Goal: Information Seeking & Learning: Learn about a topic

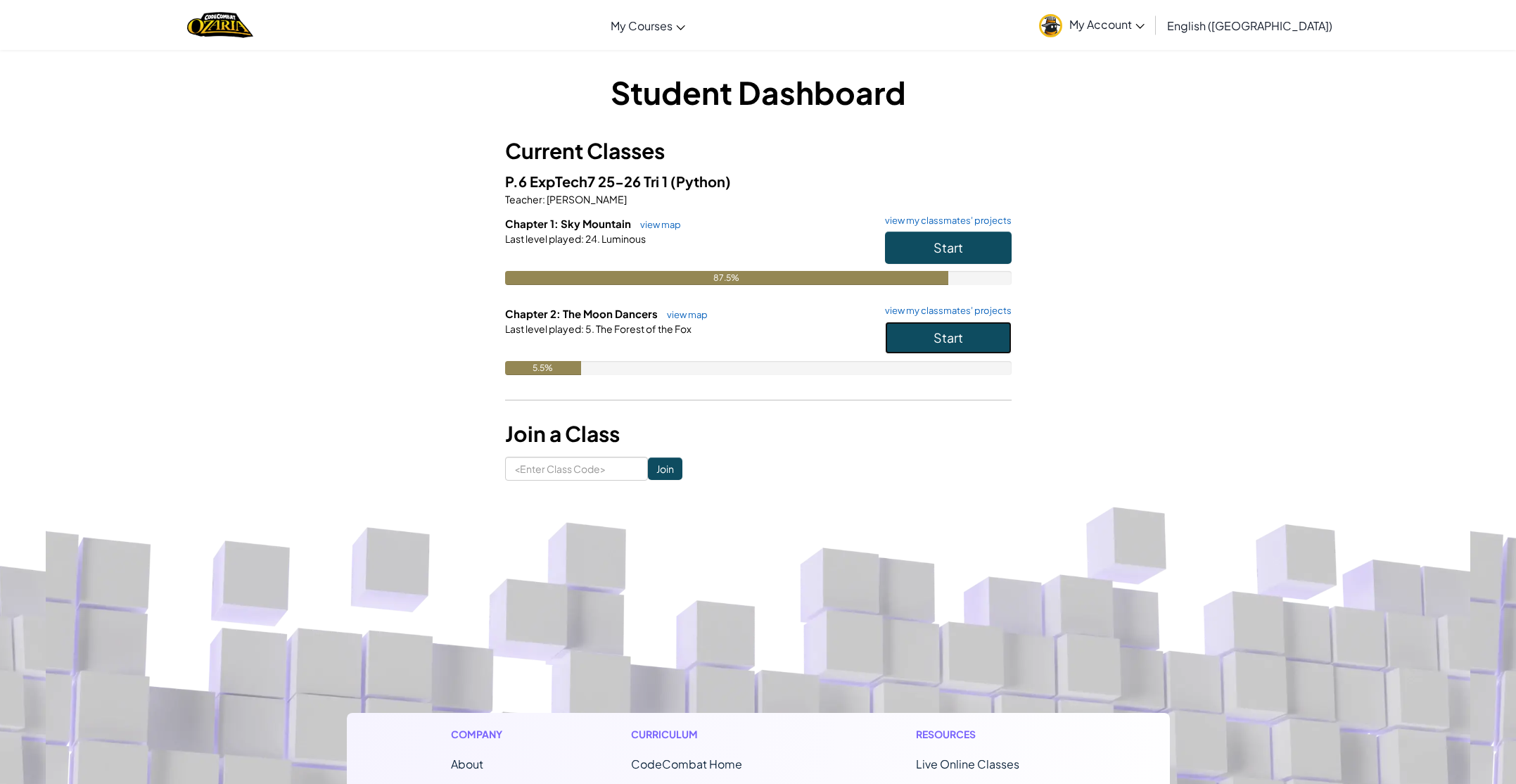
click at [906, 346] on button "Start" at bounding box center [948, 338] width 127 height 33
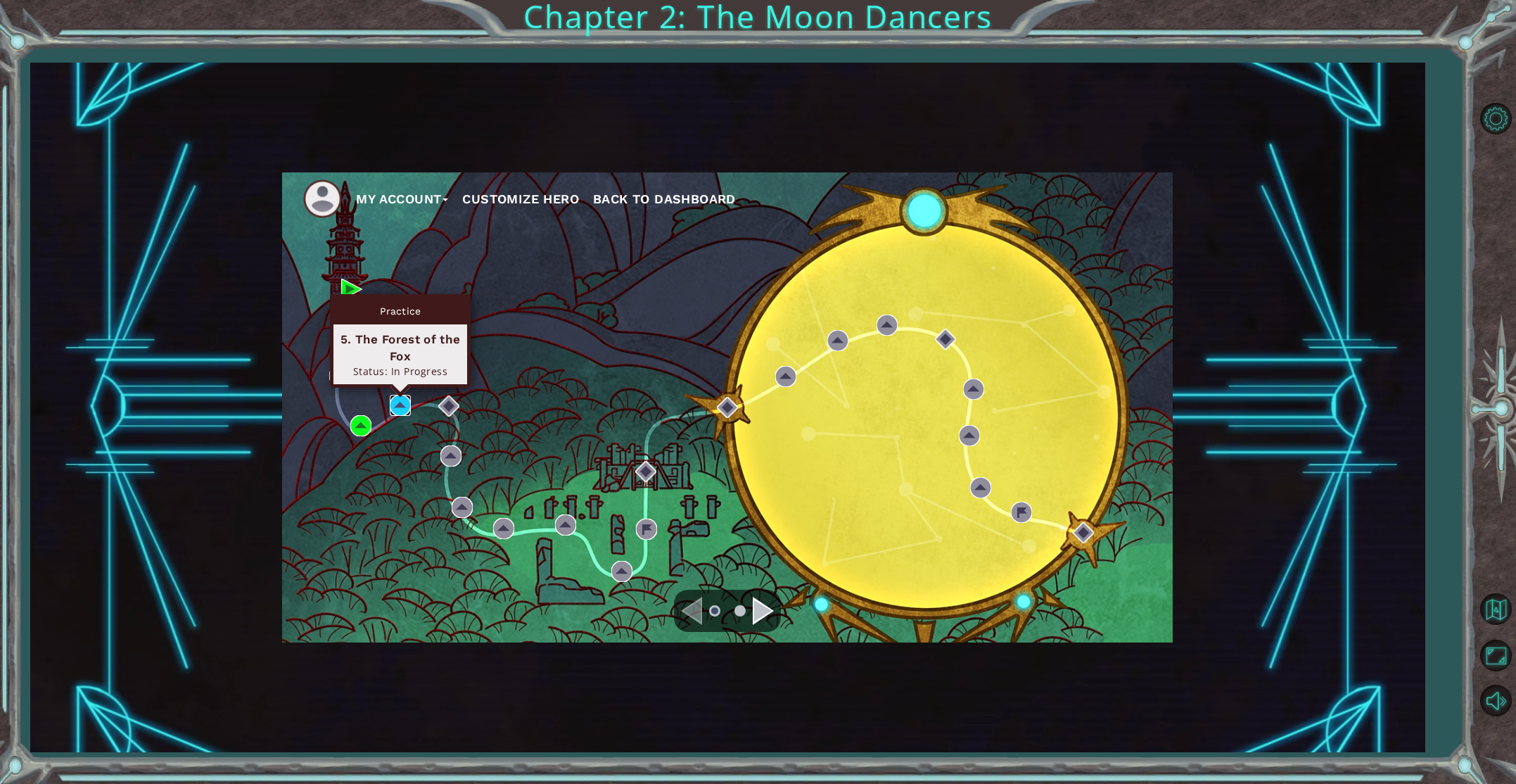
click at [401, 399] on img at bounding box center [400, 405] width 21 height 21
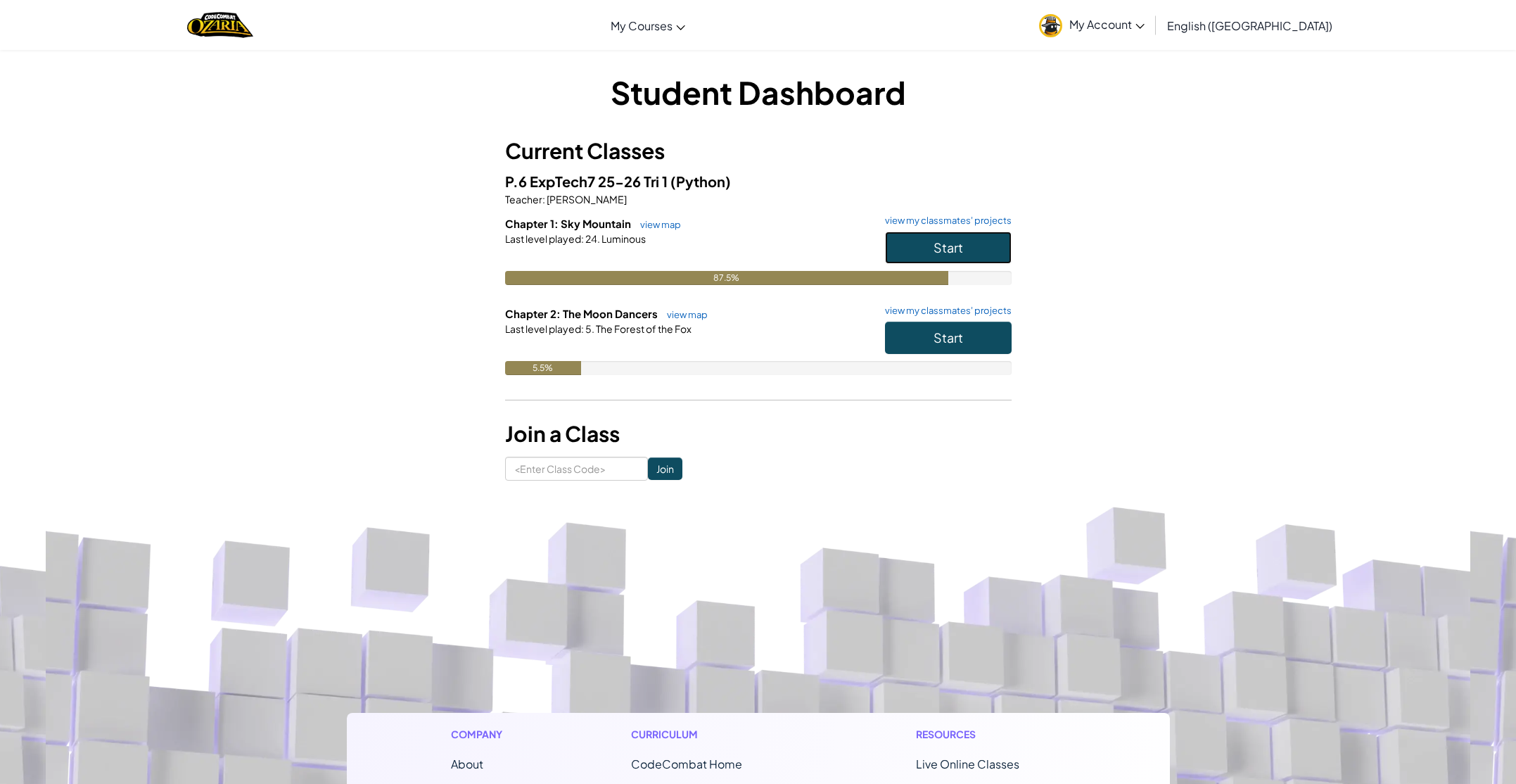
drag, startPoint x: 924, startPoint y: 249, endPoint x: 916, endPoint y: 247, distance: 8.2
click at [916, 247] on button "Start" at bounding box center [948, 247] width 127 height 33
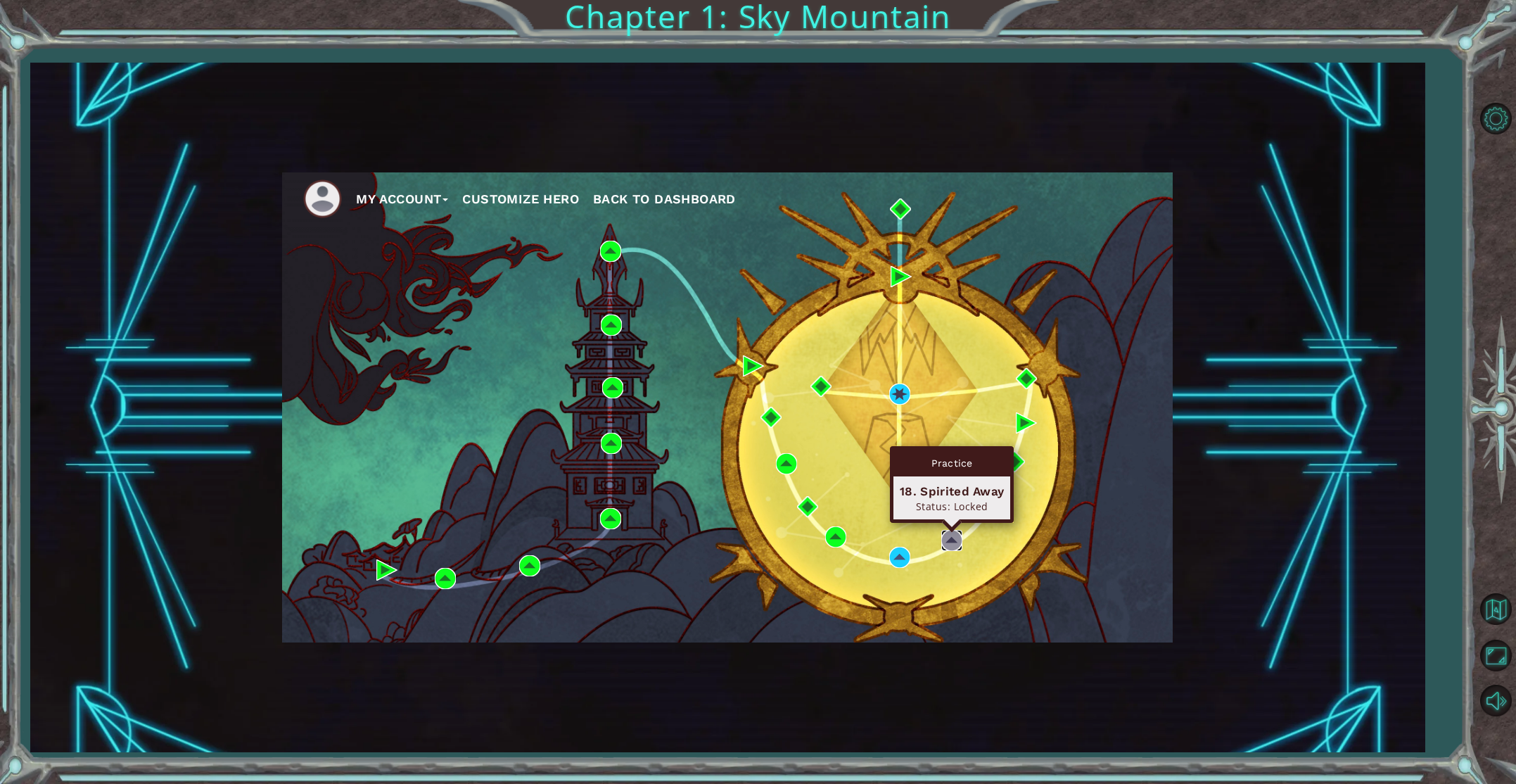
click at [952, 541] on img at bounding box center [952, 541] width 21 height 21
click at [953, 534] on img at bounding box center [952, 541] width 21 height 21
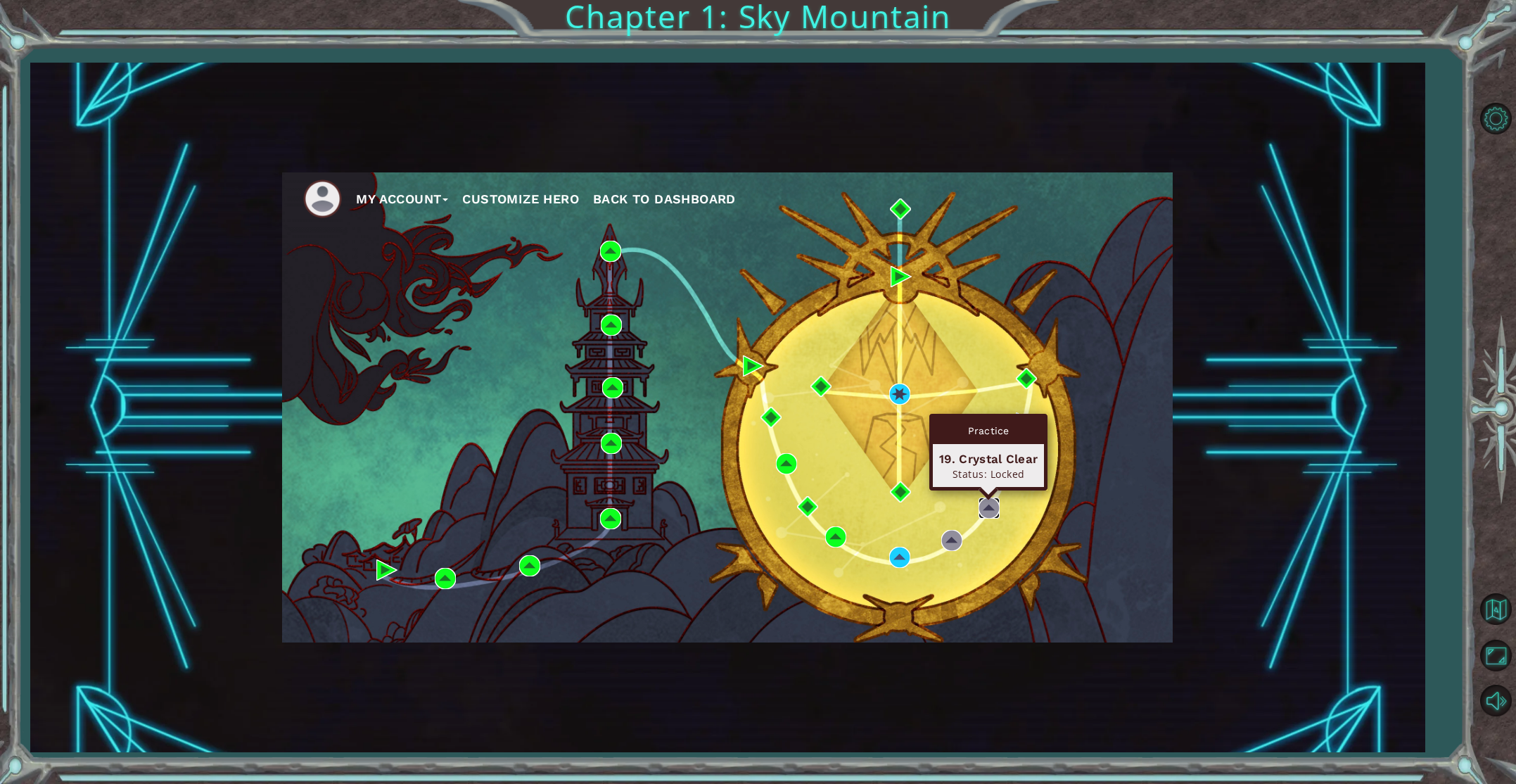
click at [993, 503] on img at bounding box center [989, 508] width 21 height 21
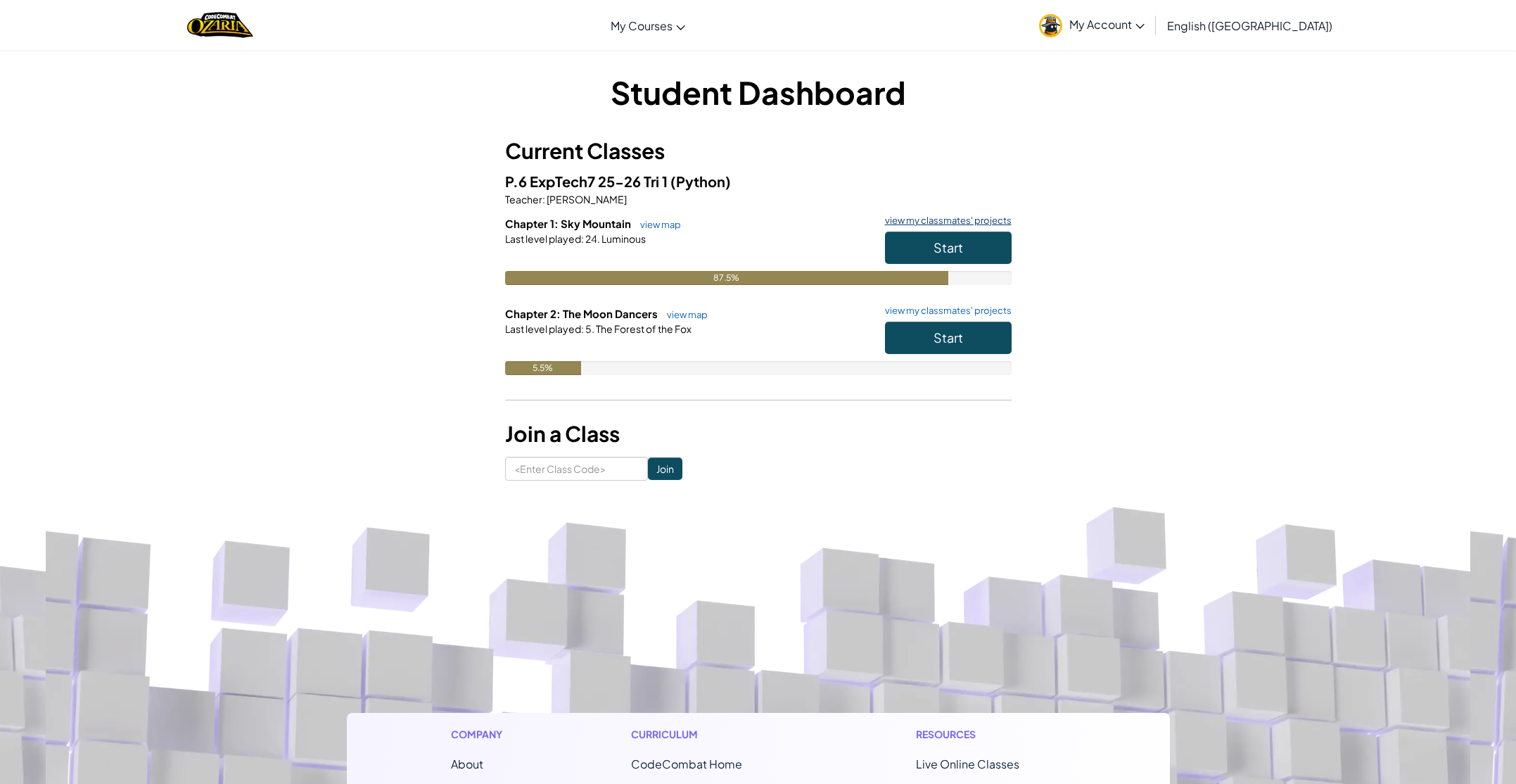
click at [901, 216] on link "view my classmates' projects" at bounding box center [945, 220] width 134 height 9
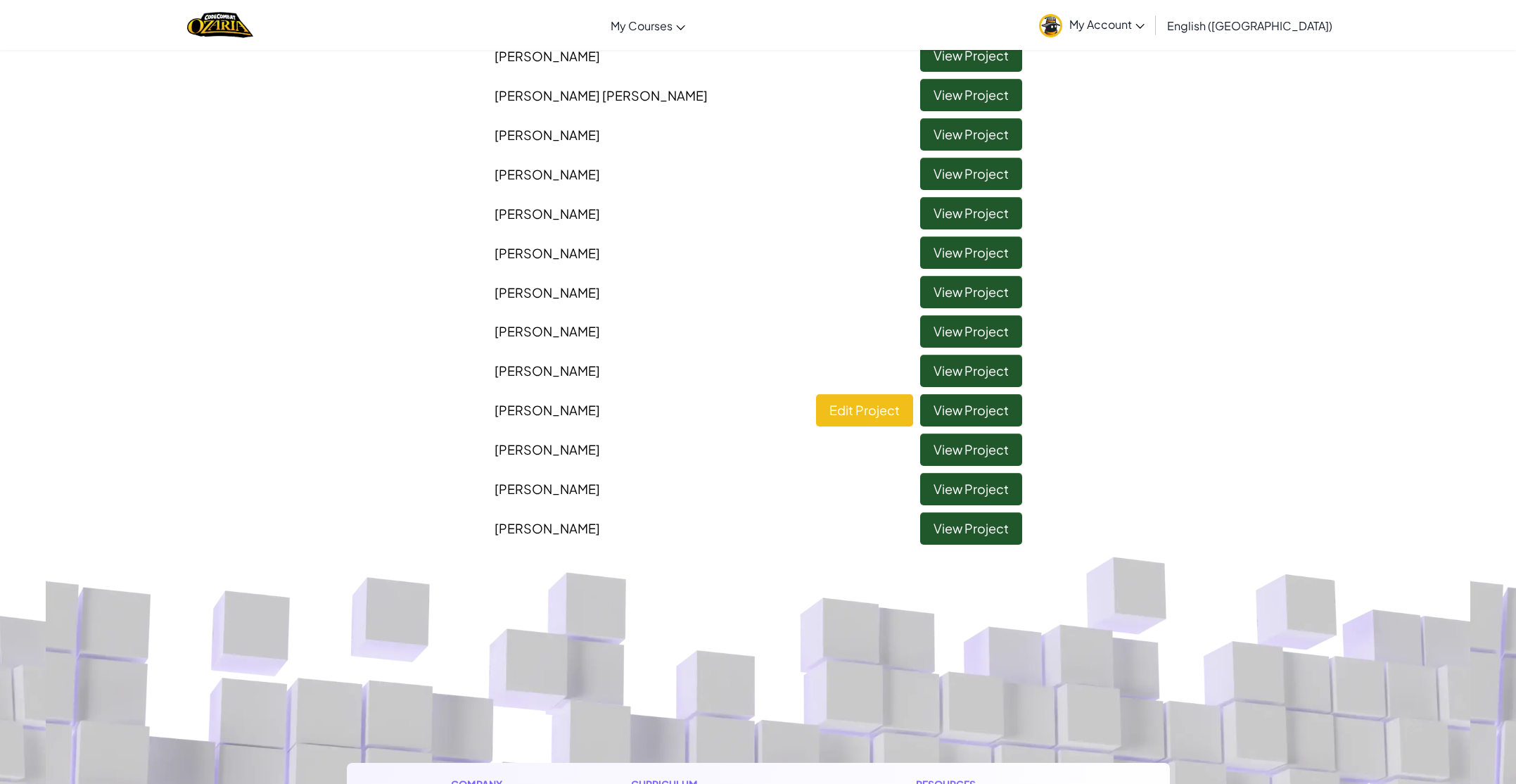
scroll to position [520, 0]
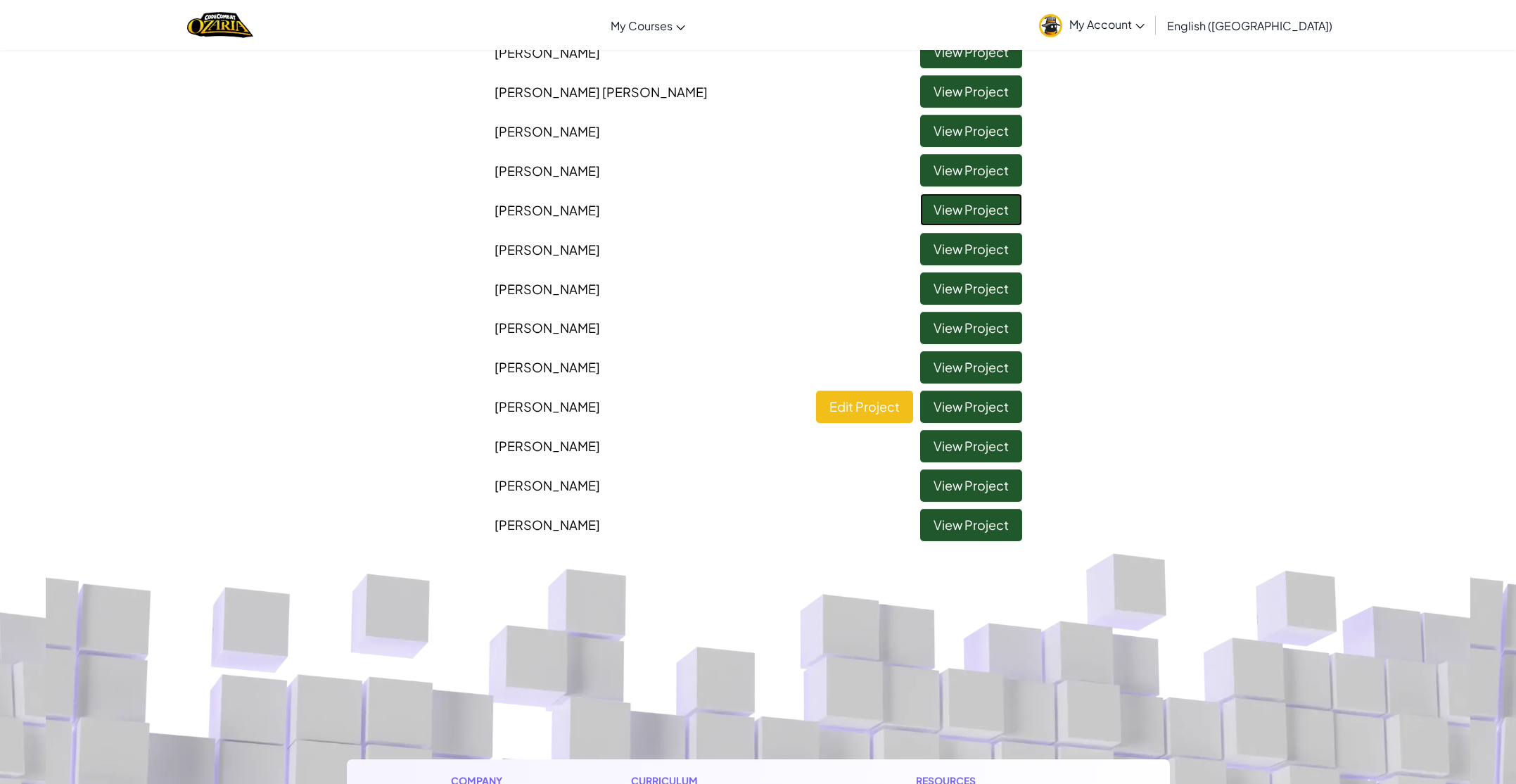
click at [961, 211] on link "View Project" at bounding box center [971, 210] width 102 height 33
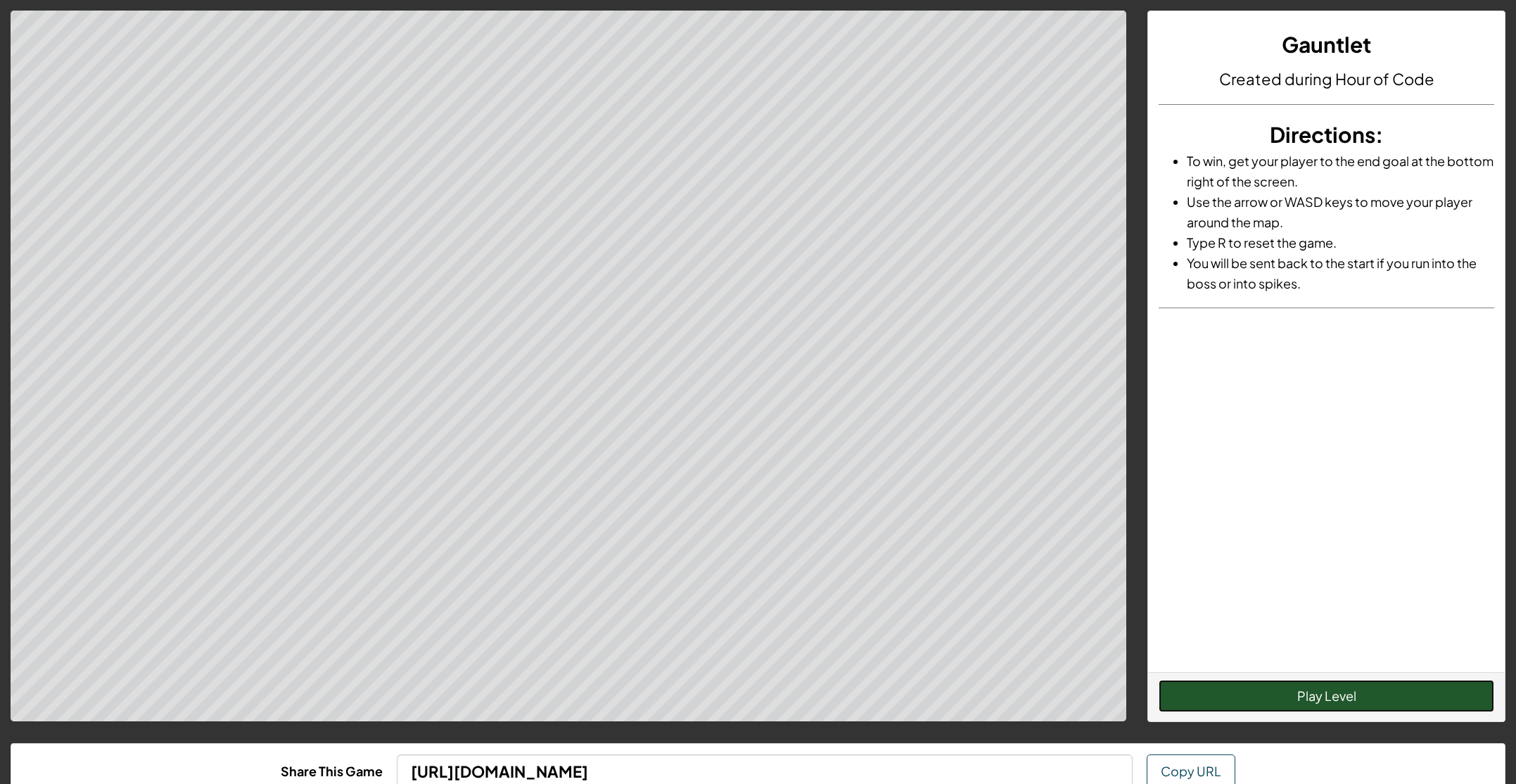
click at [1277, 682] on button "Play Level" at bounding box center [1326, 696] width 336 height 33
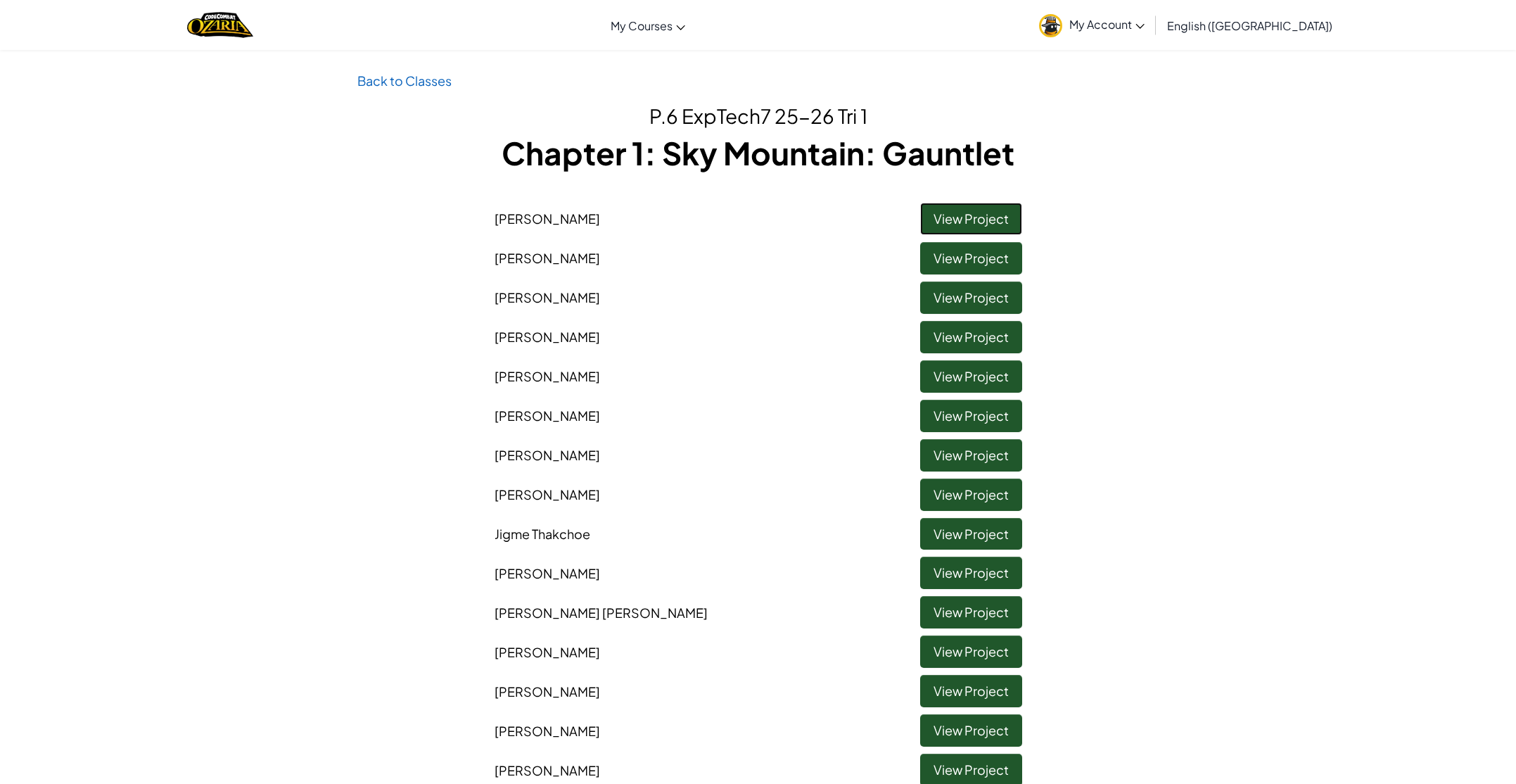
click at [975, 208] on link "View Project" at bounding box center [971, 219] width 102 height 33
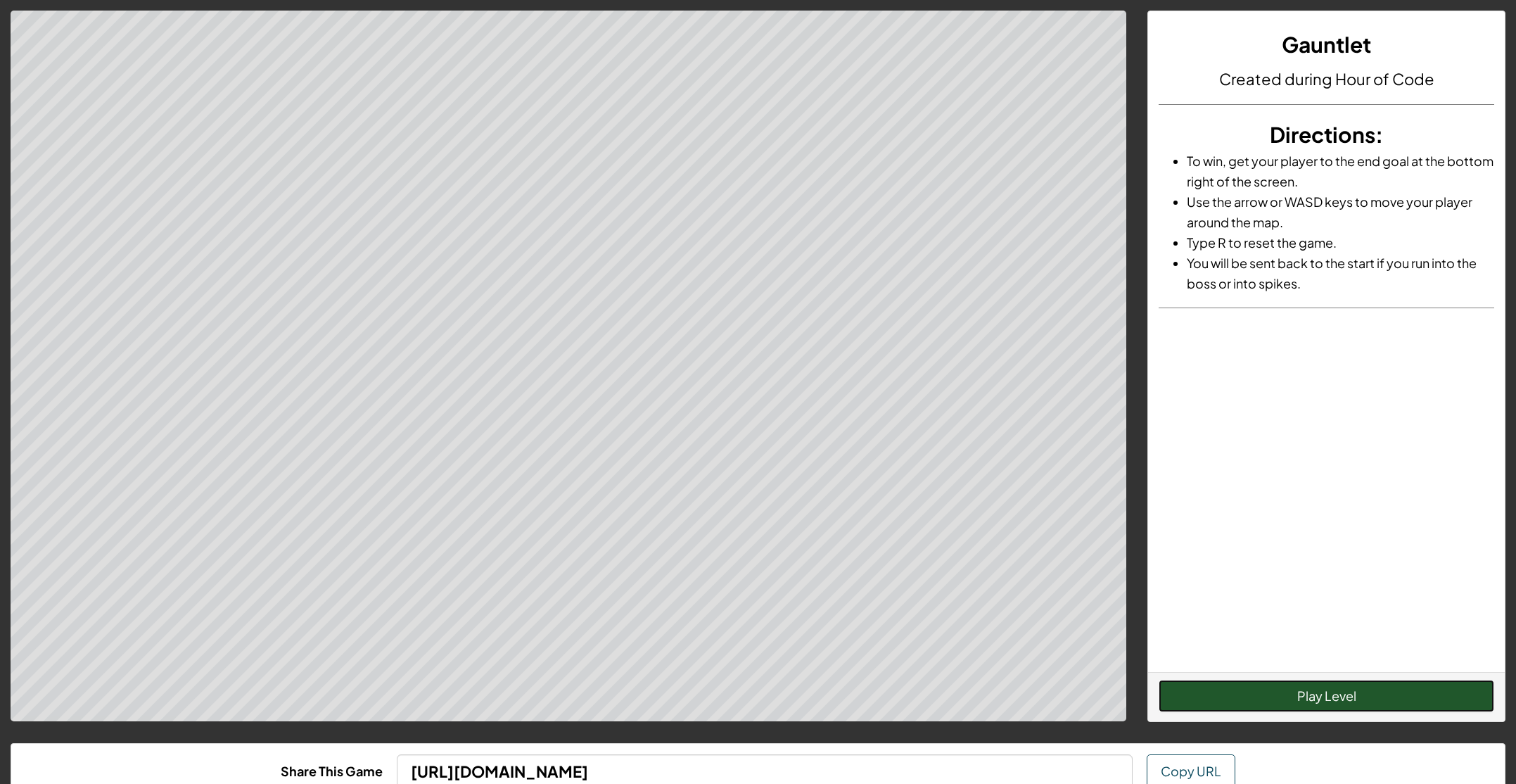
click at [1362, 695] on button "Play Level" at bounding box center [1326, 696] width 336 height 33
click at [1318, 700] on button "Restart Level" at bounding box center [1326, 696] width 336 height 33
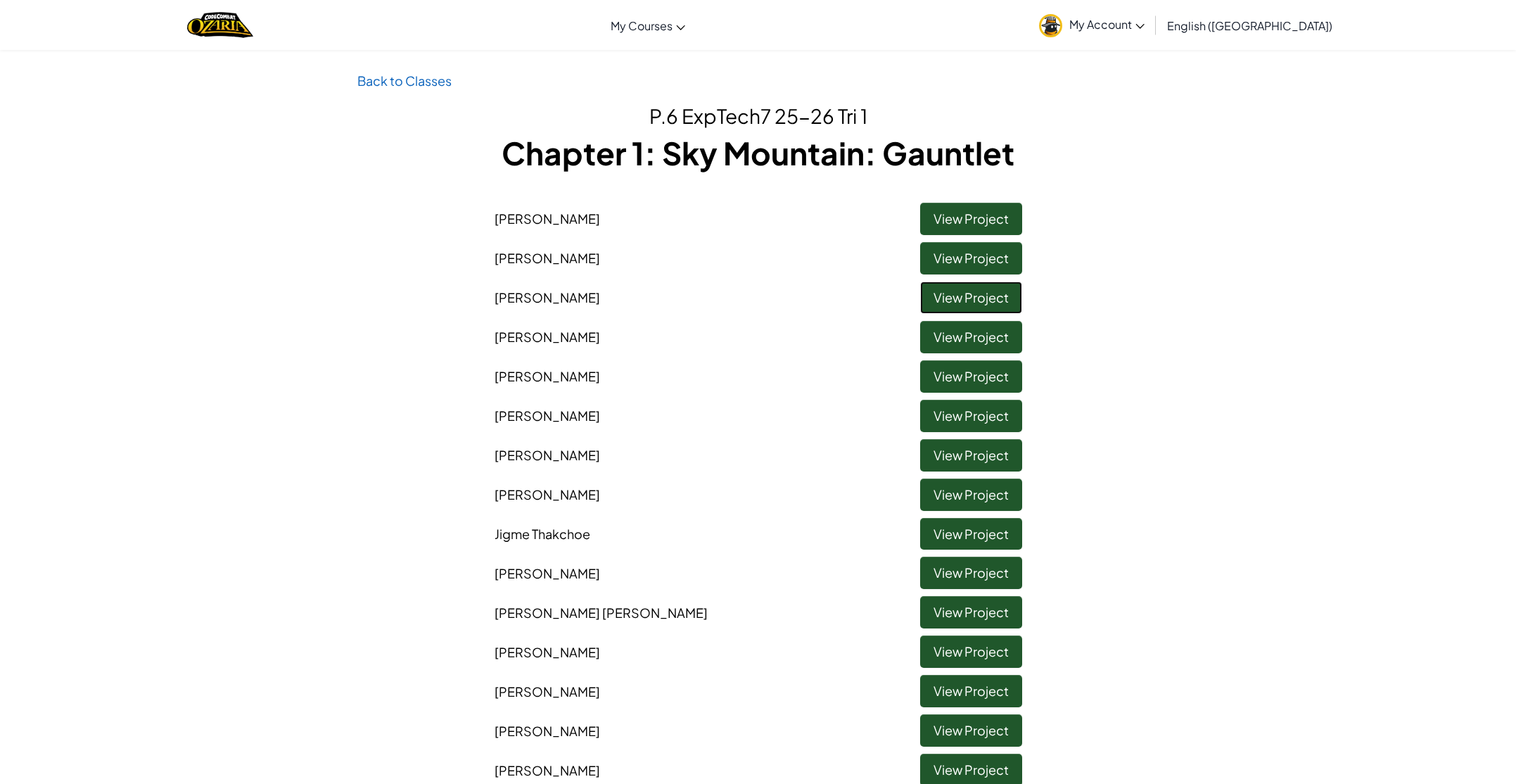
click at [961, 299] on link "View Project" at bounding box center [971, 298] width 102 height 33
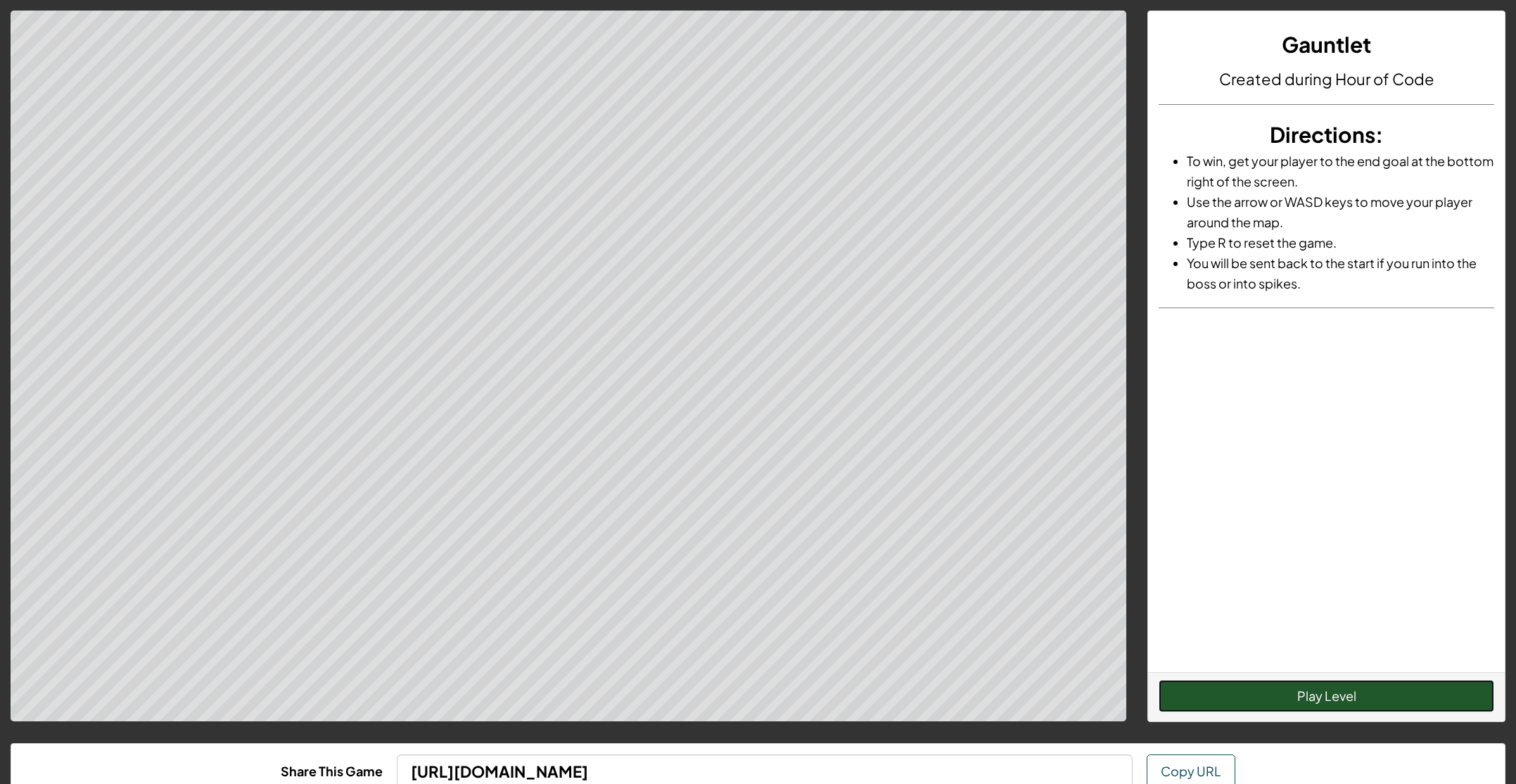
click at [1281, 685] on button "Play Level" at bounding box center [1326, 696] width 336 height 33
click at [1277, 681] on button "Restart Level" at bounding box center [1326, 696] width 336 height 33
click at [1277, 682] on button "Restart Level" at bounding box center [1326, 696] width 336 height 33
click at [1277, 682] on button "Restart Level" at bounding box center [1326, 696] width 336 height 33
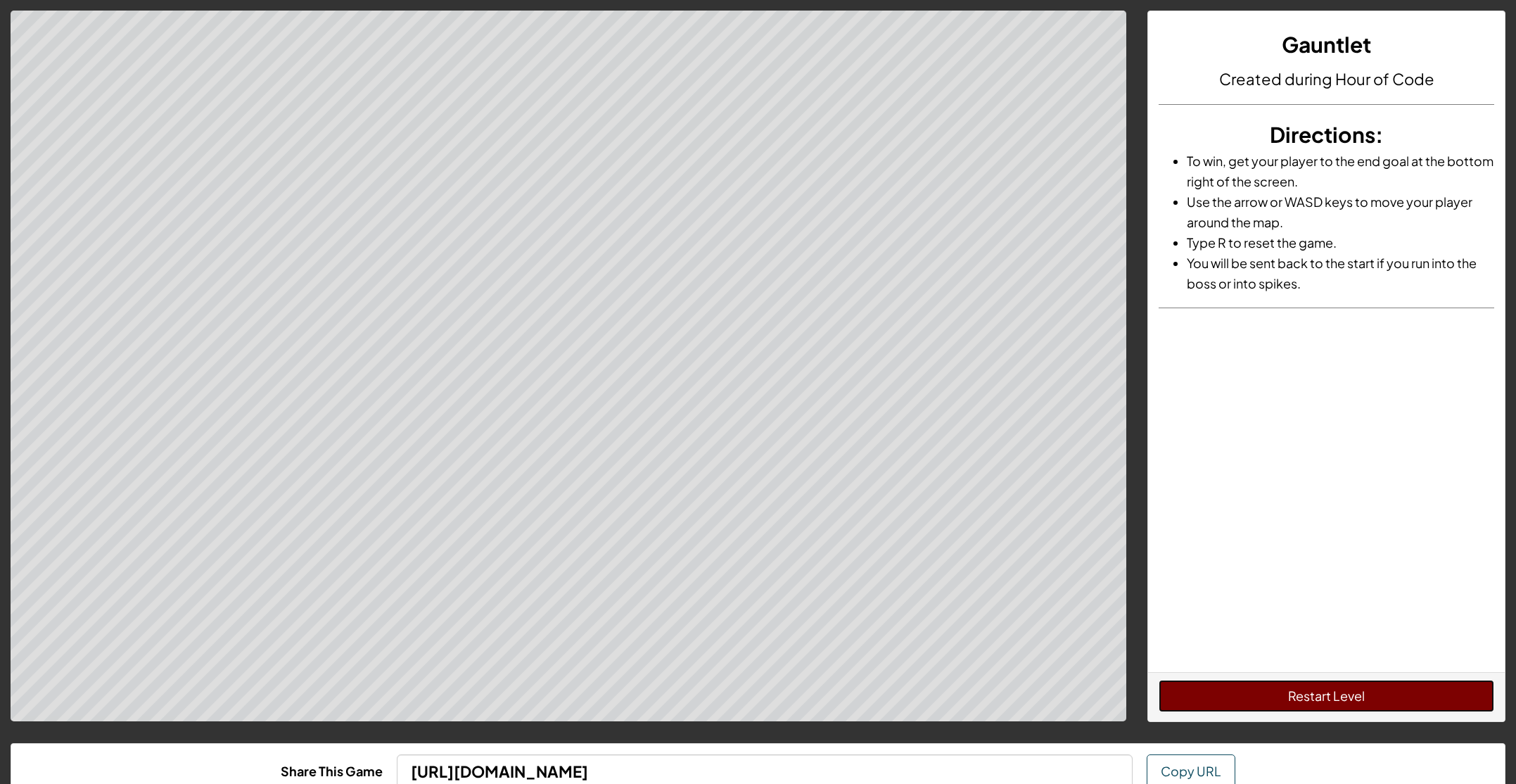
click at [1277, 682] on button "Restart Level" at bounding box center [1326, 696] width 336 height 33
click at [1276, 684] on button "Restart Level" at bounding box center [1326, 696] width 336 height 33
click at [1276, 684] on button "Restart Level" at bounding box center [1326, 696] width 336 height 33
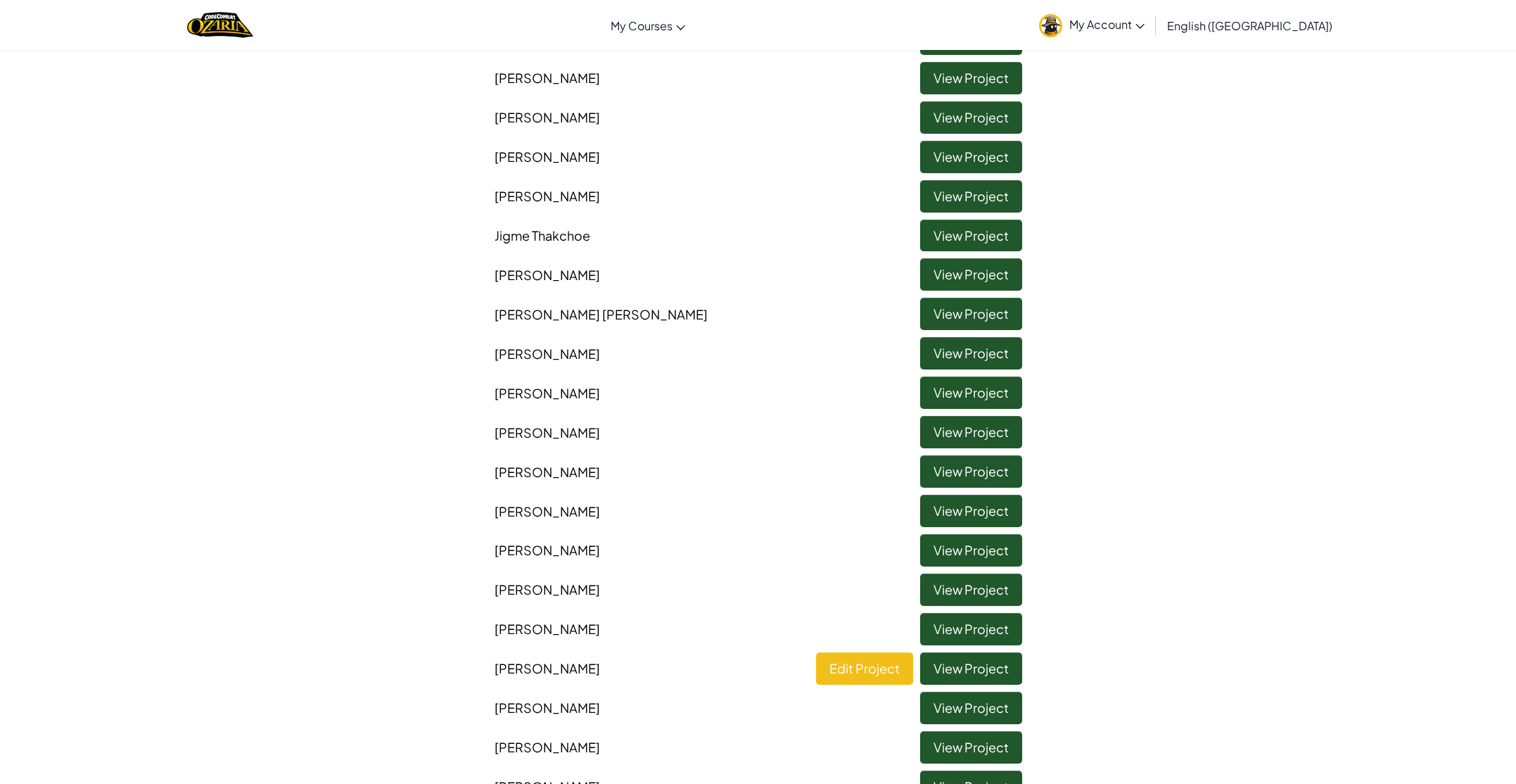
scroll to position [301, 0]
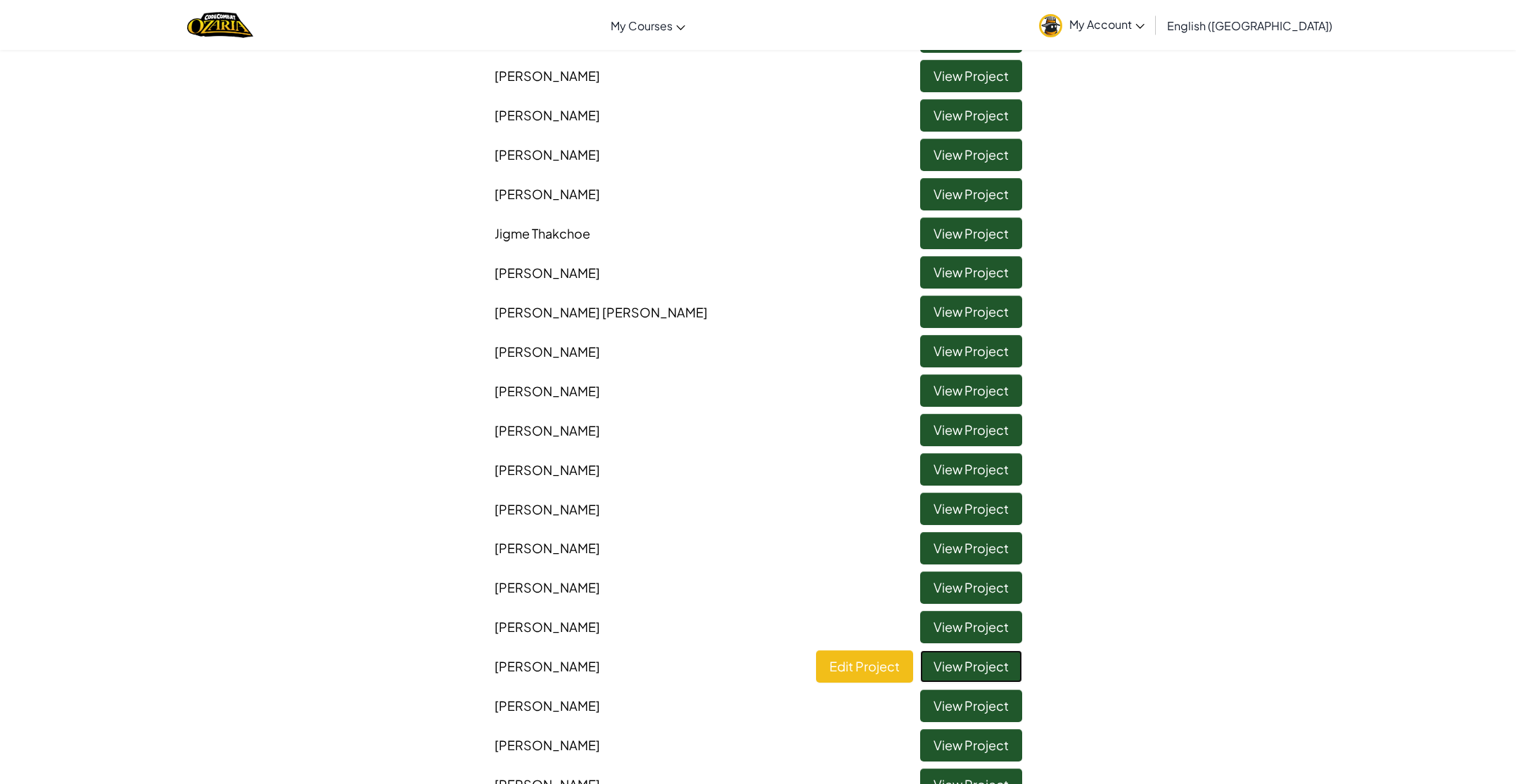
click at [948, 661] on link "View Project" at bounding box center [971, 666] width 102 height 33
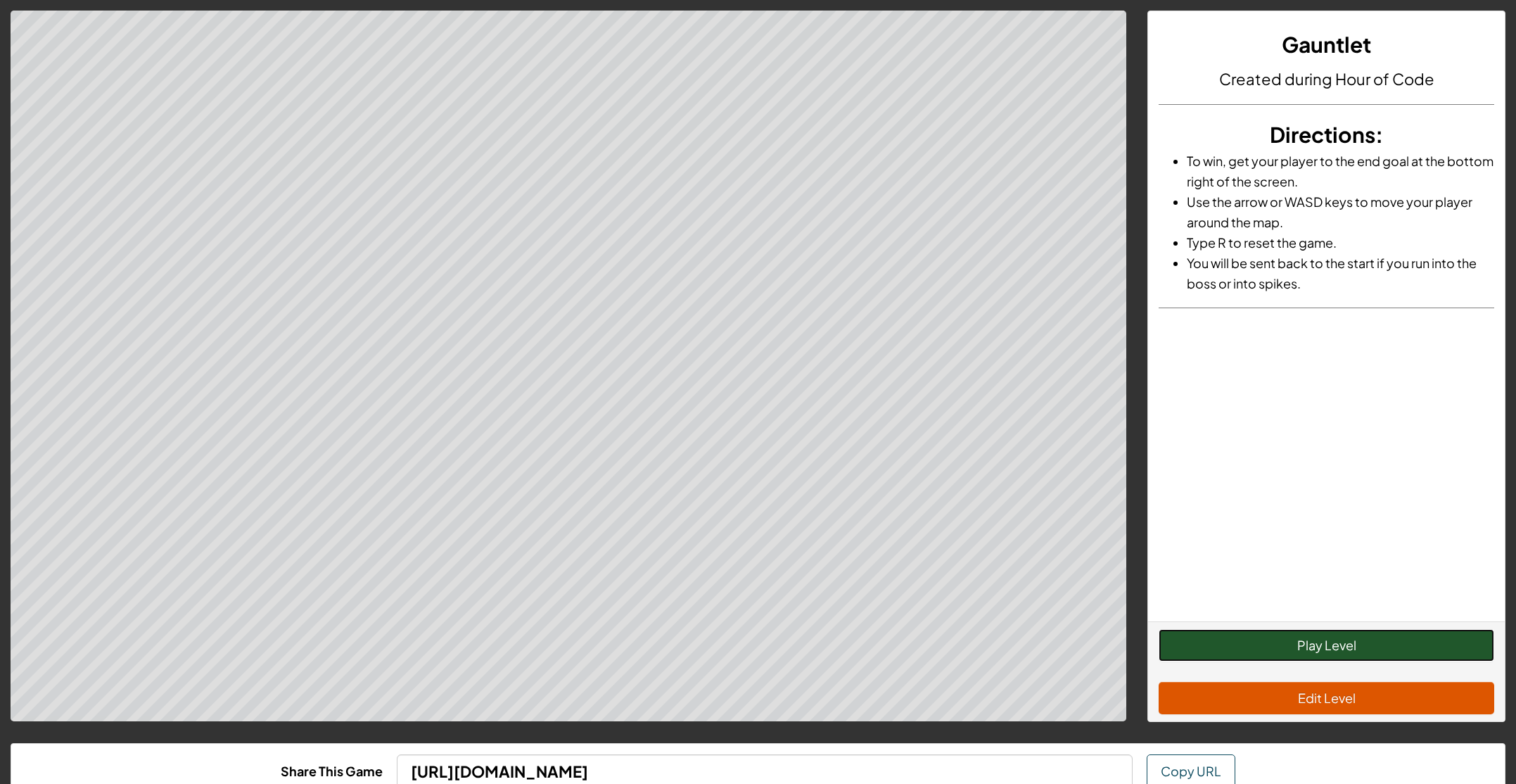
click at [1325, 652] on button "Play Level" at bounding box center [1326, 645] width 336 height 33
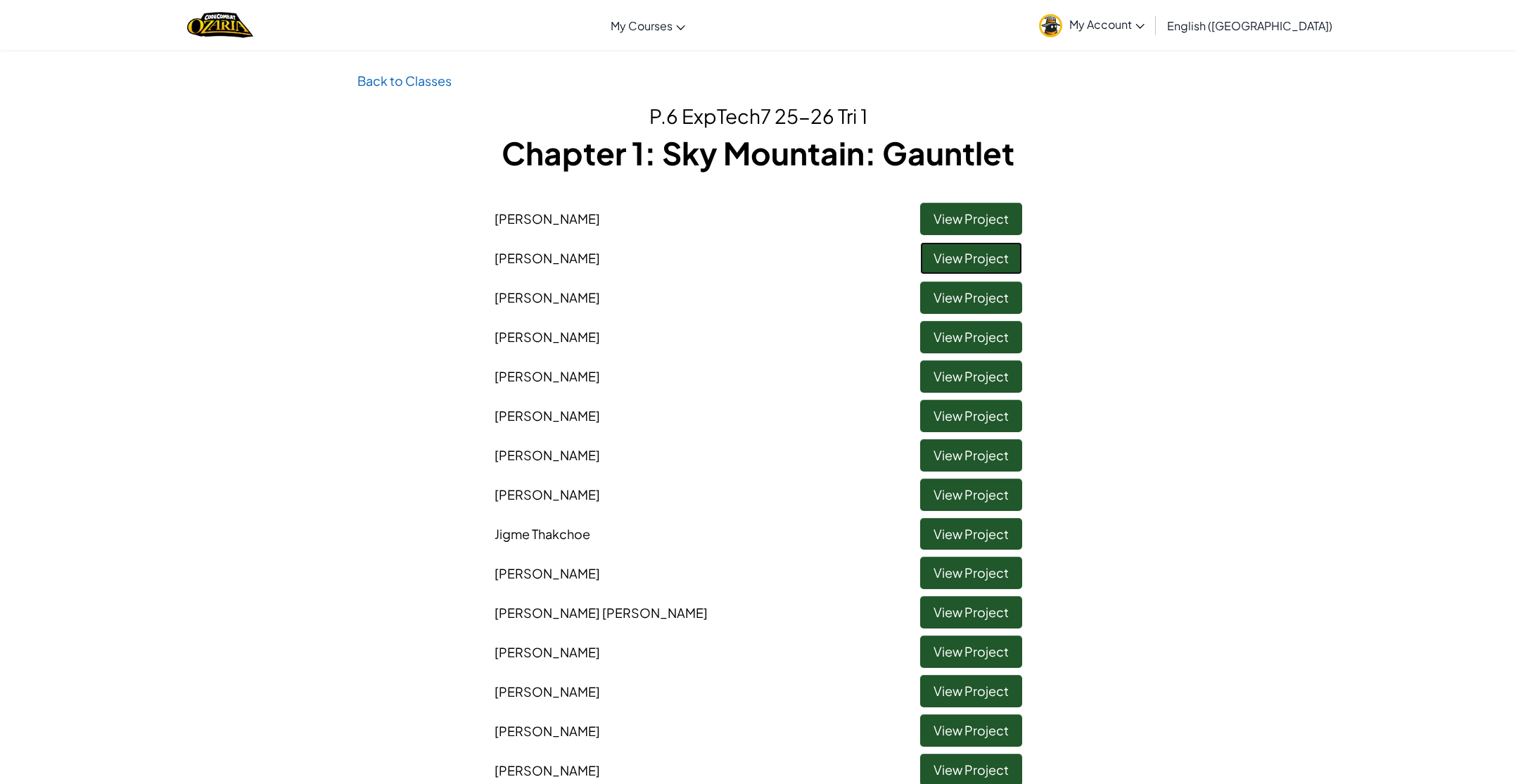
click at [971, 261] on link "View Project" at bounding box center [971, 258] width 102 height 33
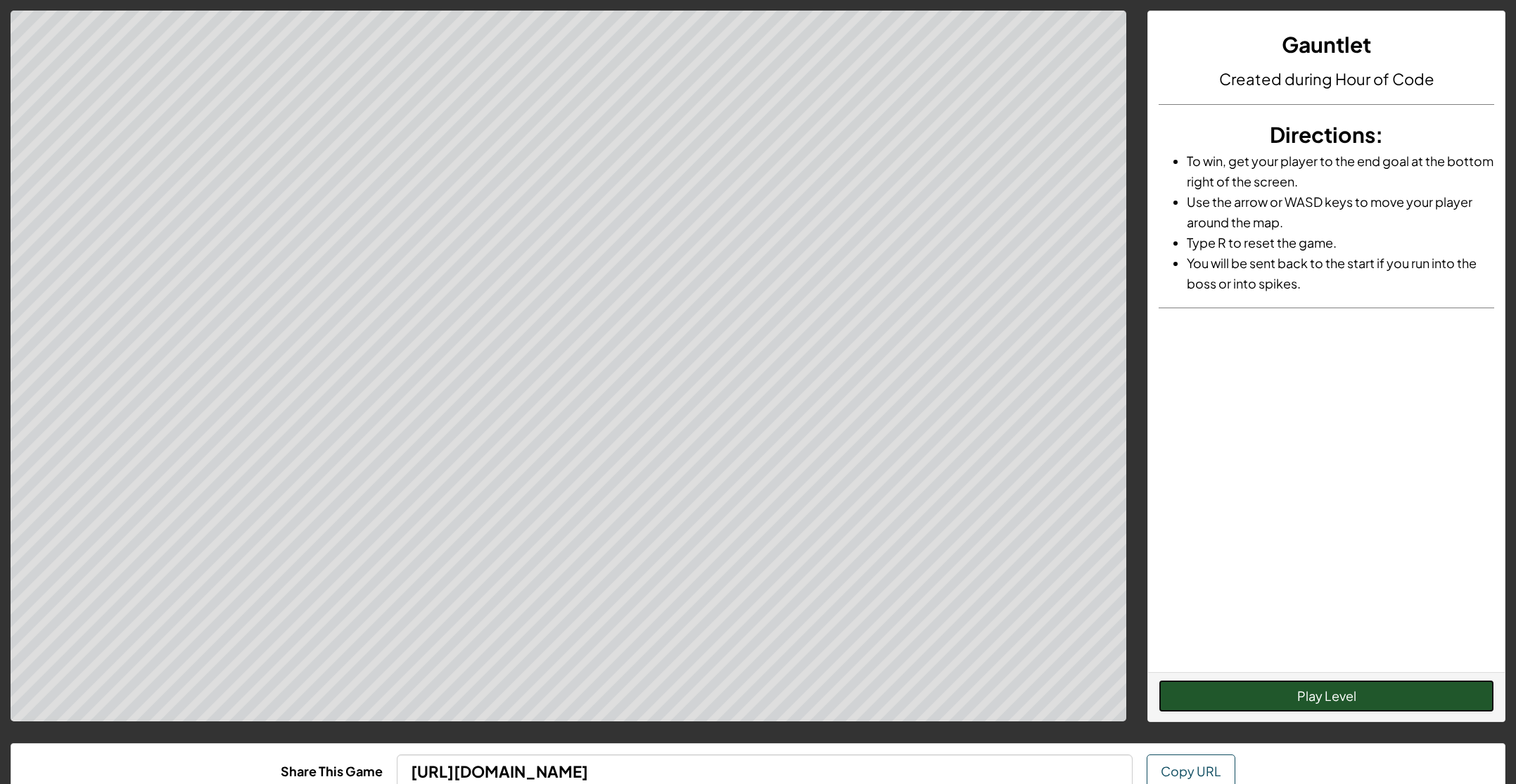
click at [1240, 684] on button "Play Level" at bounding box center [1326, 696] width 336 height 33
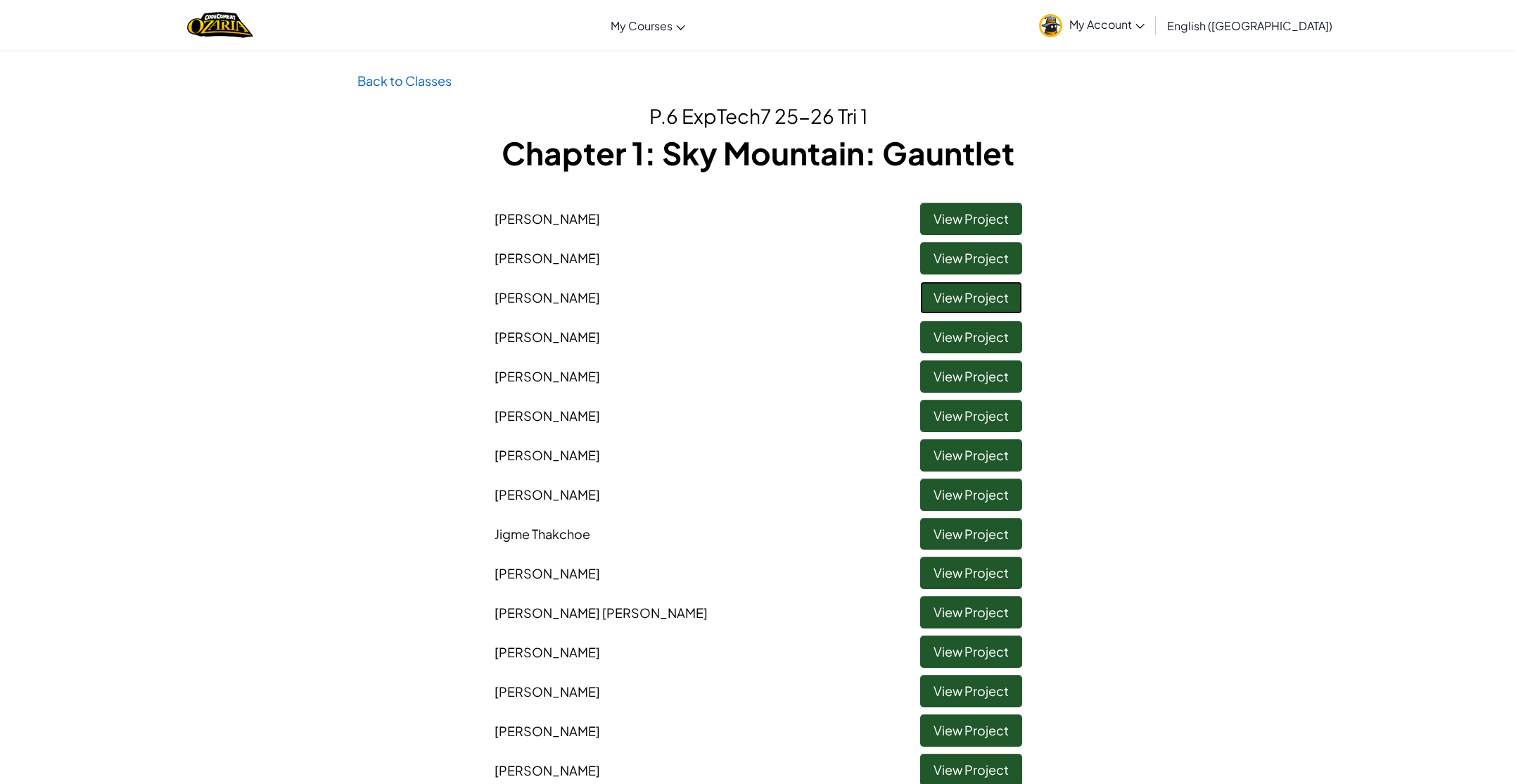
click at [970, 296] on link "View Project" at bounding box center [971, 298] width 102 height 33
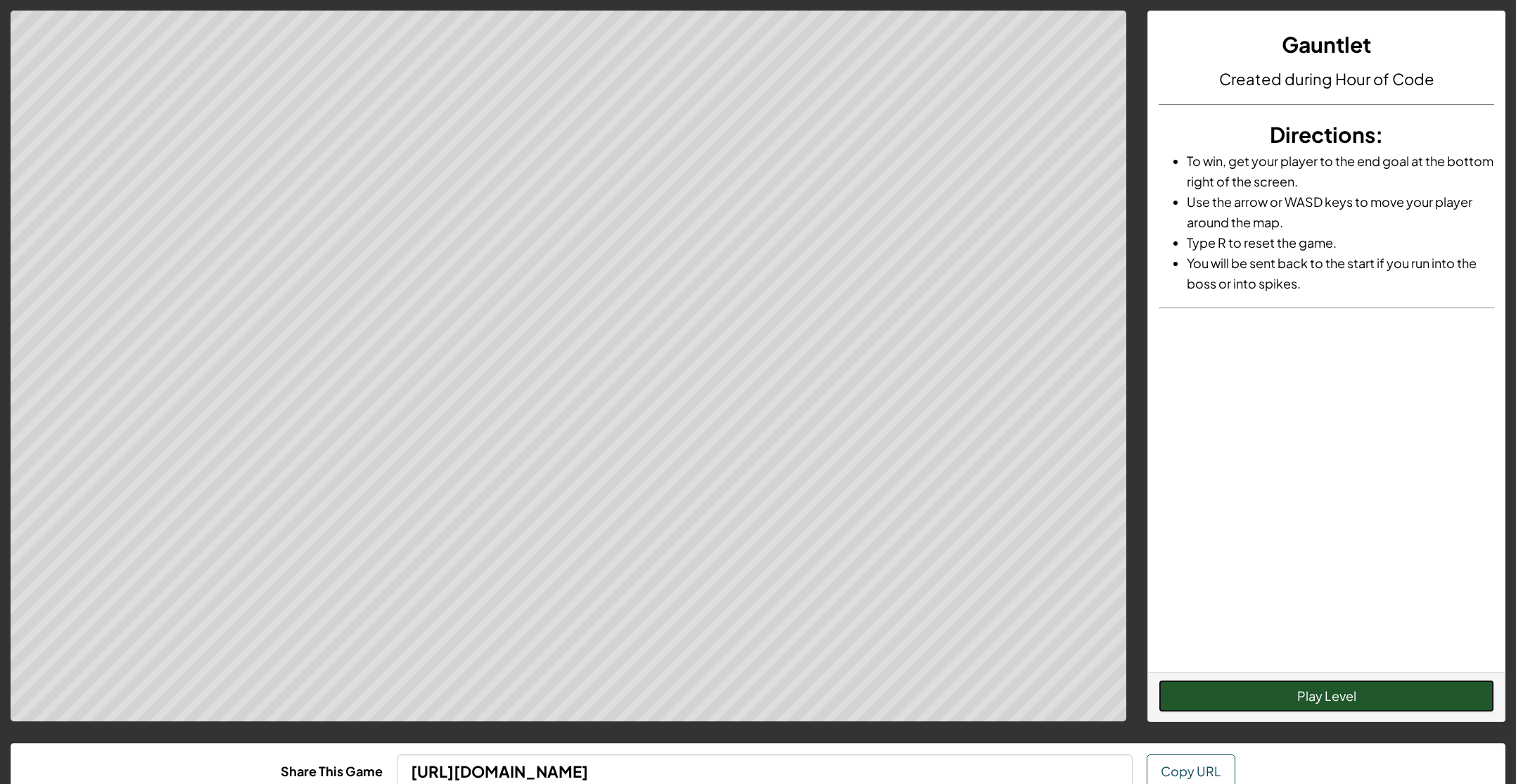
click at [1228, 689] on button "Play Level" at bounding box center [1326, 696] width 336 height 33
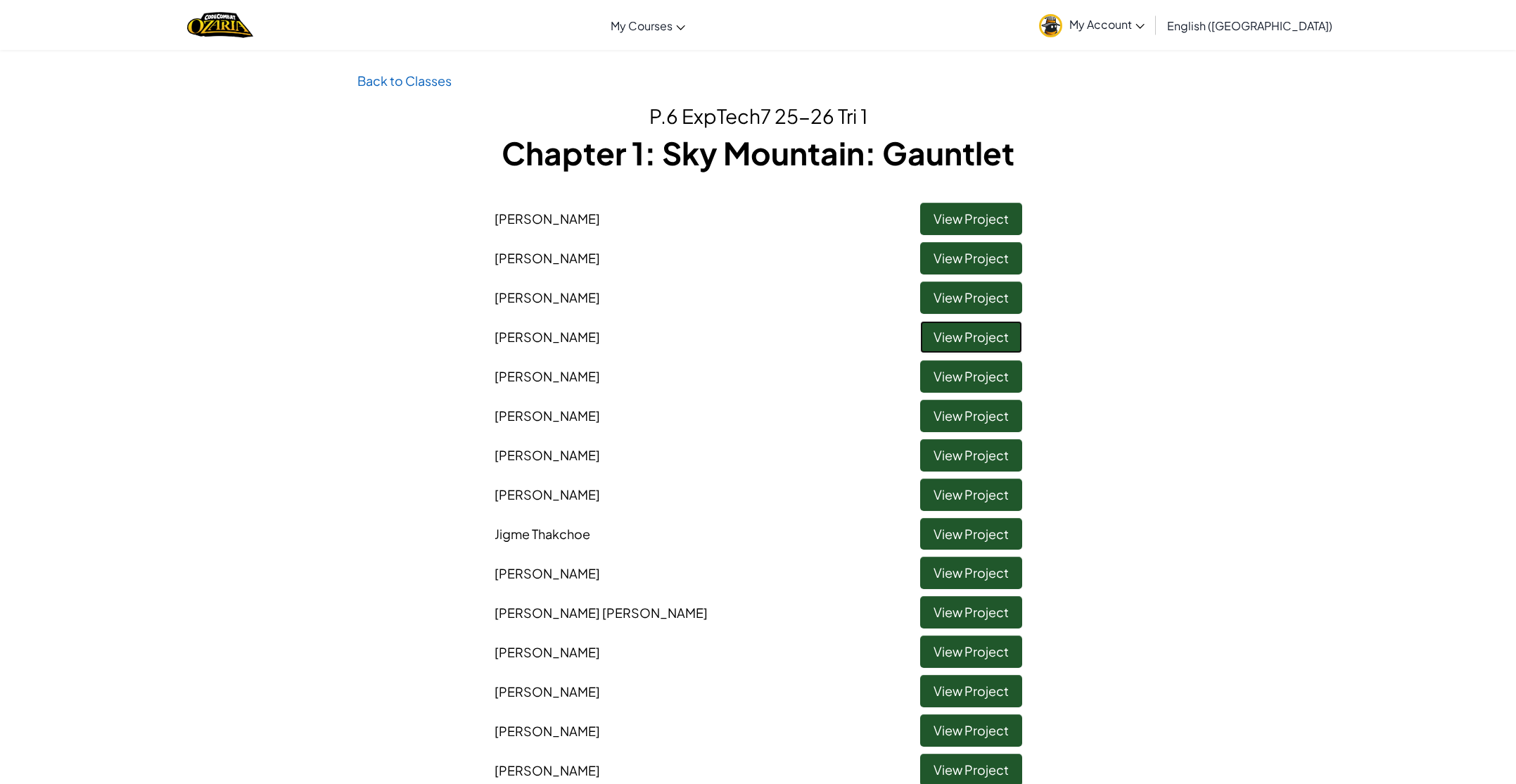
click at [956, 332] on link "View Project" at bounding box center [971, 337] width 102 height 33
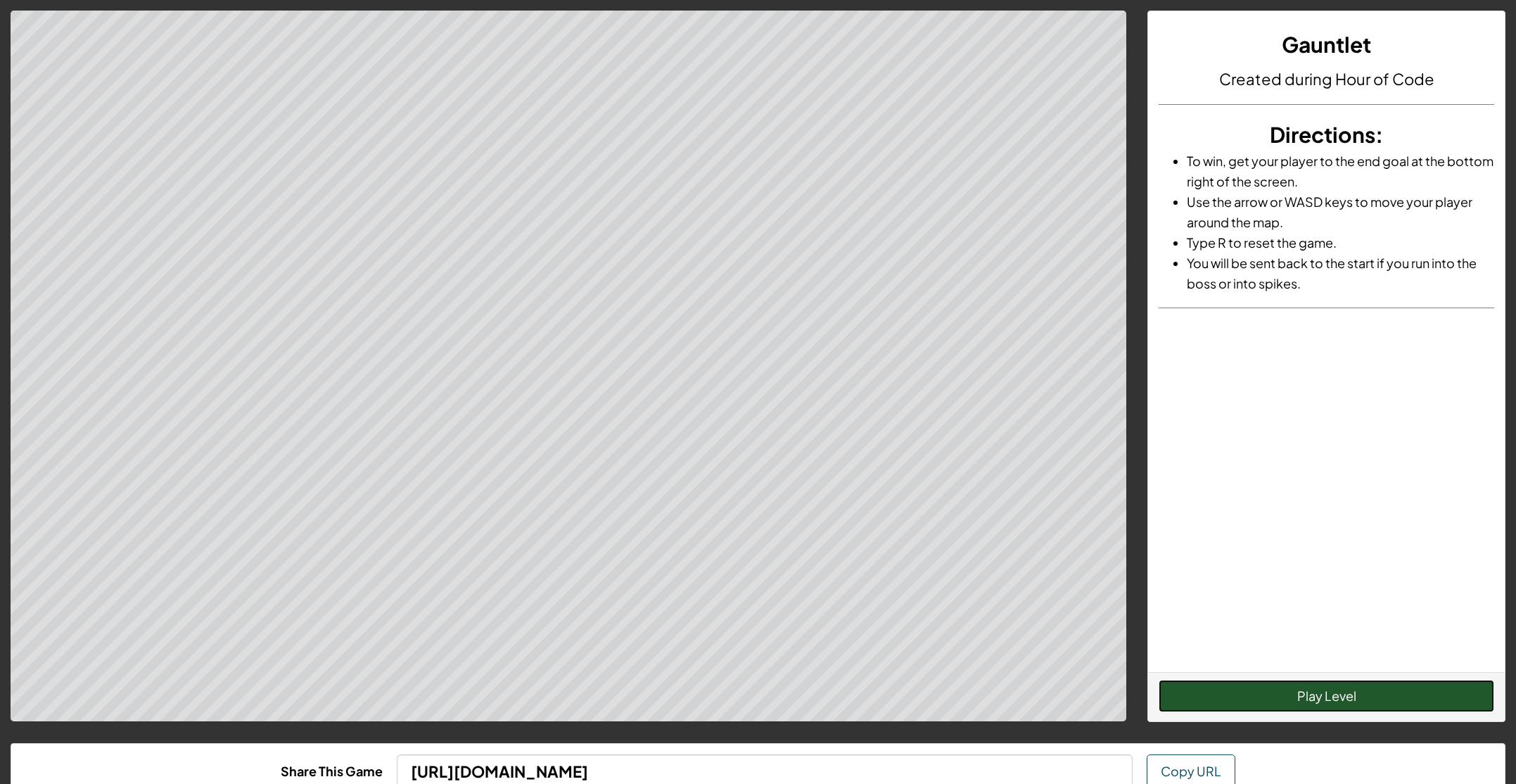
click at [1359, 695] on button "Play Level" at bounding box center [1326, 696] width 336 height 33
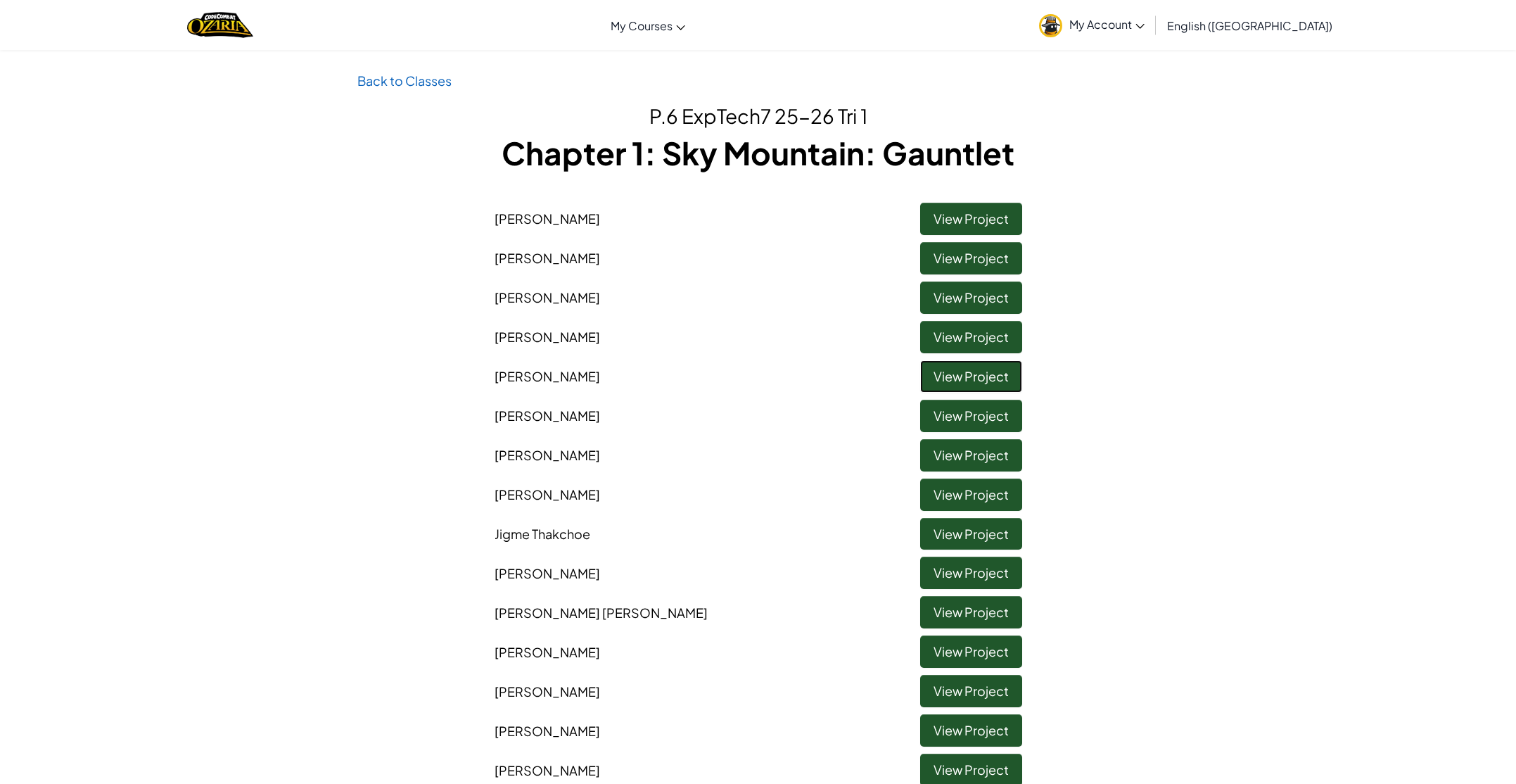
click at [949, 383] on link "View Project" at bounding box center [971, 376] width 102 height 33
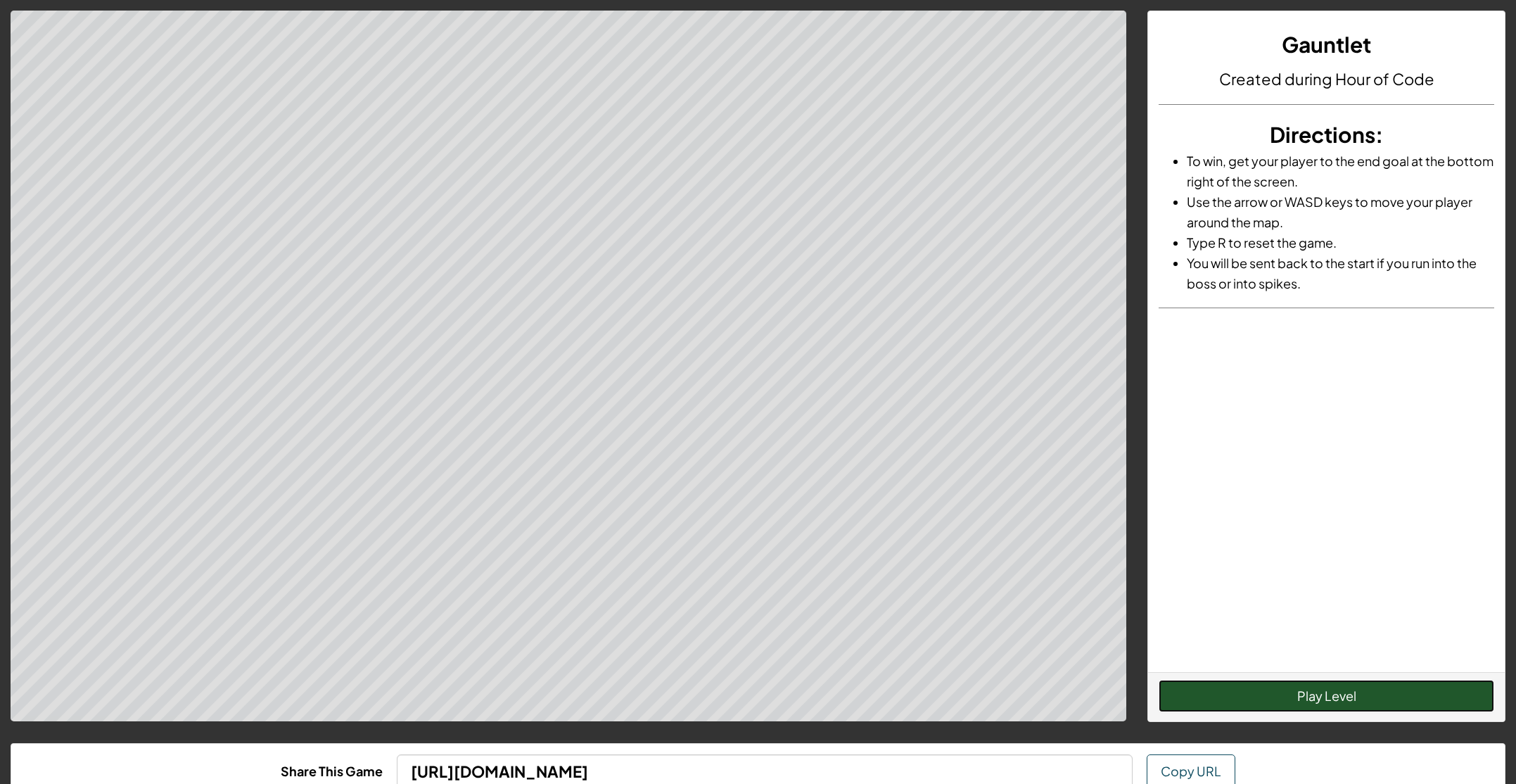
click at [1267, 692] on button "Play Level" at bounding box center [1326, 696] width 336 height 33
click at [1265, 692] on button "Restart Level" at bounding box center [1326, 696] width 336 height 33
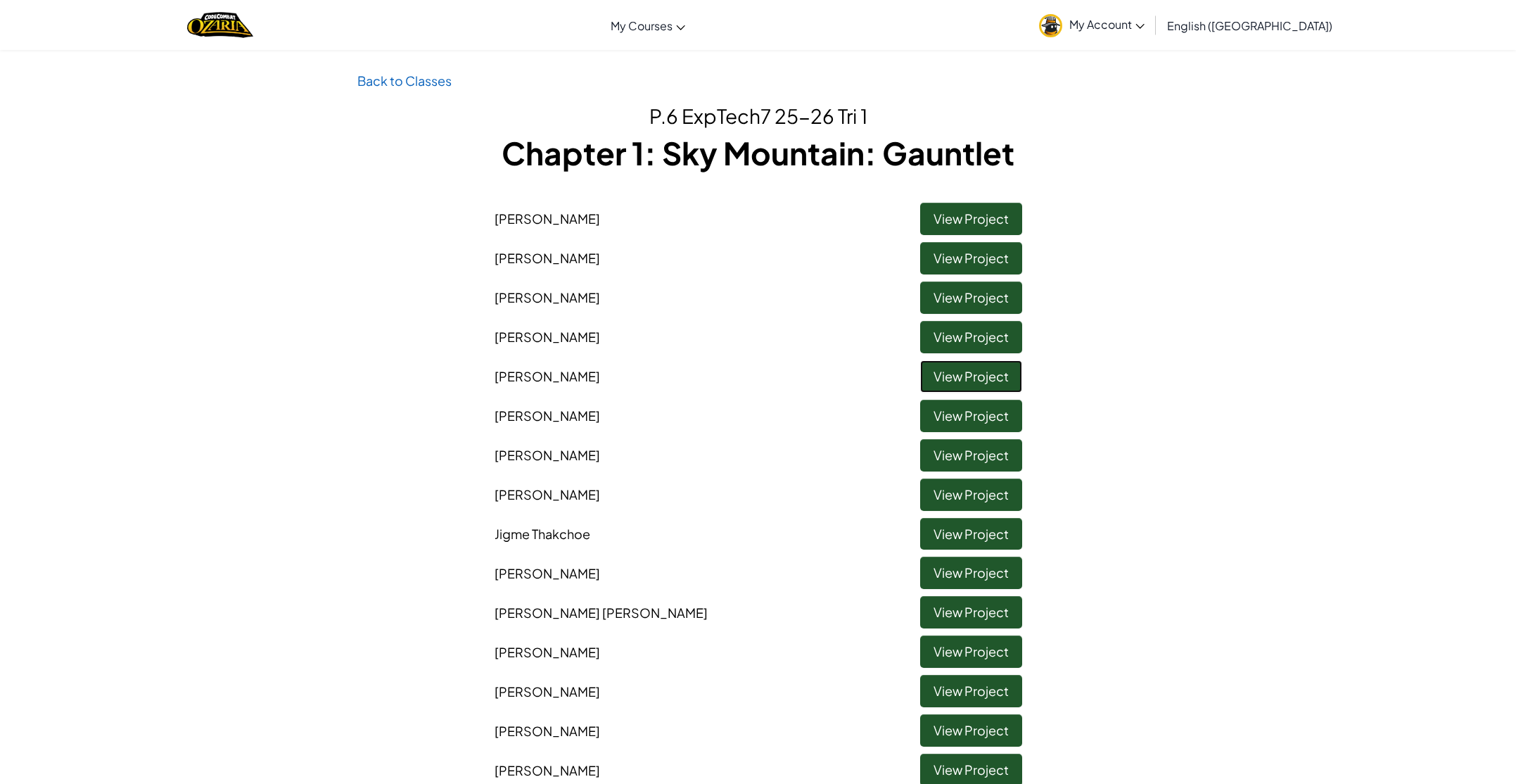
click at [943, 376] on link "View Project" at bounding box center [971, 376] width 102 height 33
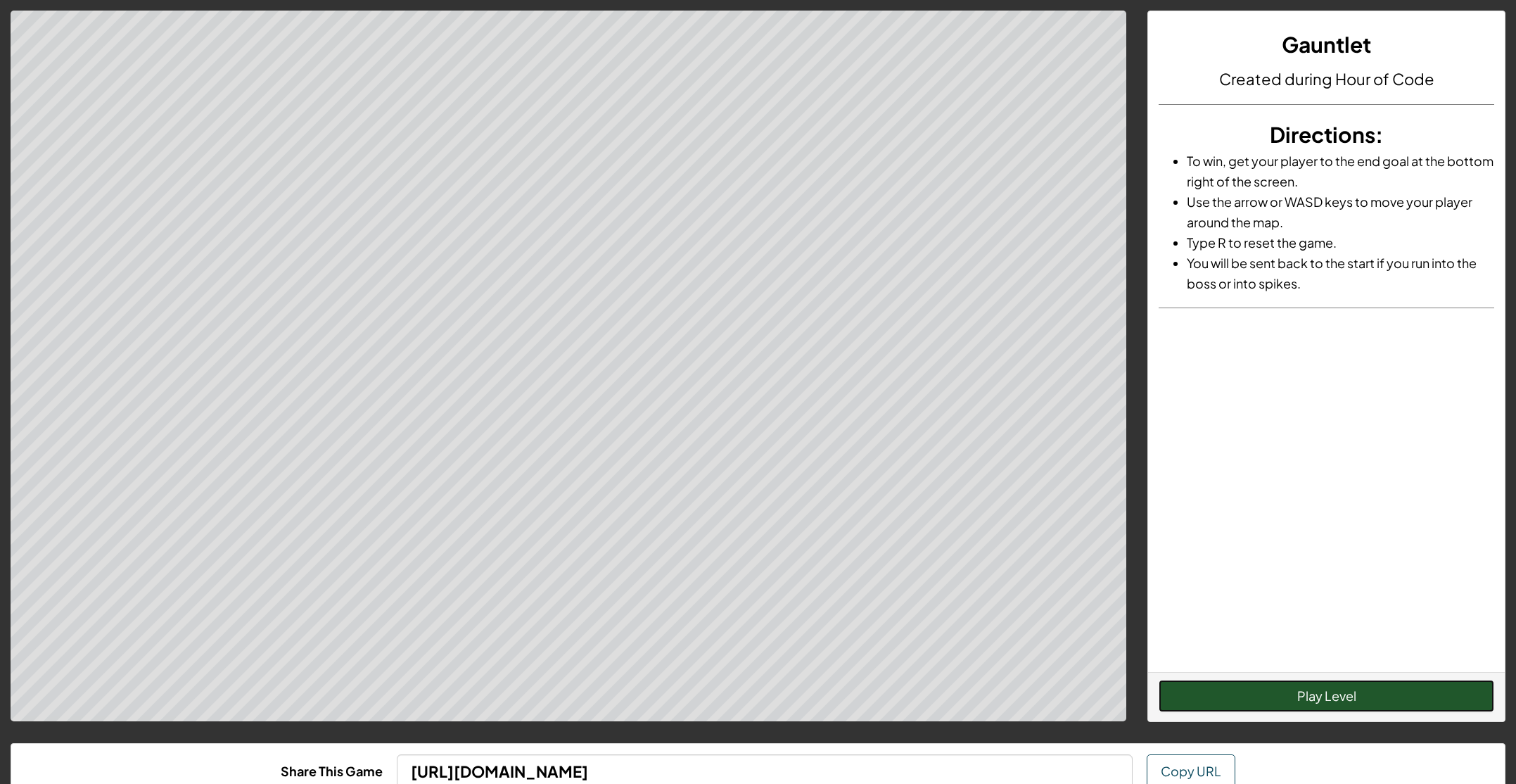
click at [1353, 698] on button "Play Level" at bounding box center [1326, 696] width 336 height 33
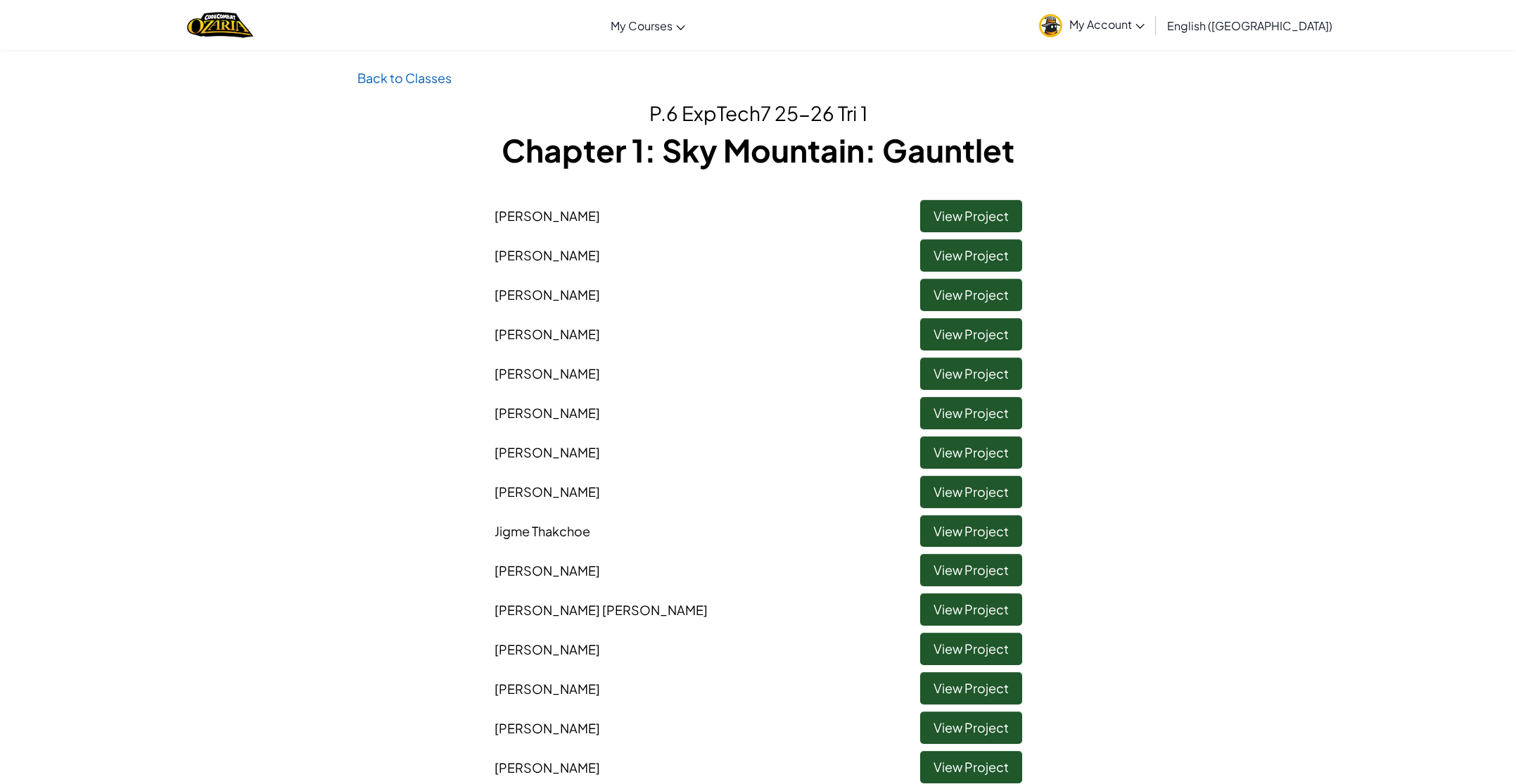
scroll to position [3, 0]
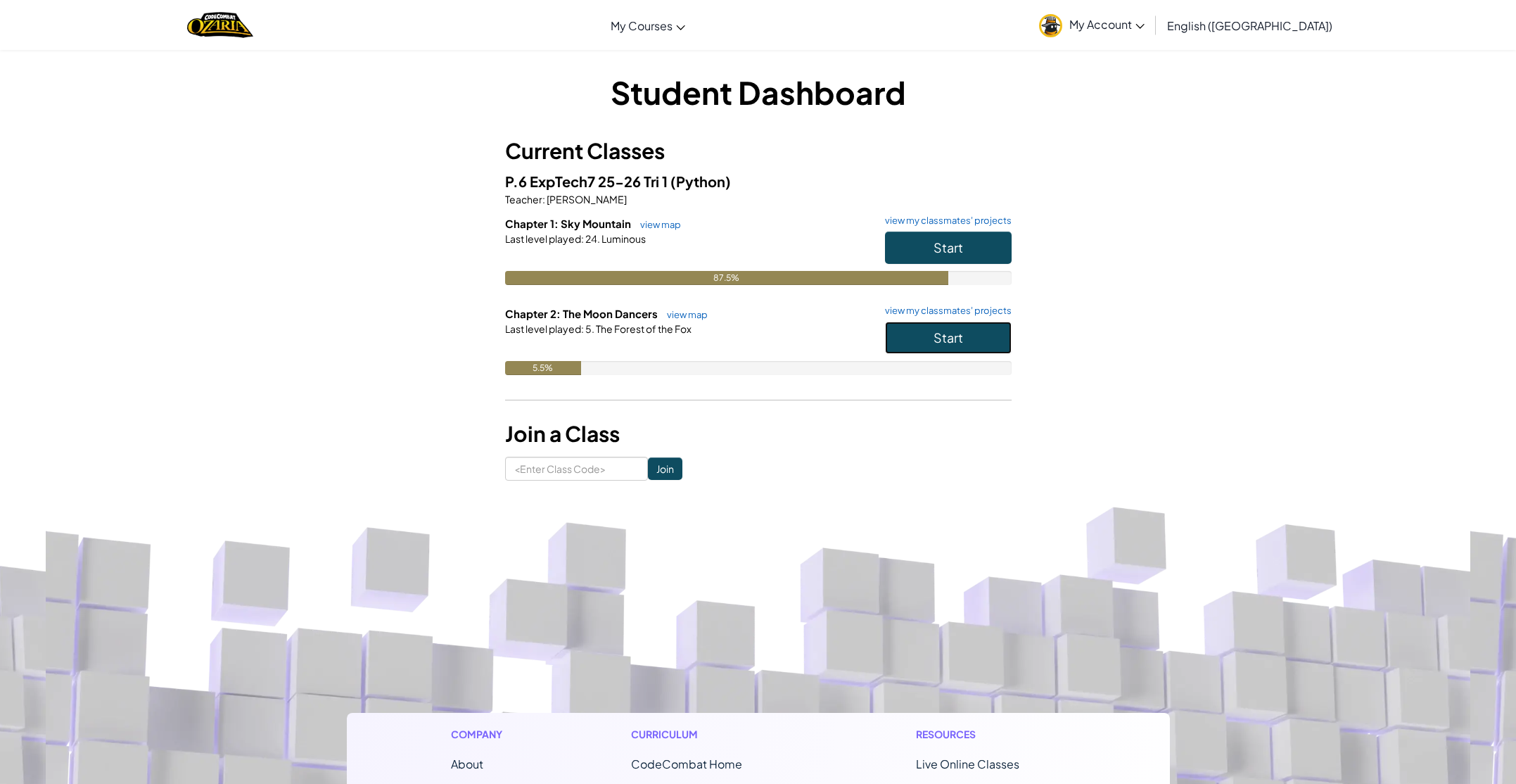
click at [961, 333] on span "Start" at bounding box center [948, 337] width 29 height 16
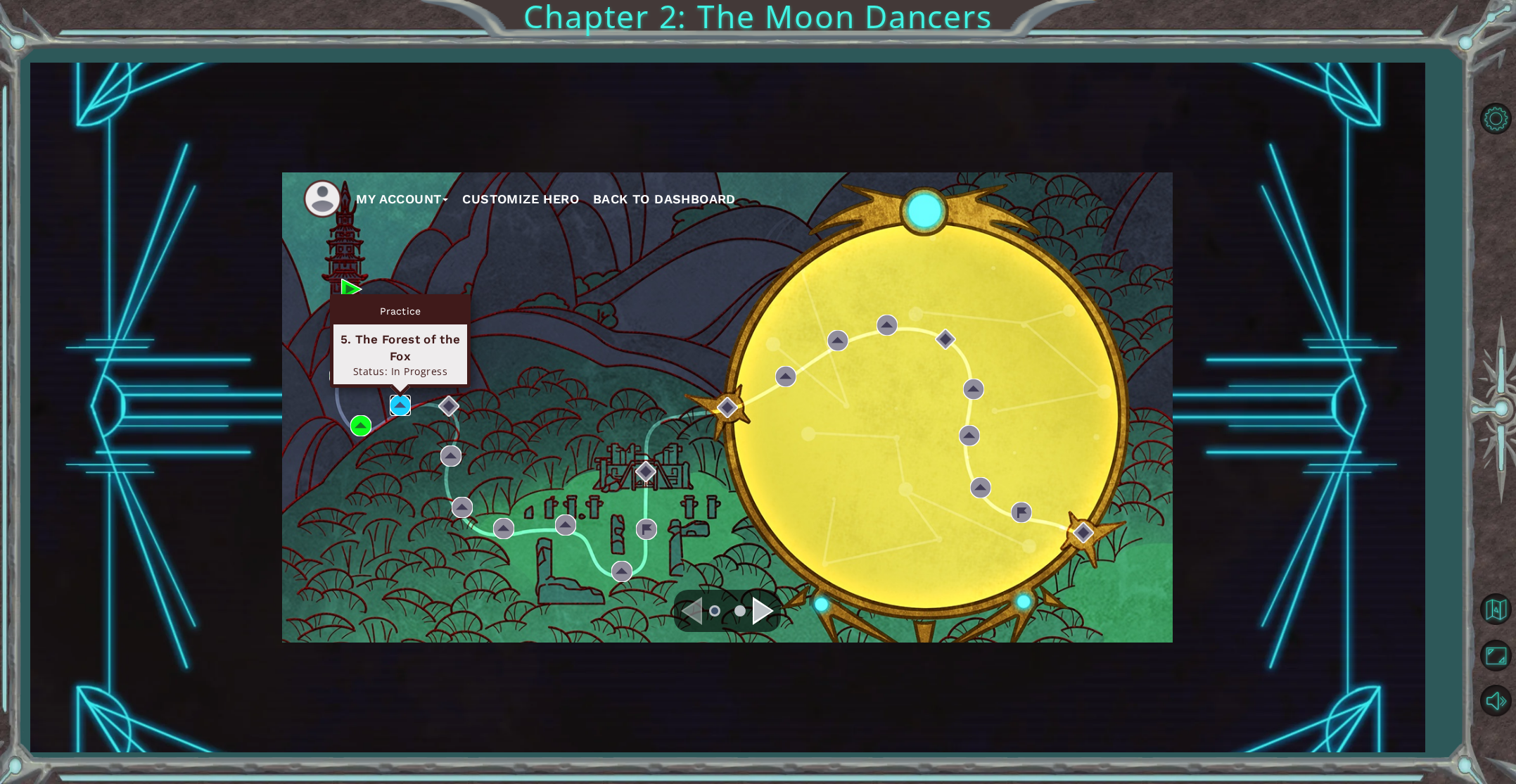
click at [399, 409] on img at bounding box center [400, 405] width 21 height 21
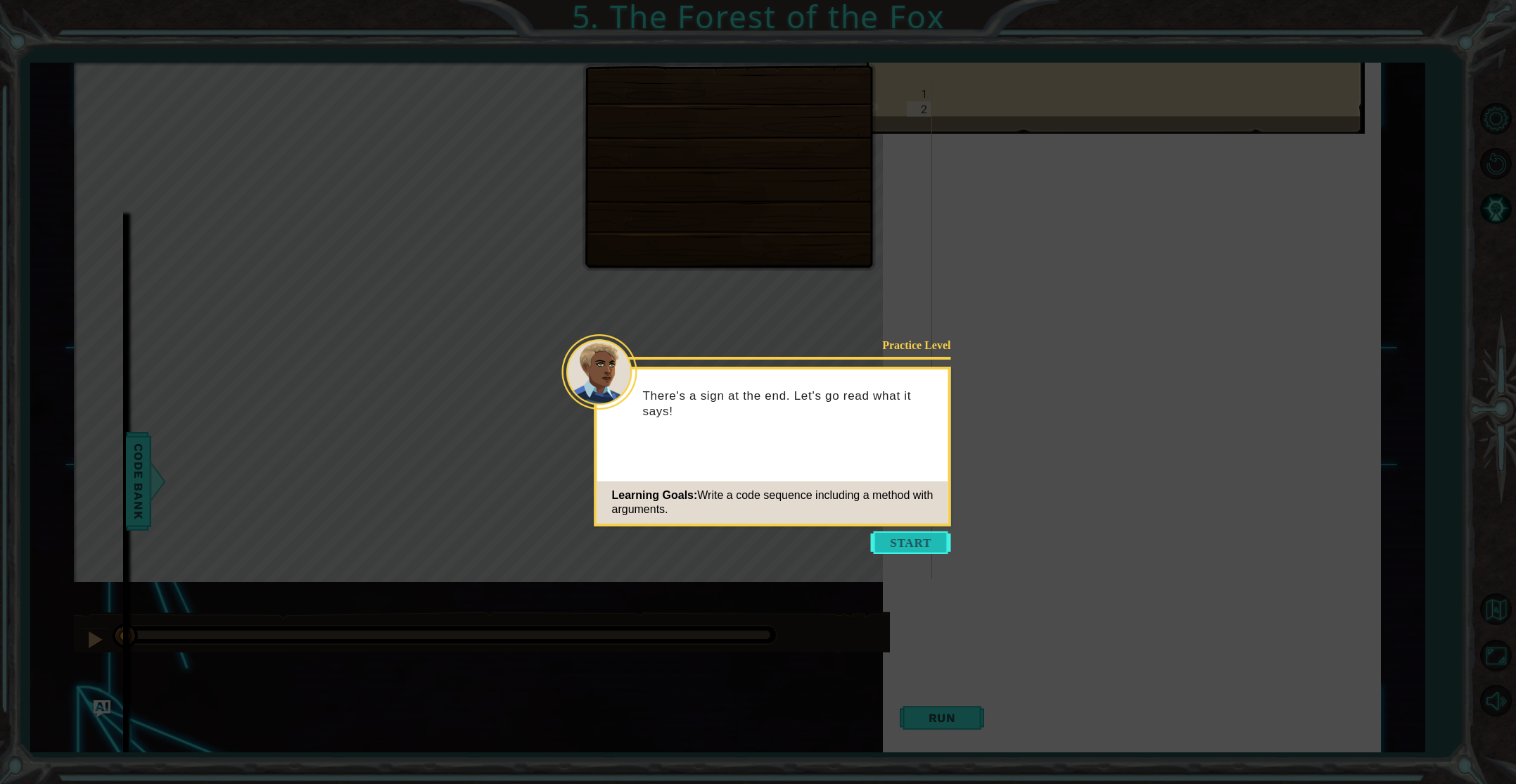
click at [899, 545] on button "Start" at bounding box center [911, 542] width 80 height 23
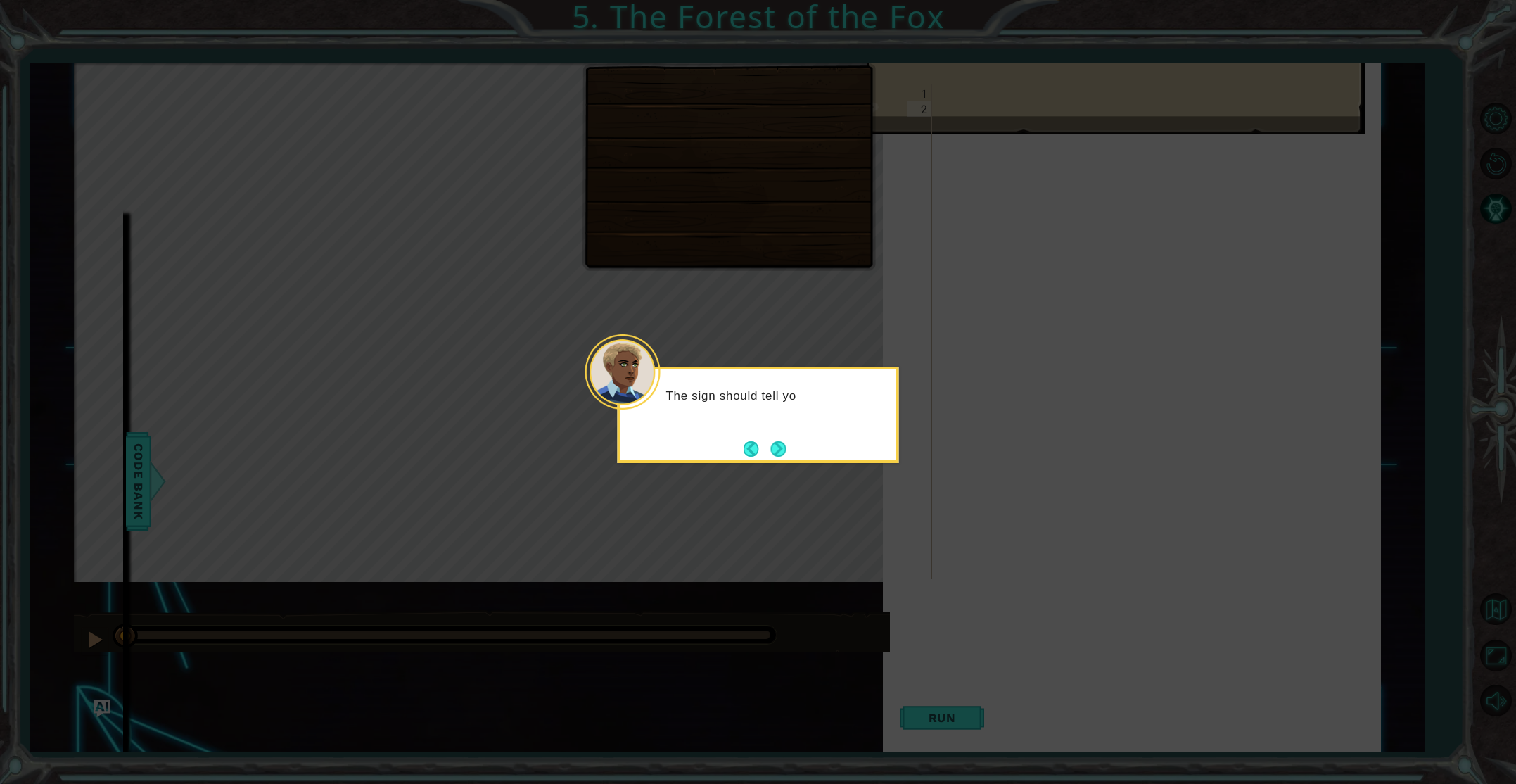
click at [779, 451] on button "Next" at bounding box center [778, 448] width 25 height 25
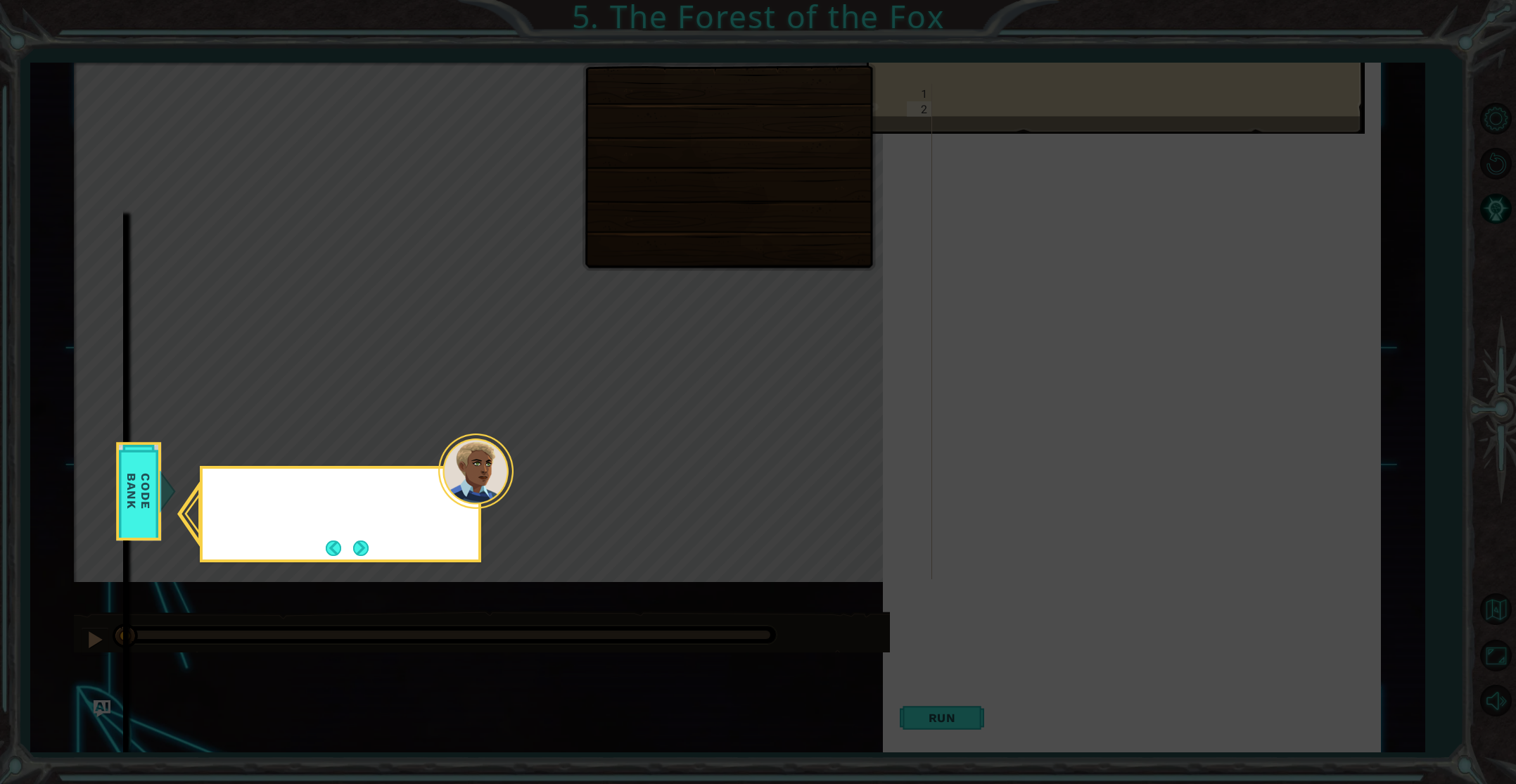
click at [779, 451] on icon at bounding box center [758, 392] width 1516 height 784
click at [356, 541] on button "Next" at bounding box center [361, 547] width 20 height 20
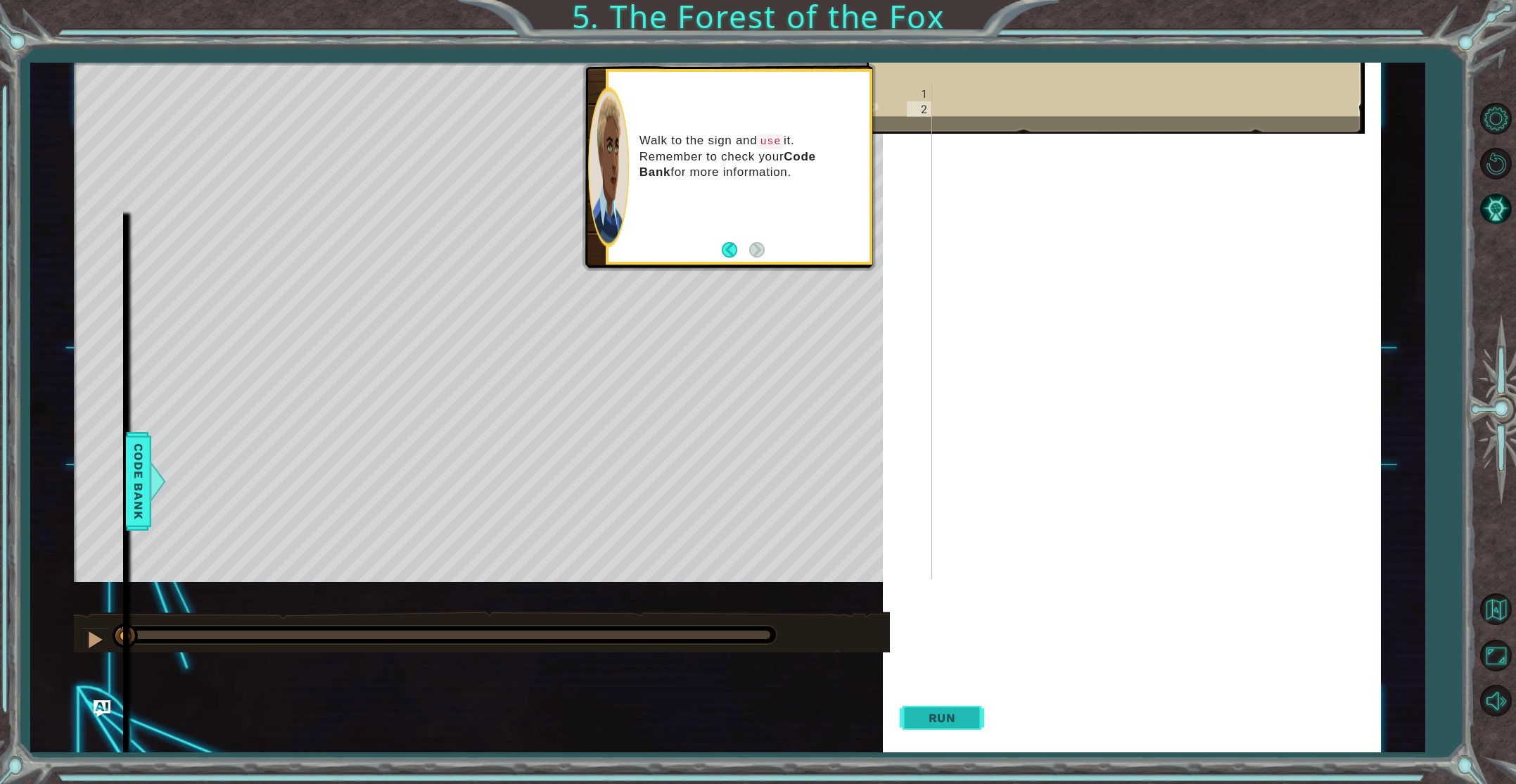
click at [934, 711] on span "Run" at bounding box center [943, 717] width 56 height 14
click at [932, 718] on span "Run" at bounding box center [943, 717] width 56 height 14
click at [933, 96] on div "Goals : Incomplete Use the sign." at bounding box center [1116, 60] width 498 height 147
click at [925, 96] on div "1" at bounding box center [919, 93] width 25 height 16
drag, startPoint x: 924, startPoint y: 96, endPoint x: 672, endPoint y: 139, distance: 255.6
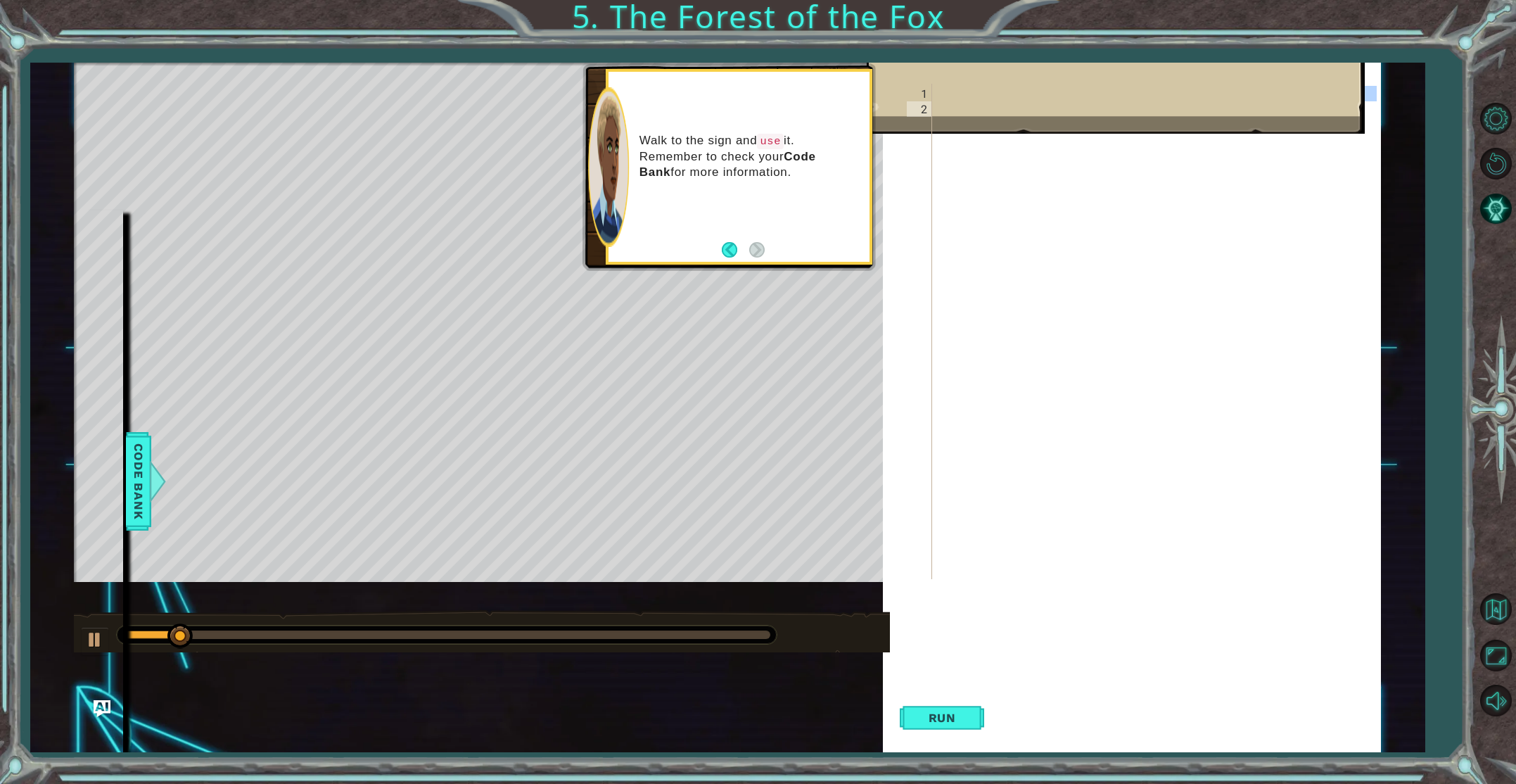
click at [922, 96] on div "1" at bounding box center [919, 93] width 25 height 16
click at [604, 149] on div at bounding box center [609, 167] width 41 height 160
drag, startPoint x: 597, startPoint y: 147, endPoint x: 805, endPoint y: 97, distance: 213.9
click at [597, 147] on div at bounding box center [609, 167] width 41 height 160
click at [926, 89] on div "1" at bounding box center [919, 93] width 25 height 16
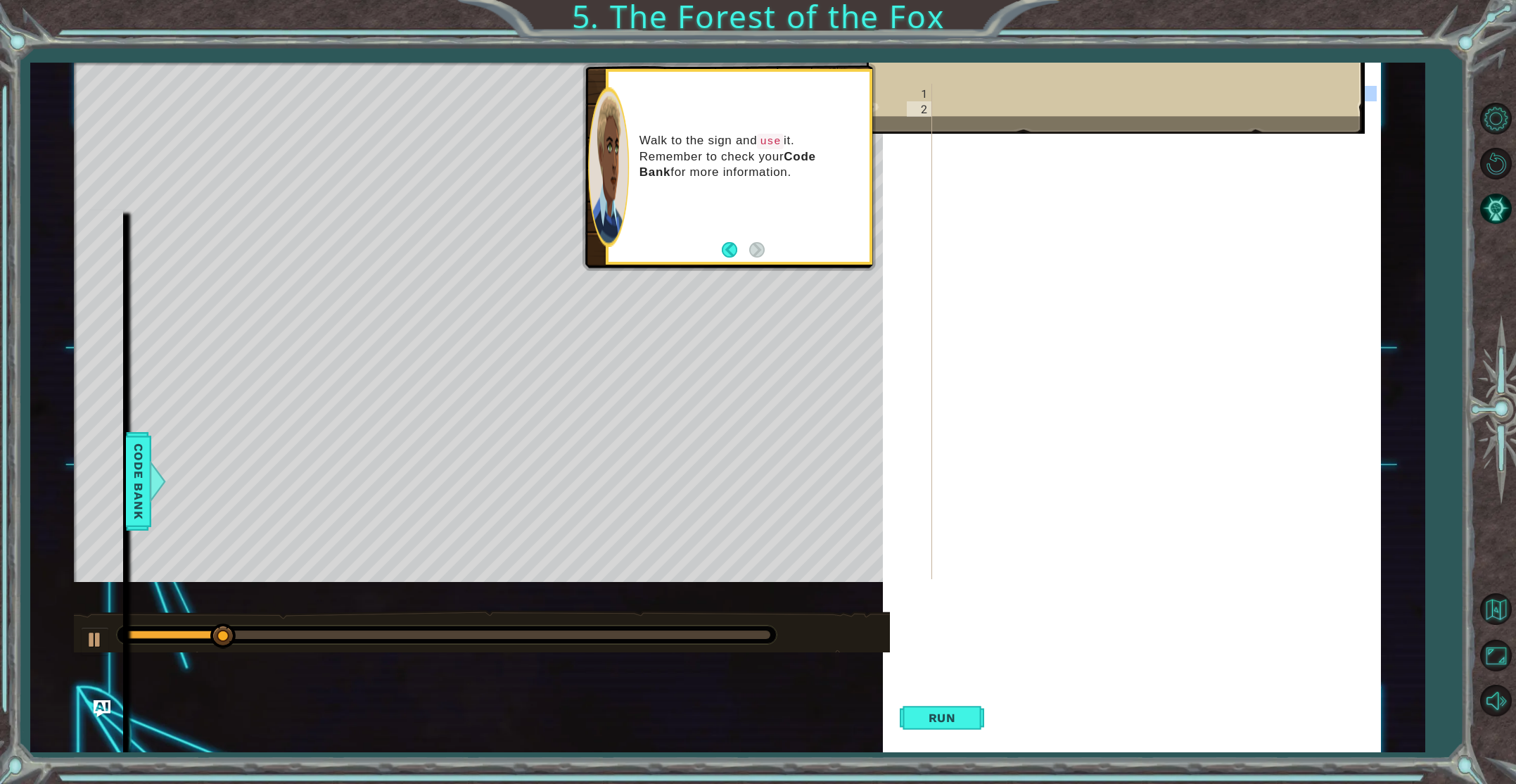
click at [926, 89] on div "1" at bounding box center [919, 93] width 25 height 16
click at [932, 94] on div "1 2" at bounding box center [919, 331] width 25 height 495
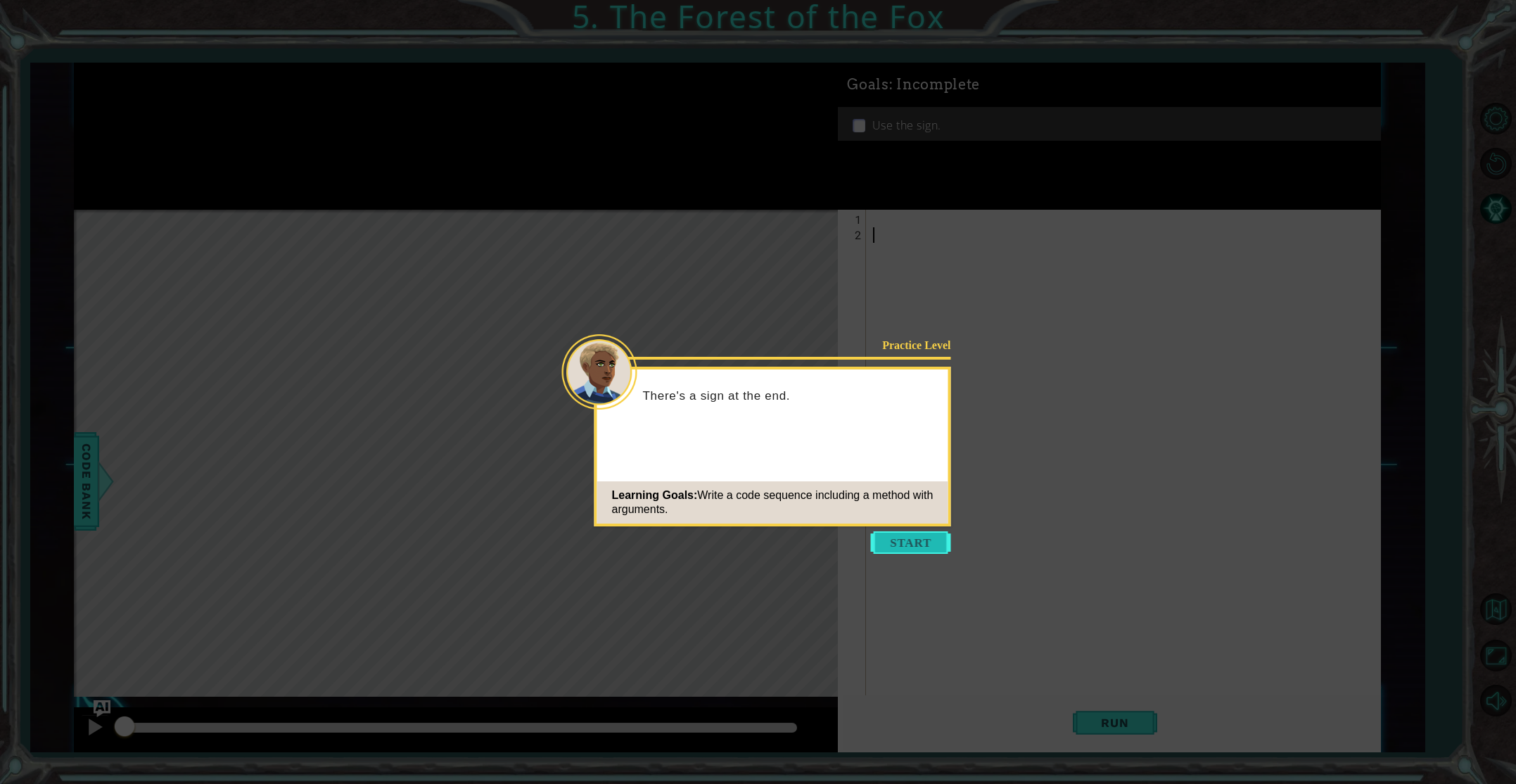
click at [901, 539] on button "Start" at bounding box center [911, 542] width 80 height 23
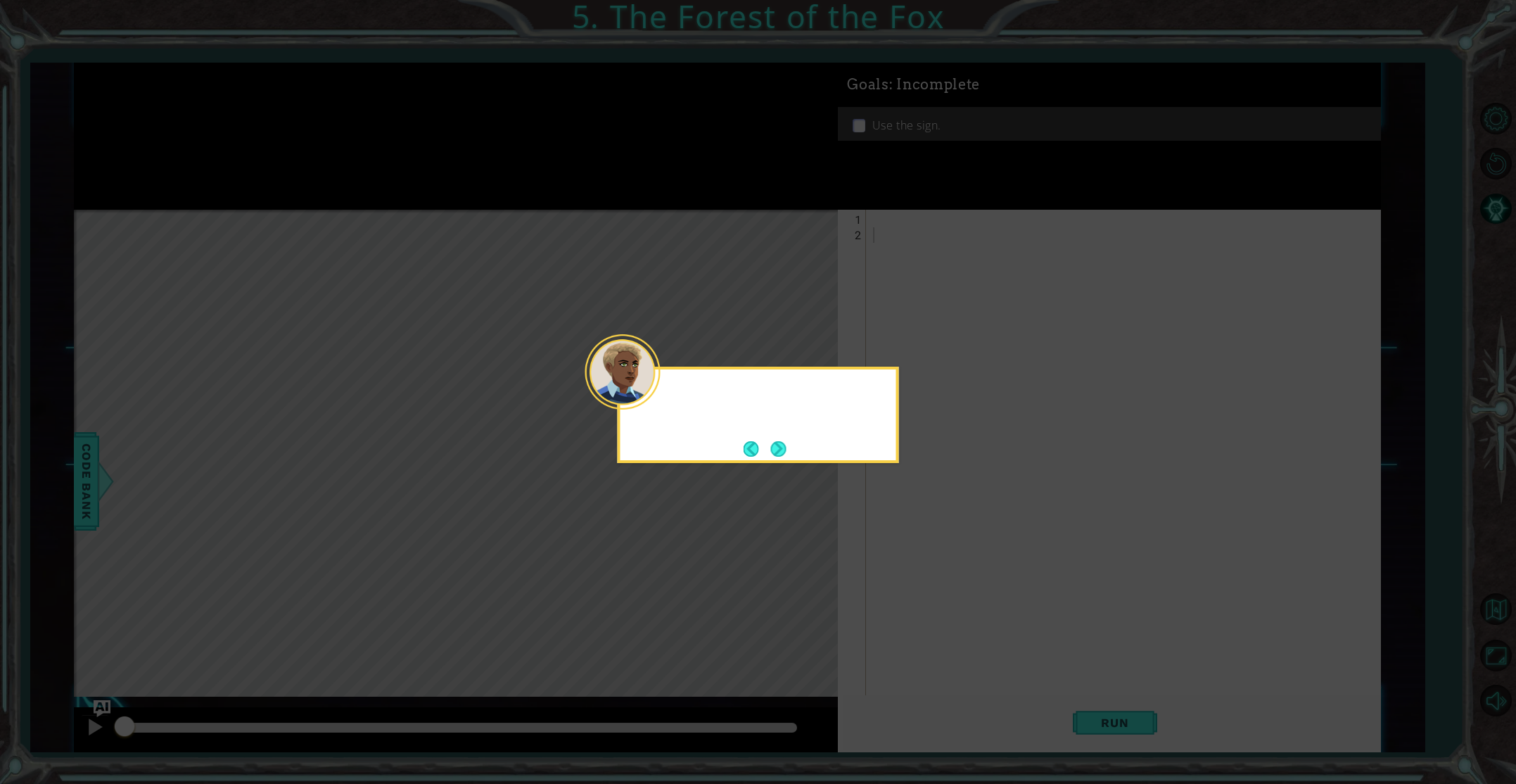
click at [901, 539] on icon at bounding box center [758, 392] width 1516 height 784
drag, startPoint x: 778, startPoint y: 452, endPoint x: 799, endPoint y: 459, distance: 22.1
click at [795, 459] on div "The sign should tell you" at bounding box center [758, 415] width 282 height 96
click at [799, 459] on div "The sign should tell you where" at bounding box center [758, 415] width 282 height 96
drag, startPoint x: 787, startPoint y: 457, endPoint x: 774, endPoint y: 456, distance: 13.0
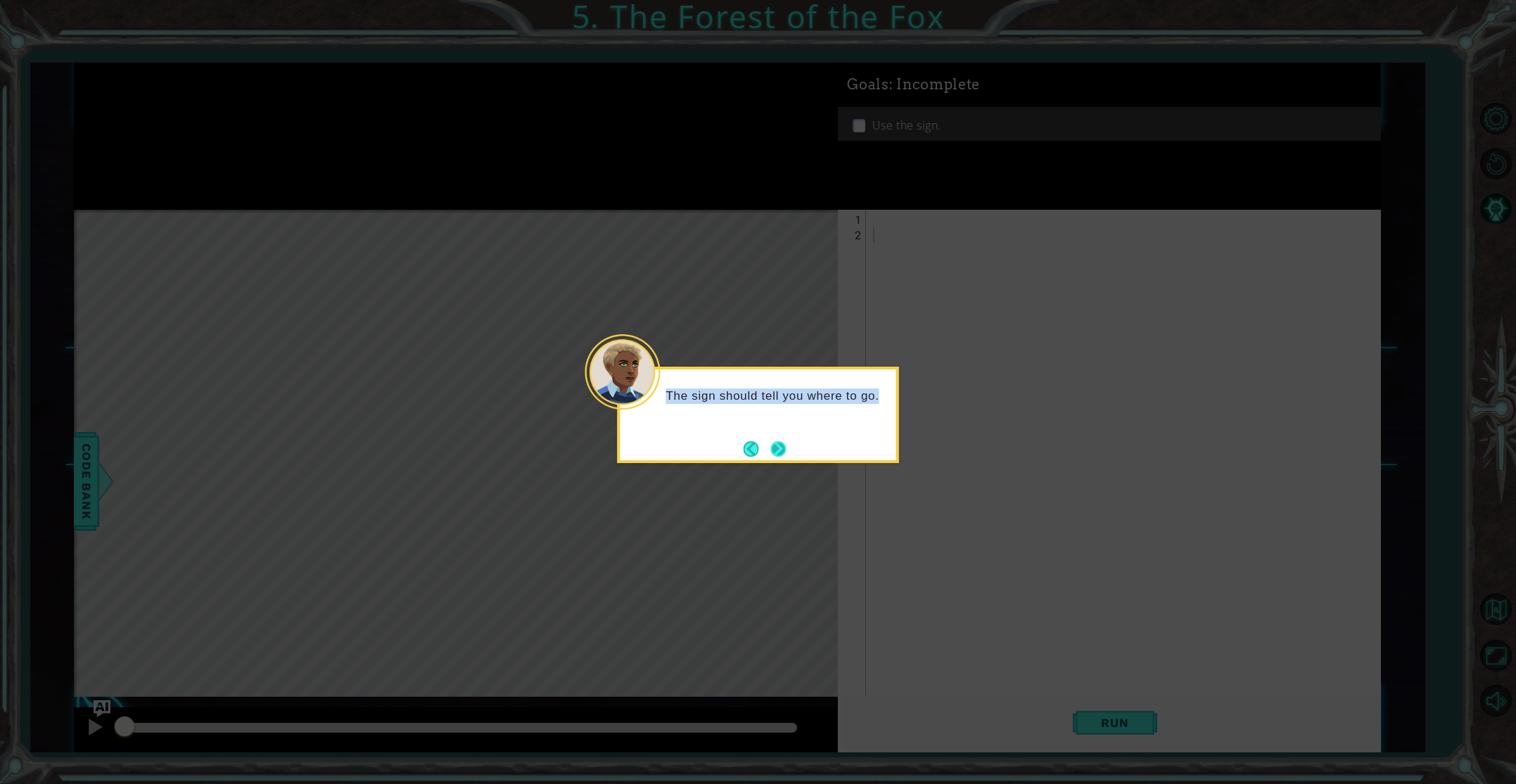
click at [776, 457] on div "The sign should tell you where to go." at bounding box center [758, 415] width 282 height 96
click at [771, 450] on button "Next" at bounding box center [778, 448] width 16 height 16
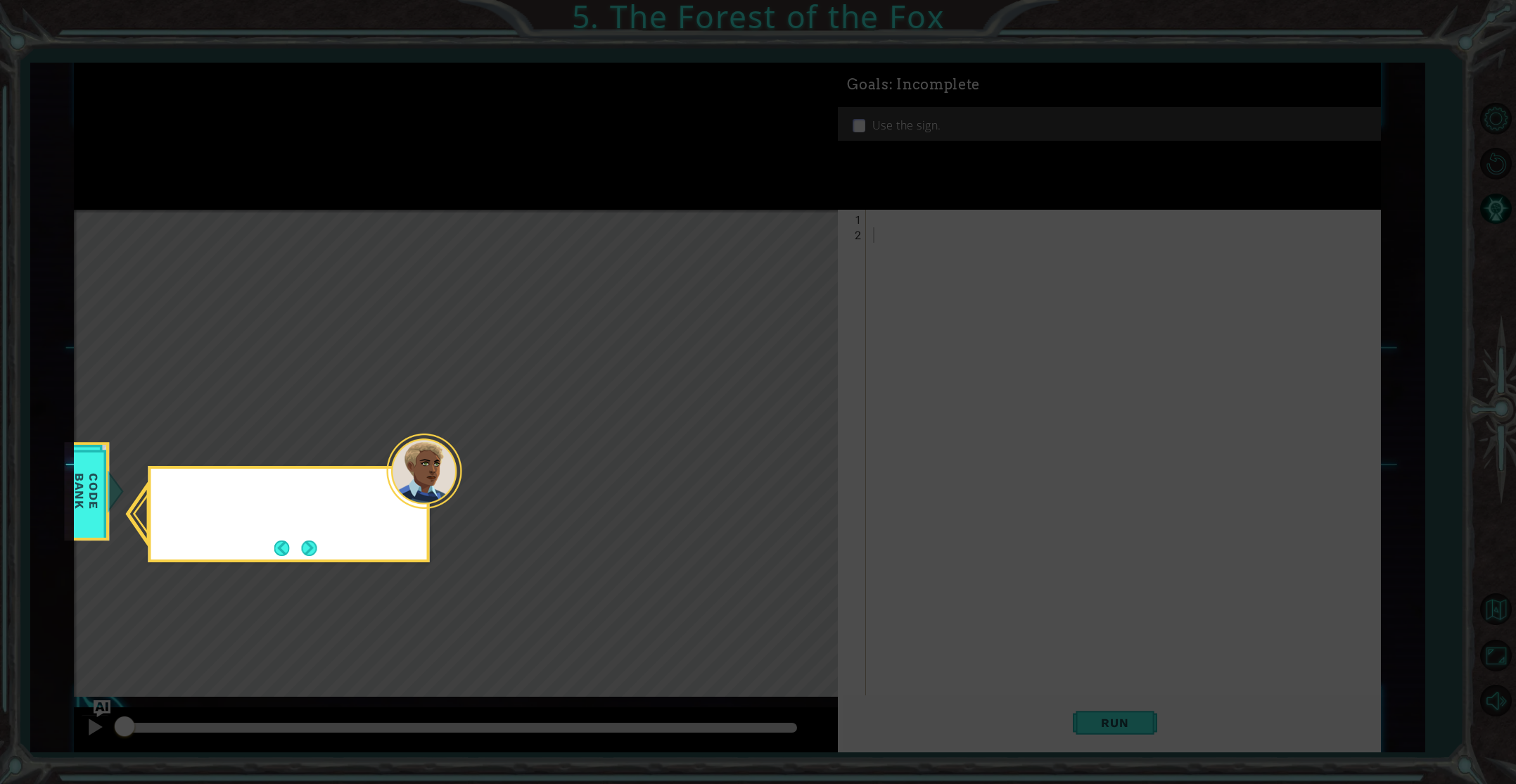
click at [771, 450] on icon at bounding box center [758, 392] width 1516 height 784
click at [315, 544] on button "Next" at bounding box center [310, 547] width 16 height 16
click at [315, 544] on div "Level Map" at bounding box center [399, 416] width 650 height 414
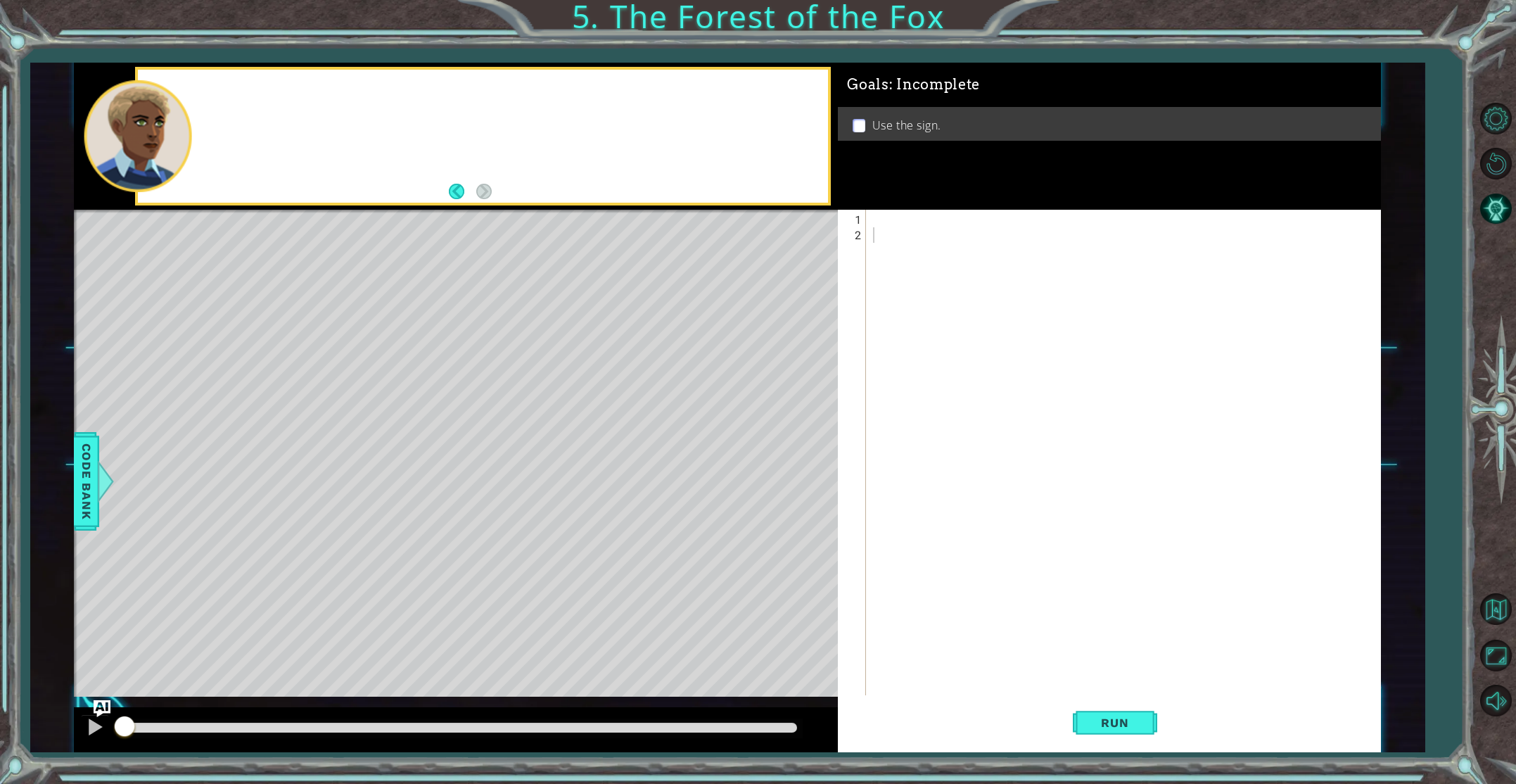
click at [315, 544] on div "Level Map" at bounding box center [399, 416] width 650 height 414
click at [875, 220] on div at bounding box center [1126, 482] width 512 height 541
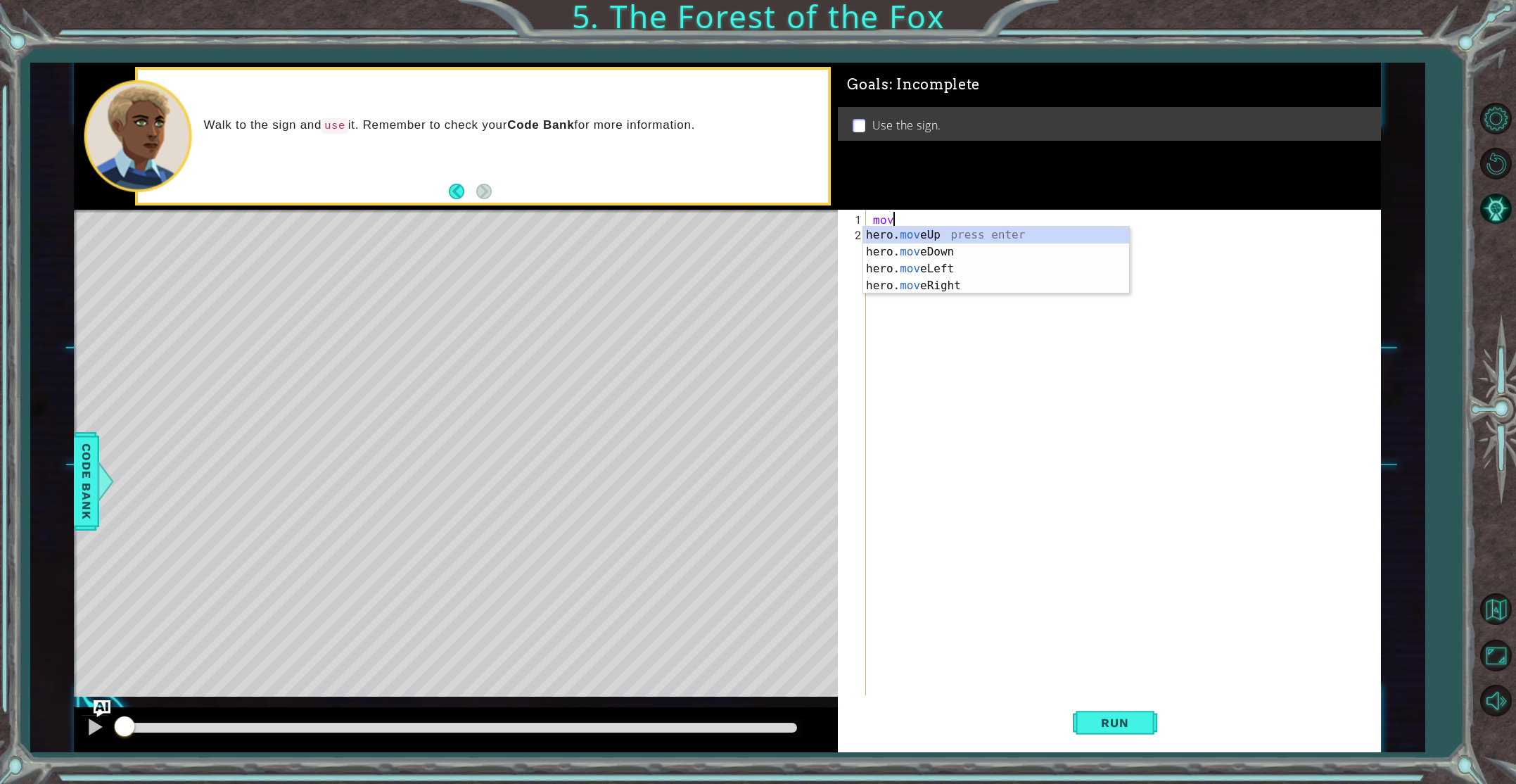
scroll to position [0, 1]
click at [927, 285] on div "hero. move Up press enter hero. move Down press enter hero. move Left press ent…" at bounding box center [997, 277] width 266 height 101
type textarea "hero.moveRight(1)"
click at [878, 242] on div "hero . moveRight ( 1 )" at bounding box center [1126, 482] width 512 height 541
click at [887, 243] on div "hero. move Up press enter hero. move Down press enter hero. move Left press ent…" at bounding box center [997, 292] width 266 height 101
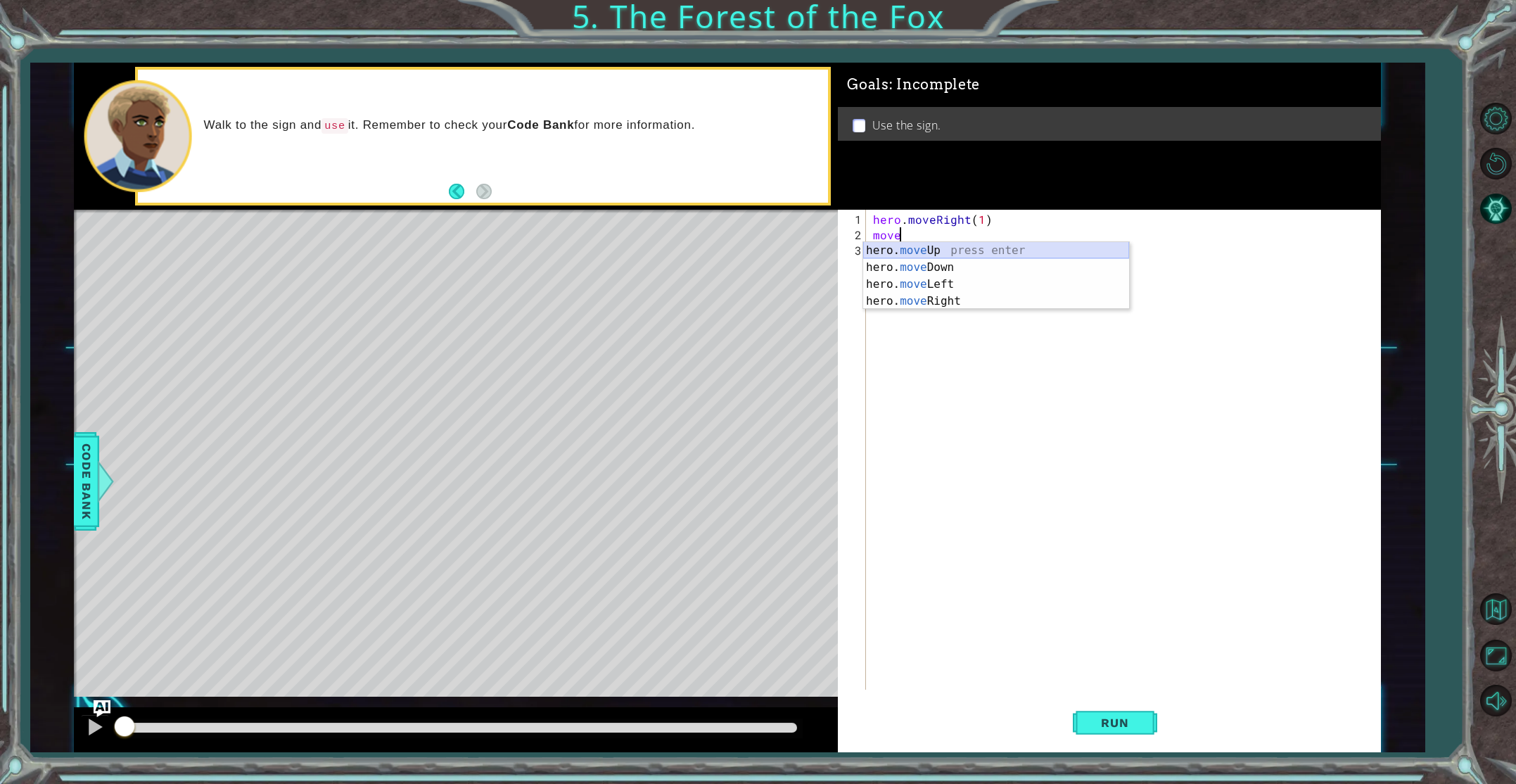
type textarea "hero.moveUp(1)"
click at [883, 261] on div "hero . moveRight ( 1 ) hero . moveUp ( 1 )" at bounding box center [1126, 466] width 512 height 510
click at [917, 301] on div "hero .moveUp press enter hero .moveDown press enter hero .moveLeft press enter …" at bounding box center [997, 316] width 266 height 118
click at [870, 274] on div "hero.moveLeft(1) 1 2 3 4 hero . moveRight ( 1 ) hero . moveUp ( 1 ) hero . move…" at bounding box center [1107, 449] width 537 height 479
type textarea "hero.moveLeft(2)"
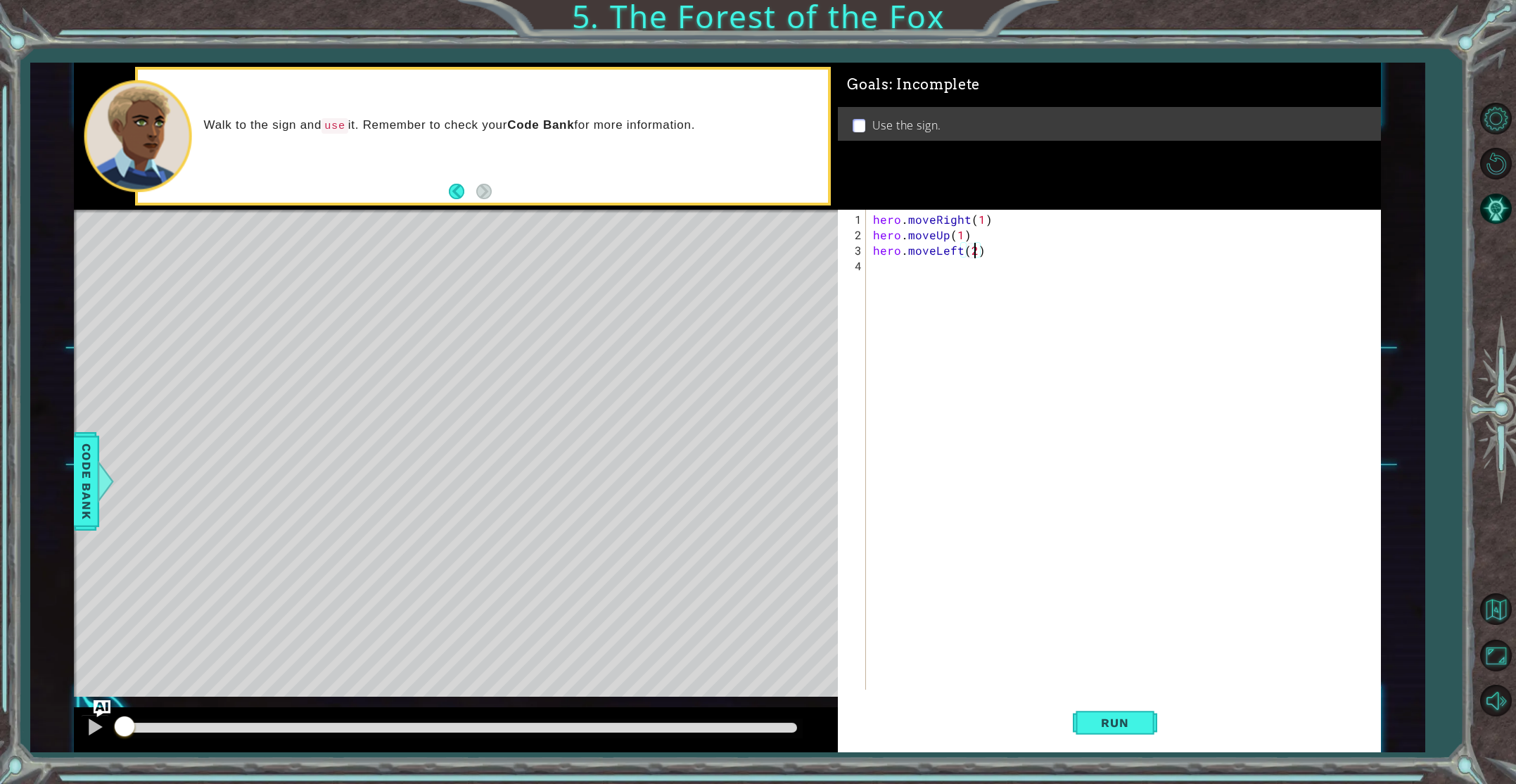
scroll to position [0, 6]
click at [875, 270] on div "hero . moveRight ( 1 ) hero . moveUp ( 1 ) hero . moveLeft ( 2 )" at bounding box center [1126, 466] width 512 height 510
click at [895, 278] on div "hero .moveUp press enter hero .moveDown press enter hero .moveLeft press enter …" at bounding box center [997, 332] width 266 height 118
type textarea "hero.moveUp(1)"
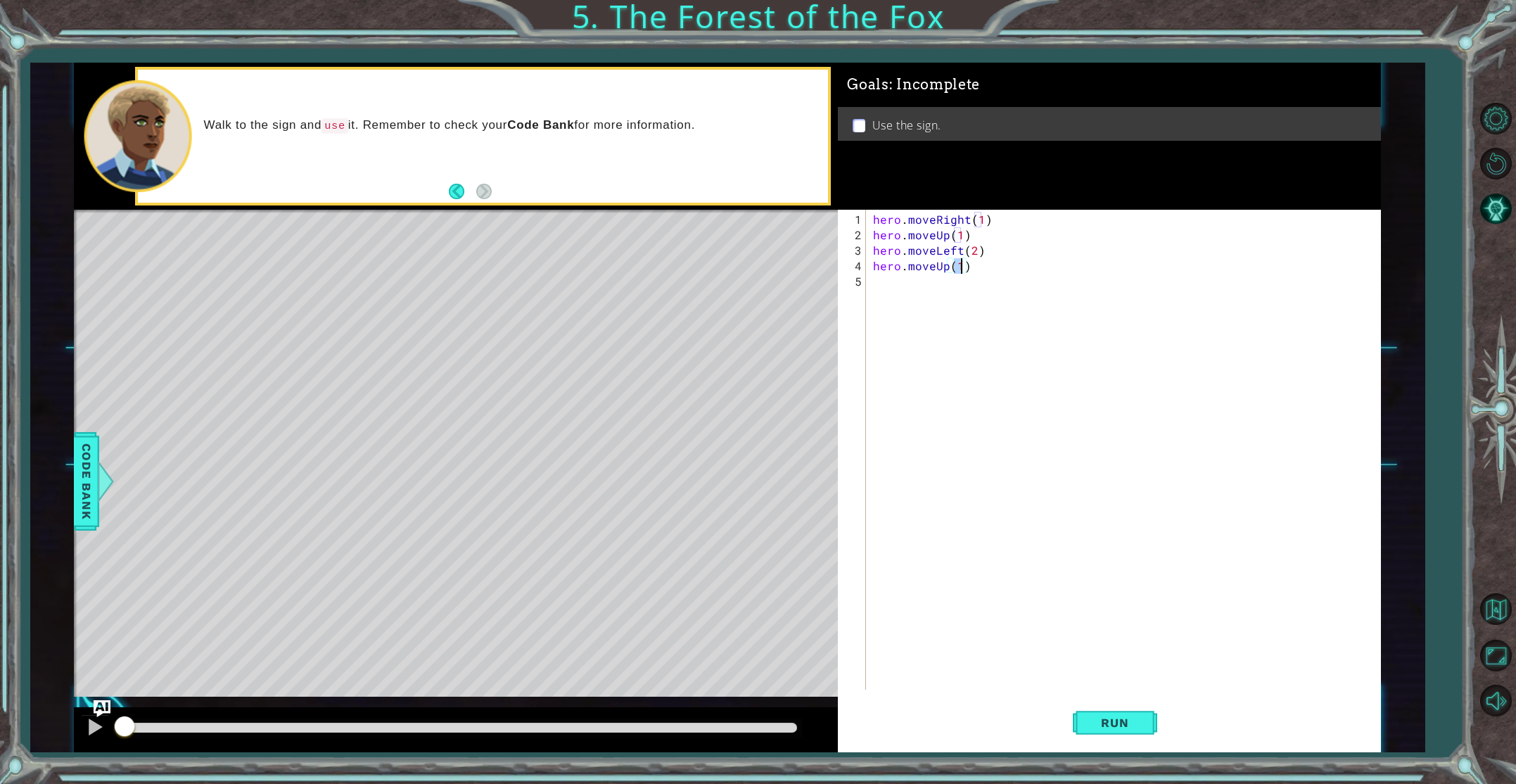
click at [884, 290] on div "hero . moveRight ( 1 ) hero . moveUp ( 1 ) hero . moveLeft ( 2 ) hero . moveUp …" at bounding box center [1126, 466] width 512 height 510
click at [925, 342] on div "hero .moveUp press enter hero .moveDown press enter hero .moveLeft press enter …" at bounding box center [997, 347] width 266 height 118
type textarea "hero.moveRight(2)"
click at [902, 312] on div "hero . moveRight ( 1 ) hero . moveUp ( 1 ) hero . moveLeft ( 2 ) hero . moveUp …" at bounding box center [1126, 466] width 512 height 510
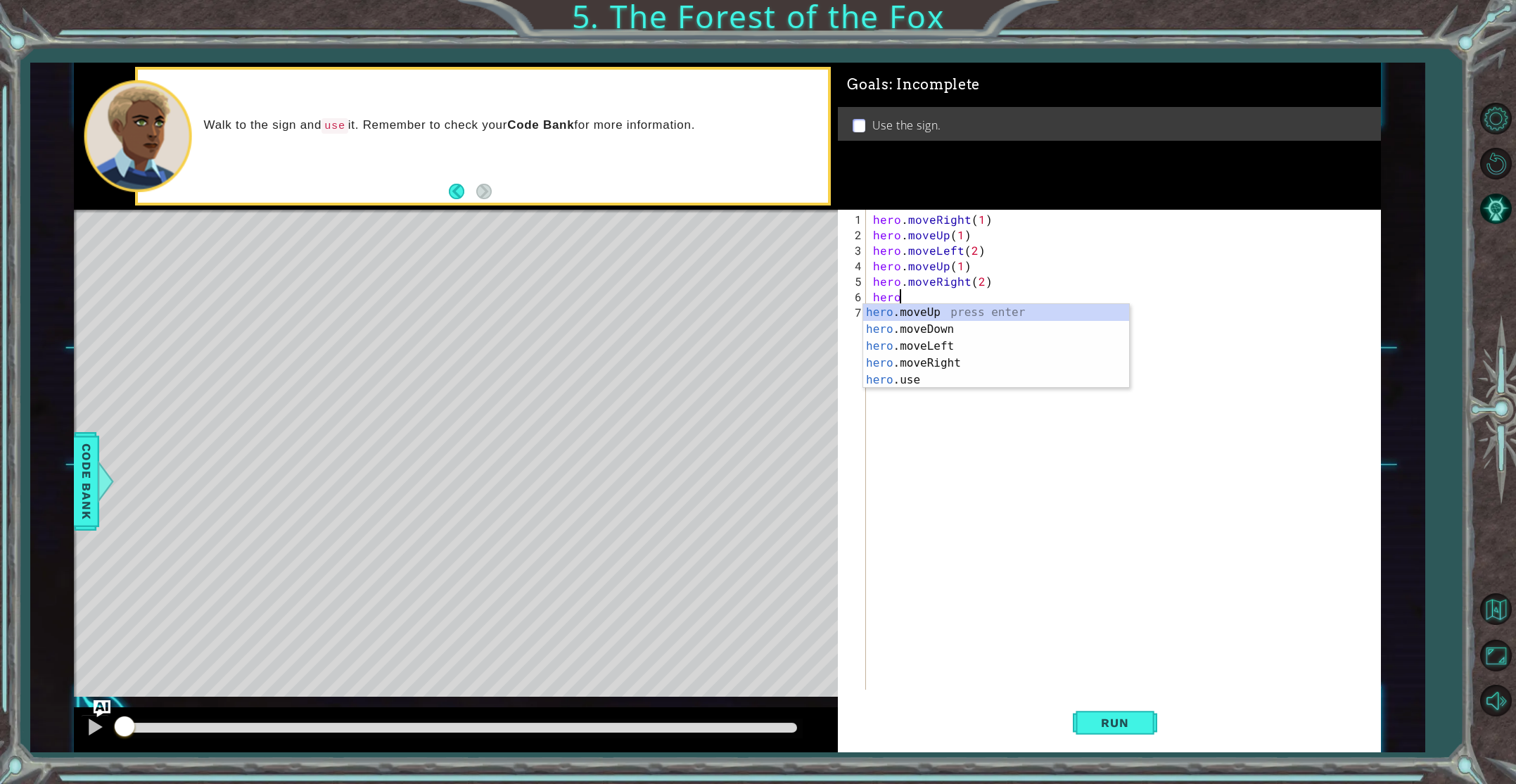
scroll to position [0, 1]
click at [917, 324] on div "hero .moveUp press enter hero .moveDown press enter hero .moveLeft press enter …" at bounding box center [997, 363] width 266 height 118
type textarea "hero.moveDown(1)"
click at [906, 322] on div "hero . moveRight ( 1 ) hero . moveUp ( 1 ) hero . moveLeft ( 2 ) hero . moveUp …" at bounding box center [1126, 466] width 512 height 510
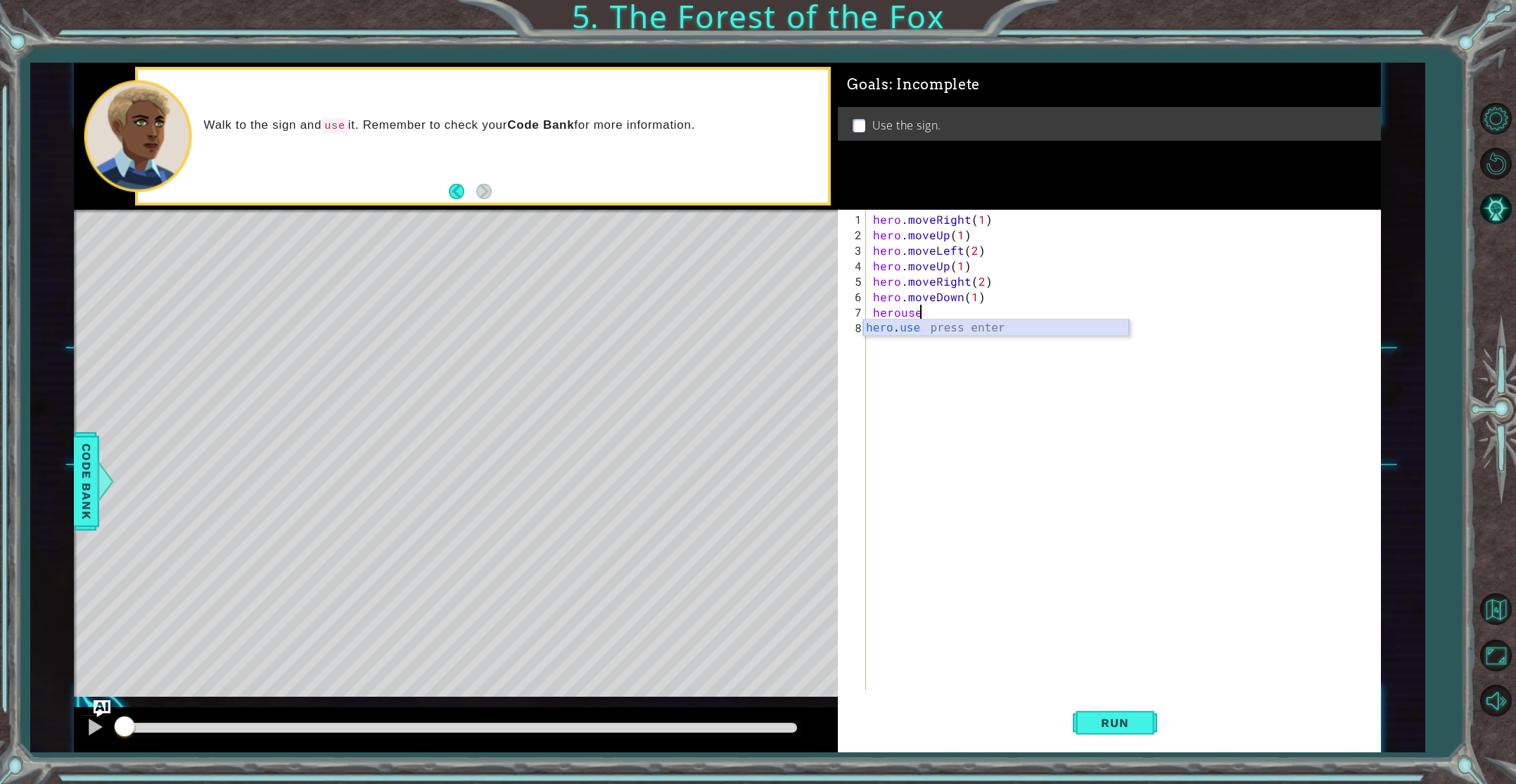
click at [916, 333] on div "hero . use press enter" at bounding box center [997, 345] width 266 height 51
type textarea "hero.use("sign")"
click at [1126, 728] on span "Run" at bounding box center [1115, 722] width 56 height 14
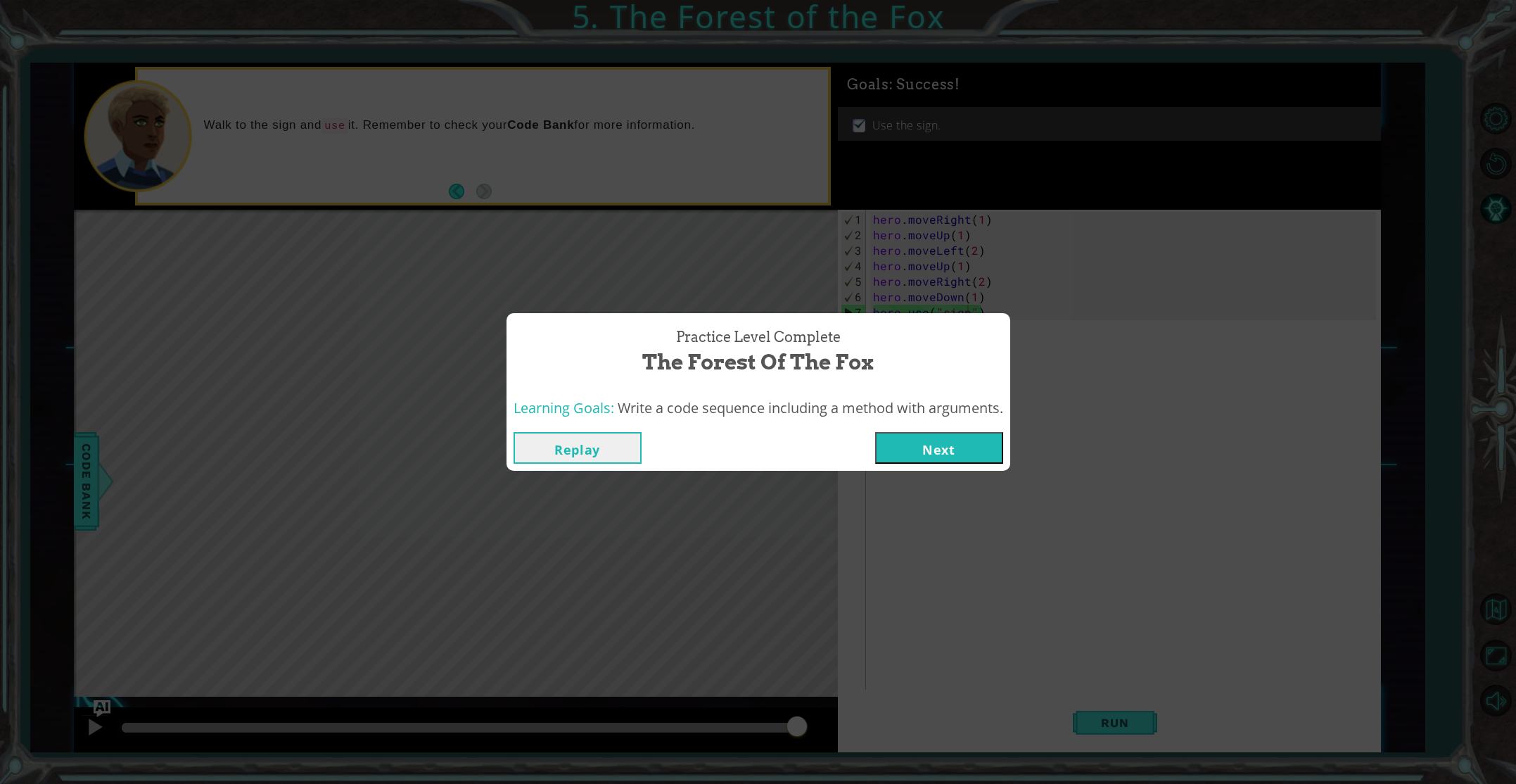
click at [925, 442] on button "Next" at bounding box center [939, 448] width 128 height 32
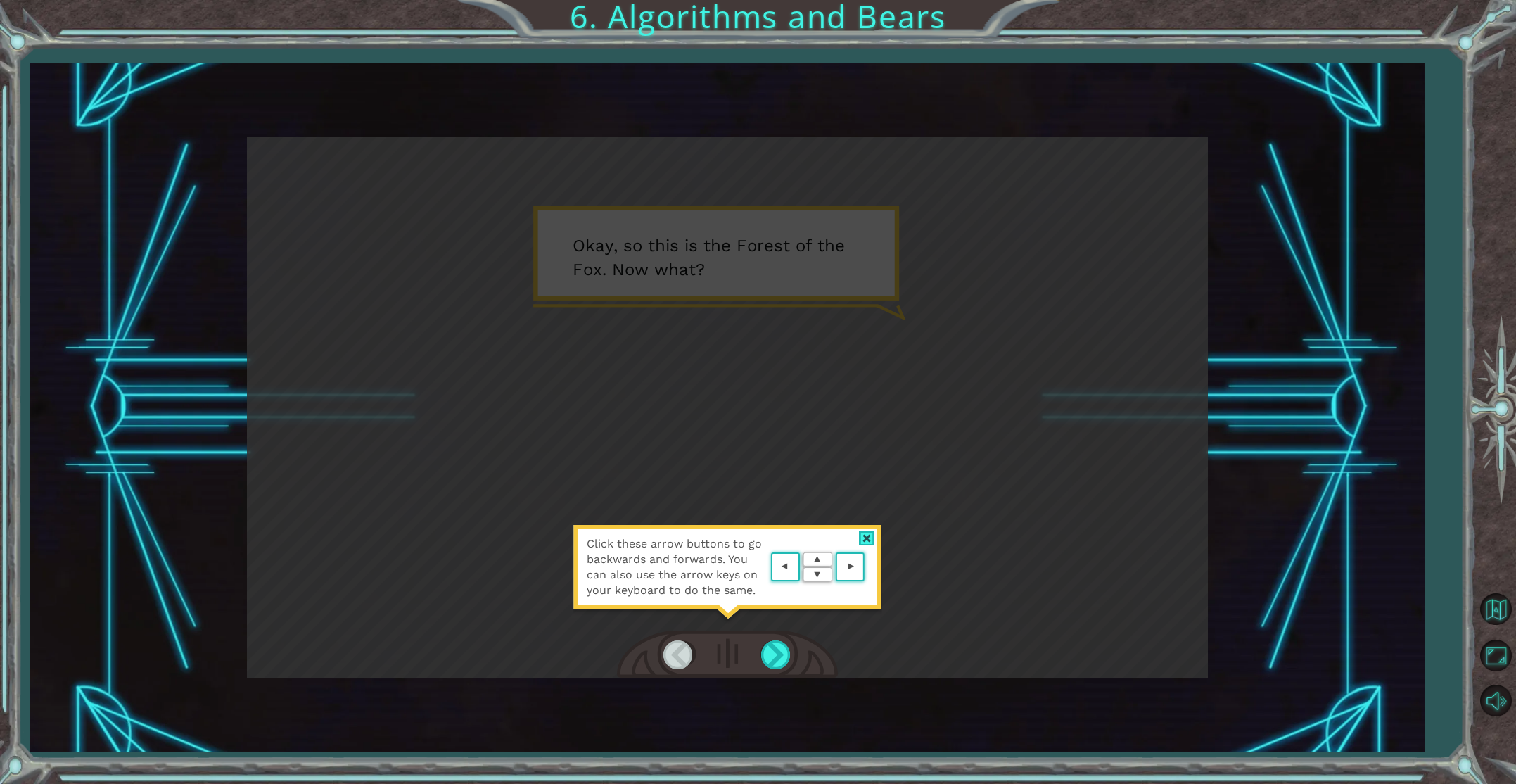
click at [868, 567] on area at bounding box center [868, 567] width 0 height 0
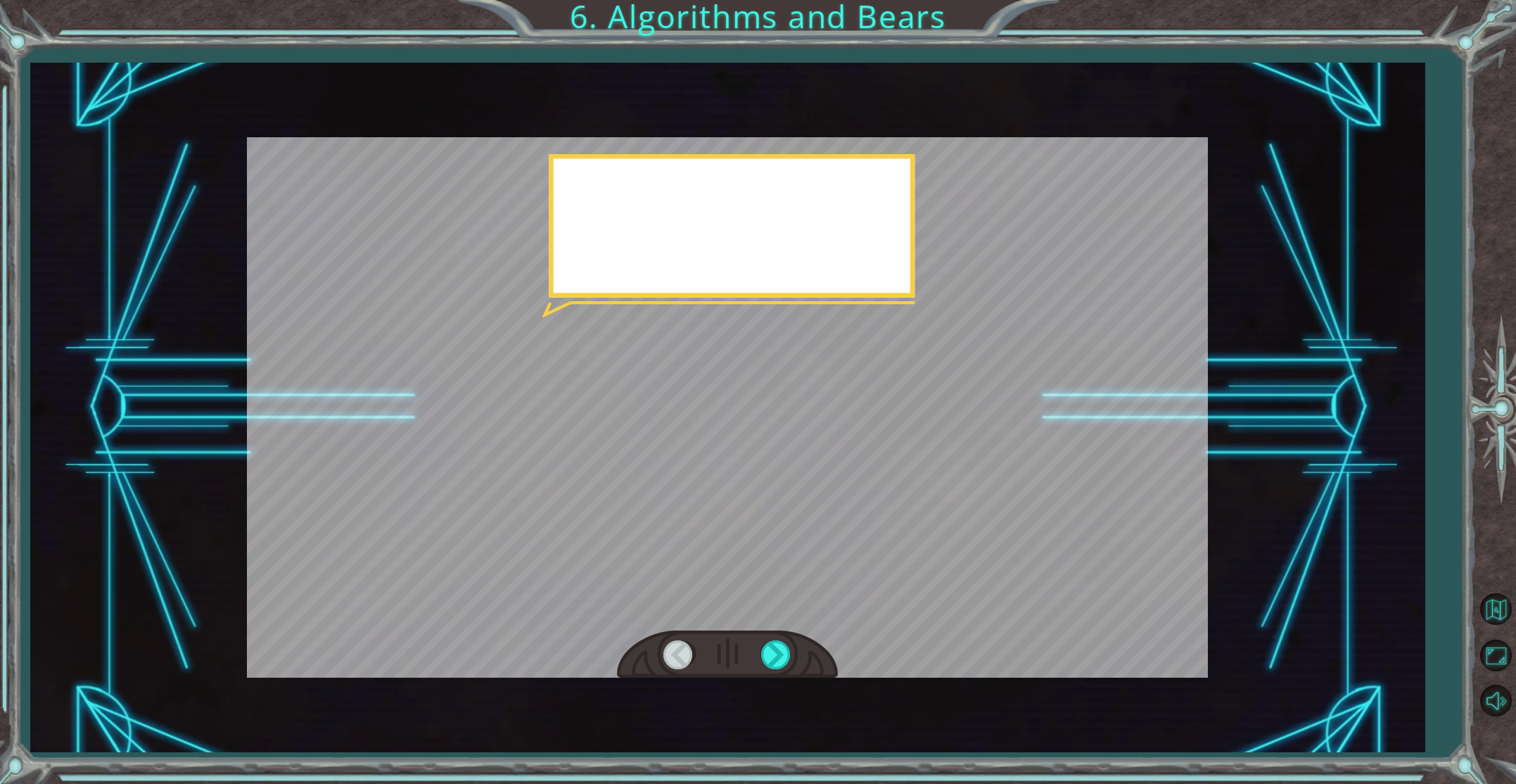
click at [846, 563] on div at bounding box center [727, 407] width 961 height 540
drag, startPoint x: 846, startPoint y: 563, endPoint x: 838, endPoint y: 548, distance: 17.0
click at [846, 559] on div at bounding box center [727, 407] width 961 height 540
drag, startPoint x: 787, startPoint y: 645, endPoint x: 778, endPoint y: 654, distance: 12.7
click at [778, 654] on div at bounding box center [777, 654] width 32 height 29
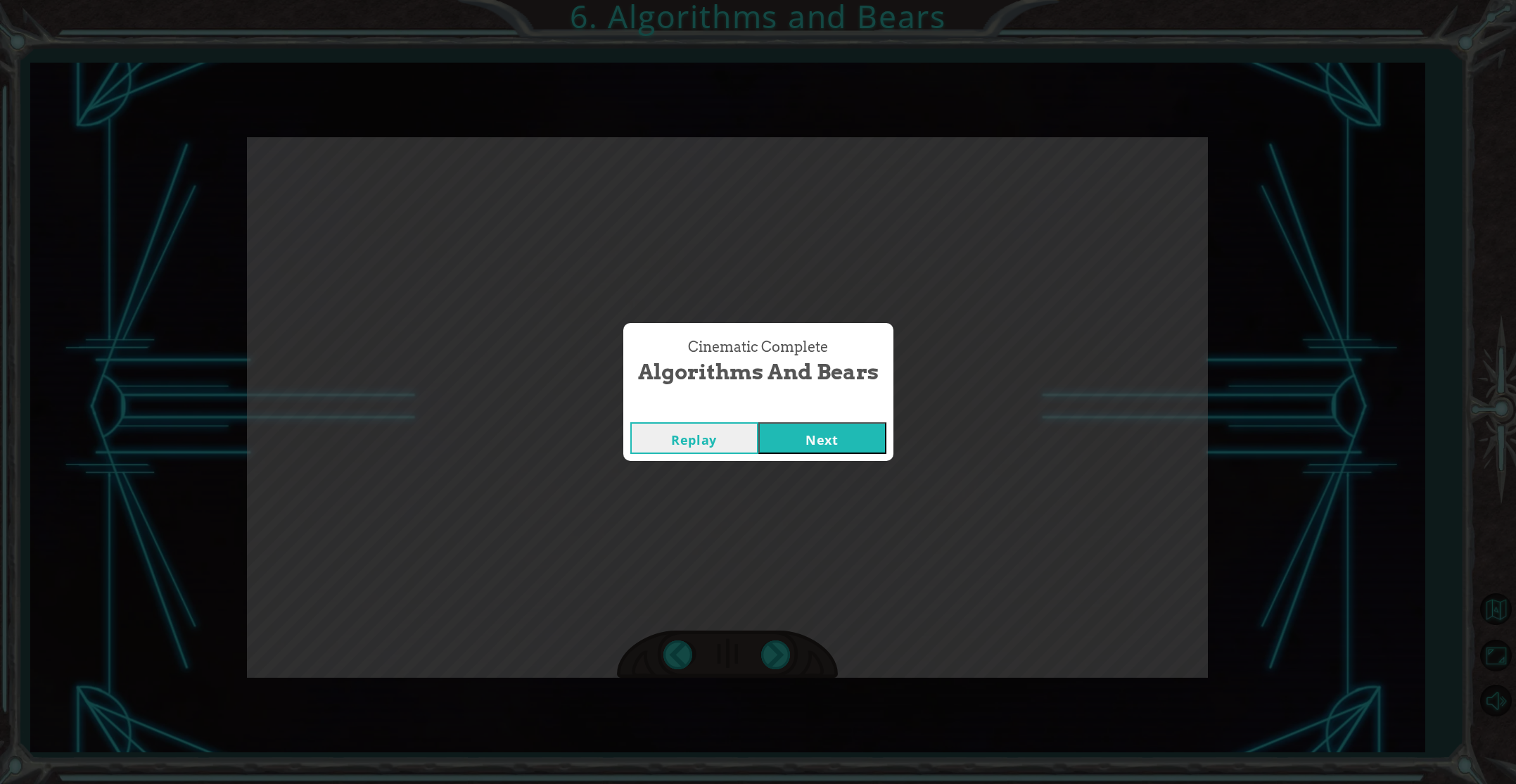
drag, startPoint x: 843, startPoint y: 450, endPoint x: 835, endPoint y: 452, distance: 8.2
click at [839, 452] on button "Next" at bounding box center [823, 438] width 128 height 32
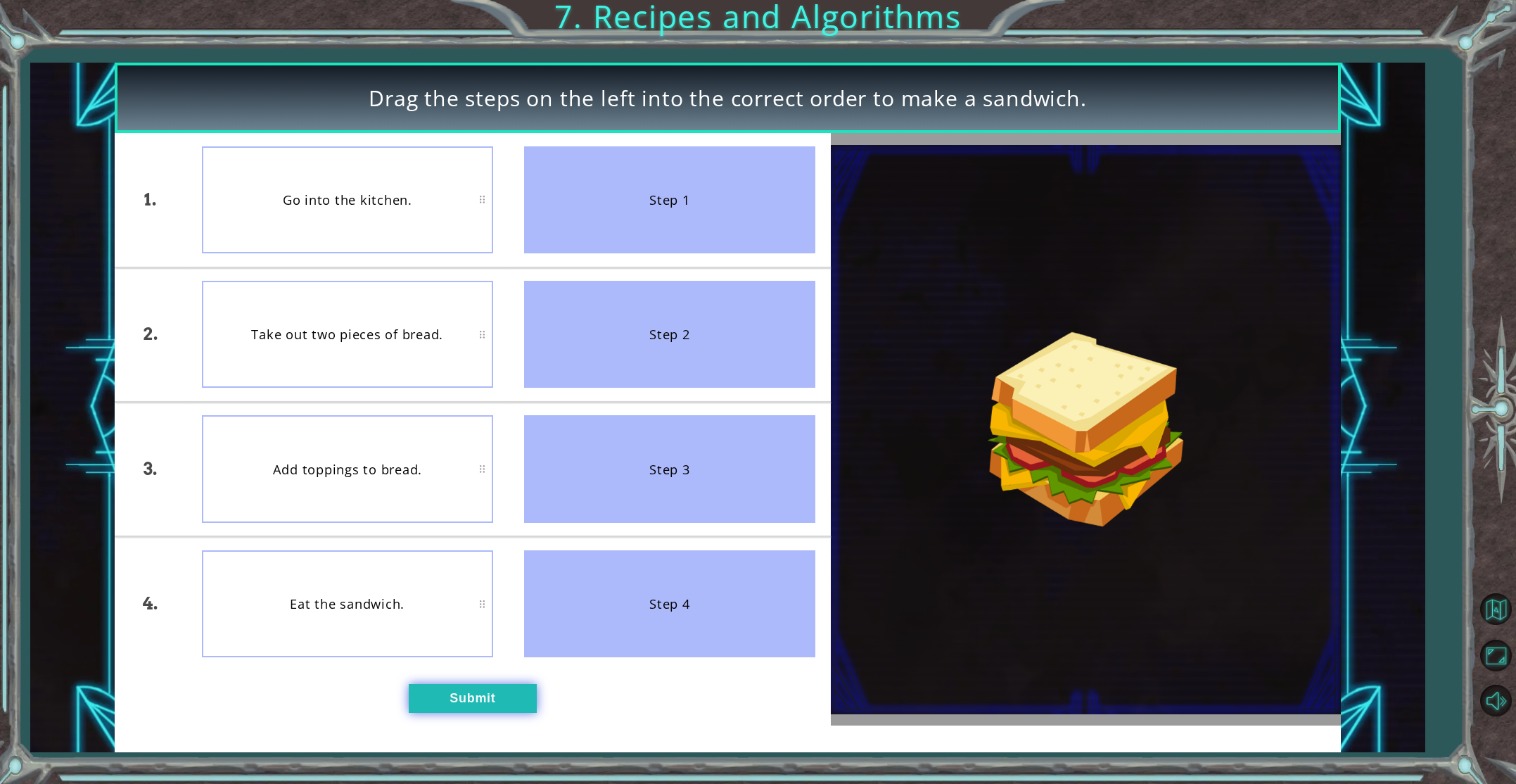
click at [447, 694] on button "Submit" at bounding box center [472, 697] width 128 height 29
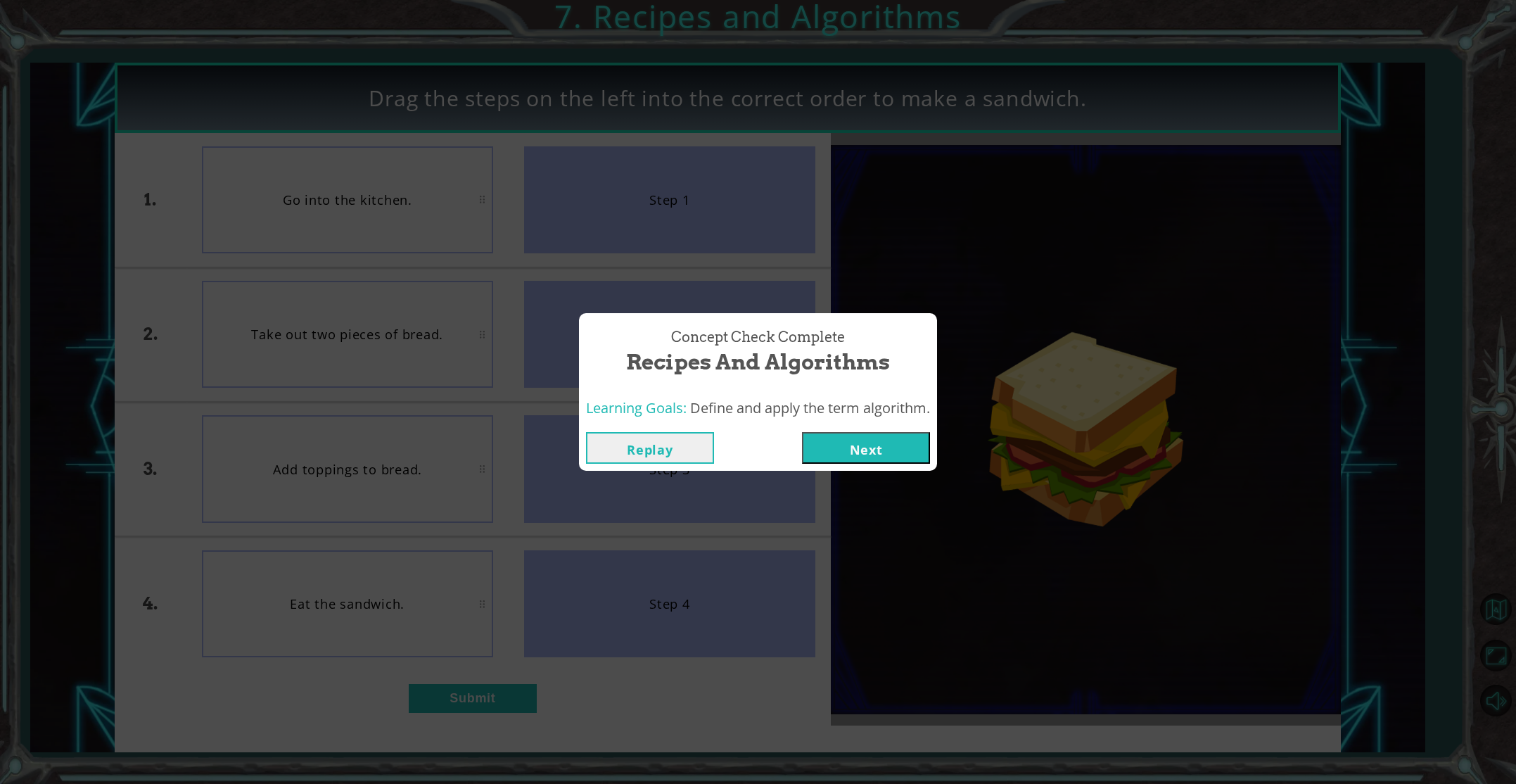
click at [867, 454] on button "Next" at bounding box center [866, 448] width 128 height 32
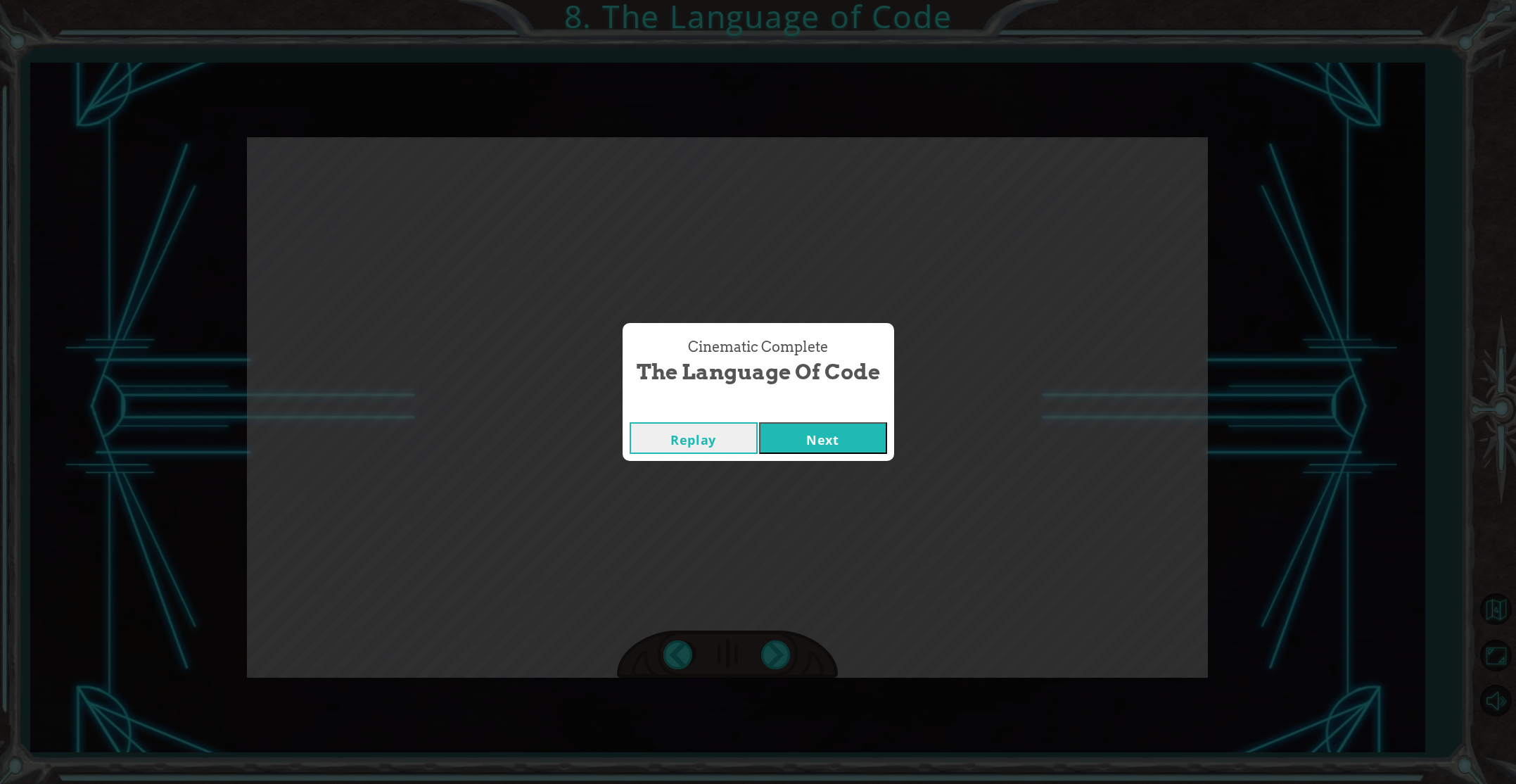
drag, startPoint x: 805, startPoint y: 448, endPoint x: 806, endPoint y: 457, distance: 9.1
click at [805, 457] on div "Replay Next" at bounding box center [758, 438] width 271 height 46
click at [805, 432] on button "Next" at bounding box center [823, 438] width 128 height 32
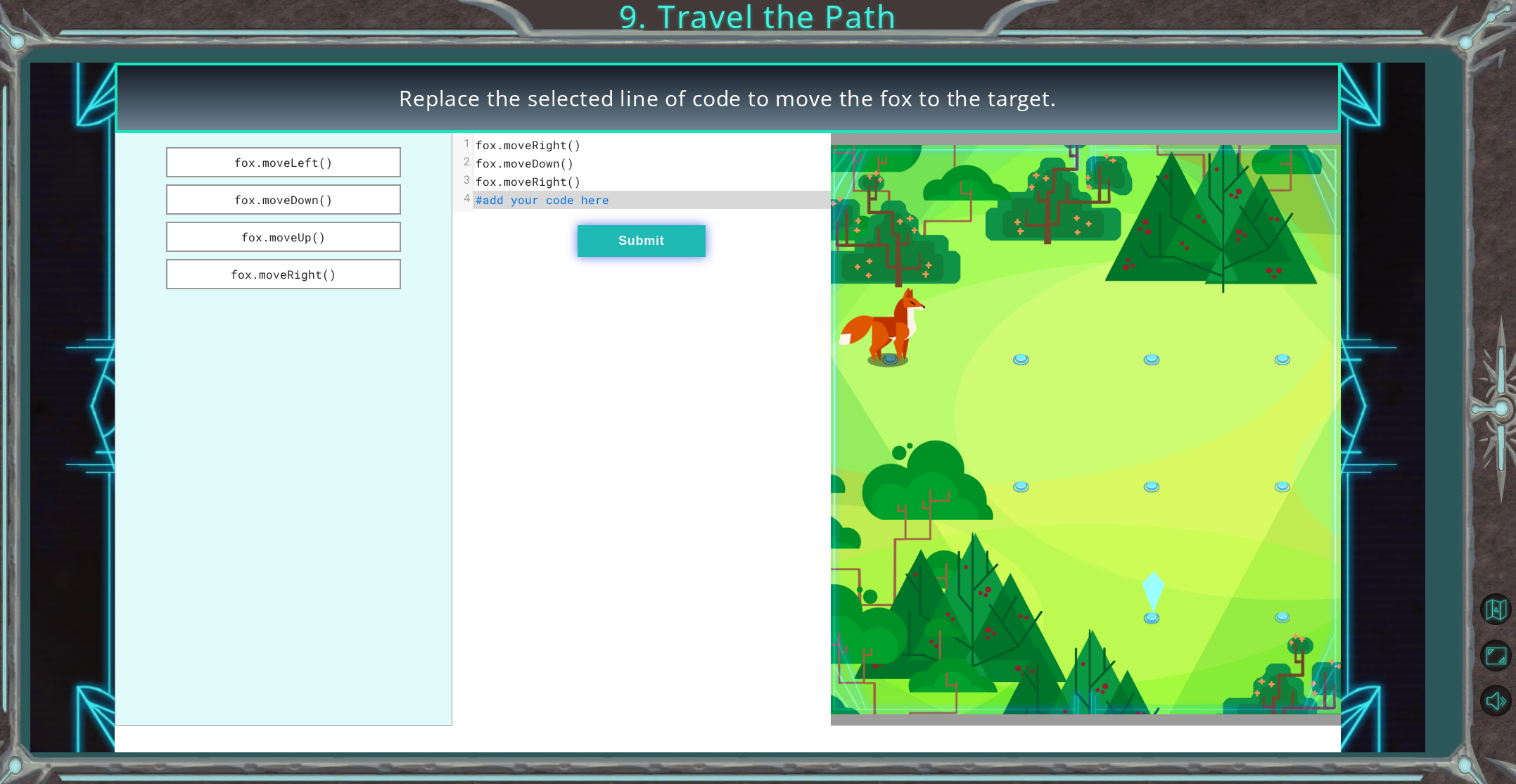
click at [680, 232] on button "Submit" at bounding box center [641, 241] width 128 height 32
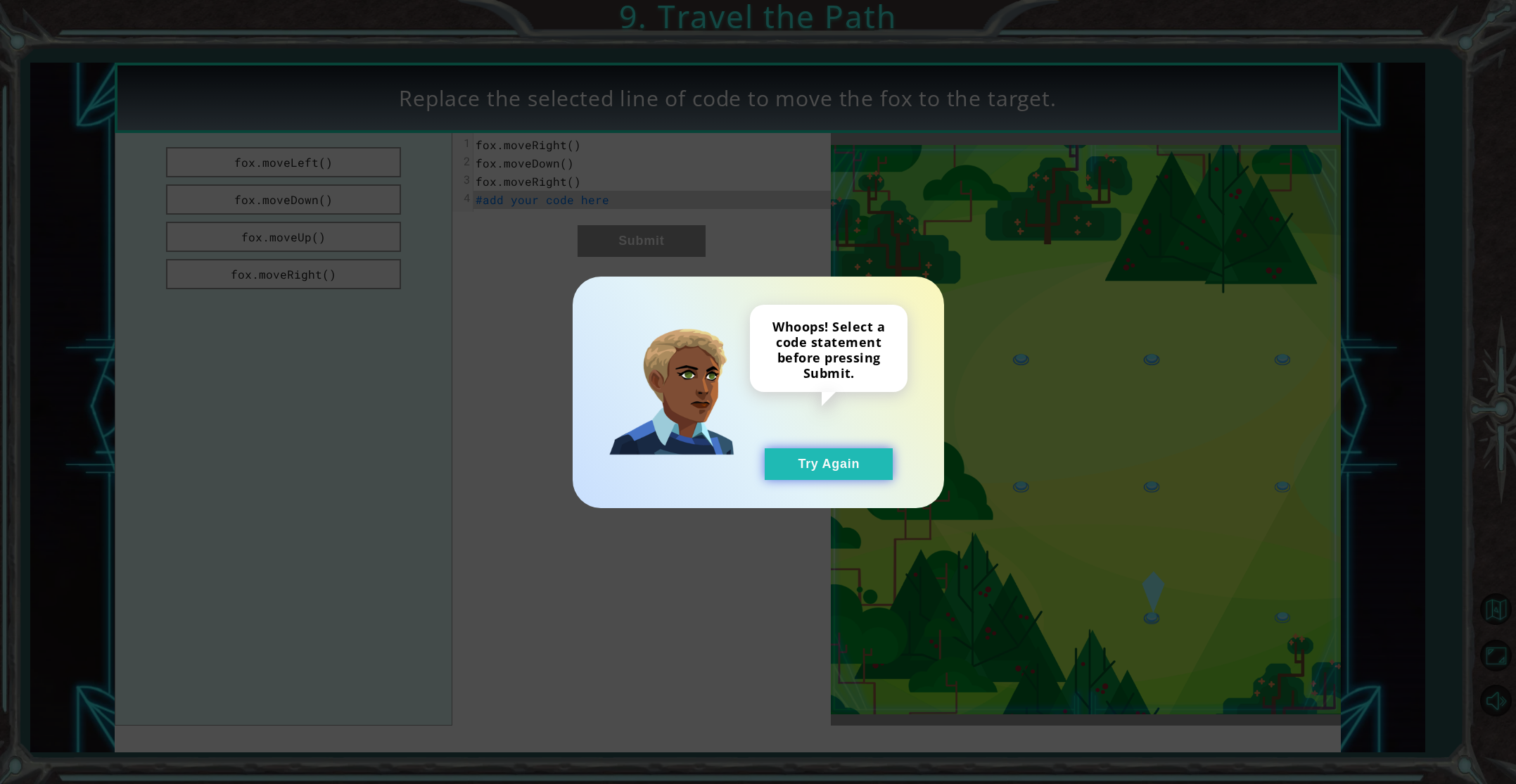
click at [841, 466] on button "Try Again" at bounding box center [828, 464] width 128 height 32
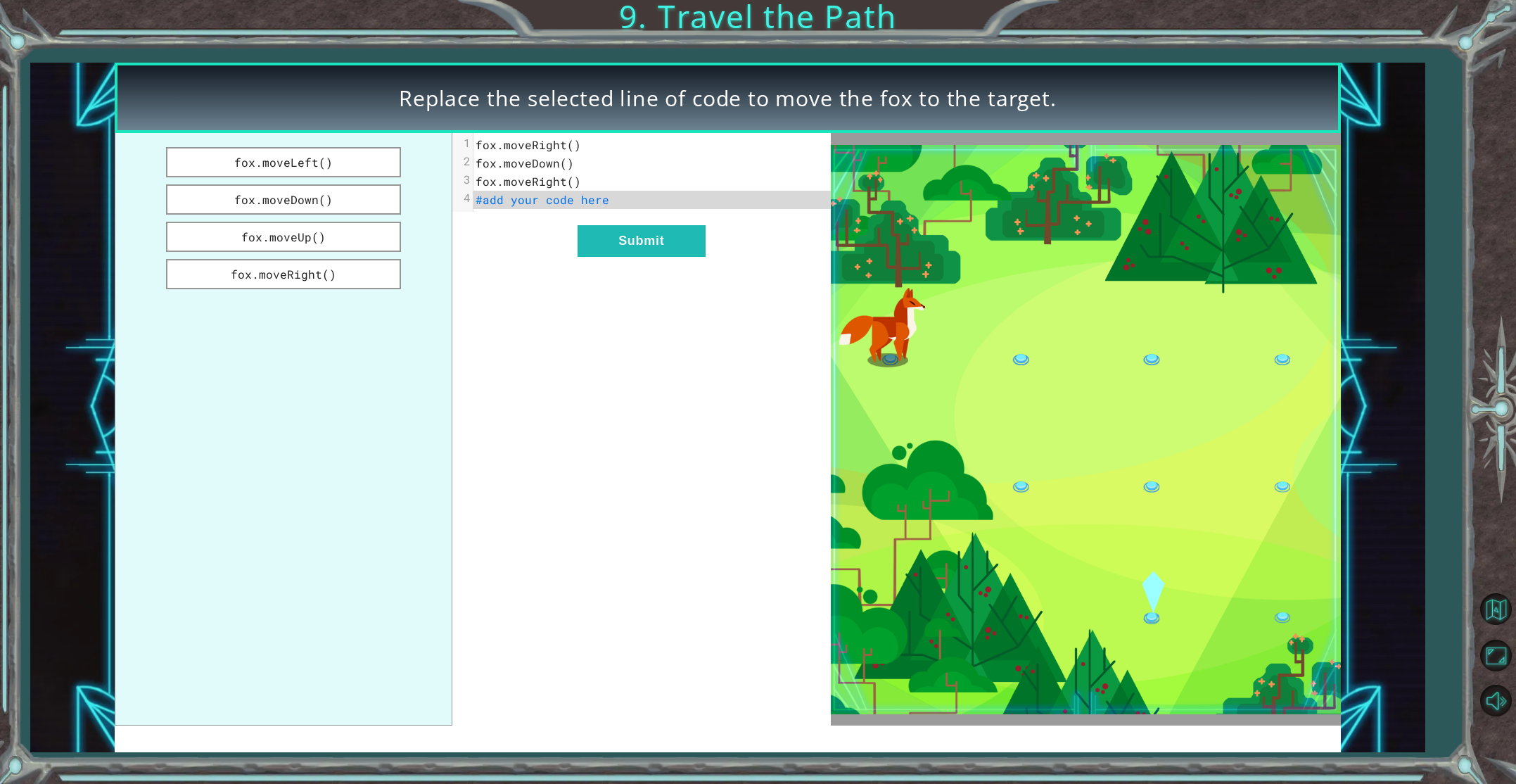
drag, startPoint x: 346, startPoint y: 154, endPoint x: 488, endPoint y: 213, distance: 153.8
click at [488, 213] on div "fox.moveLeft() fox.moveDown() fox.moveUp() fox.moveRight() xxxxxxxxxx 4 1 fox.m…" at bounding box center [472, 429] width 716 height 592
click at [619, 200] on pre "#add your code here" at bounding box center [653, 199] width 358 height 18
drag, startPoint x: 611, startPoint y: 203, endPoint x: 524, endPoint y: 200, distance: 87.1
click at [558, 202] on pre "#add your code here" at bounding box center [653, 199] width 358 height 18
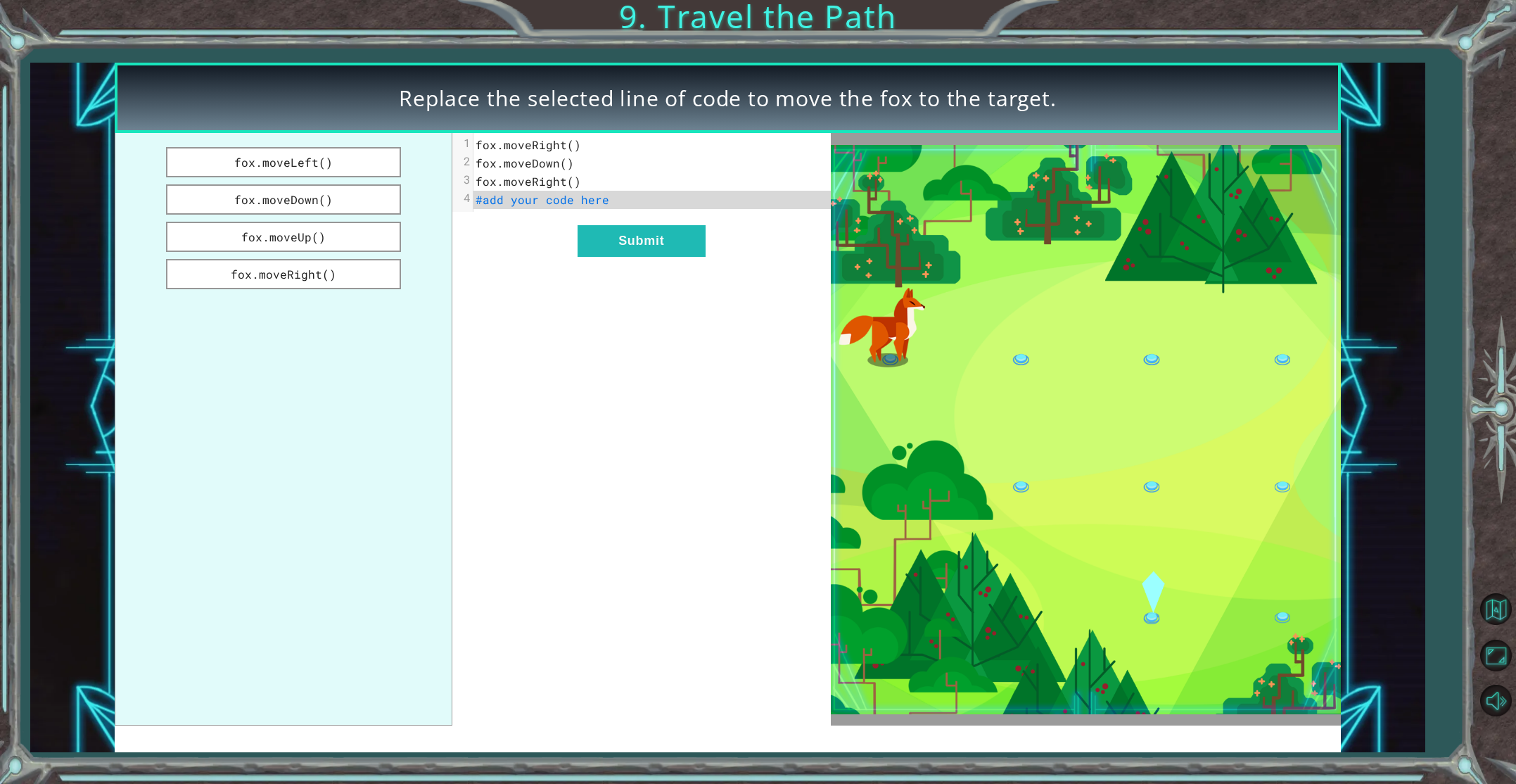
drag, startPoint x: 294, startPoint y: 195, endPoint x: 531, endPoint y: 211, distance: 237.5
click at [531, 211] on div "fox.moveLeft() fox.moveDown() fox.moveUp() fox.moveRight() x 1 fox.moveRight() …" at bounding box center [472, 429] width 716 height 592
click at [323, 198] on button "fox.moveDown()" at bounding box center [283, 199] width 235 height 30
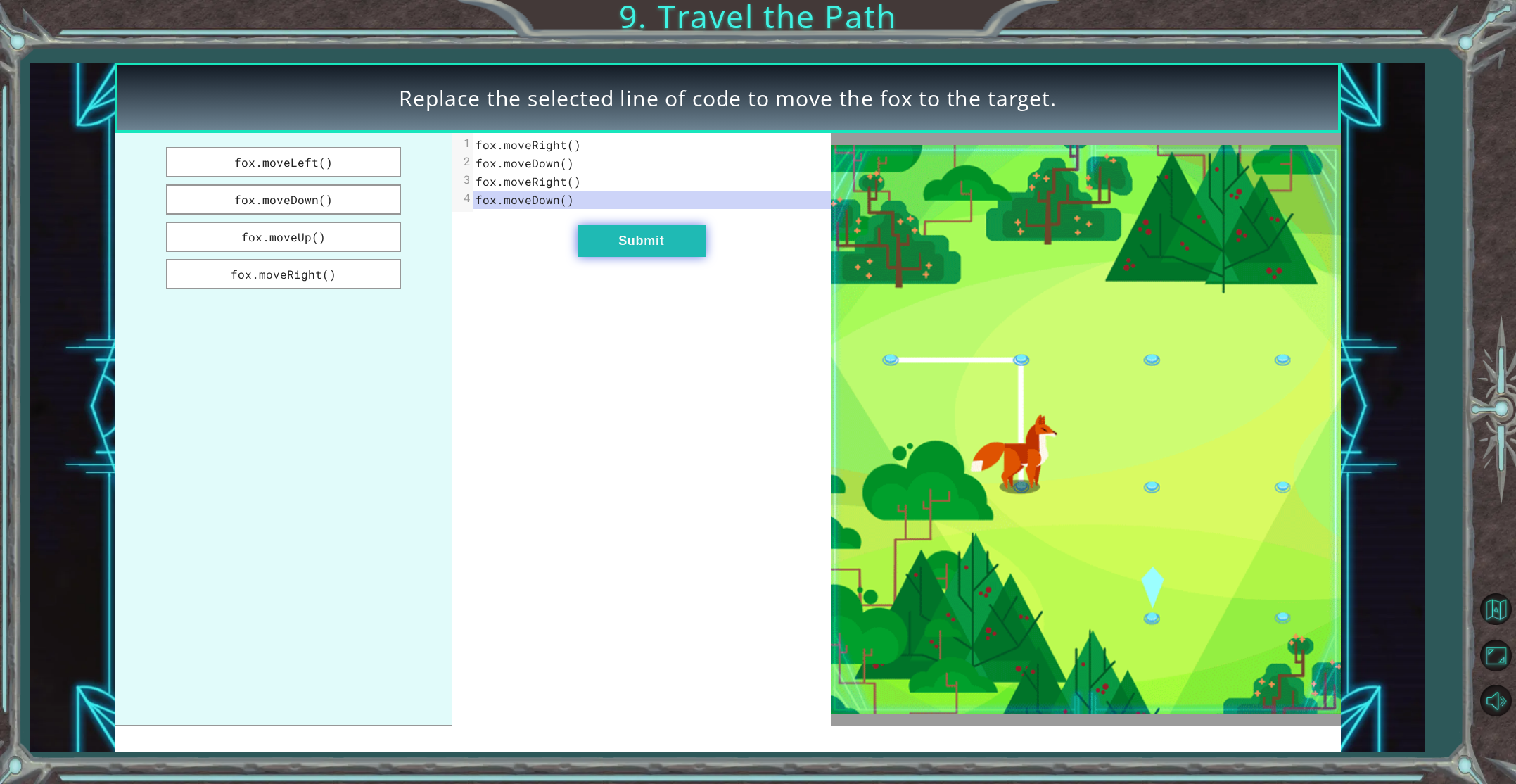
click at [650, 234] on button "Submit" at bounding box center [641, 241] width 128 height 32
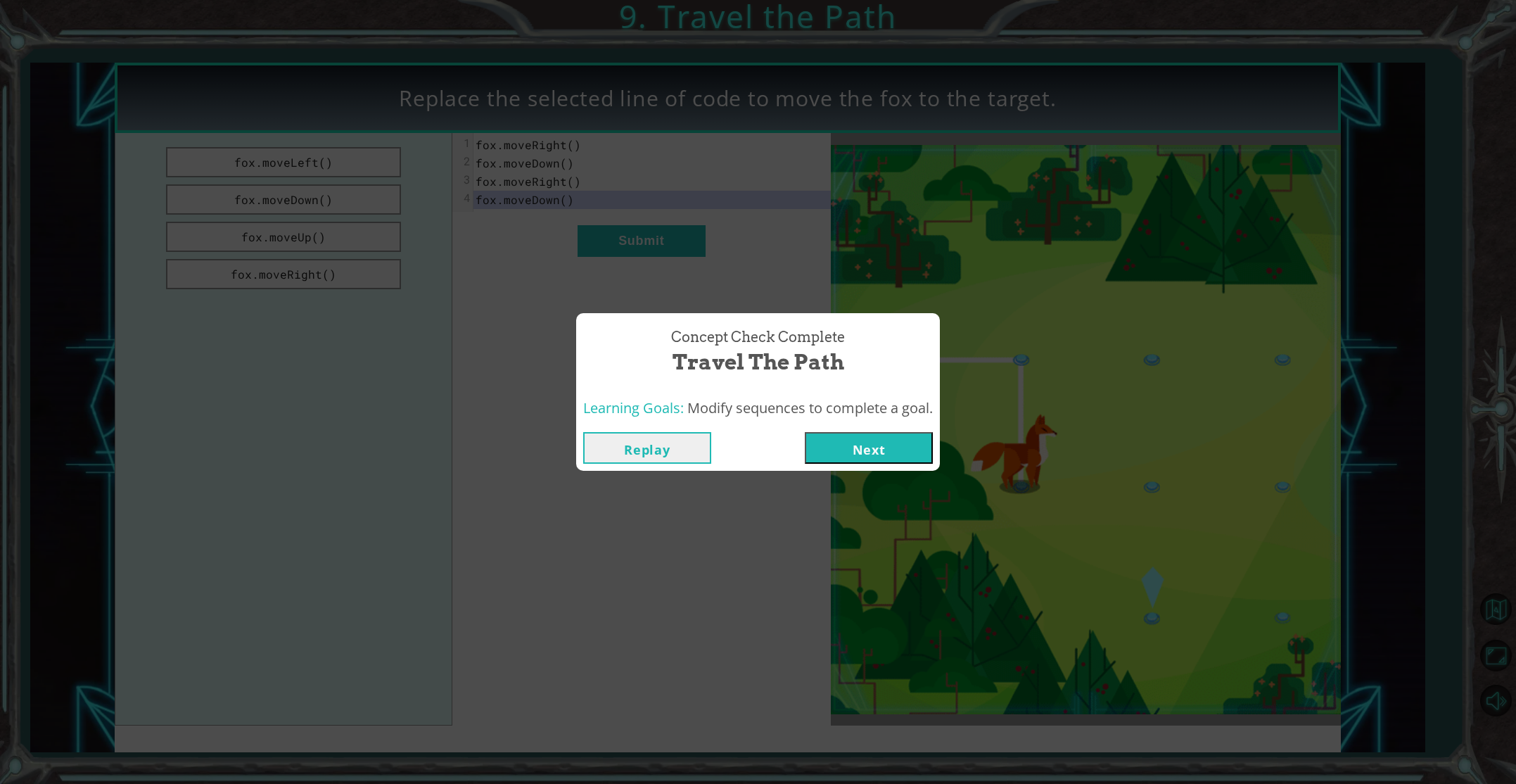
click at [897, 426] on div "Replay Next" at bounding box center [757, 448] width 363 height 46
click at [895, 444] on button "Next" at bounding box center [868, 448] width 128 height 32
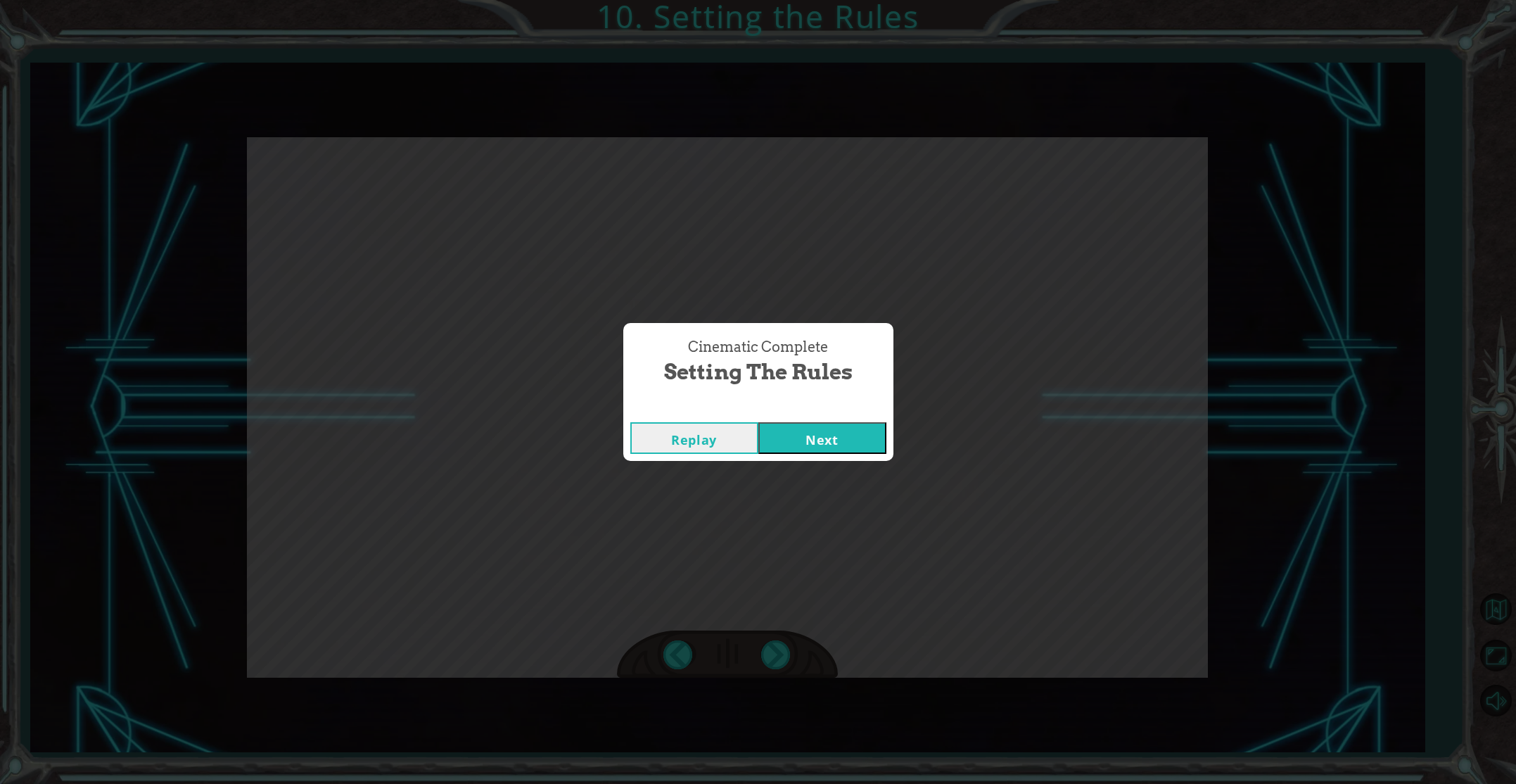
click at [805, 434] on button "Next" at bounding box center [823, 438] width 128 height 32
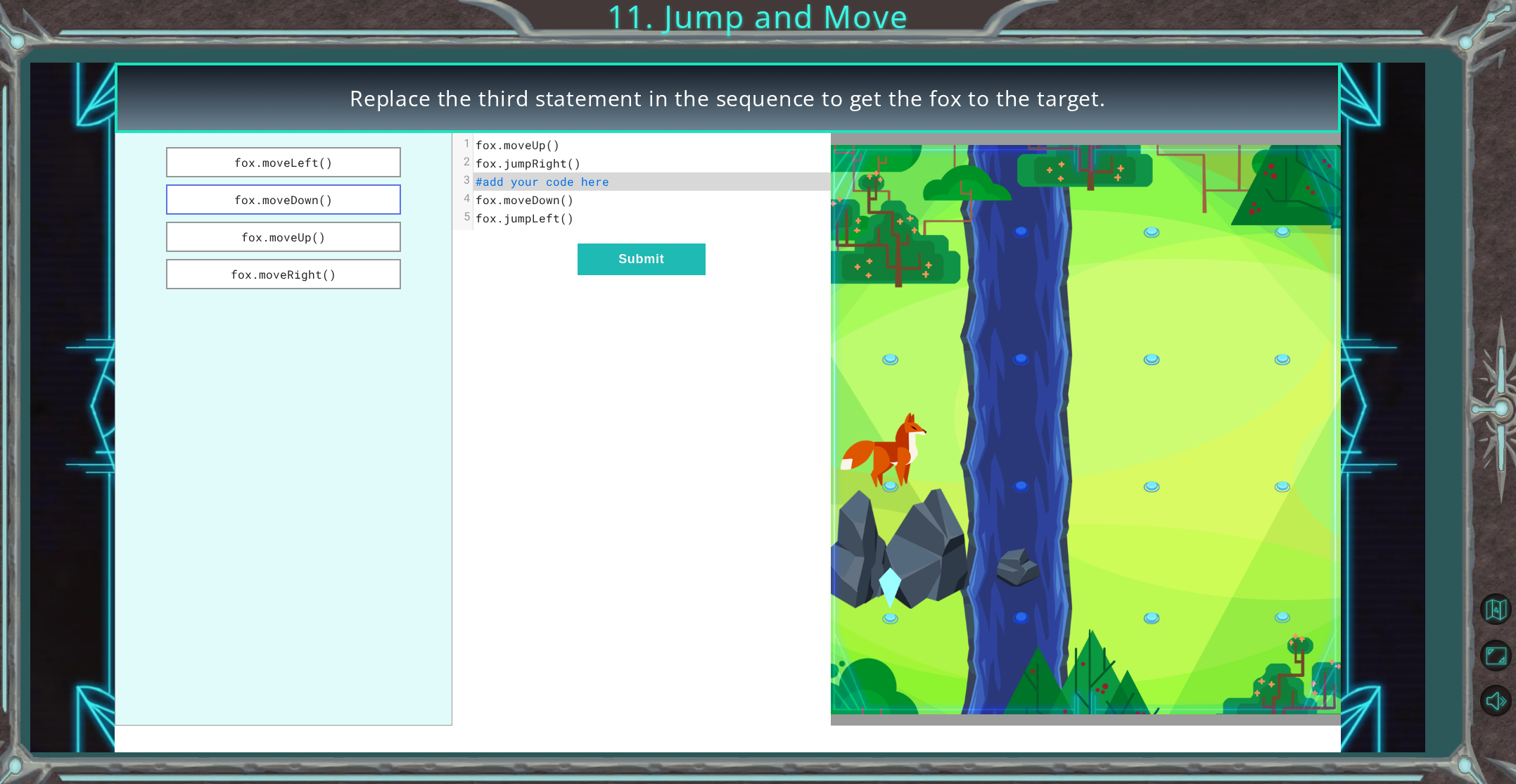
drag, startPoint x: 358, startPoint y: 186, endPoint x: 374, endPoint y: 211, distance: 29.7
click at [454, 219] on div "fox.moveLeft() fox.moveDown() fox.moveUp() fox.moveRight() xxxxxxxxxx 5 1 fox.m…" at bounding box center [472, 429] width 716 height 592
click at [338, 270] on button "fox.moveRight()" at bounding box center [283, 274] width 235 height 30
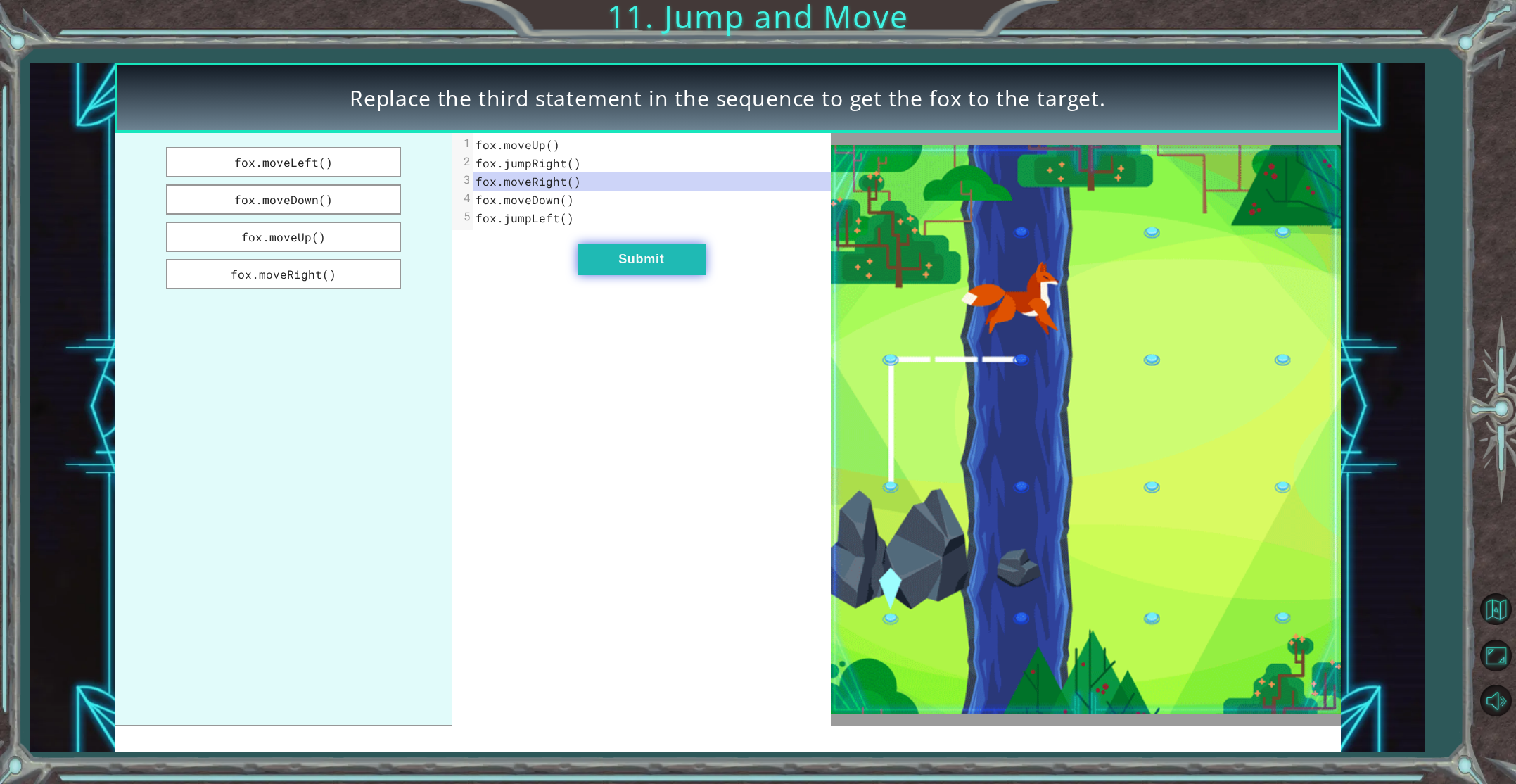
click at [631, 265] on button "Submit" at bounding box center [641, 259] width 128 height 32
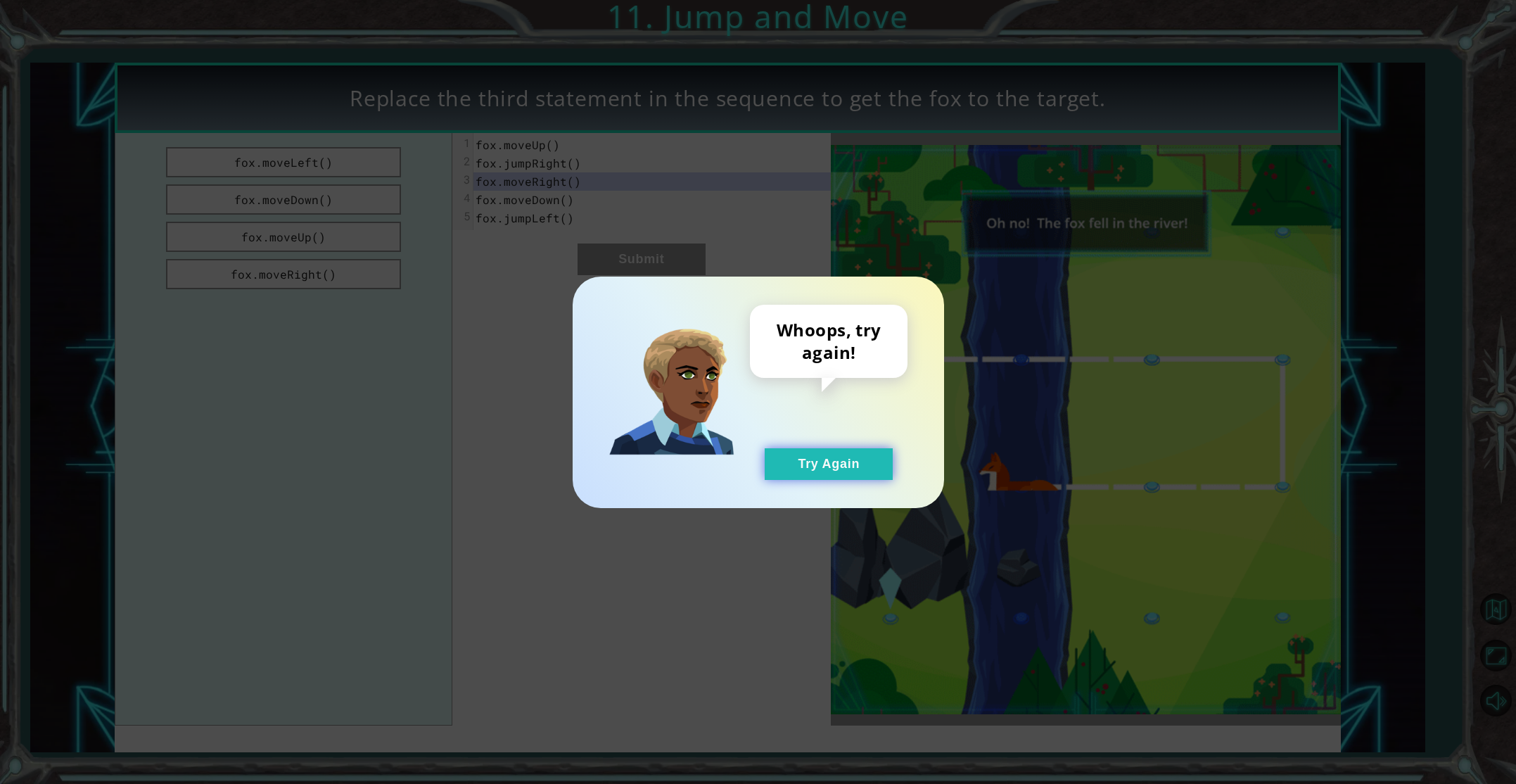
click at [840, 463] on button "Try Again" at bounding box center [828, 464] width 128 height 32
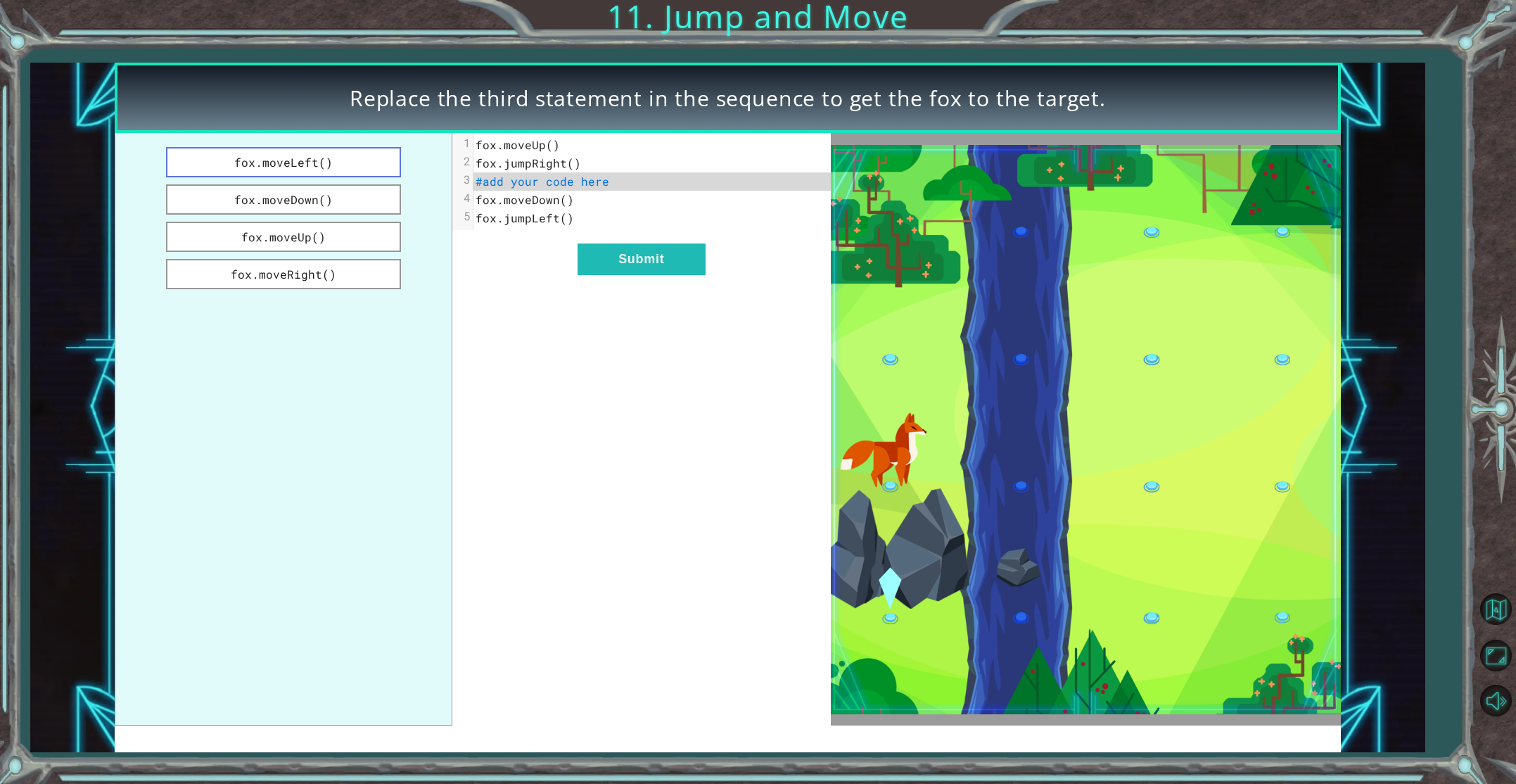
click at [308, 167] on button "fox.moveLeft()" at bounding box center [283, 162] width 235 height 30
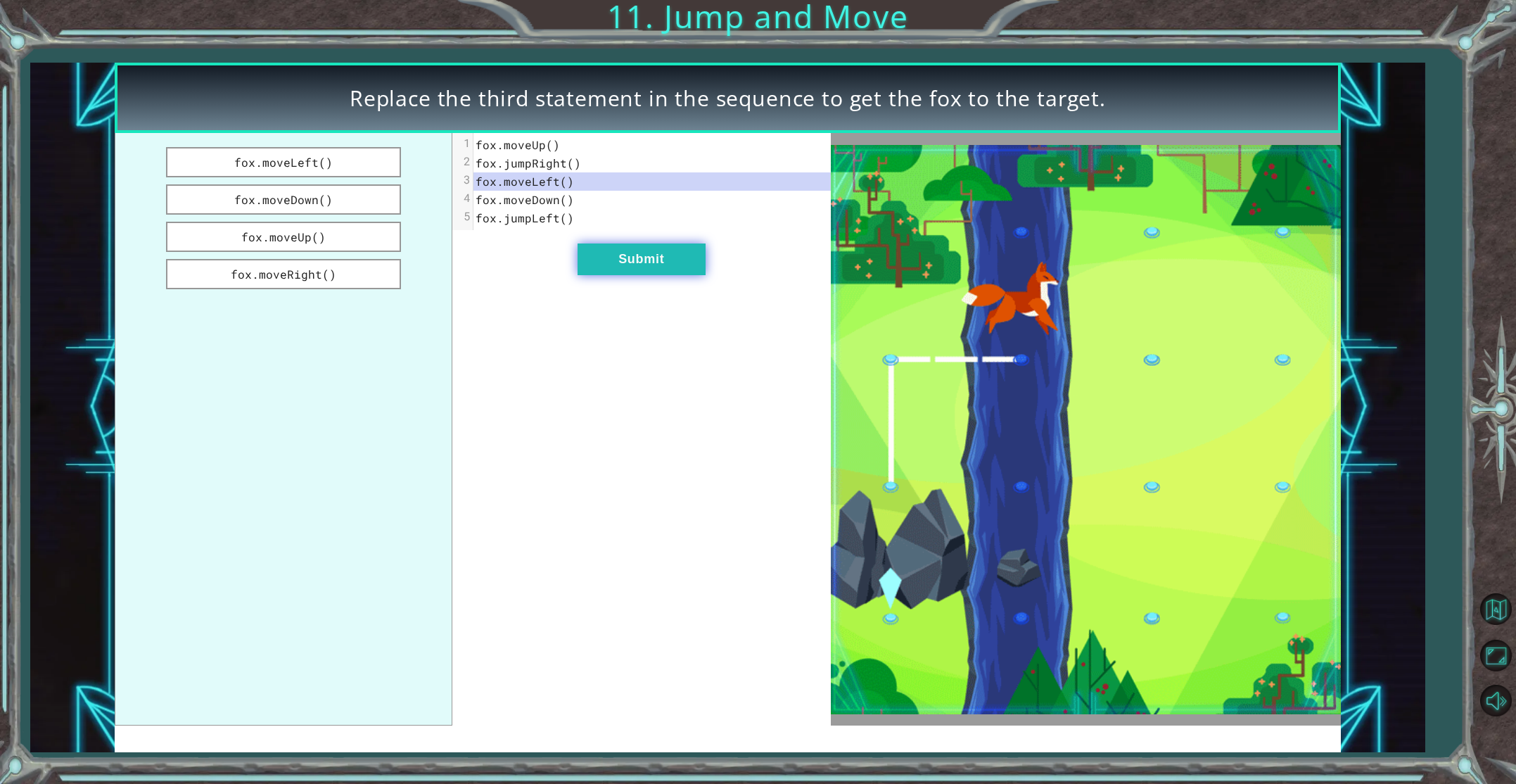
click at [610, 260] on button "Submit" at bounding box center [641, 259] width 128 height 32
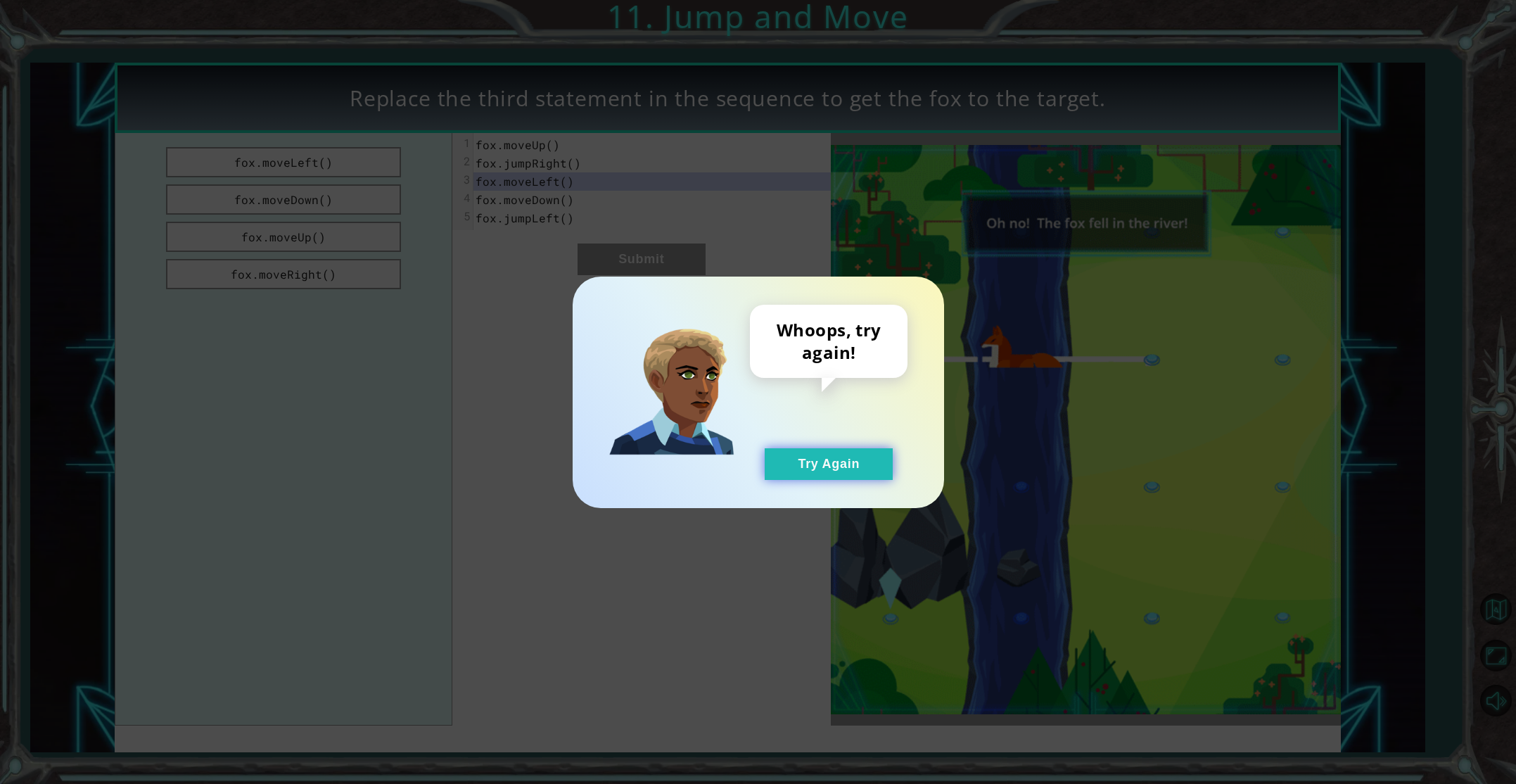
click at [867, 478] on button "Try Again" at bounding box center [828, 464] width 128 height 32
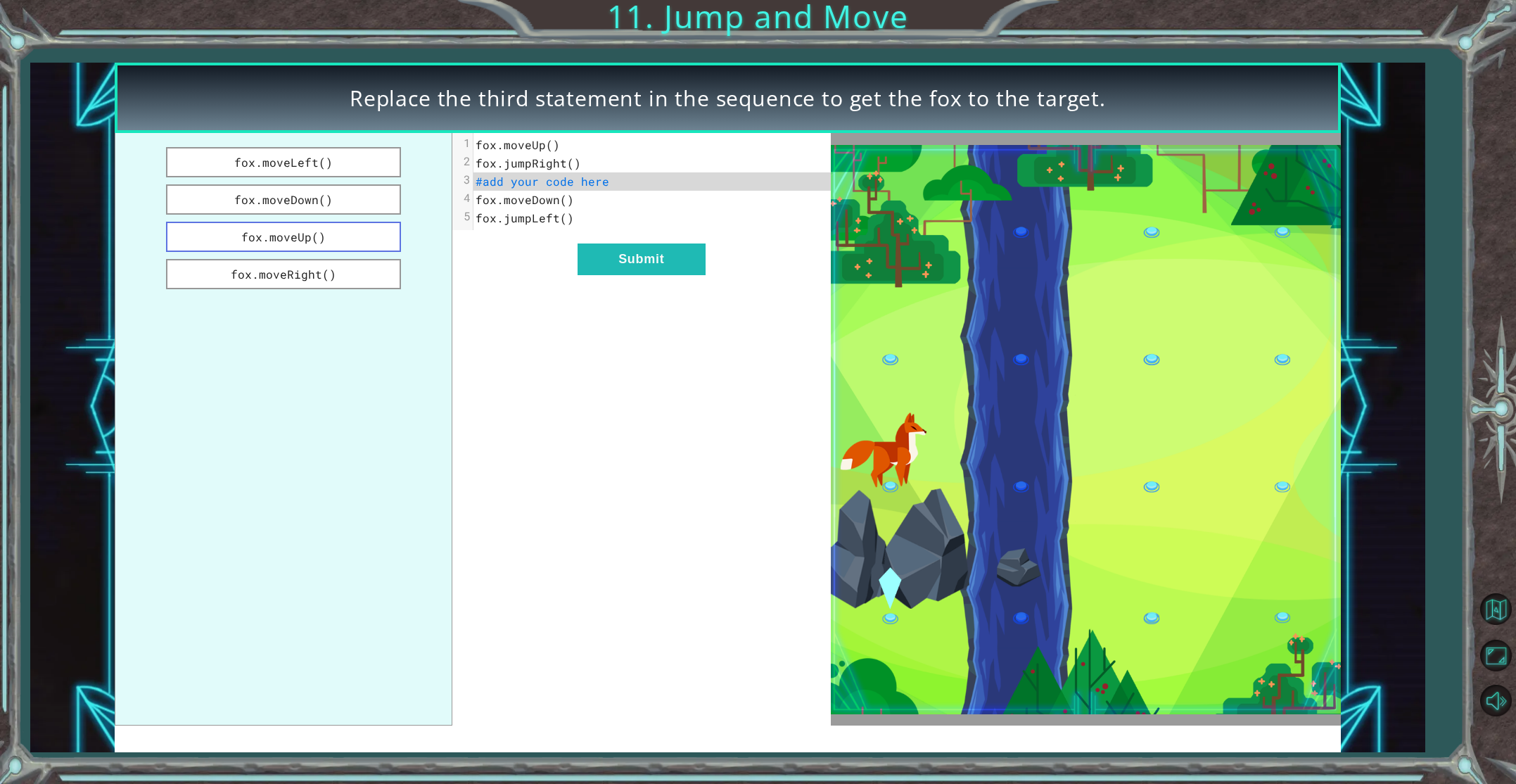
click at [292, 236] on button "fox.moveUp()" at bounding box center [283, 236] width 235 height 30
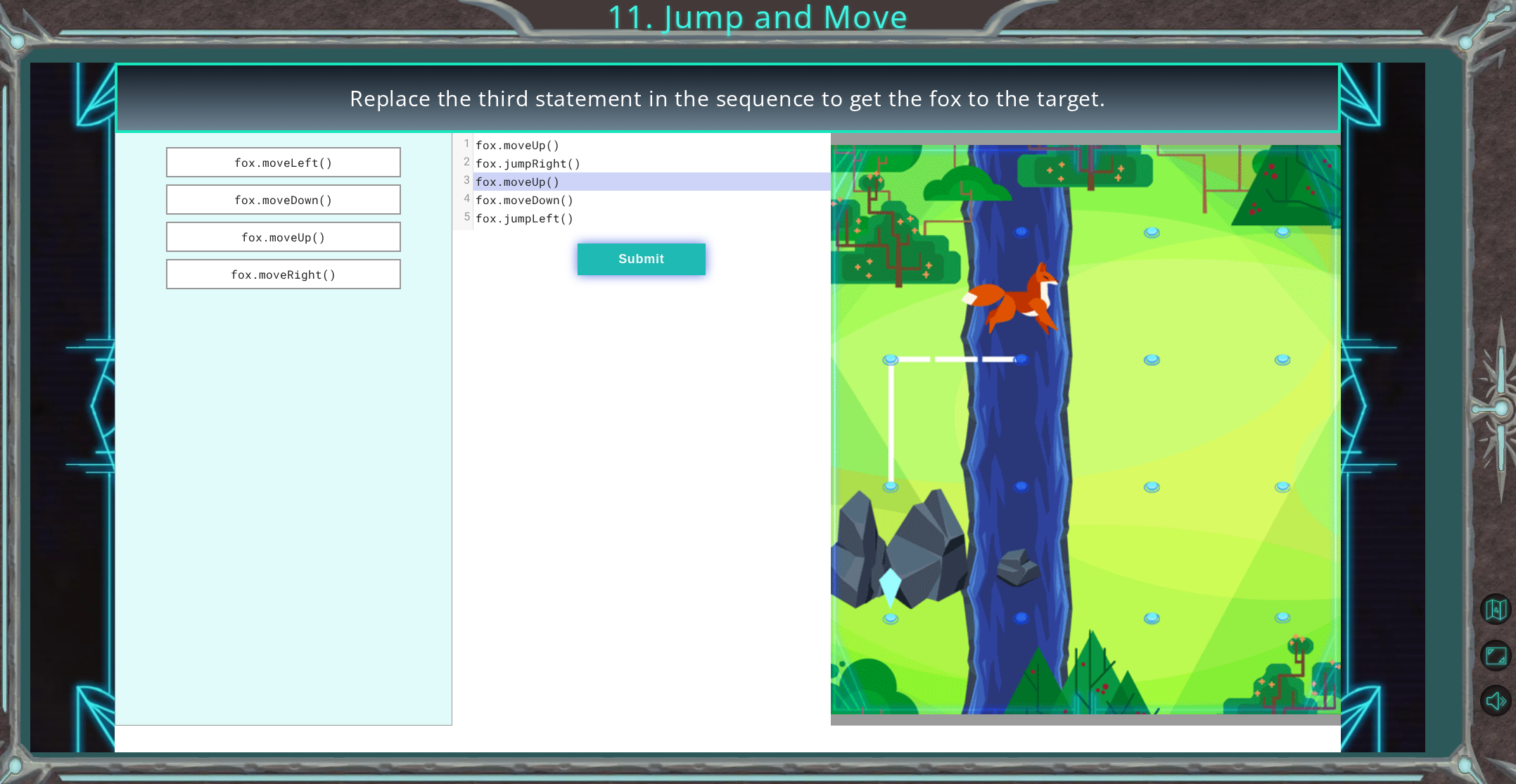
click at [609, 258] on button "Submit" at bounding box center [641, 259] width 128 height 32
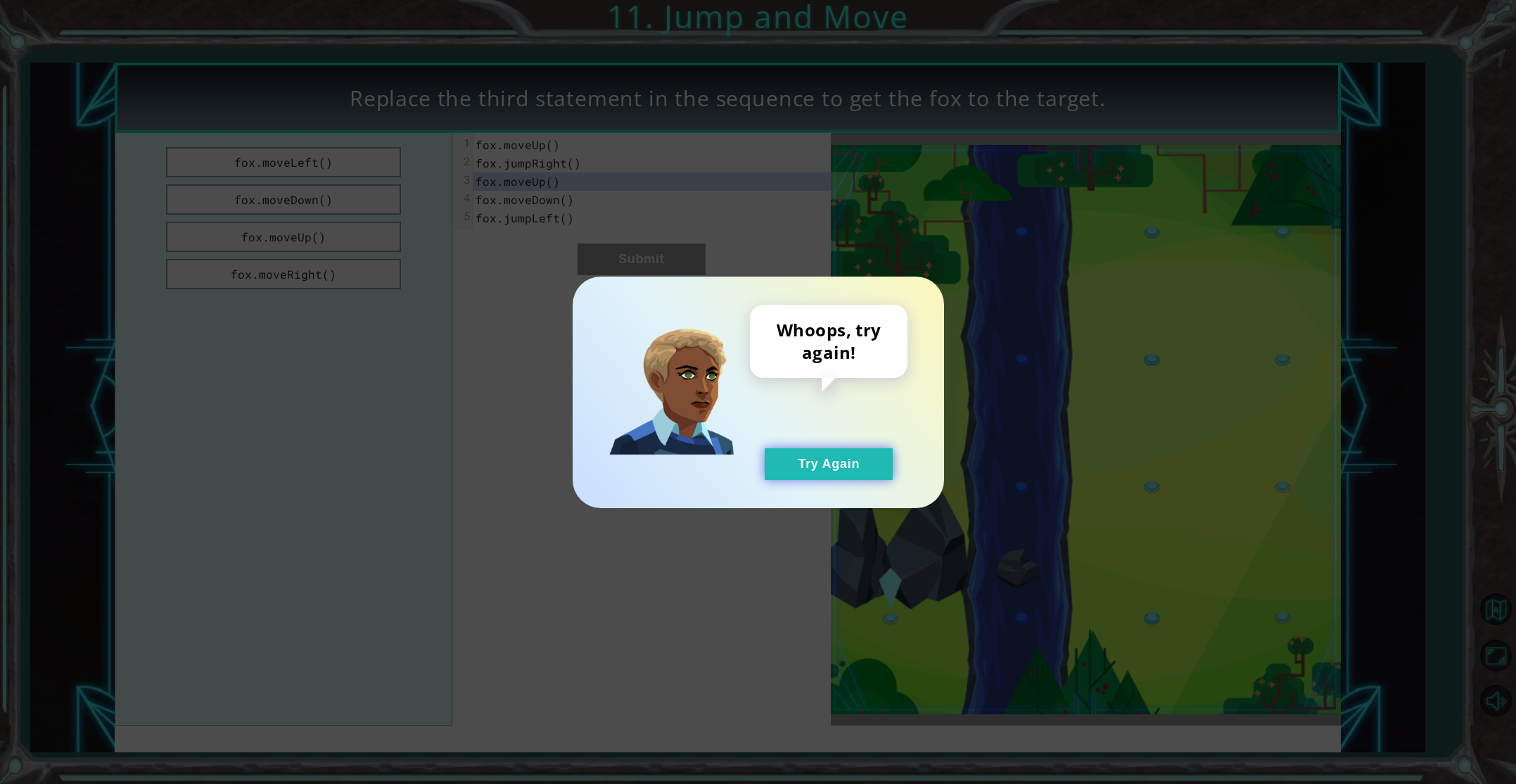
drag, startPoint x: 864, startPoint y: 460, endPoint x: 855, endPoint y: 457, distance: 9.5
click at [862, 460] on button "Try Again" at bounding box center [828, 464] width 128 height 32
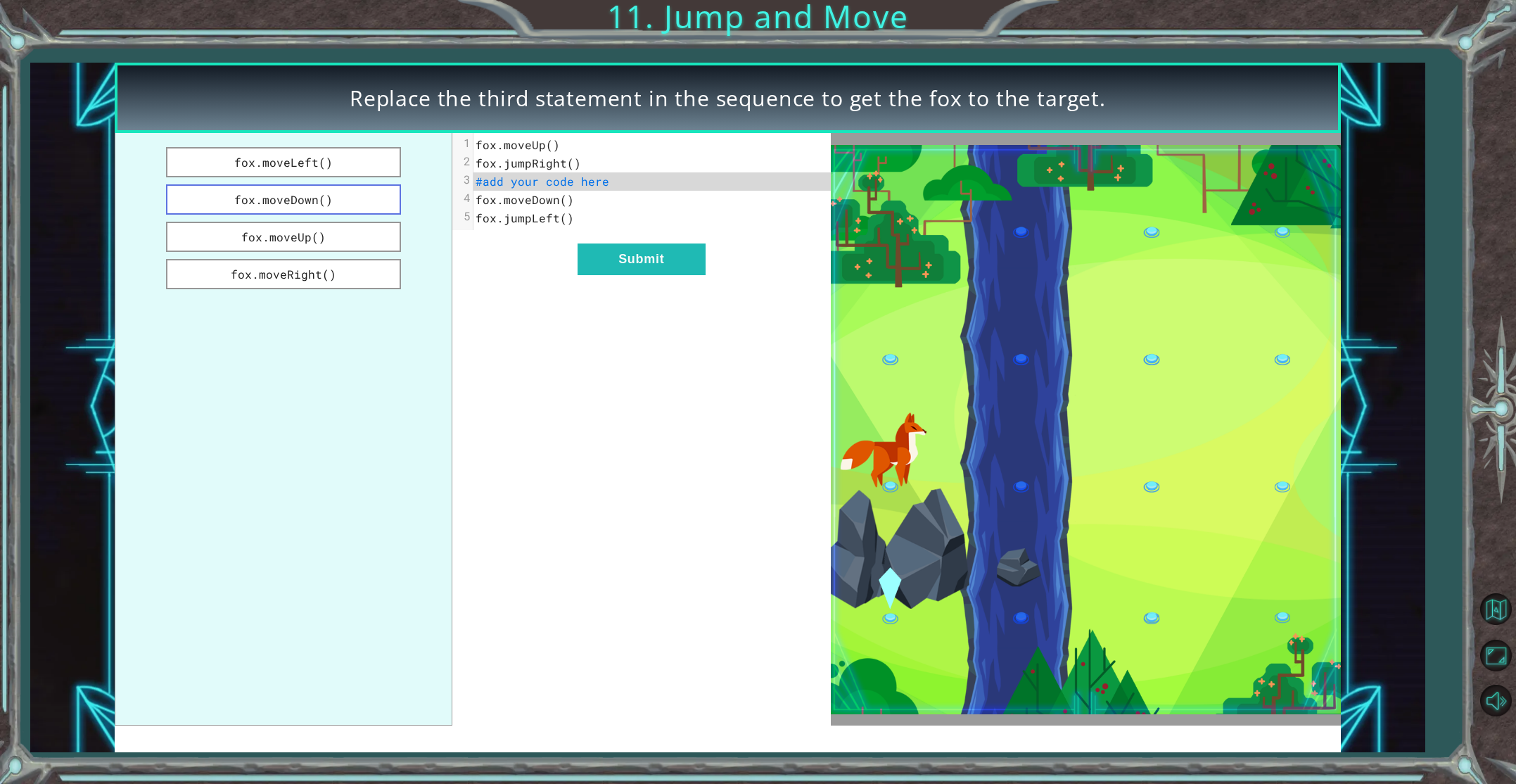
click at [305, 197] on button "fox.moveDown()" at bounding box center [283, 199] width 235 height 30
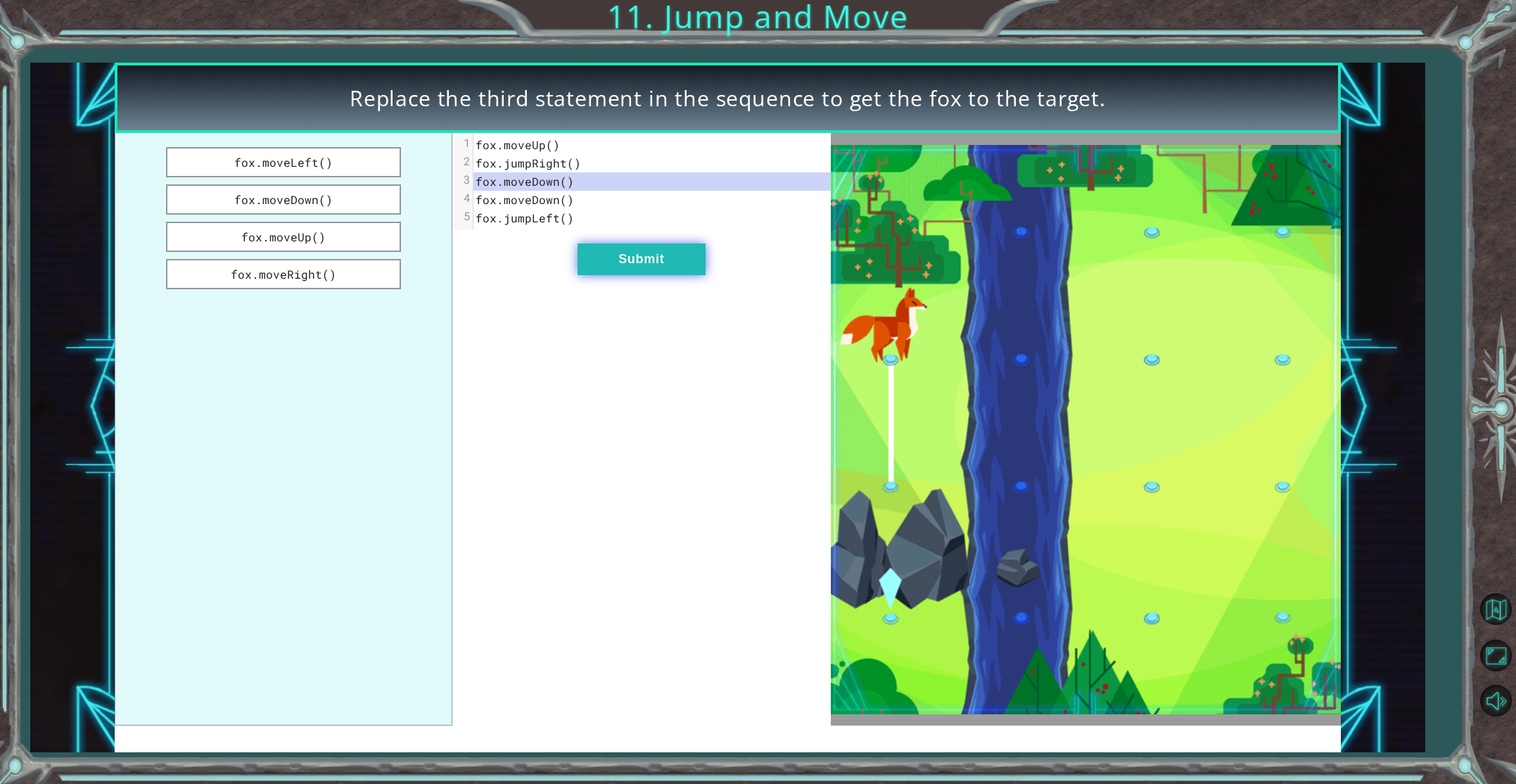
click at [614, 270] on button "Submit" at bounding box center [641, 259] width 128 height 32
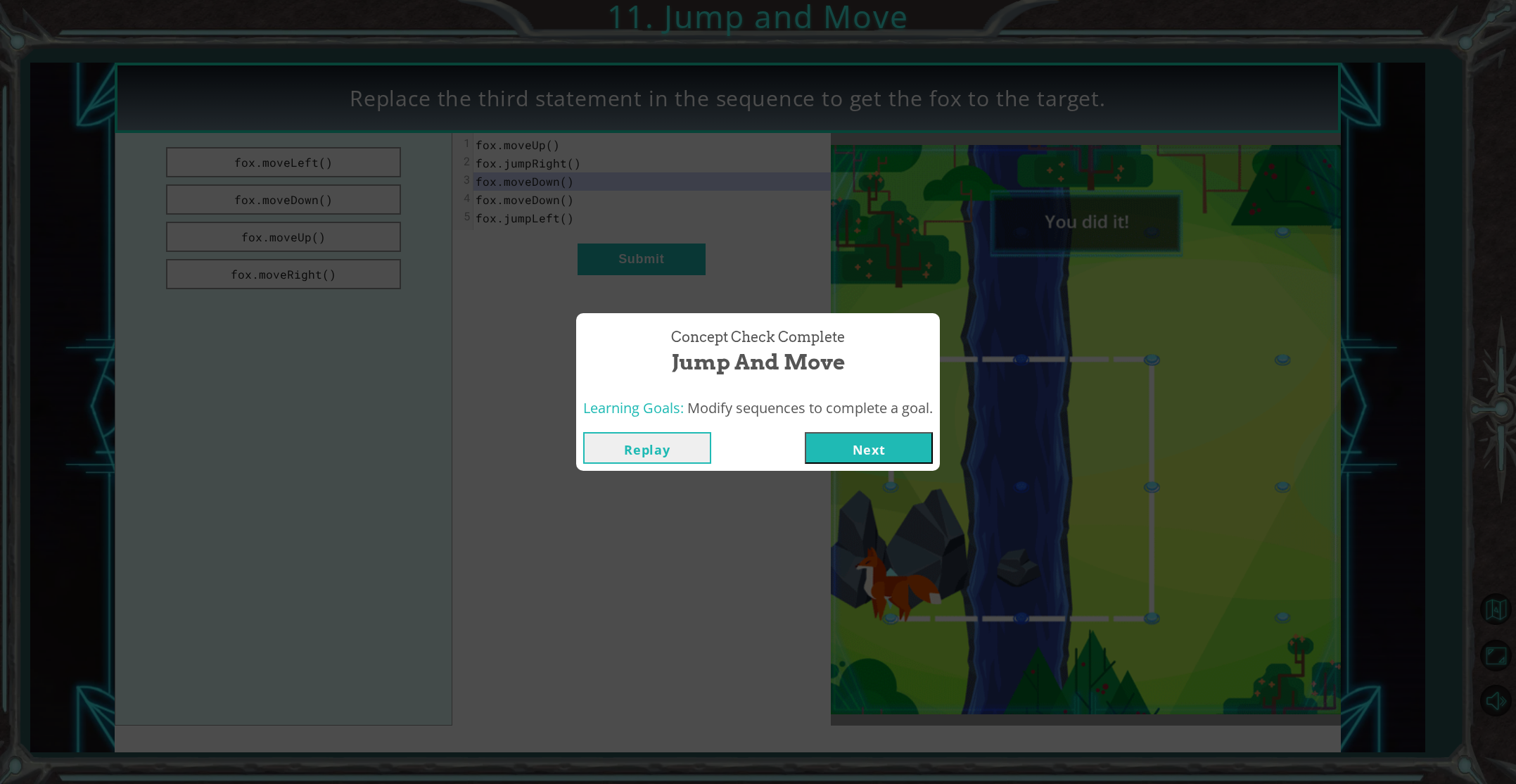
click at [843, 457] on button "Next" at bounding box center [868, 448] width 128 height 32
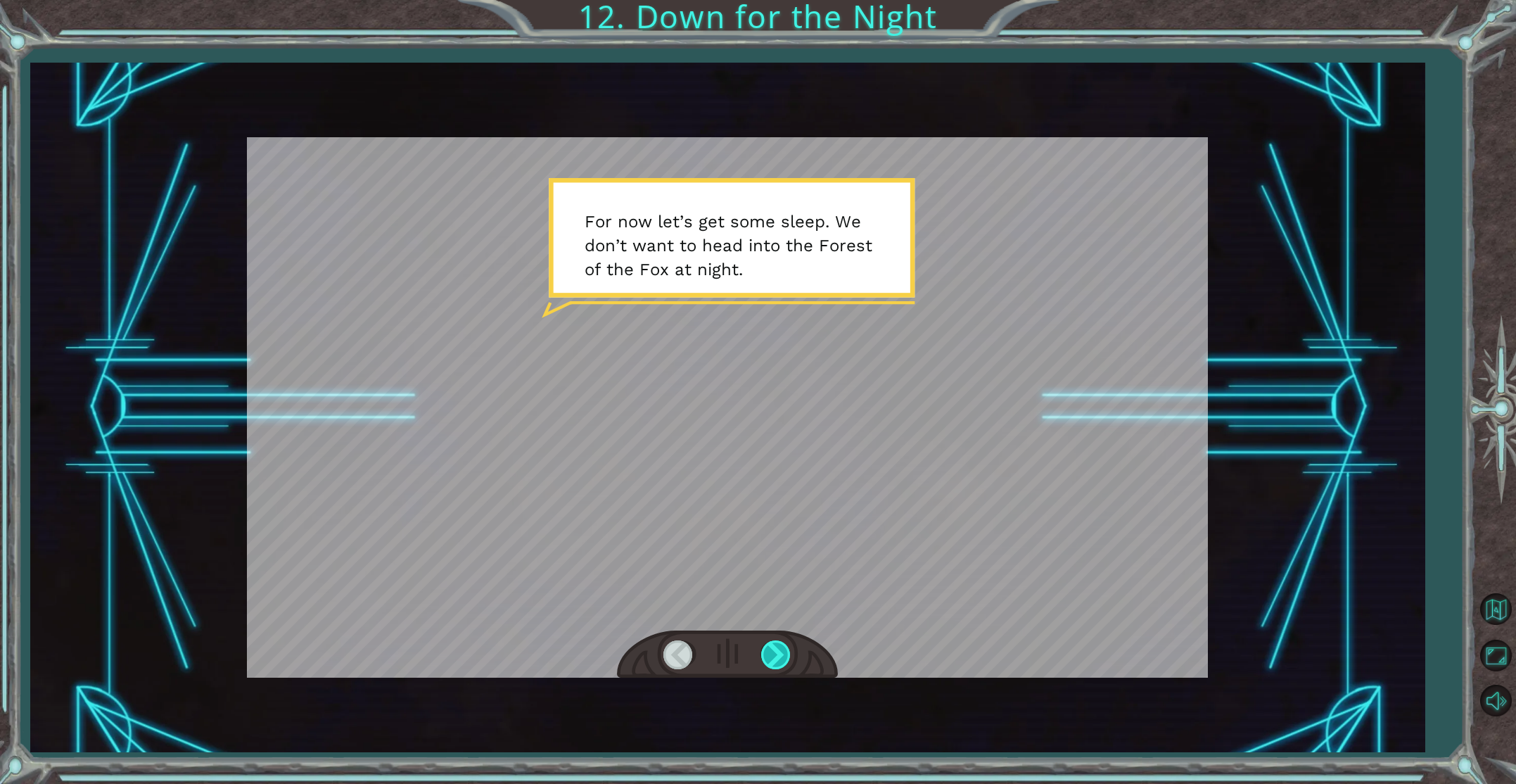
click at [764, 648] on div at bounding box center [777, 654] width 32 height 29
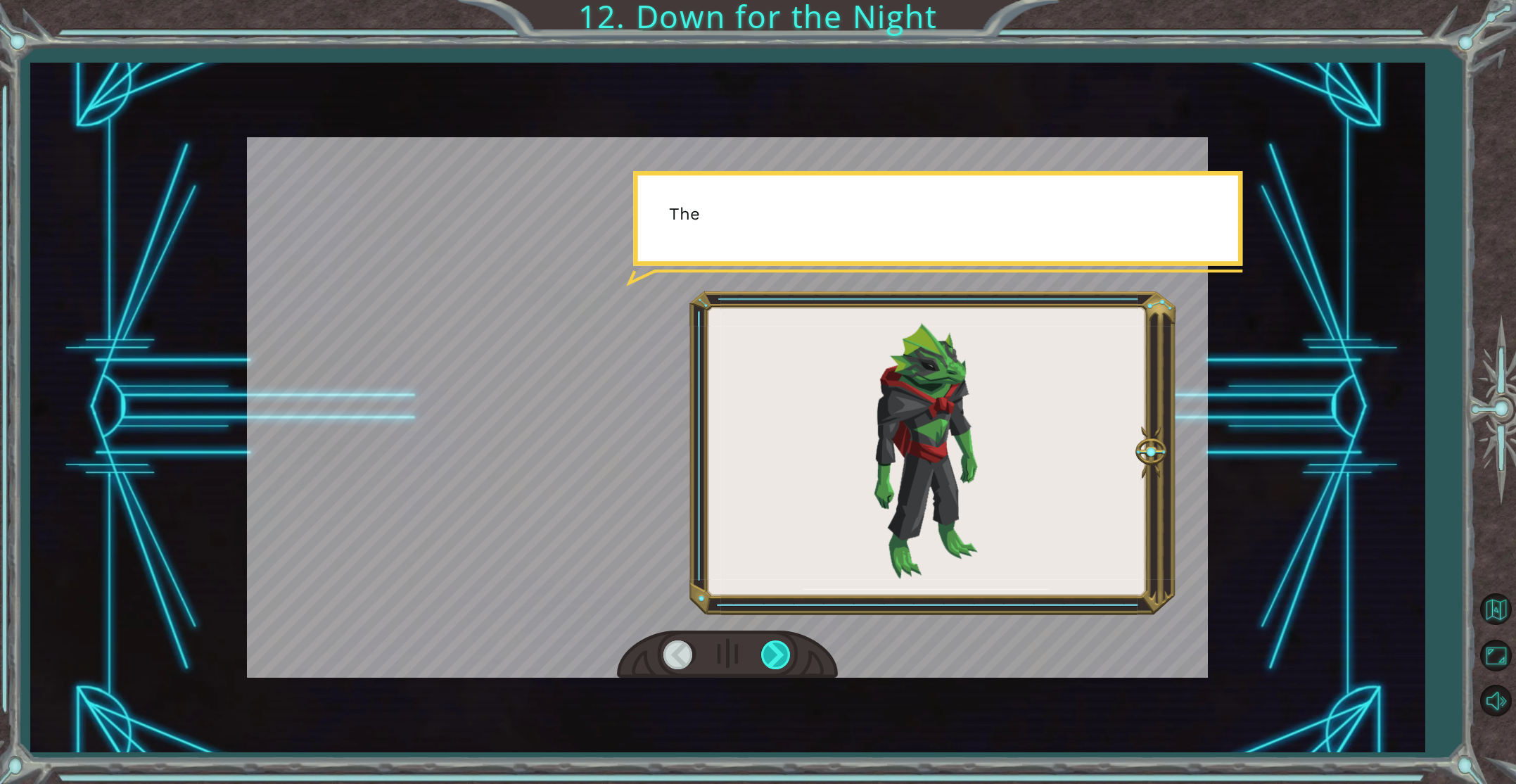
click at [764, 648] on div at bounding box center [777, 654] width 32 height 29
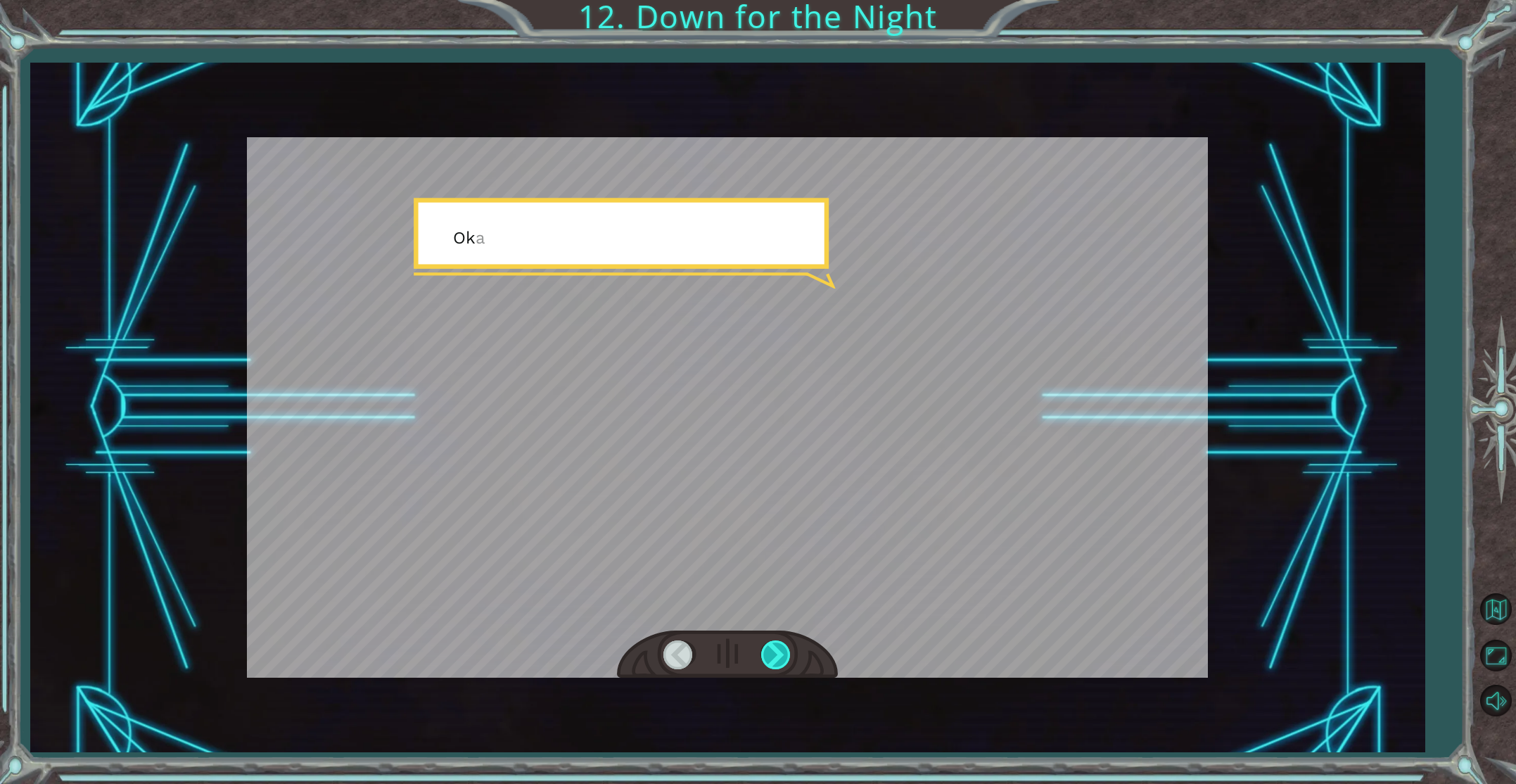
click at [764, 648] on div at bounding box center [777, 654] width 32 height 29
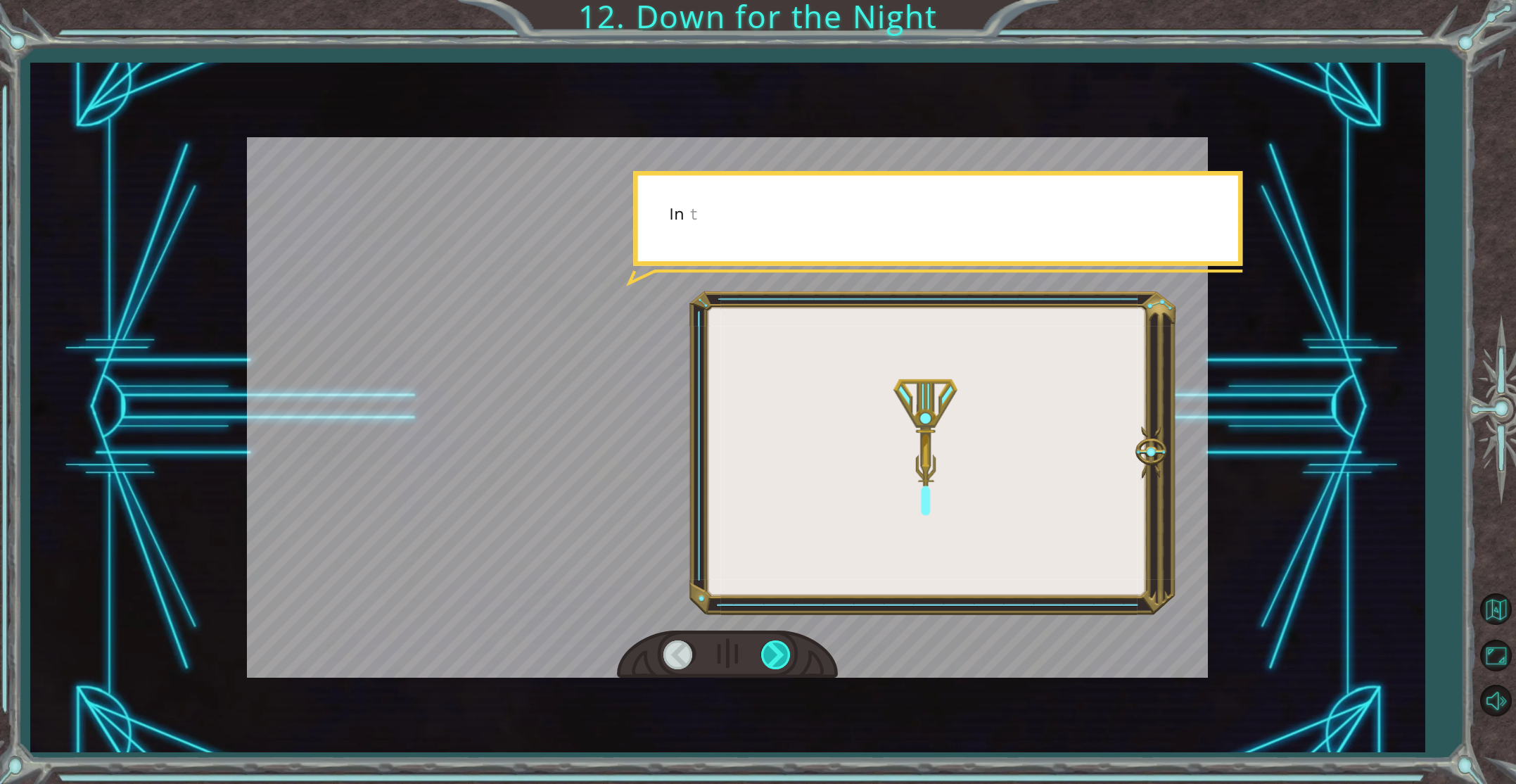
click at [764, 648] on div at bounding box center [777, 654] width 32 height 29
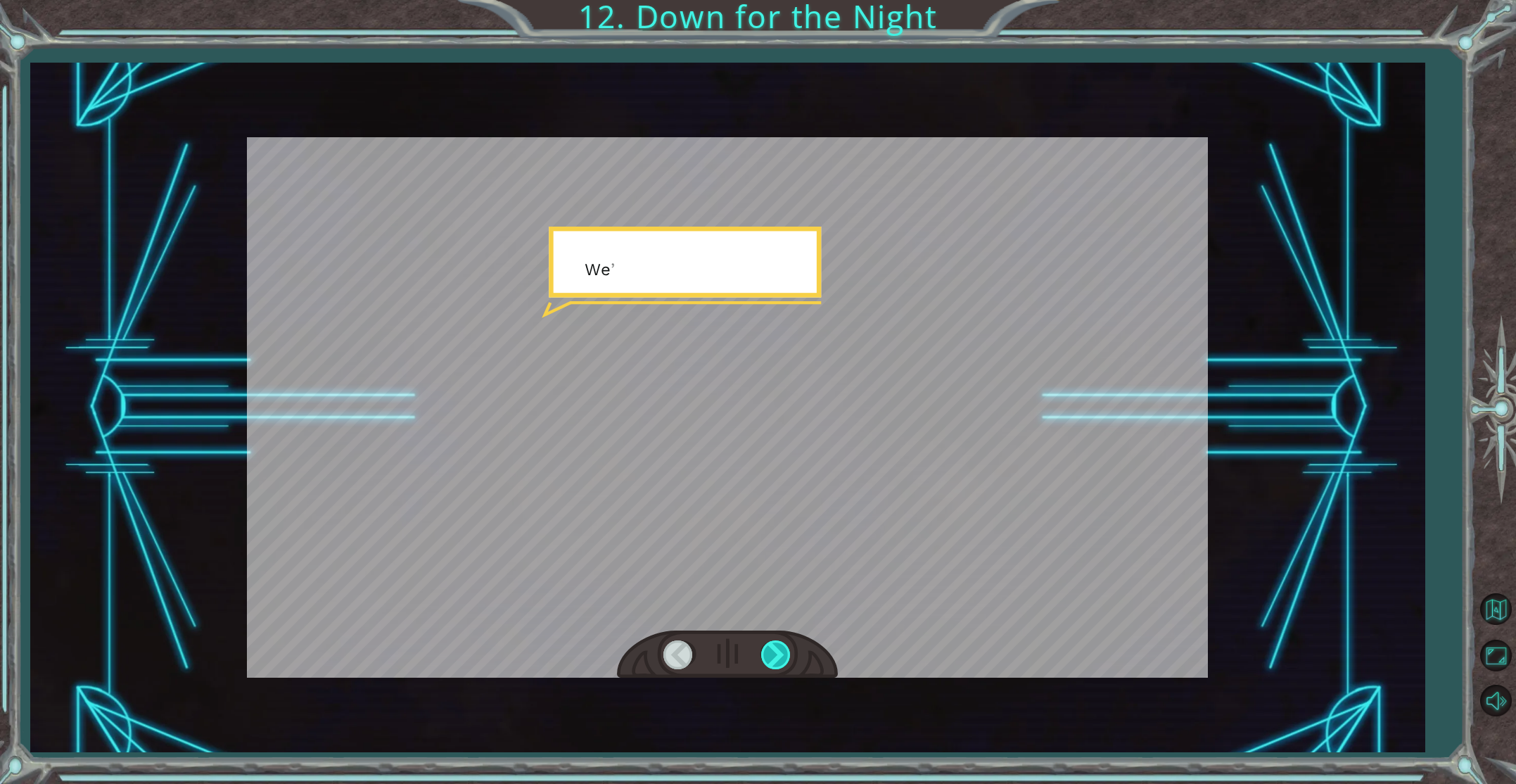
click at [764, 648] on div at bounding box center [777, 654] width 32 height 29
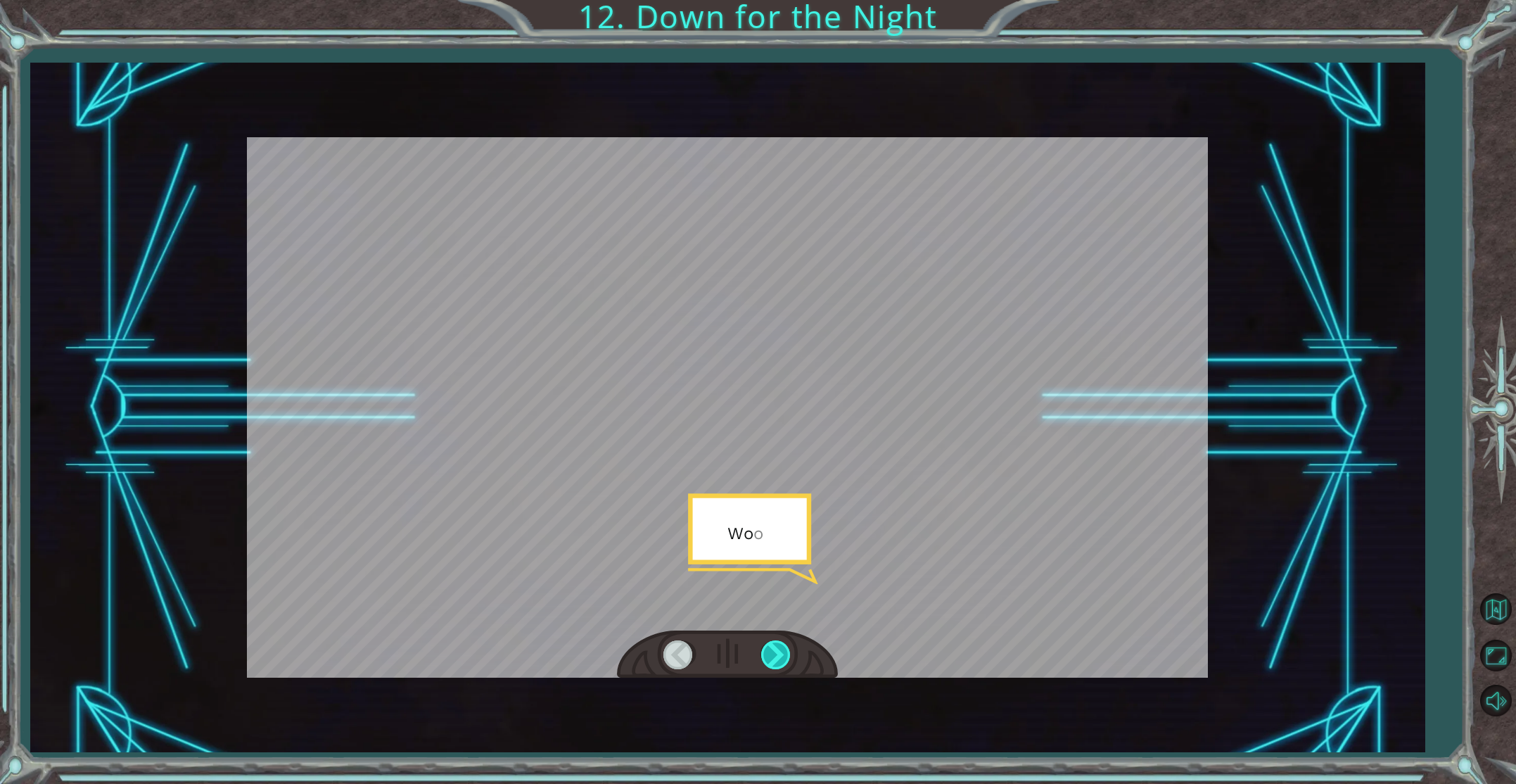
click at [764, 648] on div at bounding box center [777, 654] width 32 height 29
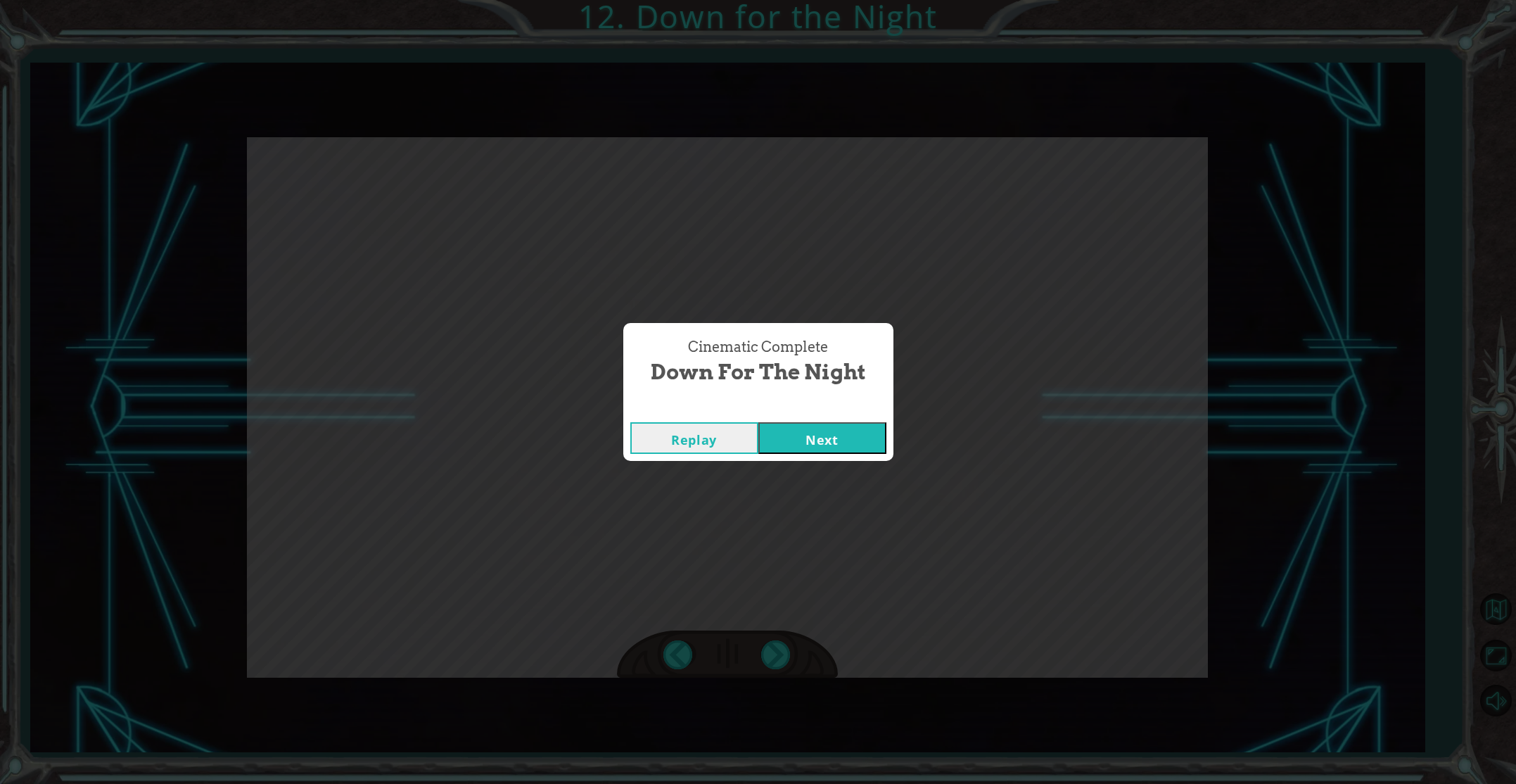
click button "Next" at bounding box center [823, 438] width 128 height 32
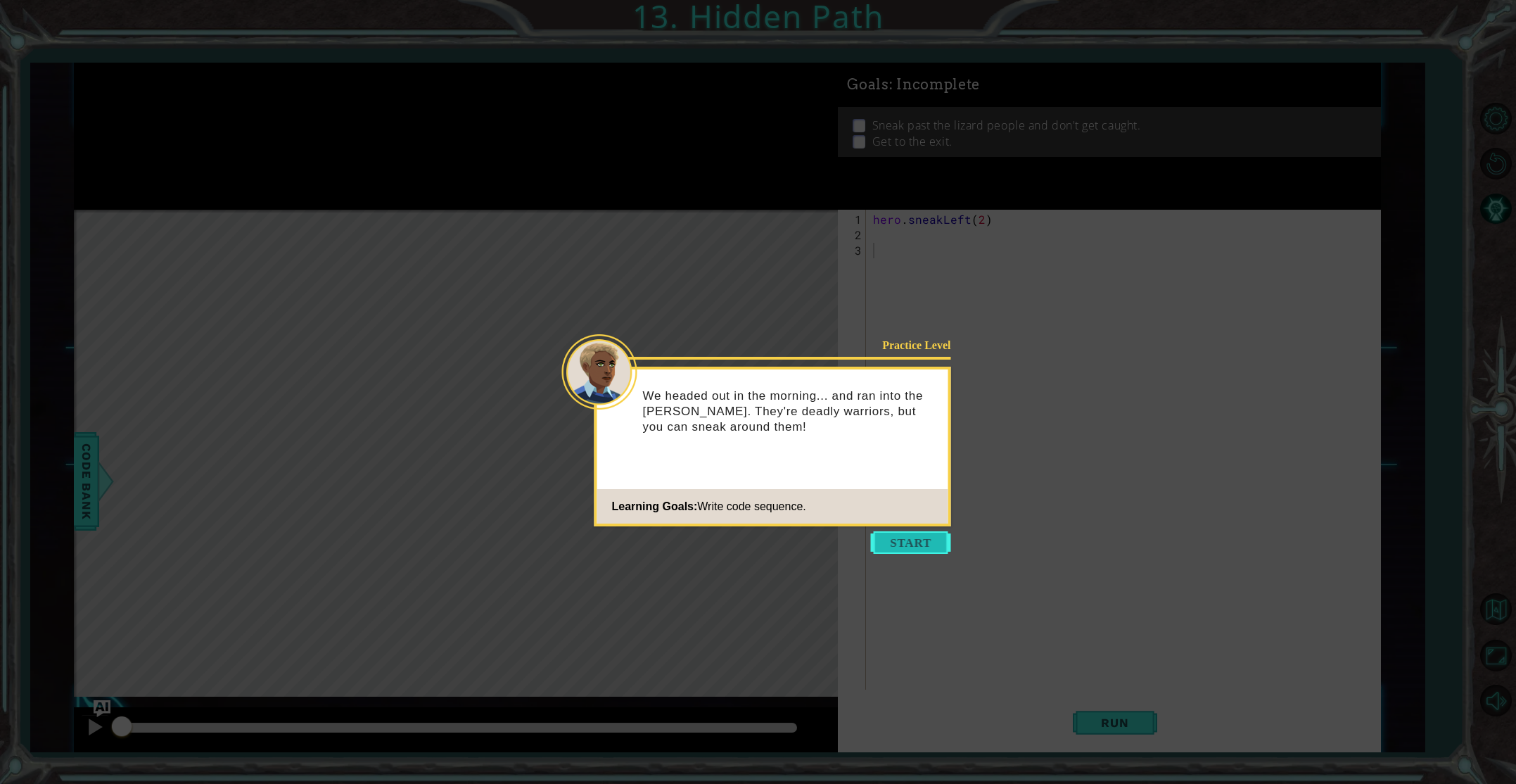
click at [932, 541] on button "Start" at bounding box center [911, 542] width 80 height 23
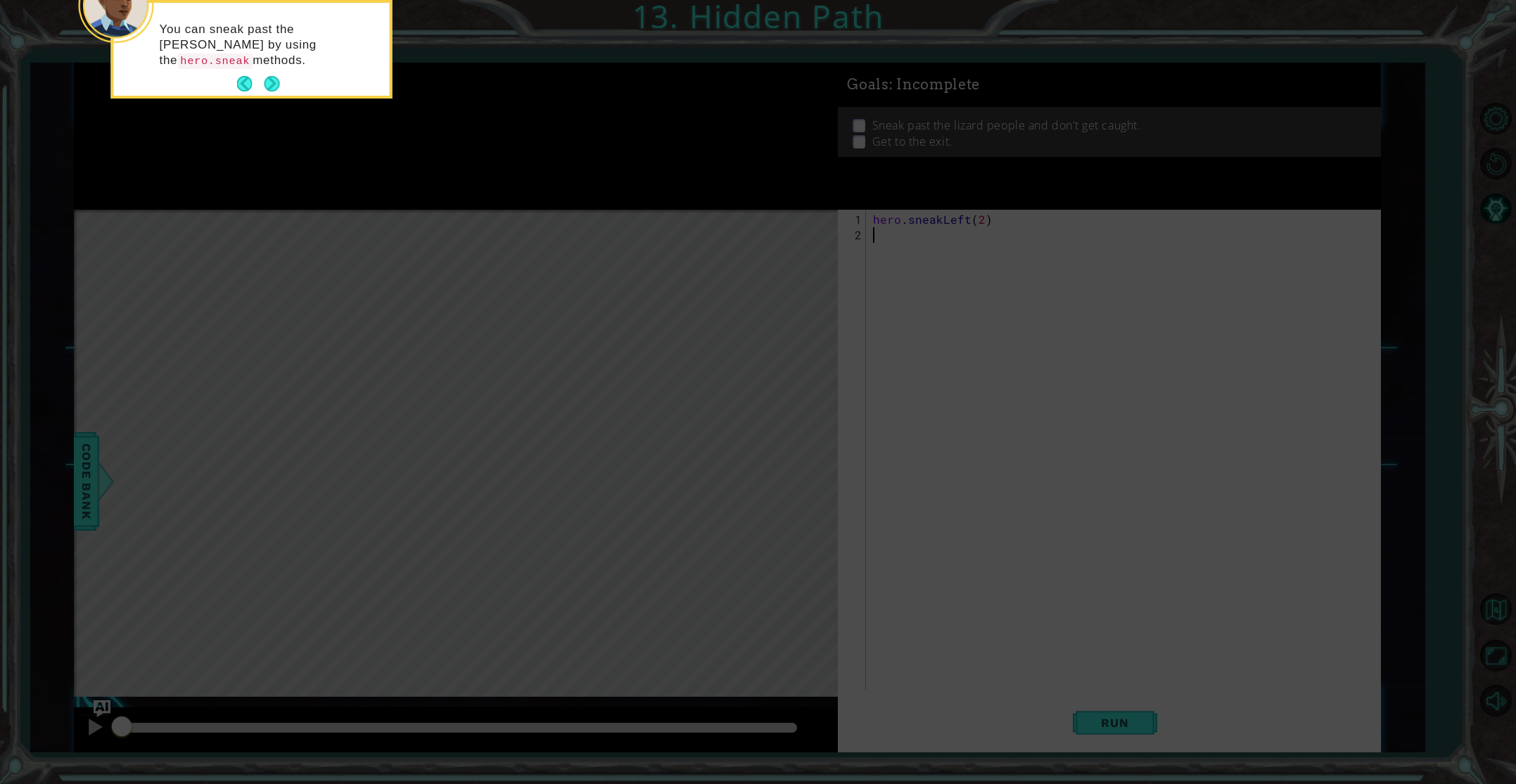
click at [291, 73] on div "You can sneak past the Tengshe by using the hero.sneak methods." at bounding box center [252, 51] width 276 height 87
click at [266, 79] on button "Next" at bounding box center [272, 83] width 16 height 16
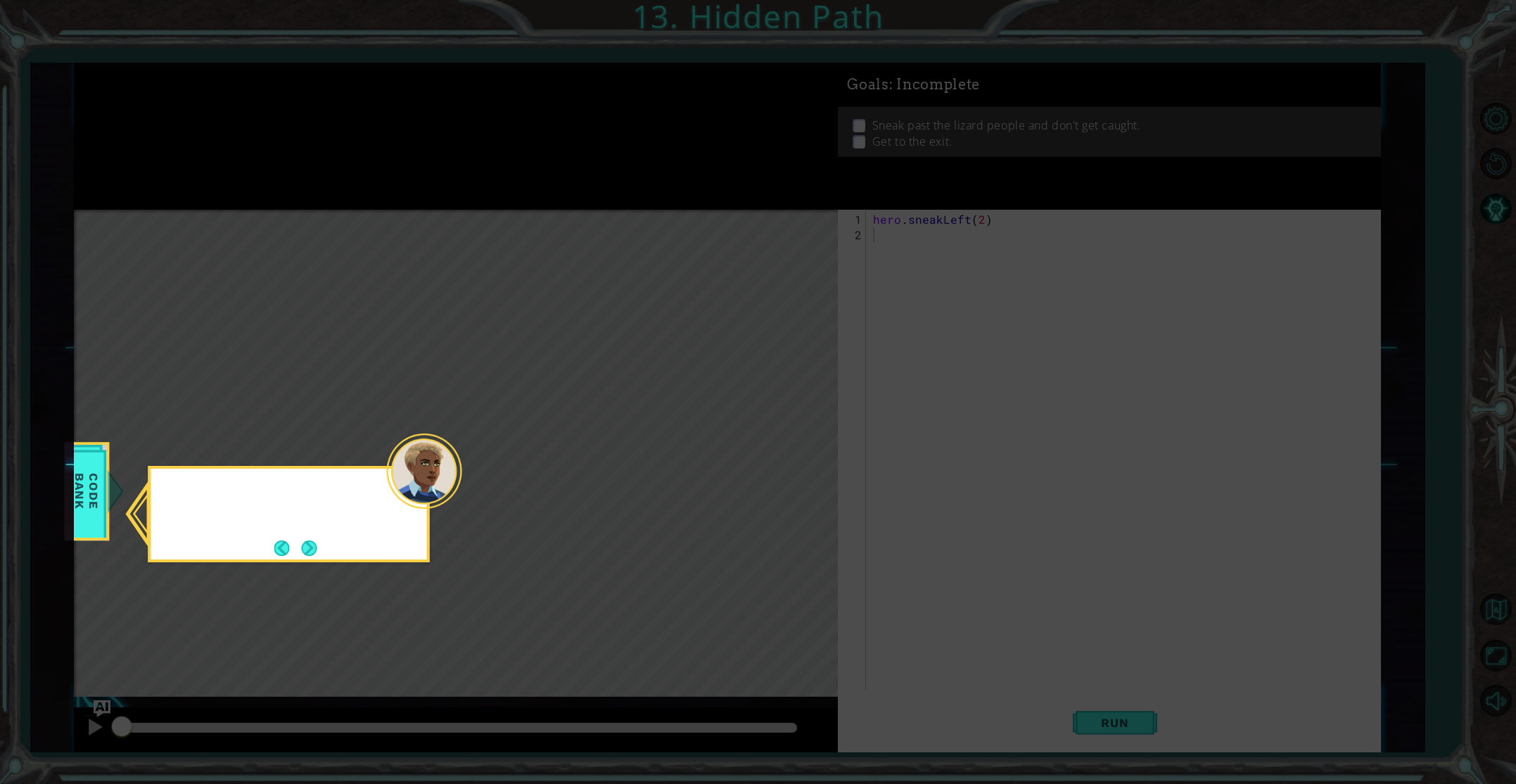
click at [269, 78] on icon at bounding box center [758, 392] width 1516 height 784
drag, startPoint x: 297, startPoint y: 547, endPoint x: 305, endPoint y: 544, distance: 8.5
click at [302, 546] on button "Next" at bounding box center [310, 547] width 16 height 16
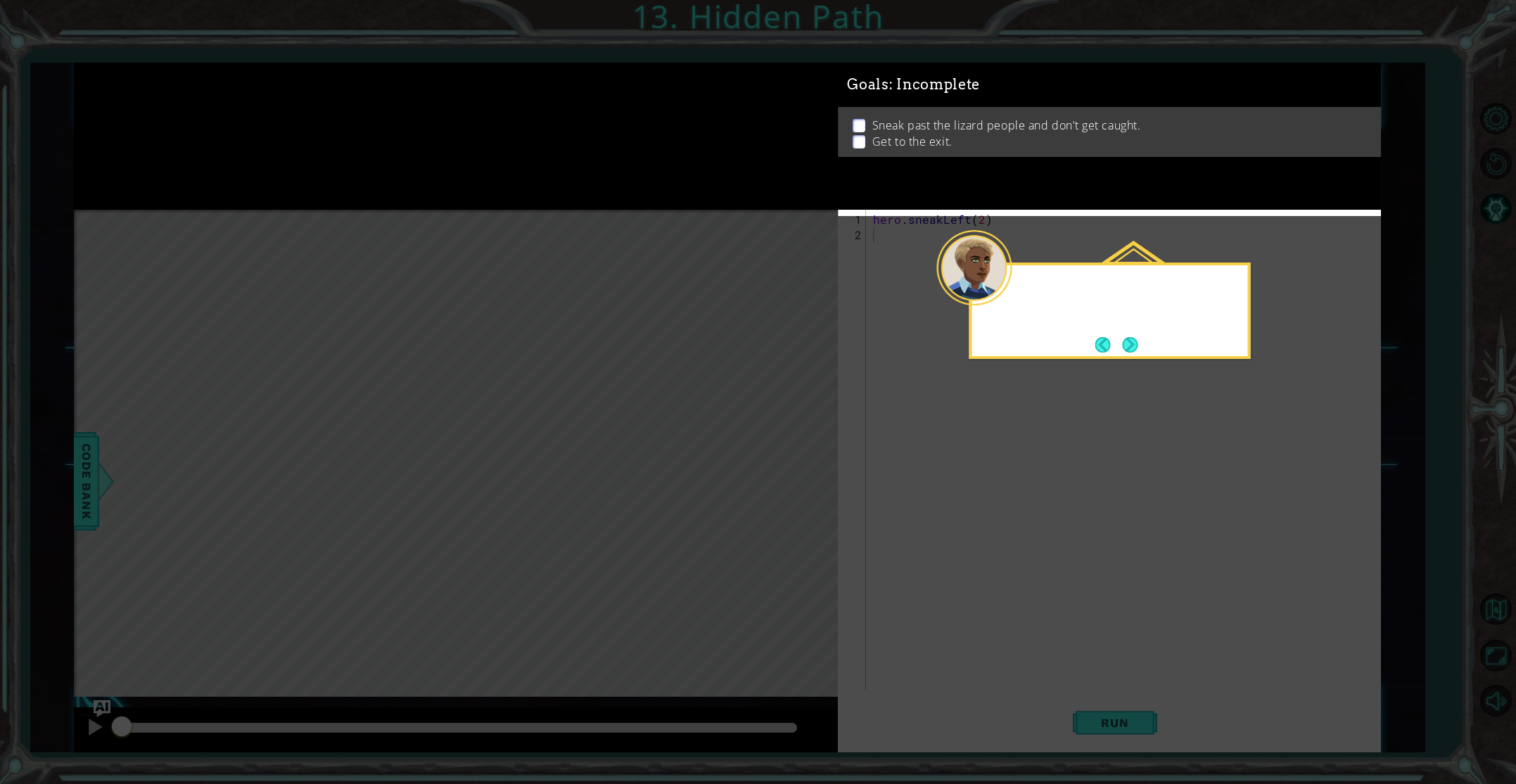
click at [305, 544] on icon at bounding box center [758, 392] width 1516 height 784
click at [305, 543] on icon at bounding box center [758, 392] width 1516 height 784
click at [1130, 348] on button "Next" at bounding box center [1130, 345] width 16 height 16
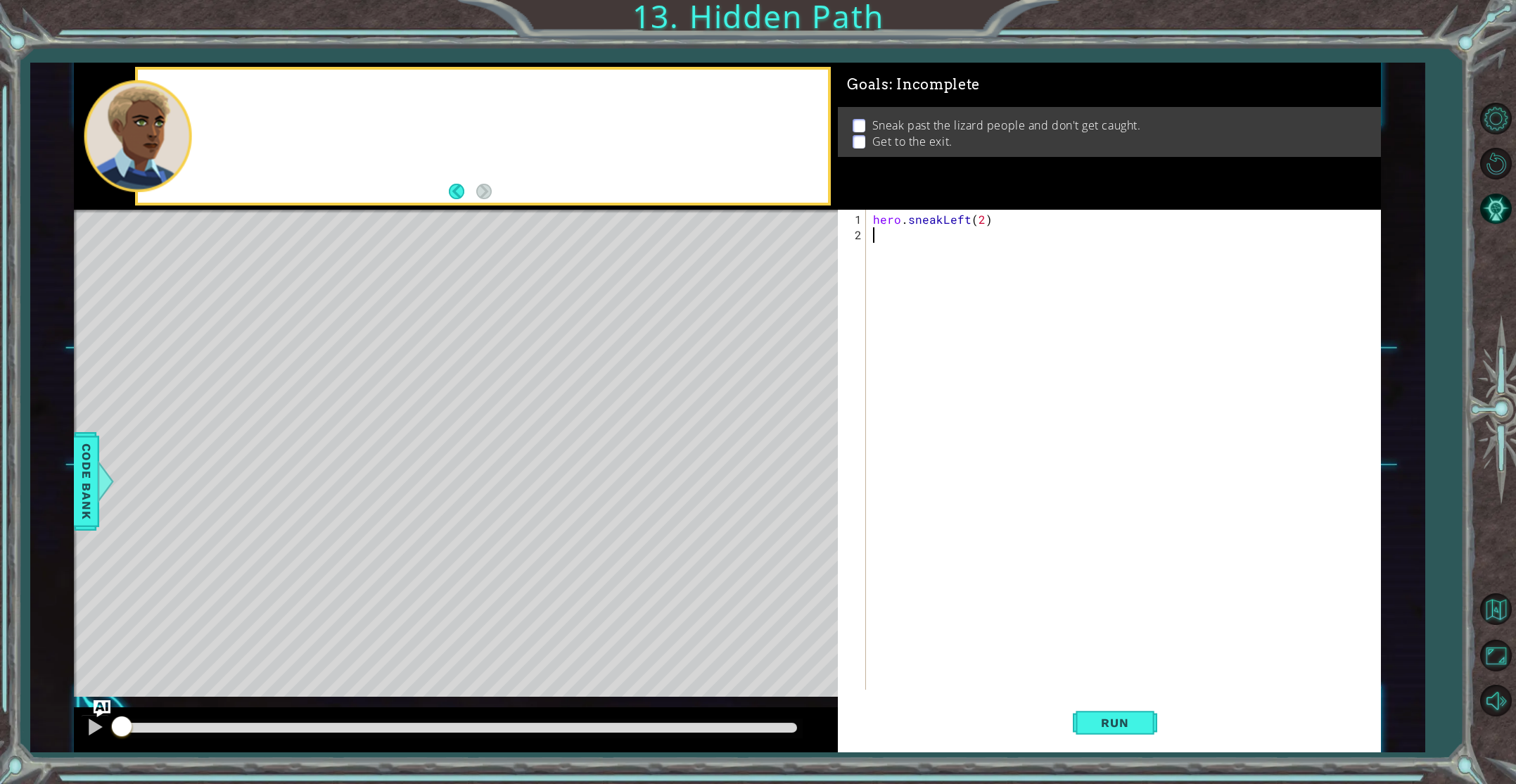
click at [1130, 348] on div "hero . sneakLeft ( 2 )" at bounding box center [1126, 466] width 512 height 510
click at [466, 182] on footer at bounding box center [470, 191] width 43 height 21
click at [1126, 724] on span "Run" at bounding box center [1115, 722] width 56 height 14
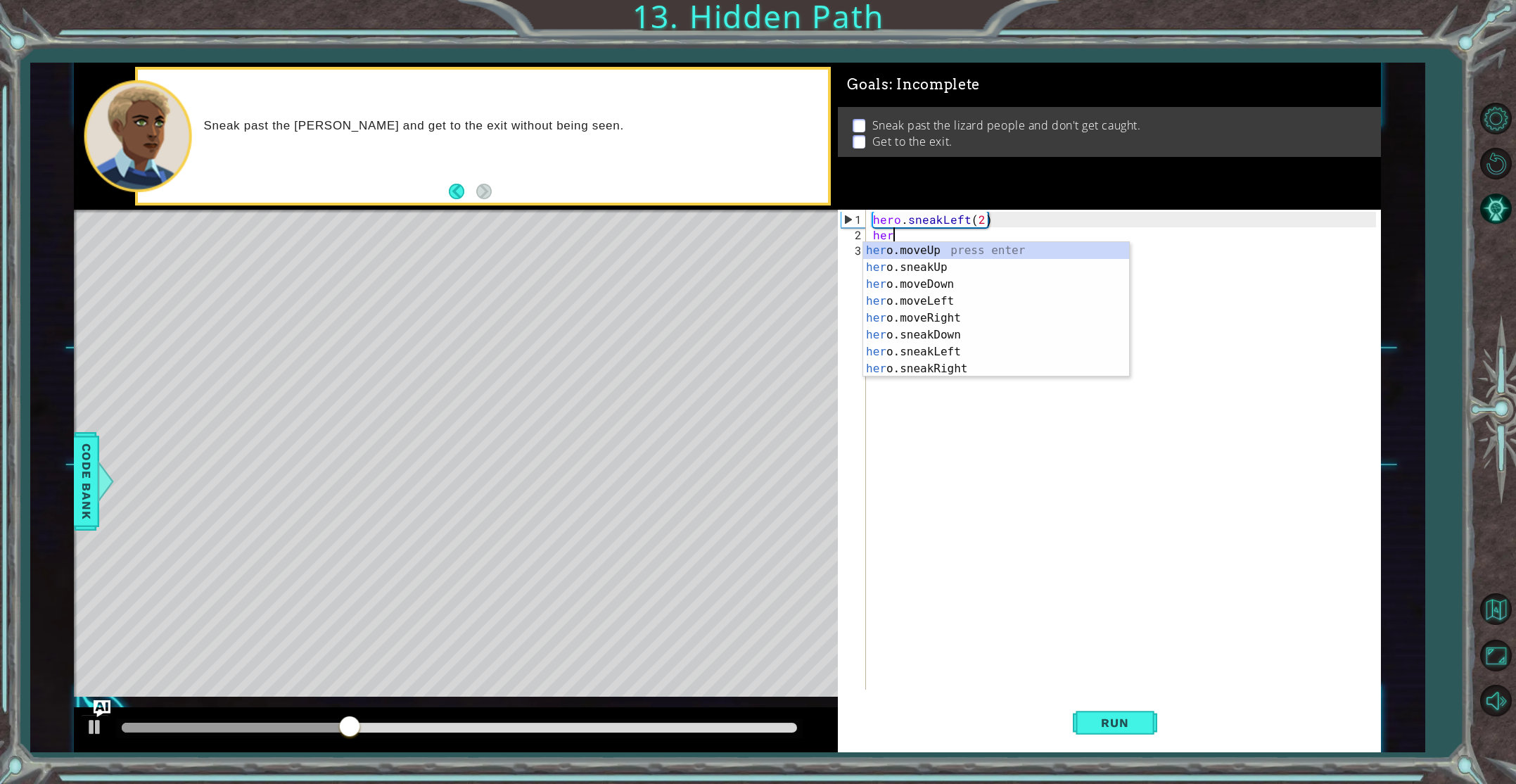
scroll to position [0, 1]
click at [916, 265] on div "hero .moveUp press enter hero .sneakUp press enter hero .moveDown press enter h…" at bounding box center [997, 326] width 266 height 169
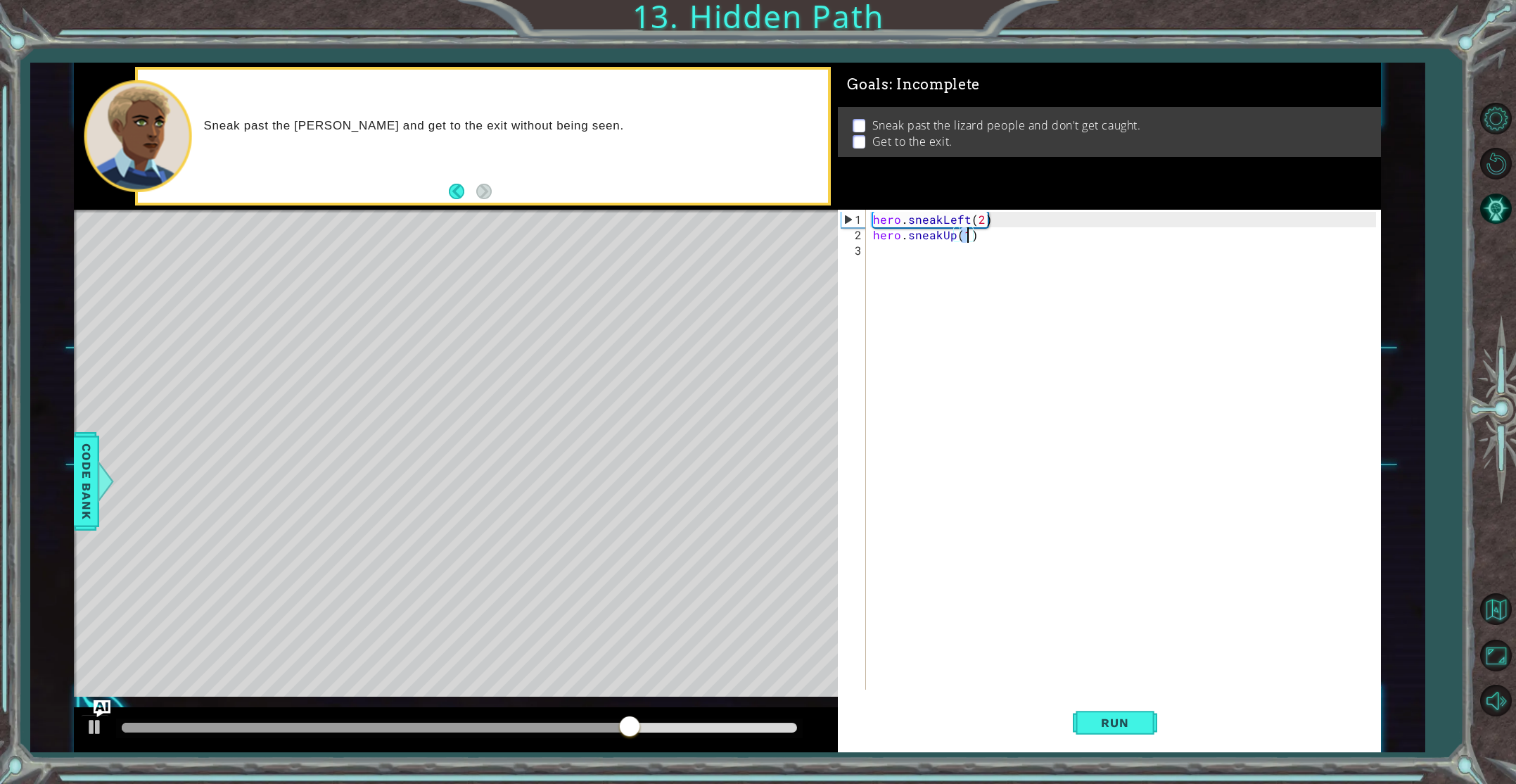
type textarea "hero.sneakUp(2)"
click at [880, 270] on div "hero . sneakLeft ( 2 ) hero . sneakUp ( 2 )" at bounding box center [1126, 466] width 512 height 510
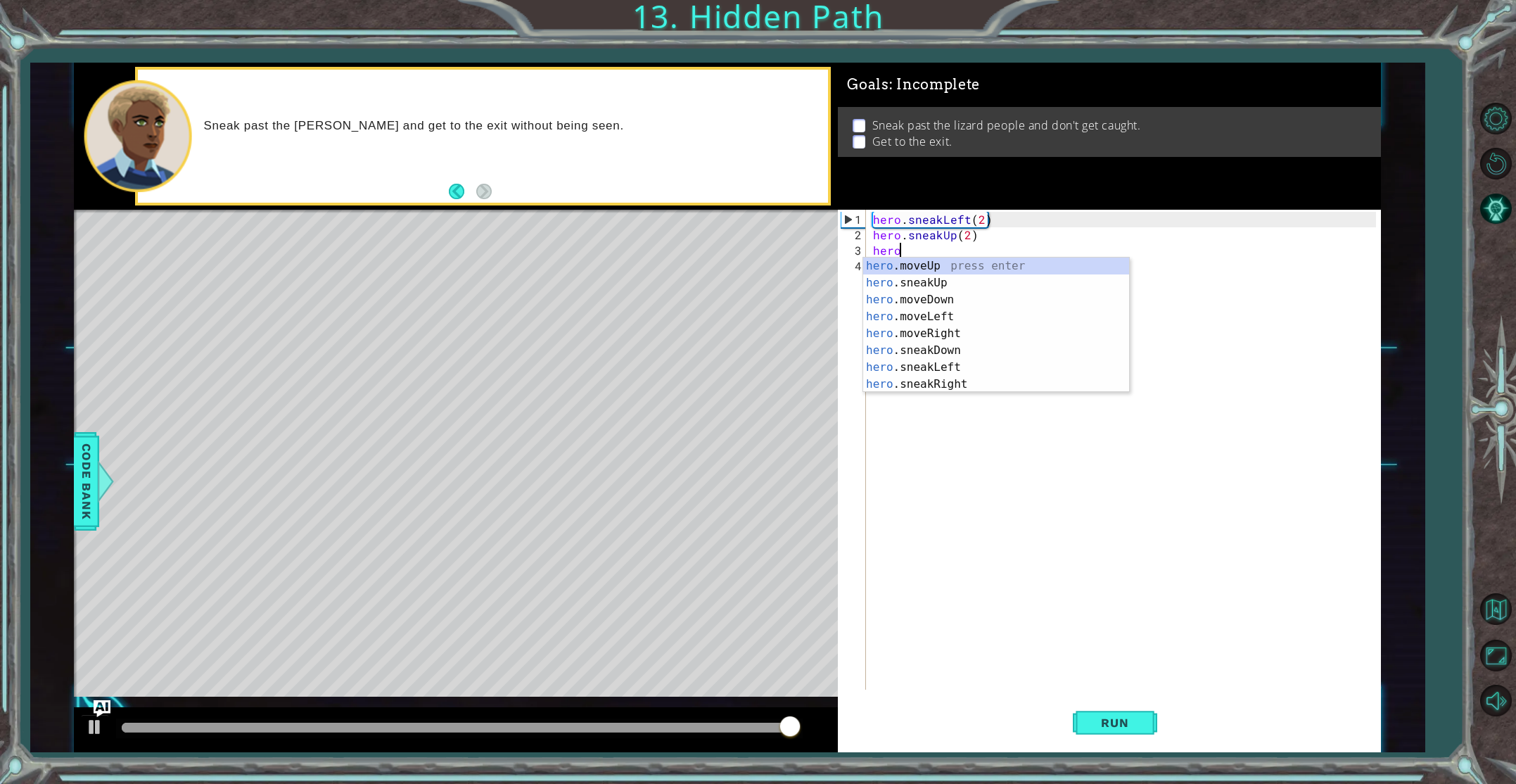
scroll to position [0, 1]
click at [940, 378] on div "hero .moveUp press enter hero .sneakUp press enter hero .moveDown press enter h…" at bounding box center [997, 341] width 266 height 169
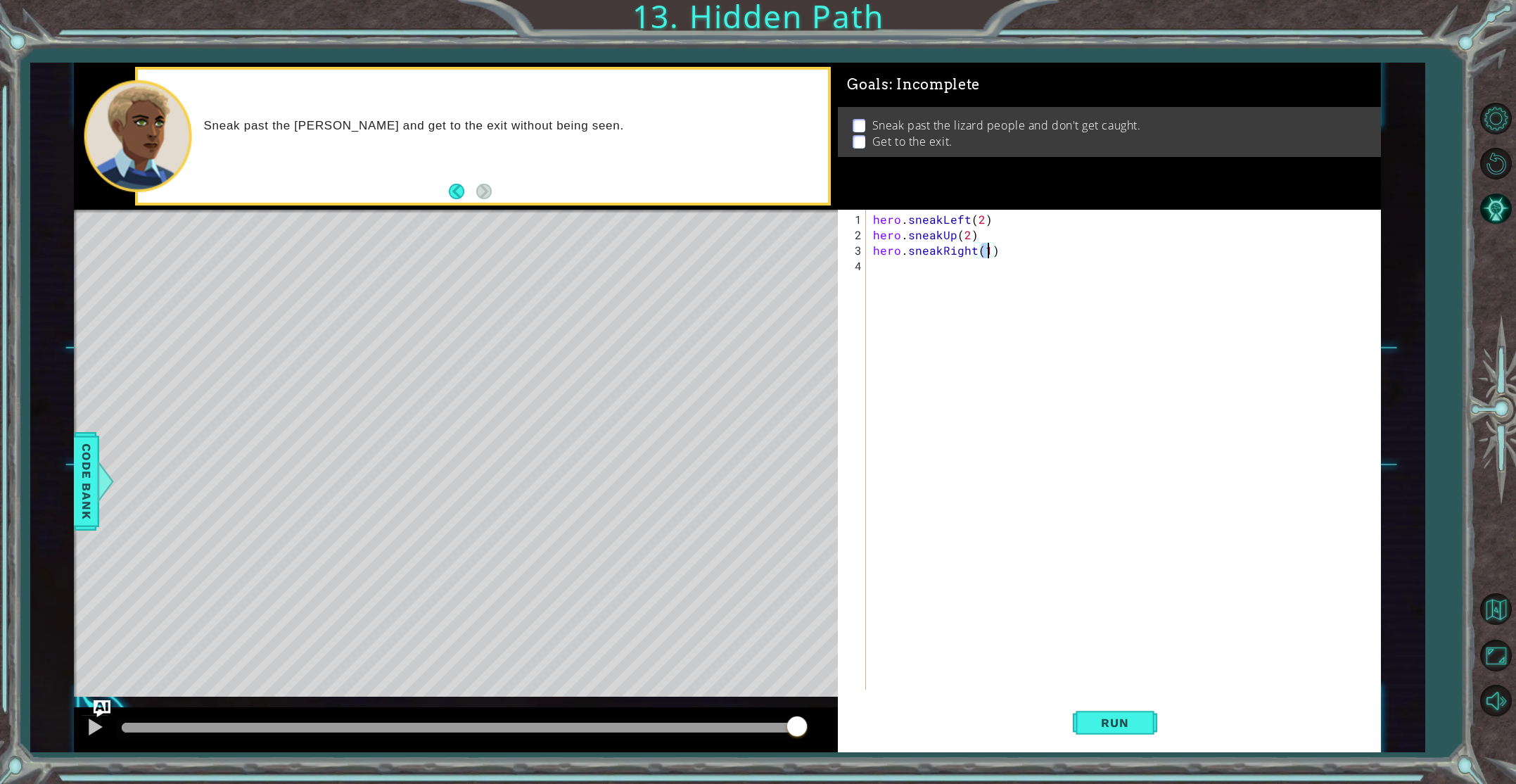
scroll to position [0, 7]
type textarea "hero.sneakRight(2)"
click at [1126, 723] on span "Run" at bounding box center [1115, 722] width 56 height 14
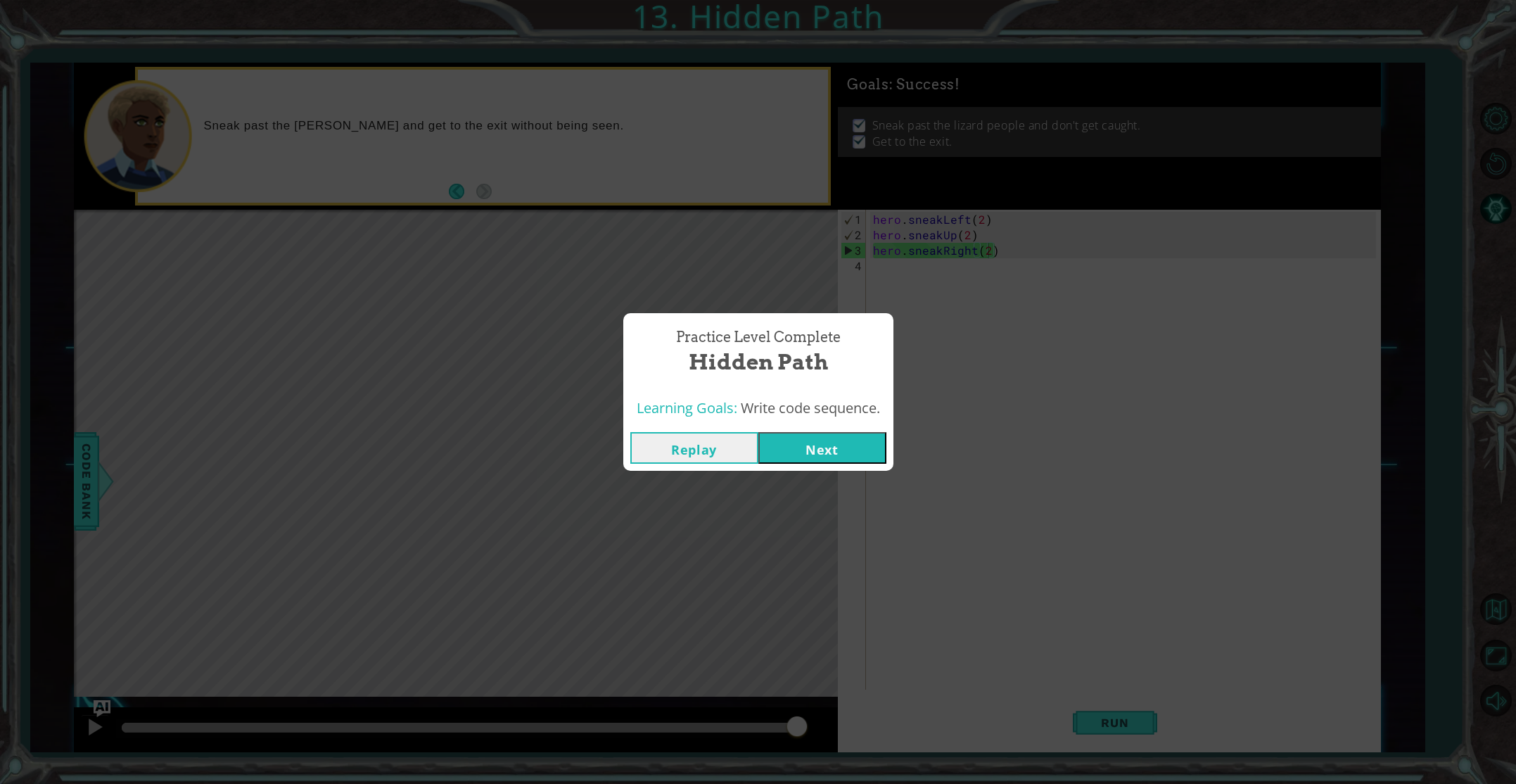
click at [796, 448] on button "Next" at bounding box center [823, 448] width 128 height 32
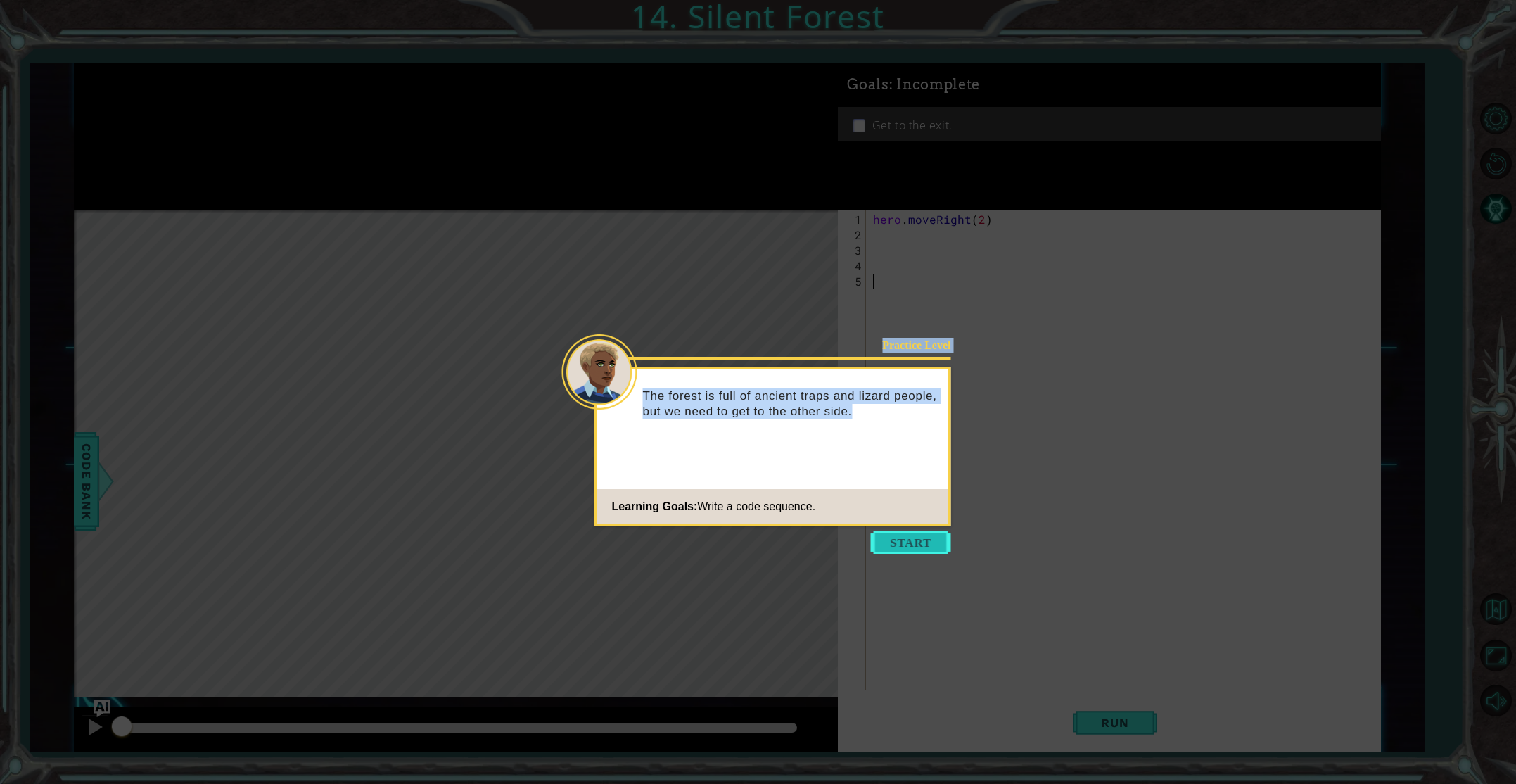
click at [917, 533] on body "1 ההההההההההההההההההההההההההההההההההההההההההההההההההההההההההההההההההההההההההההה…" at bounding box center [758, 392] width 1516 height 784
click at [917, 537] on button "Start" at bounding box center [911, 542] width 80 height 23
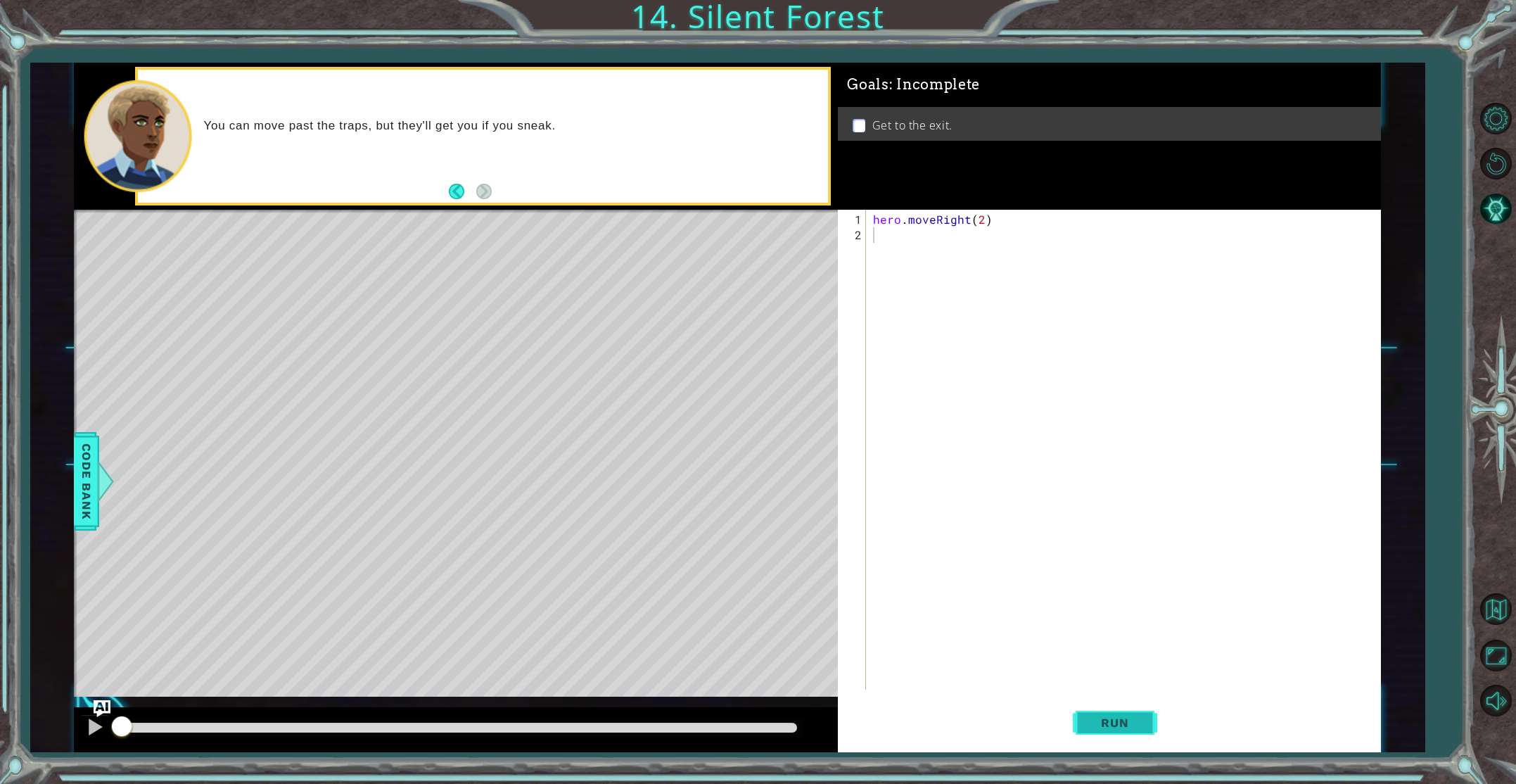
click at [1095, 722] on span "Run" at bounding box center [1115, 722] width 56 height 14
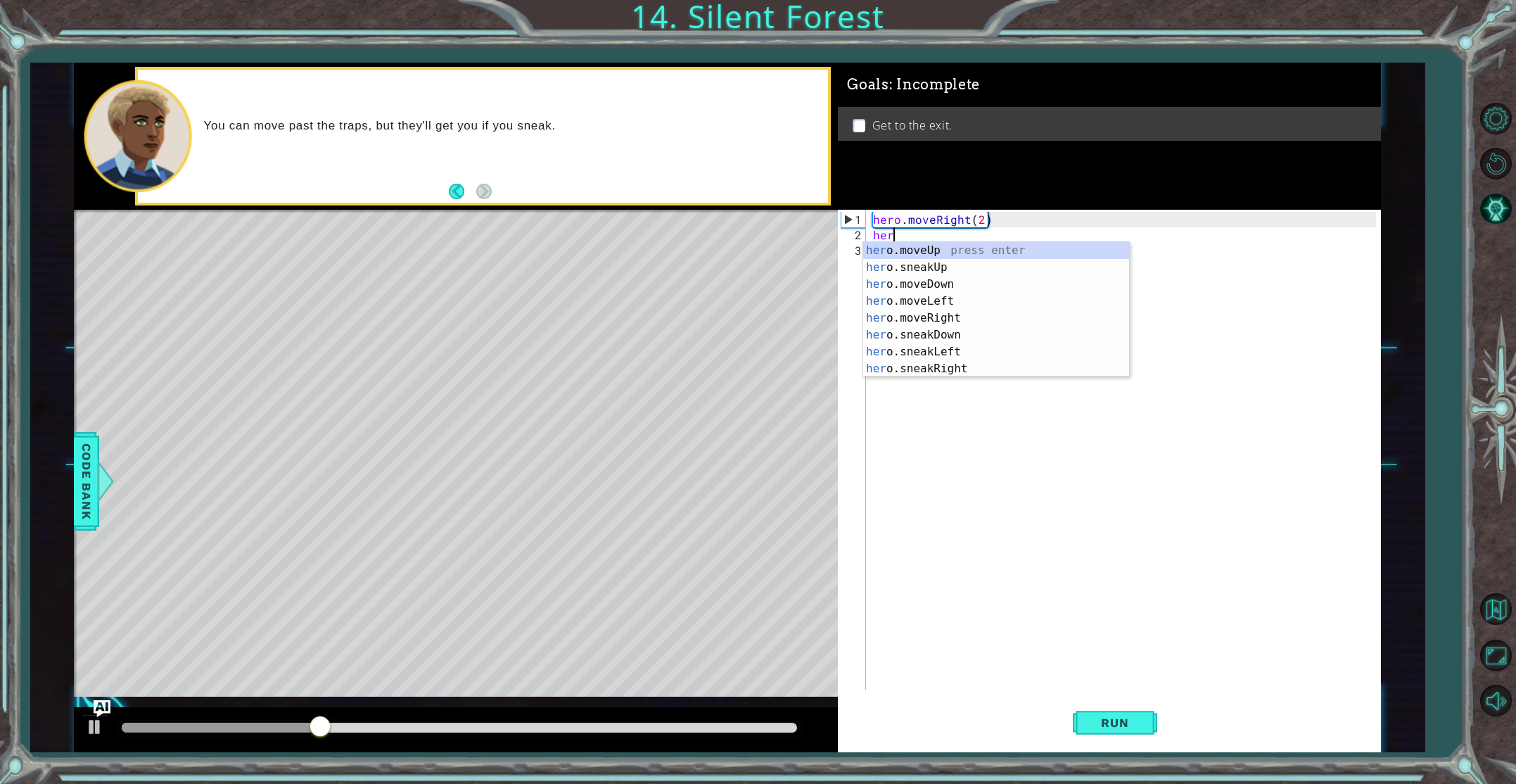
scroll to position [0, 1]
click at [907, 336] on div "hero .moveUp press enter hero .sneakUp press enter hero .moveDown press enter h…" at bounding box center [997, 326] width 266 height 169
type textarea "hero.sneakDown(1)"
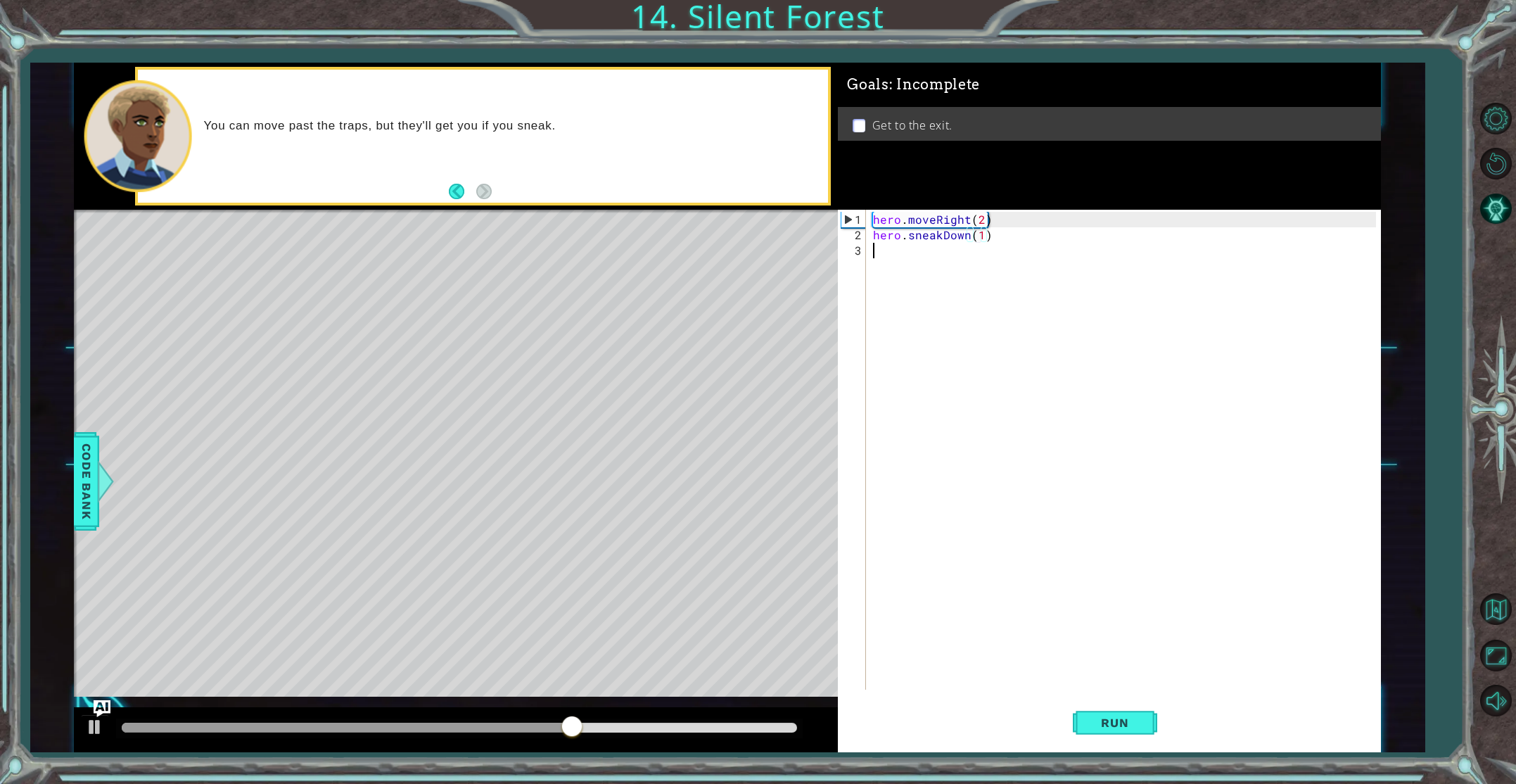
click at [875, 256] on div "hero . moveRight ( 2 ) hero . sneakDown ( 1 )" at bounding box center [1126, 466] width 512 height 510
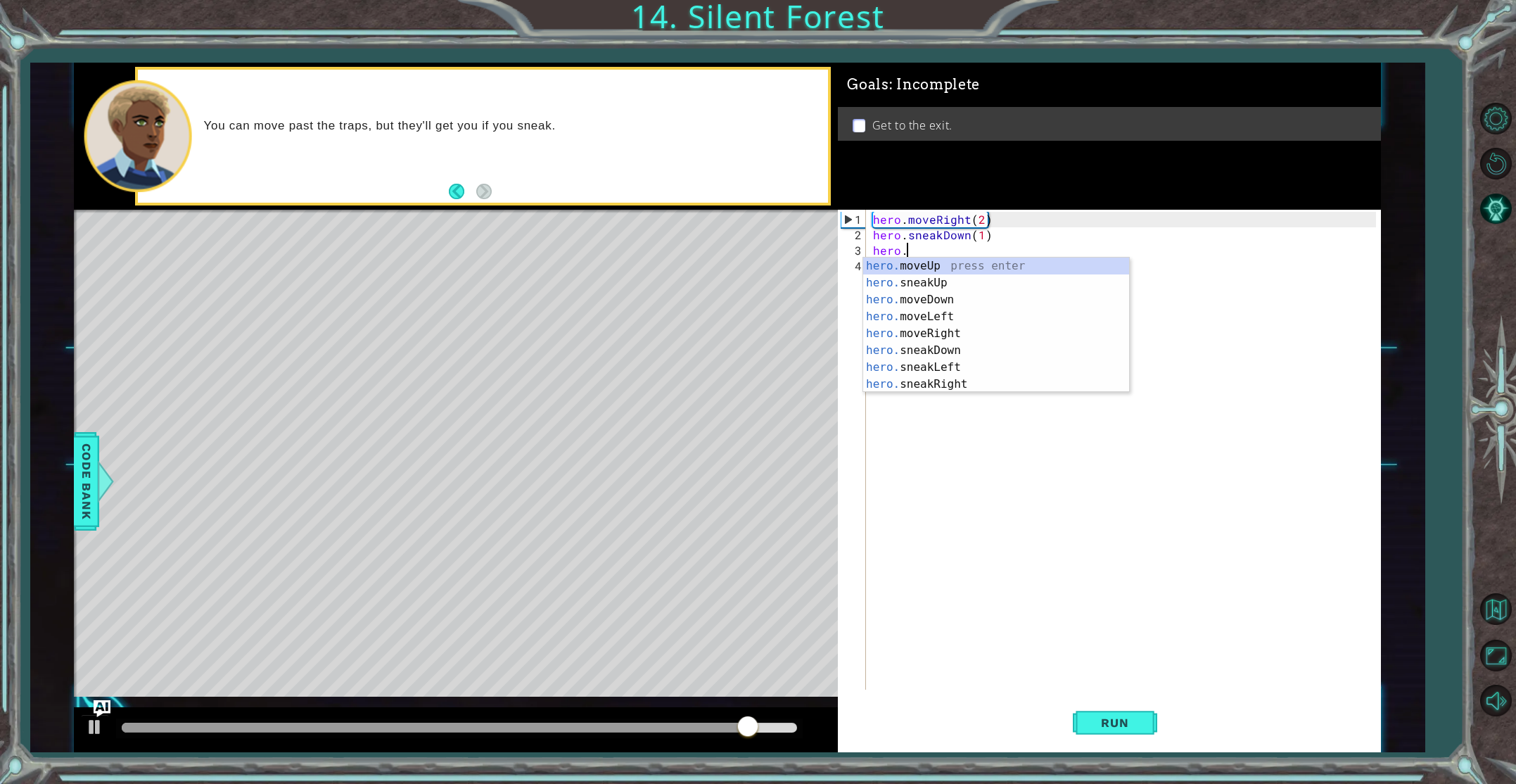
scroll to position [0, 2]
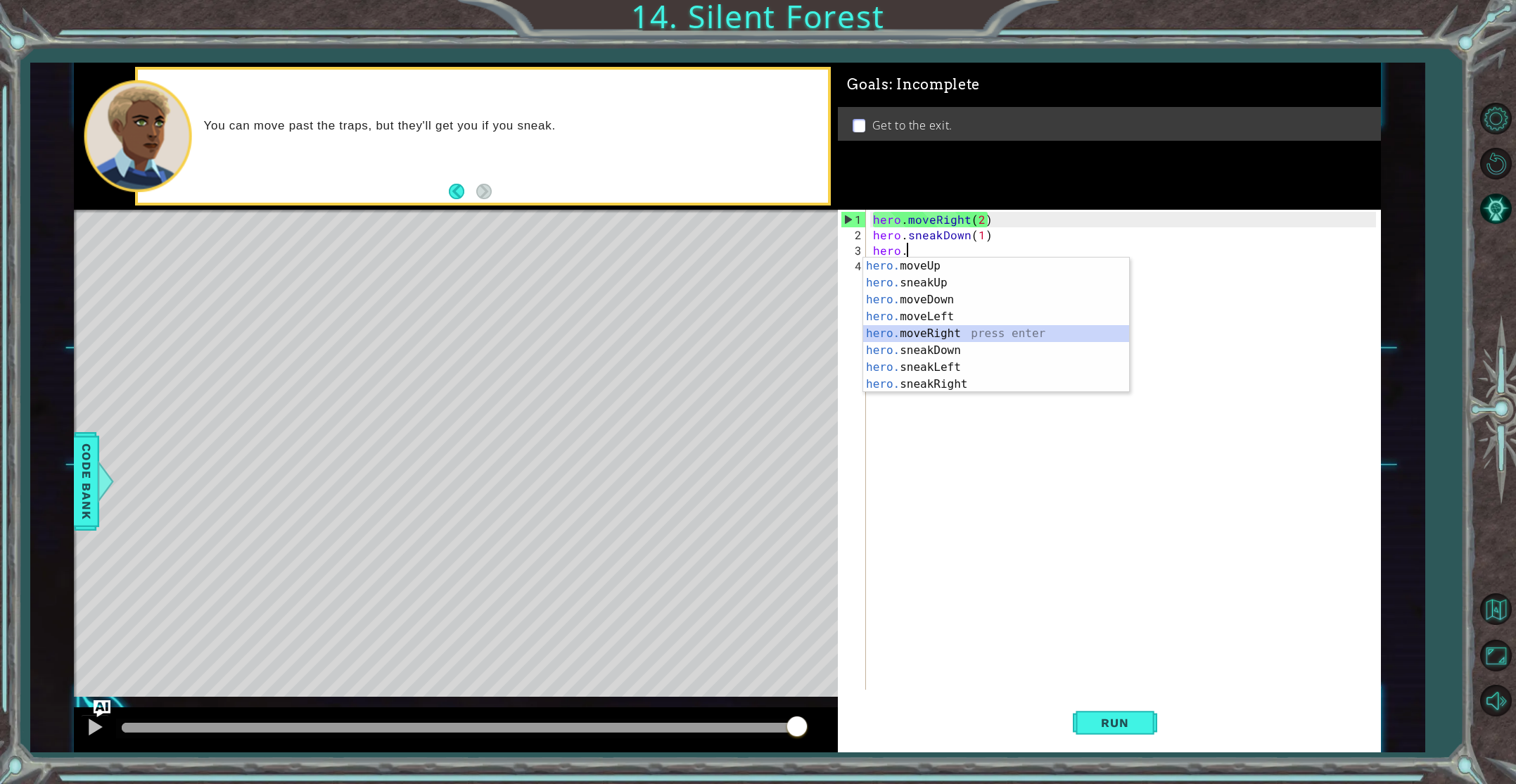
click at [937, 330] on div "hero. moveUp press enter hero. sneakUp press enter hero. moveDown press enter h…" at bounding box center [997, 341] width 266 height 169
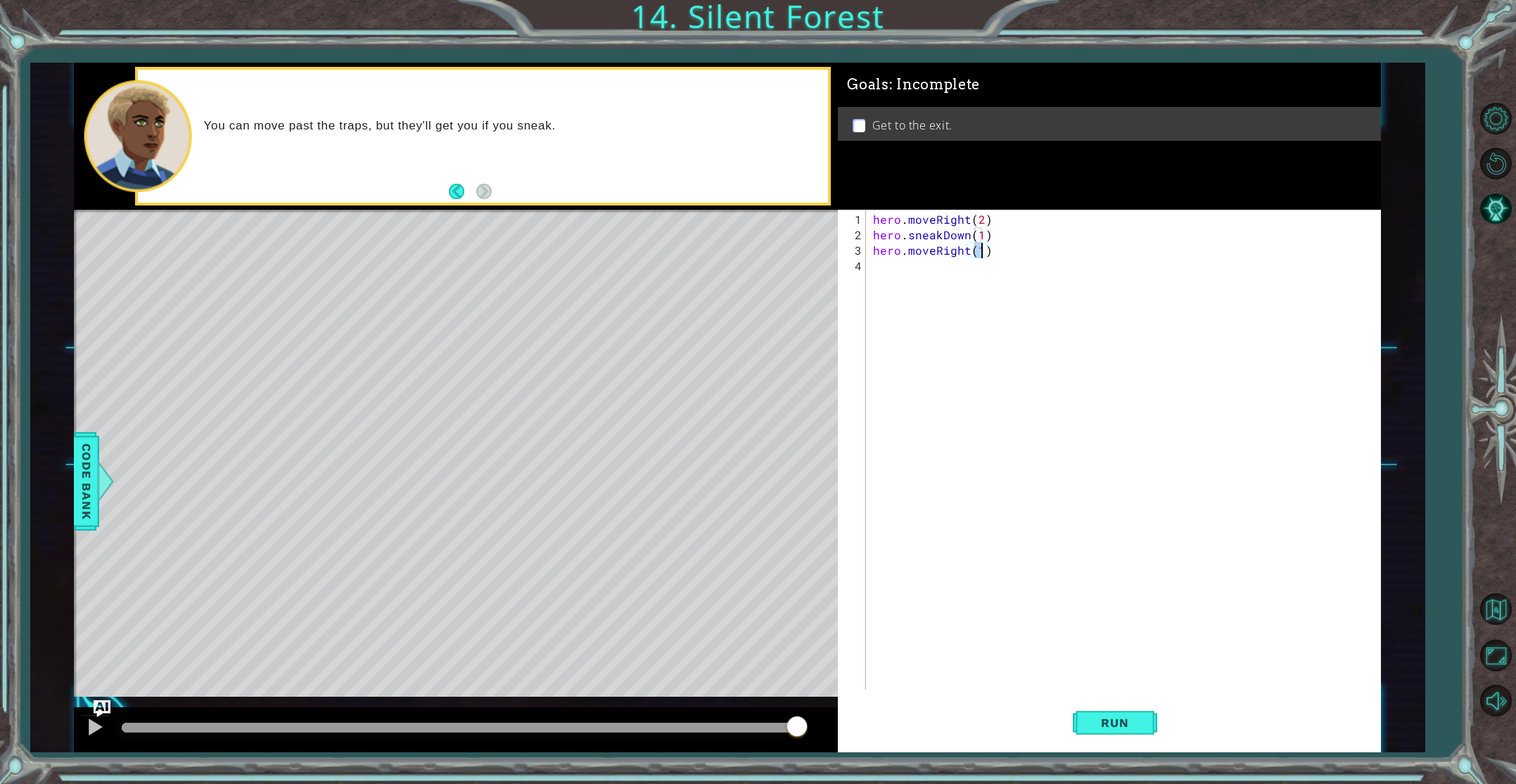
type textarea "hero.moveRight(2)"
click at [879, 283] on div "hero . moveRight ( 2 ) hero . sneakDown ( 1 ) hero . moveRight ( 2 )" at bounding box center [1126, 466] width 512 height 510
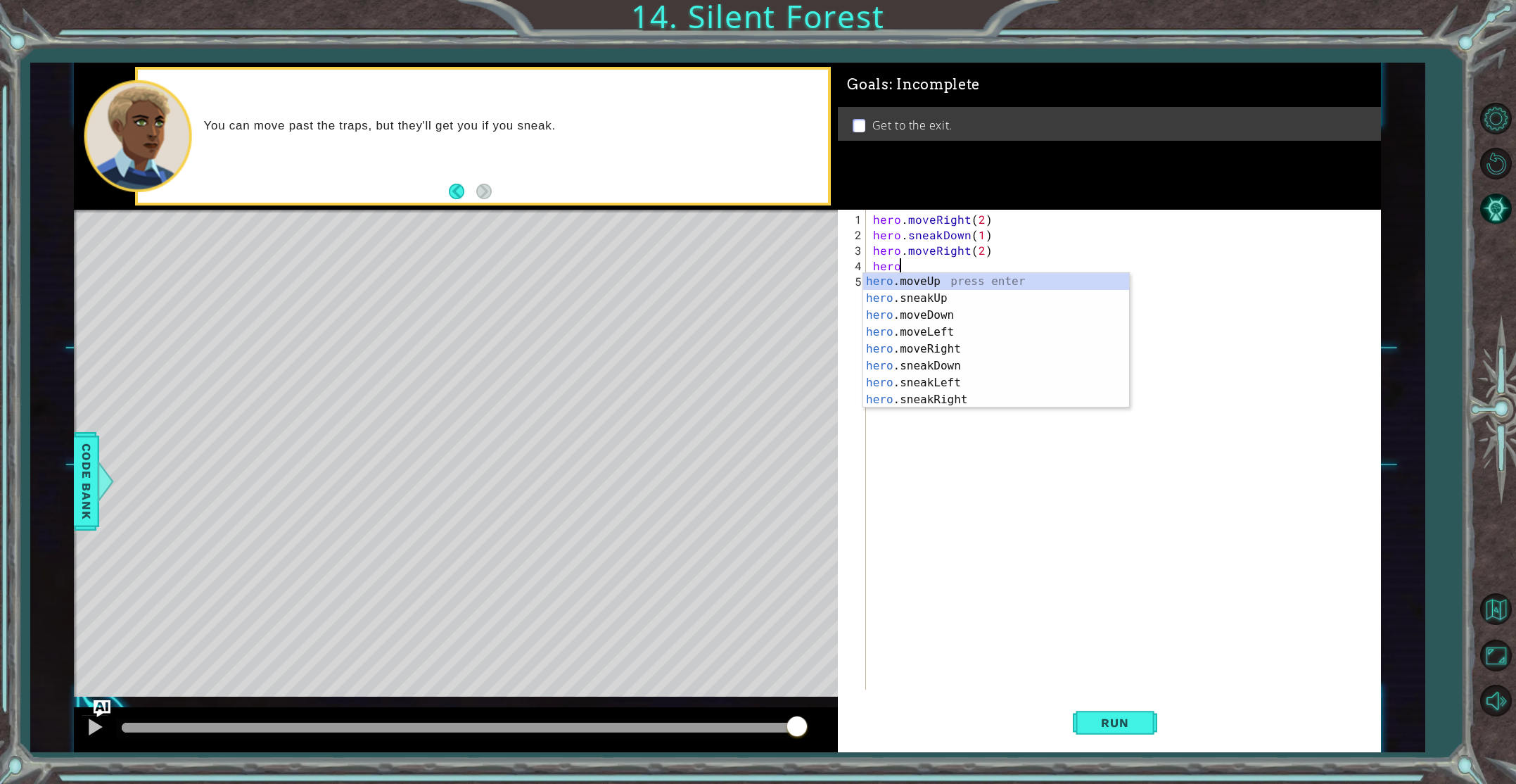
scroll to position [0, 2]
click at [931, 304] on div "hero. moveUp press enter hero. sneakUp press enter hero. moveDown press enter h…" at bounding box center [997, 357] width 266 height 169
type textarea "hero.sneakUp(1)"
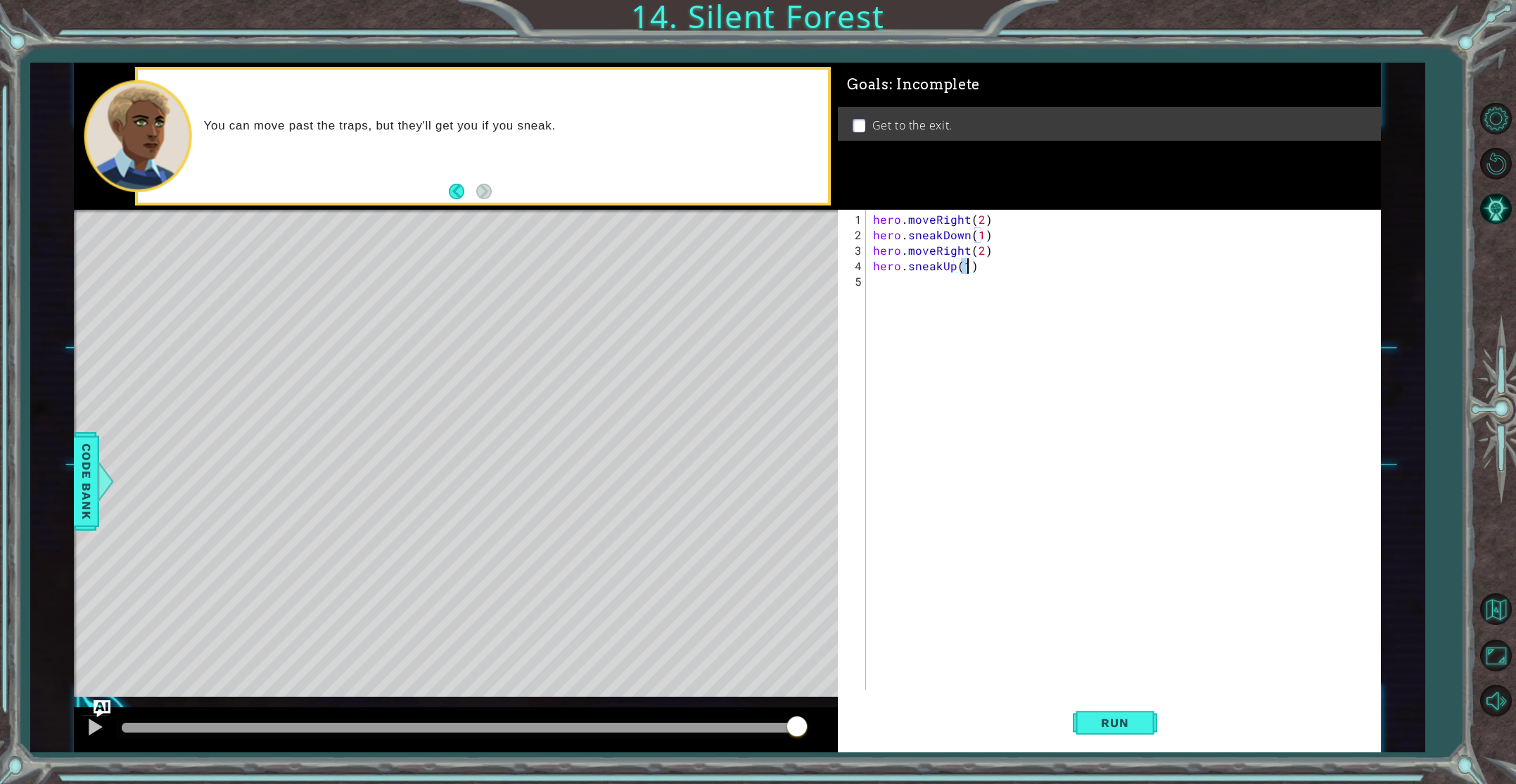
click at [881, 287] on div "hero . moveRight ( 2 ) hero . sneakDown ( 1 ) hero . moveRight ( 2 ) hero . sne…" at bounding box center [1126, 466] width 512 height 510
click at [1139, 717] on span "Run" at bounding box center [1115, 722] width 56 height 14
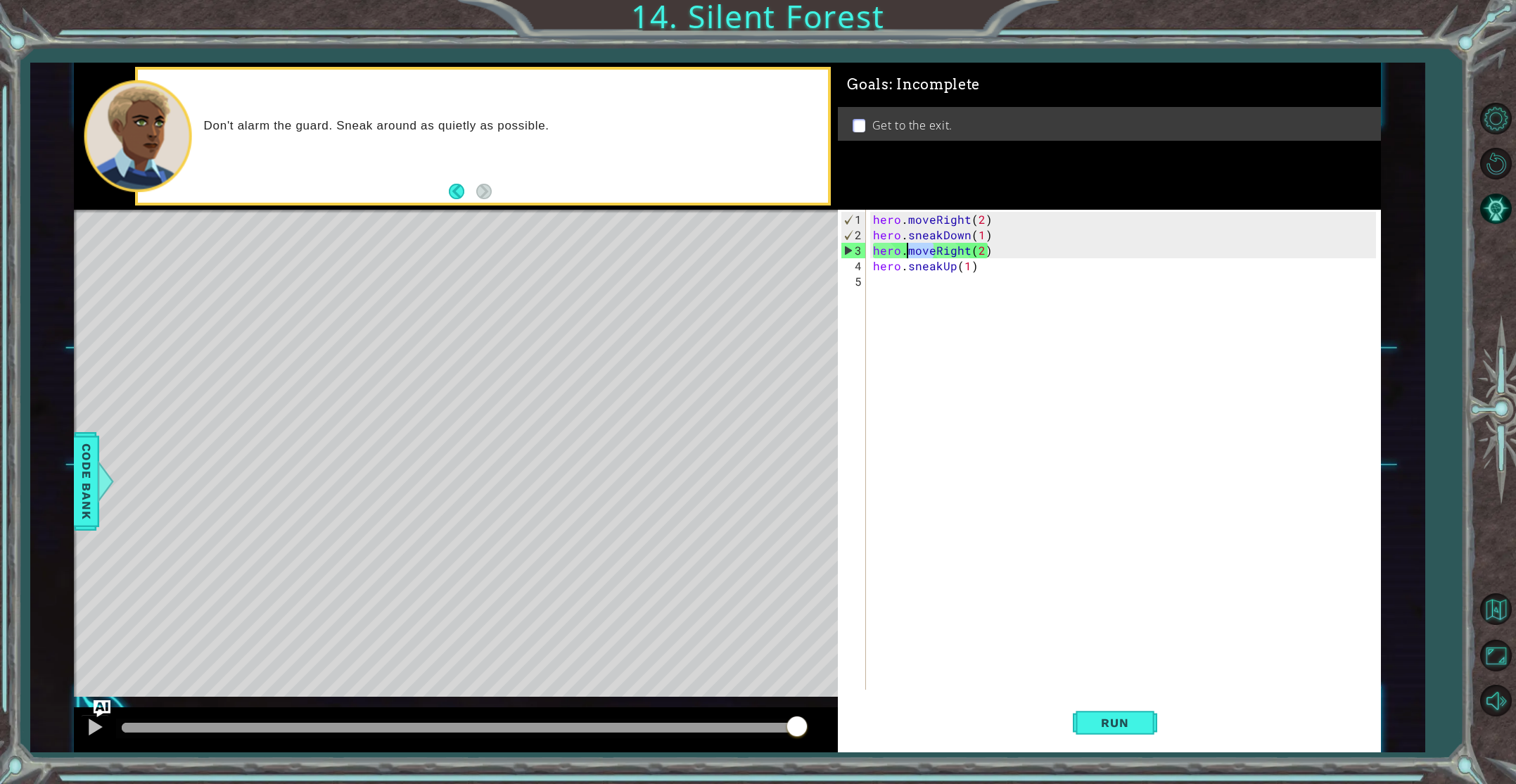
drag, startPoint x: 932, startPoint y: 249, endPoint x: 908, endPoint y: 255, distance: 24.7
click at [908, 255] on div "hero . moveRight ( 2 ) hero . sneakDown ( 1 ) hero . moveRight ( 2 ) hero . sne…" at bounding box center [1126, 466] width 512 height 510
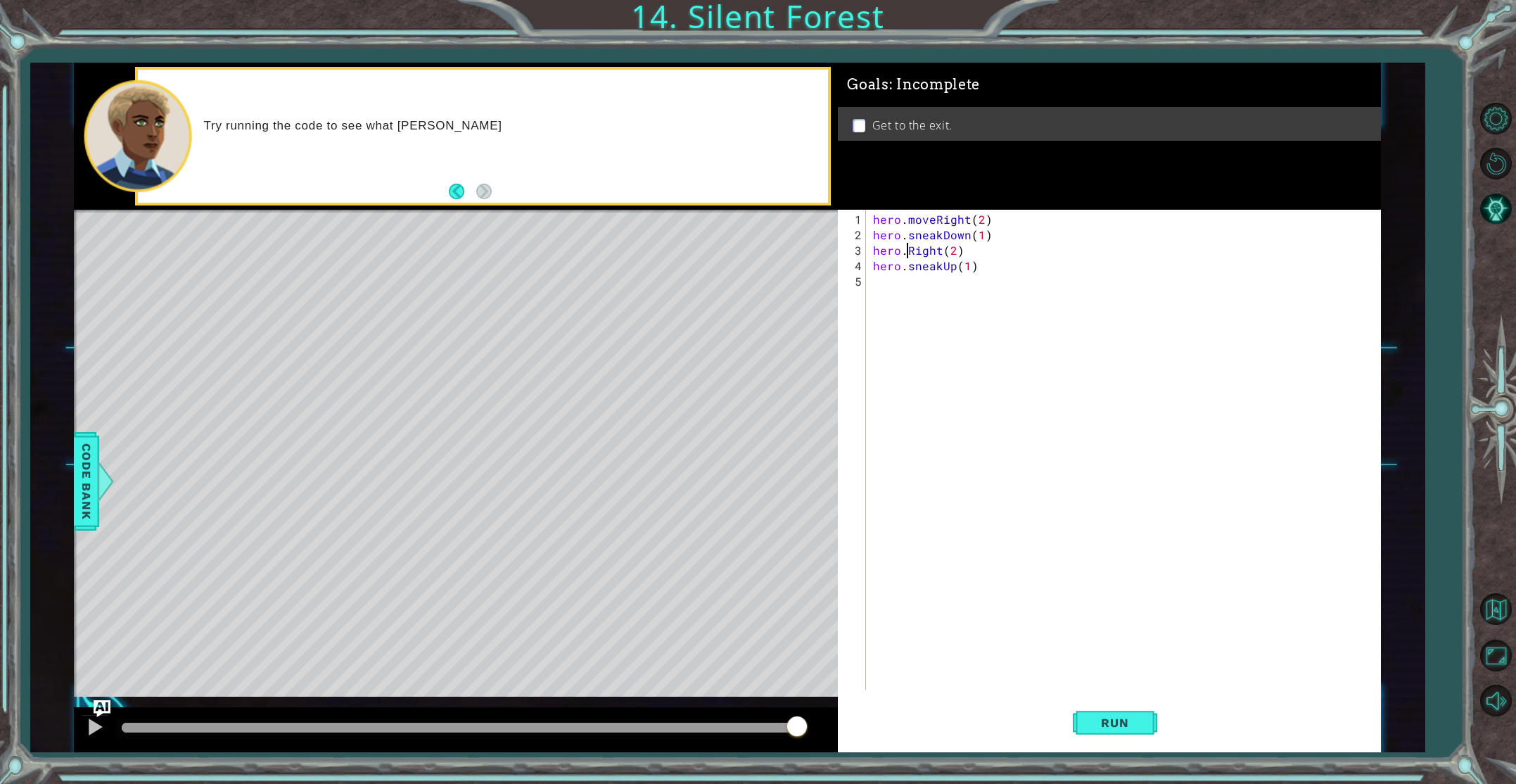
scroll to position [0, 2]
click at [936, 321] on div "hero.s neakUp press enter hero.s neakDown press enter hero.s neakLeft press ent…" at bounding box center [997, 316] width 266 height 118
click at [974, 250] on div "hero . moveRight ( 2 ) hero . sneakDown ( 1 ) hero . sneakRight ) ( 2 ) hero . …" at bounding box center [1126, 466] width 512 height 510
type textarea "hero.sneakRight(2)"
click at [1115, 715] on span "Run" at bounding box center [1115, 722] width 56 height 14
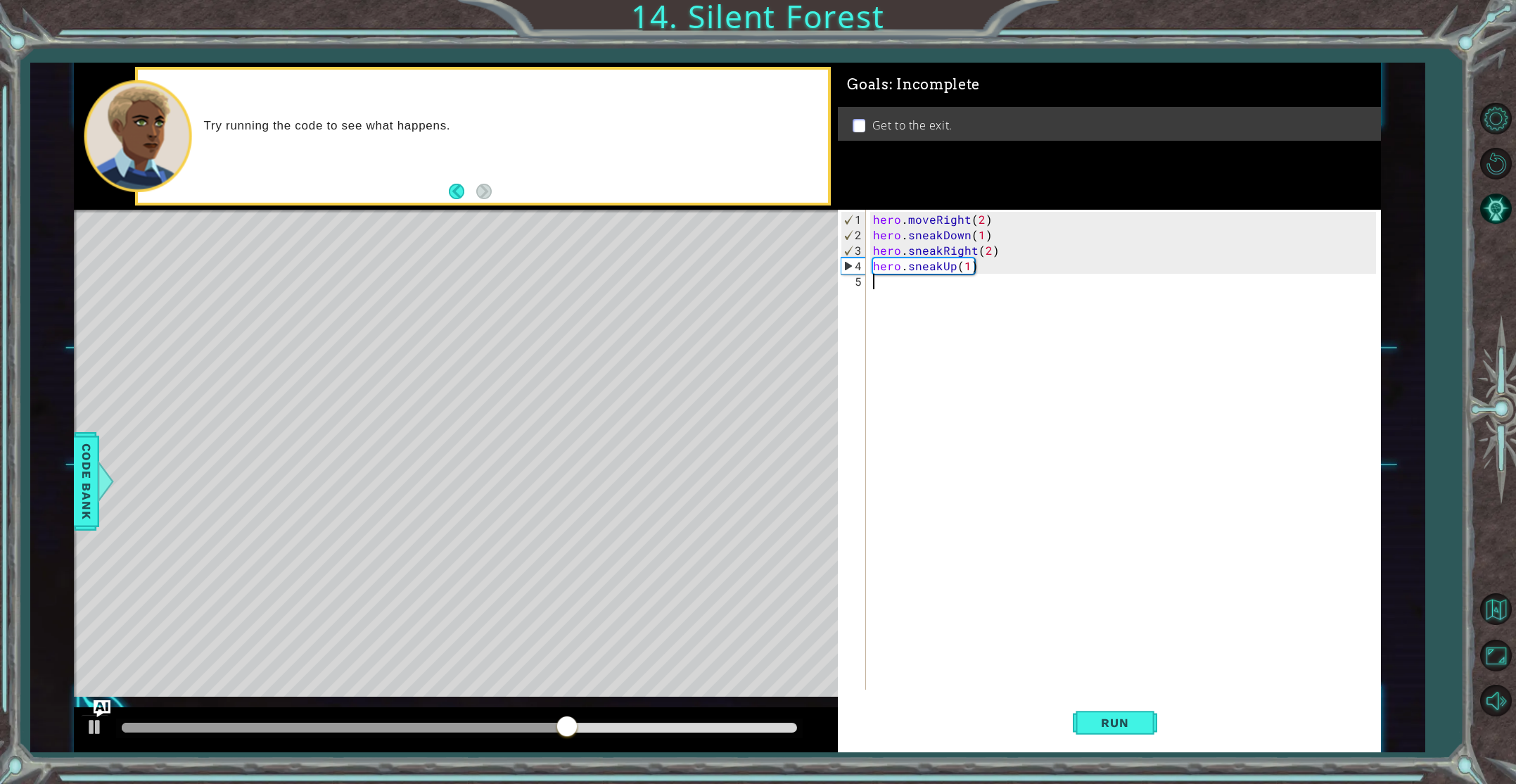
click at [881, 291] on div "hero . moveRight ( 2 ) hero . sneakDown ( 1 ) hero . sneakRight ( 2 ) hero . sn…" at bounding box center [1126, 466] width 512 height 510
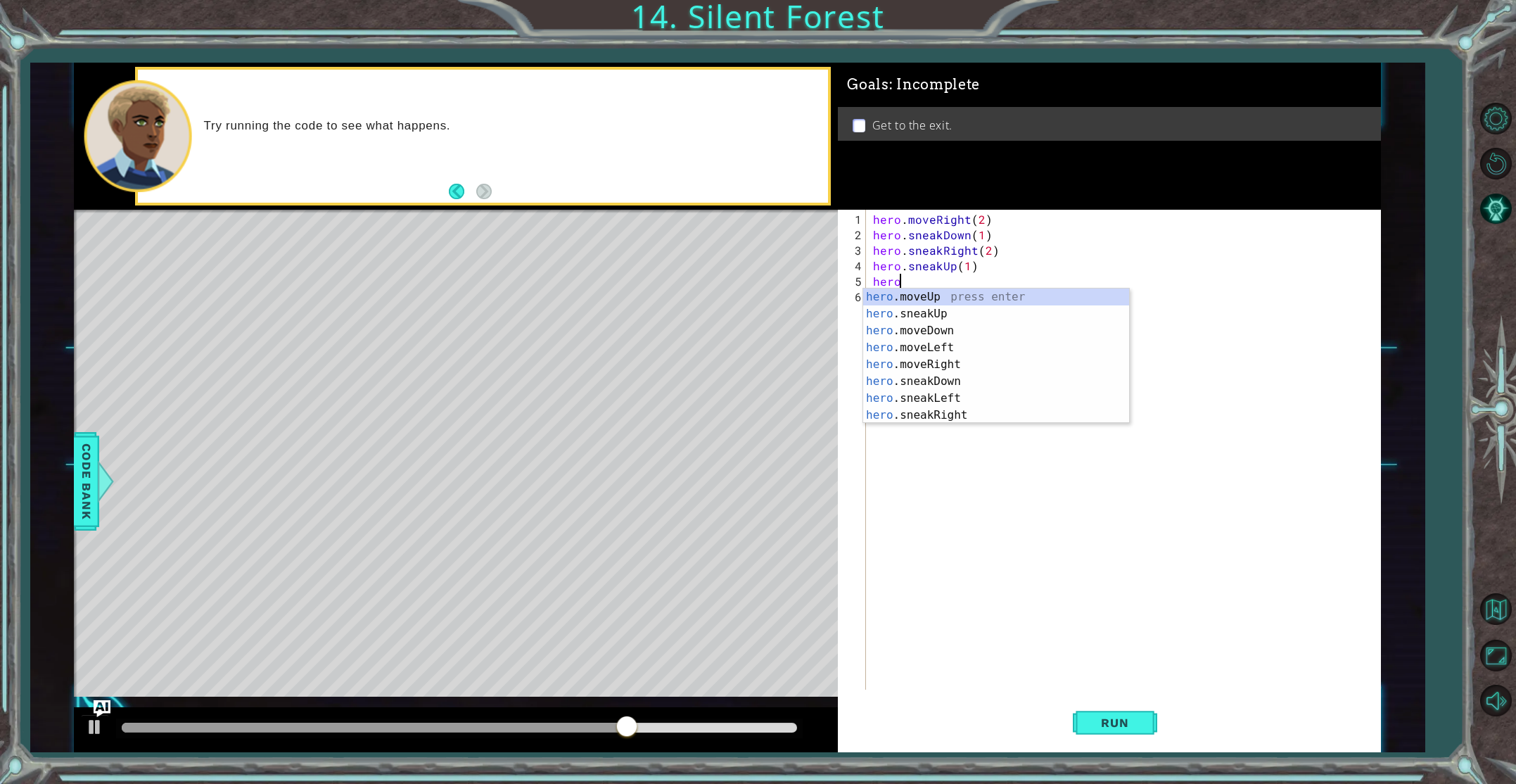
scroll to position [0, 1]
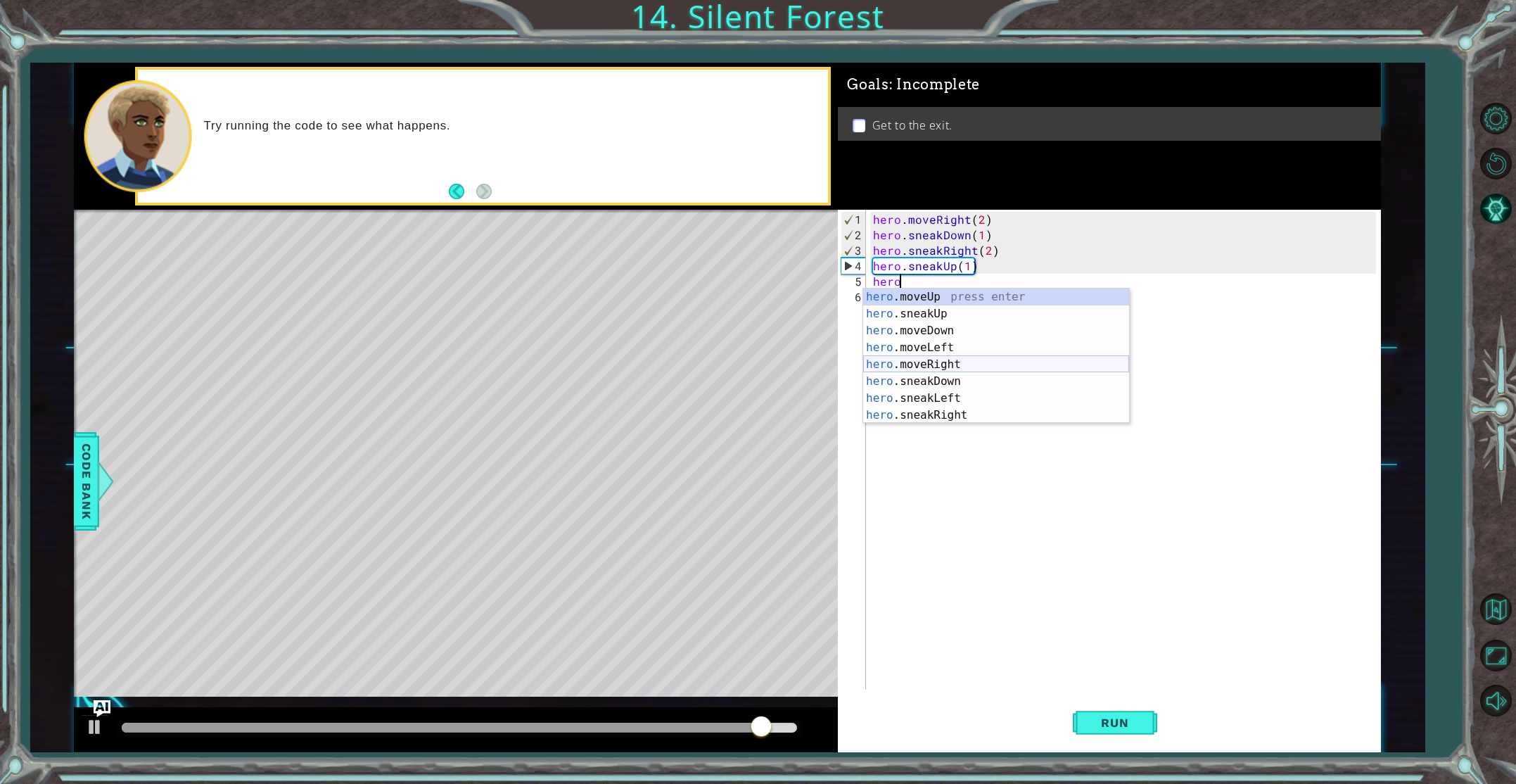
click at [926, 365] on div "hero .moveUp press enter hero .sneakUp press enter hero .moveDown press enter h…" at bounding box center [997, 372] width 266 height 169
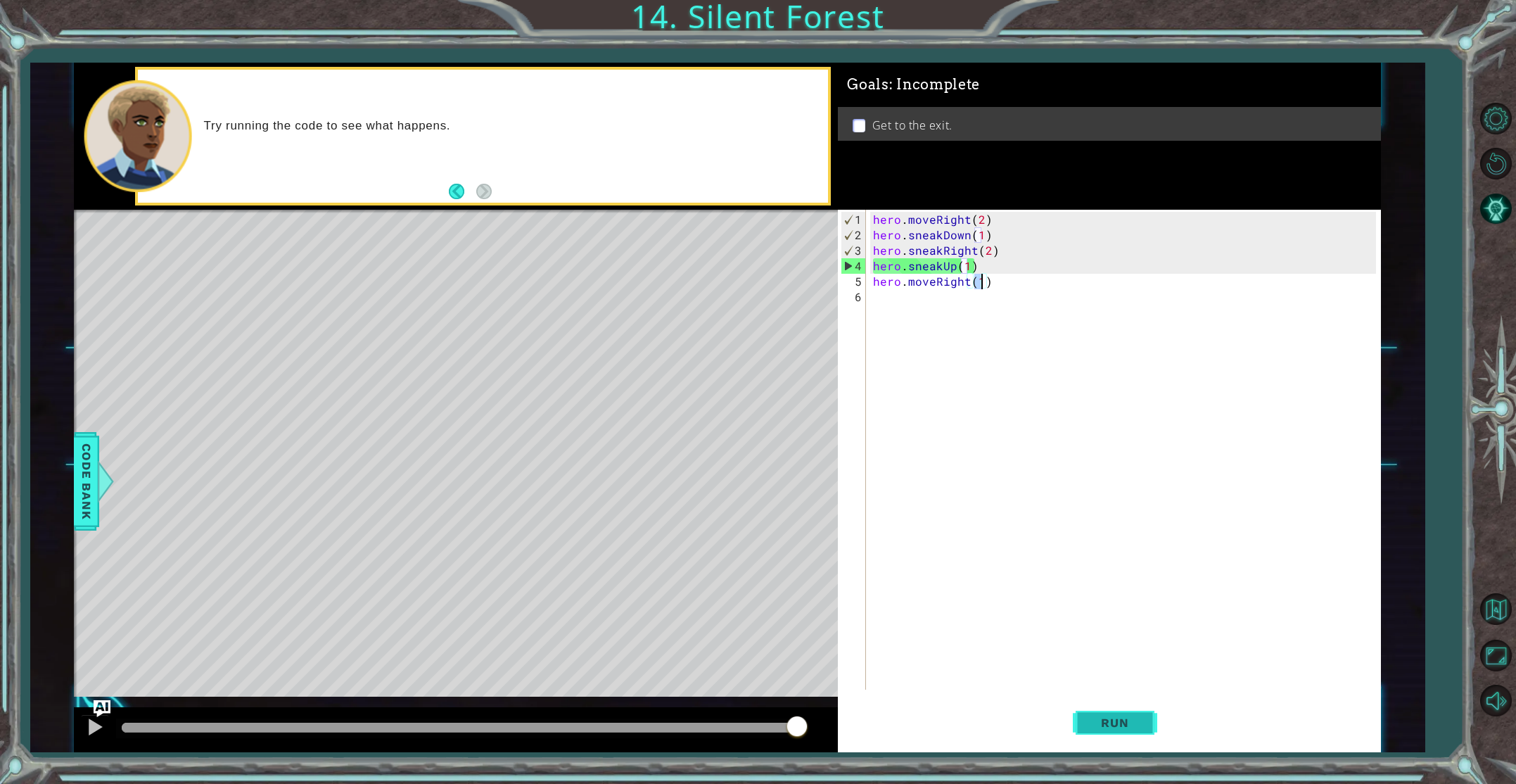
type textarea "hero.moveRight(1)"
click at [1153, 722] on button "Run" at bounding box center [1115, 722] width 84 height 54
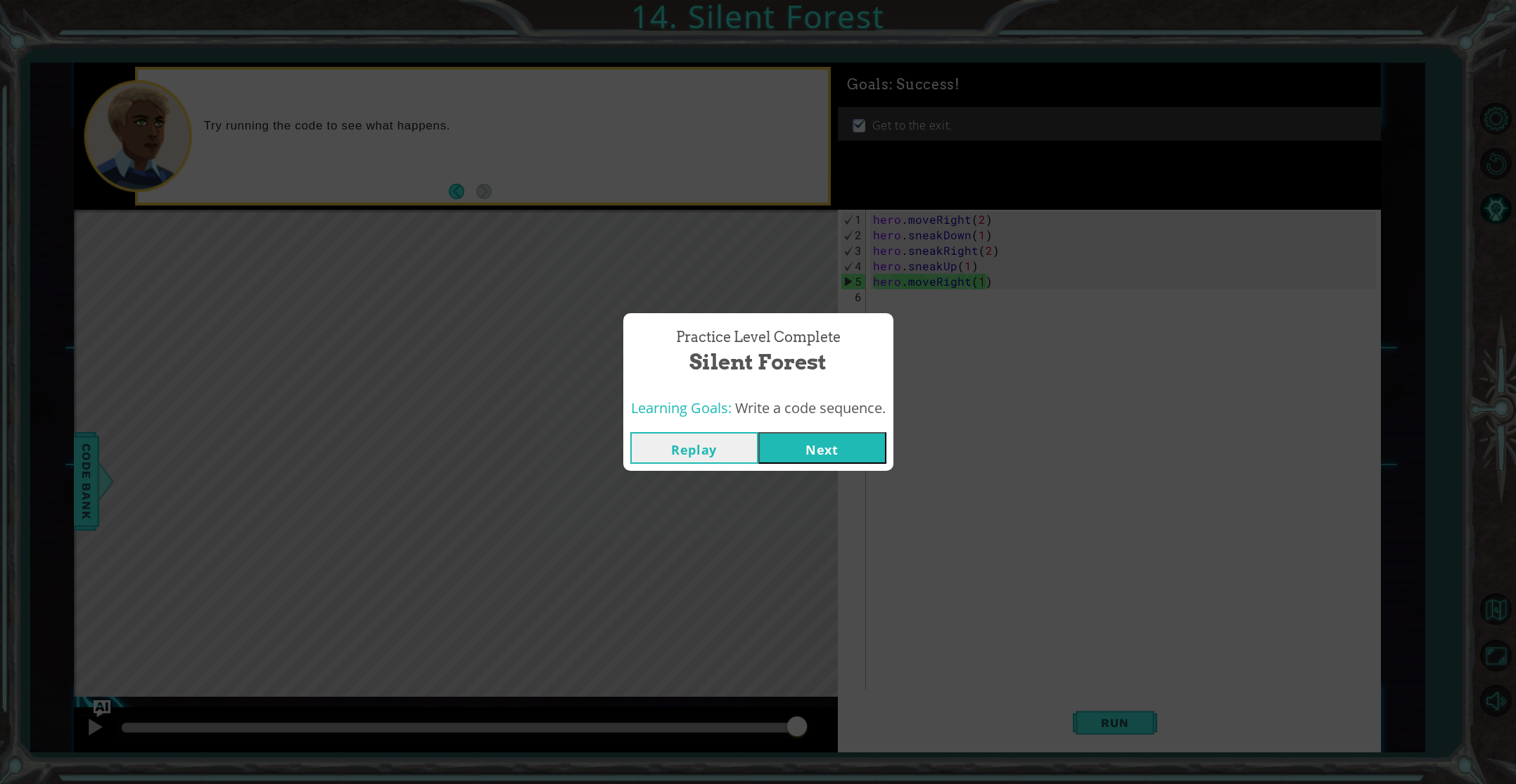
click at [826, 454] on button "Next" at bounding box center [823, 448] width 128 height 32
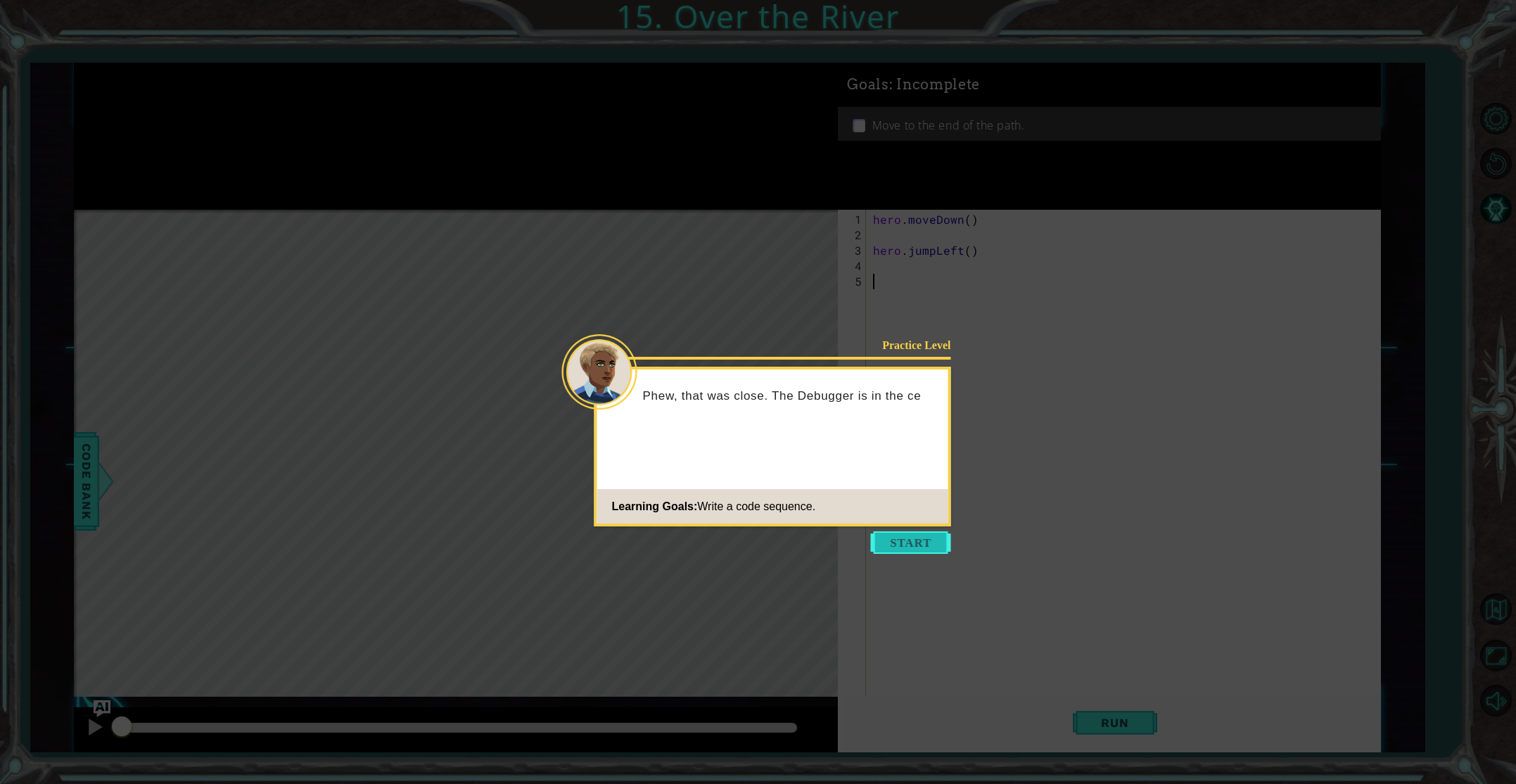
click at [926, 531] on button "Start" at bounding box center [911, 542] width 80 height 23
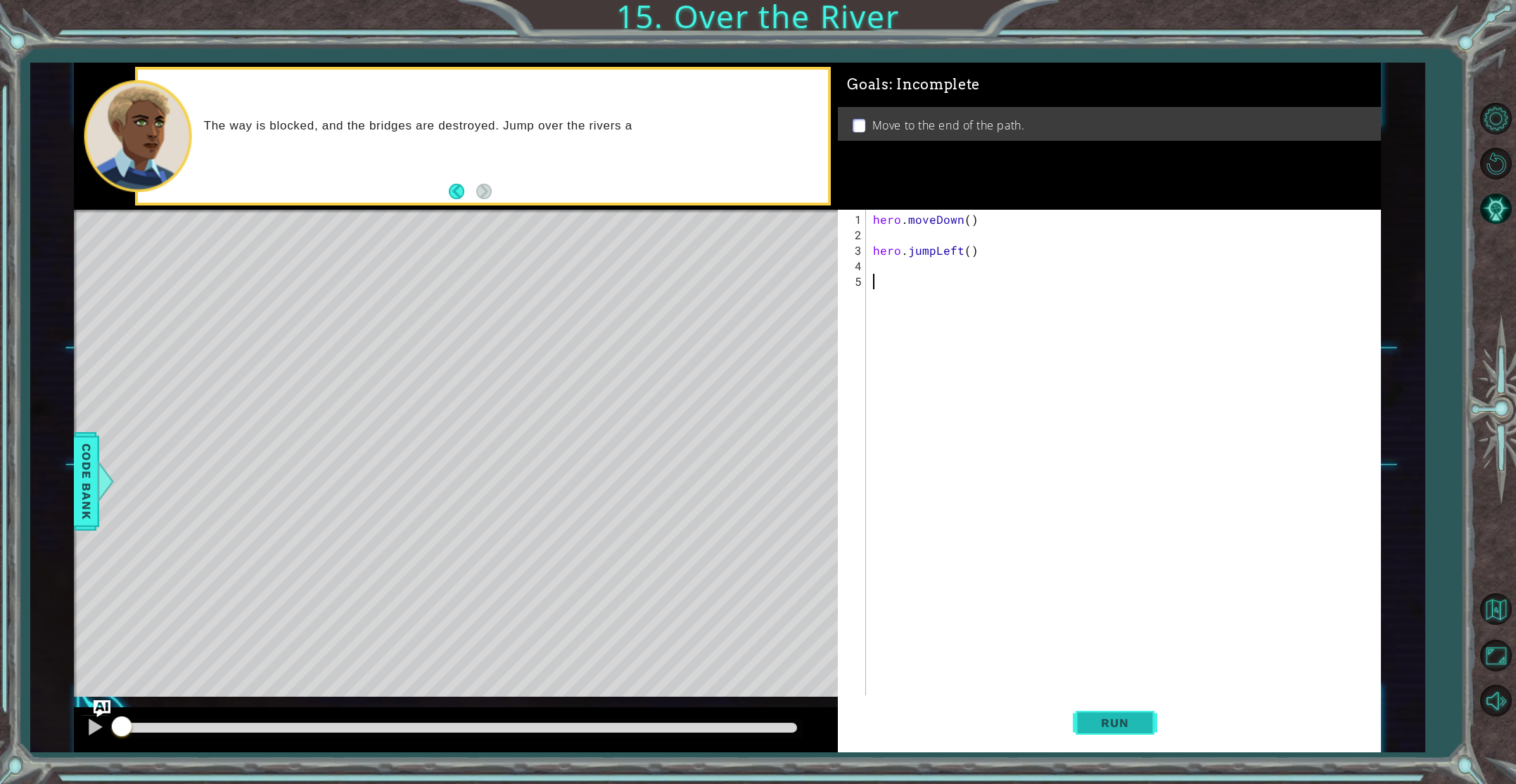
click at [1104, 718] on span "Run" at bounding box center [1115, 722] width 56 height 14
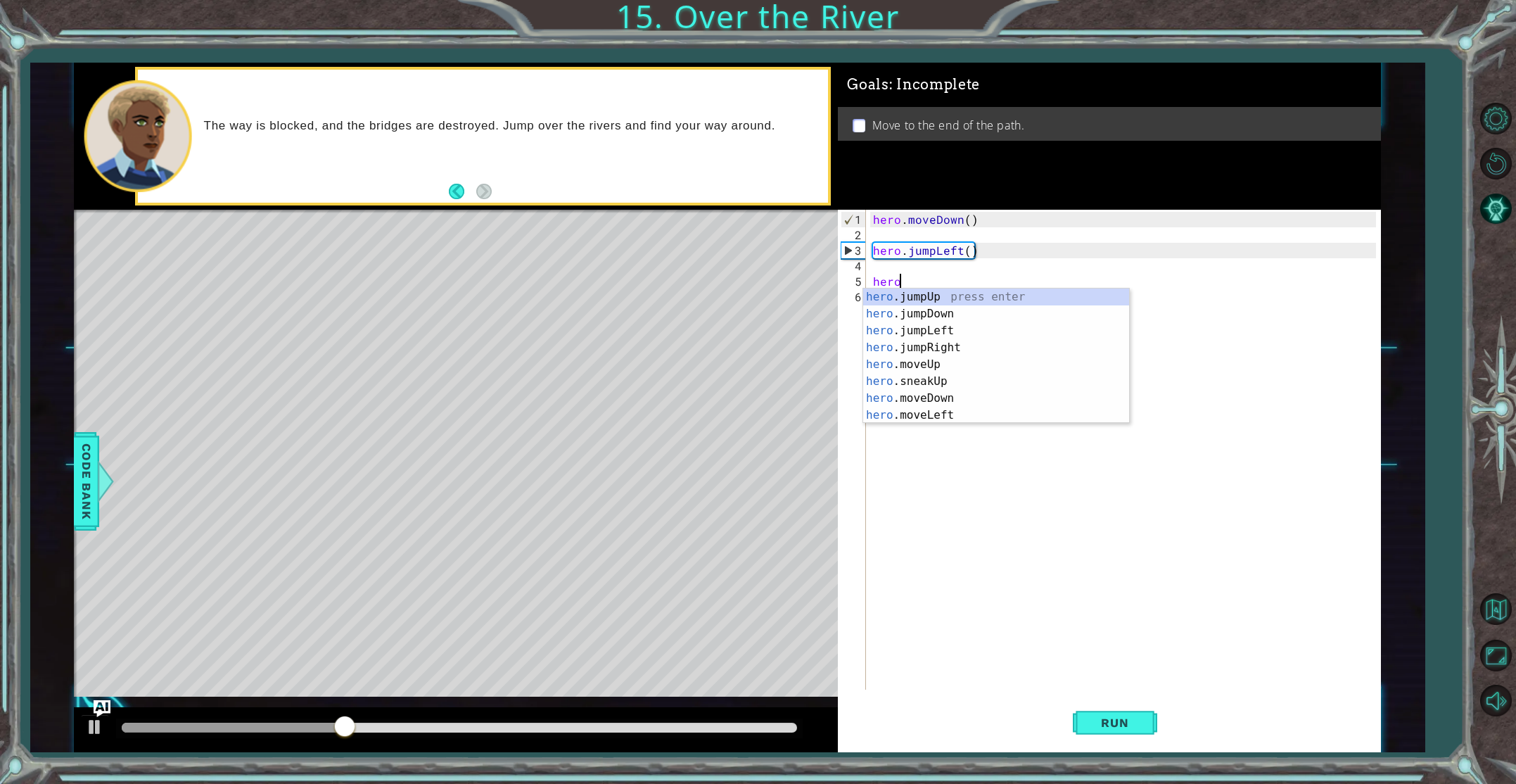
scroll to position [0, 1]
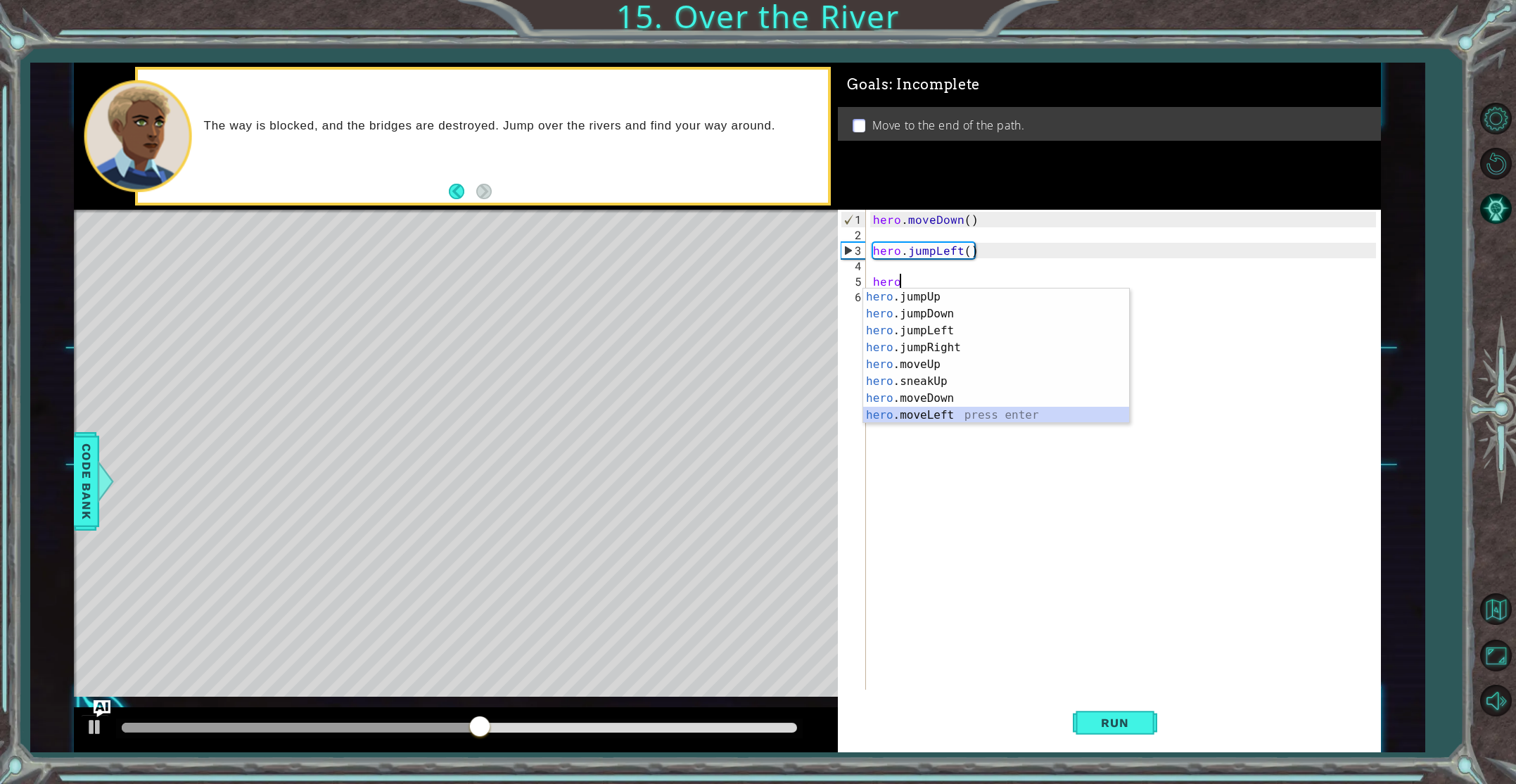
click at [916, 413] on div "hero .jumpUp press enter hero .jumpDown press enter hero .jumpLeft press enter …" at bounding box center [997, 372] width 266 height 169
type textarea "hero.moveLeft(1)"
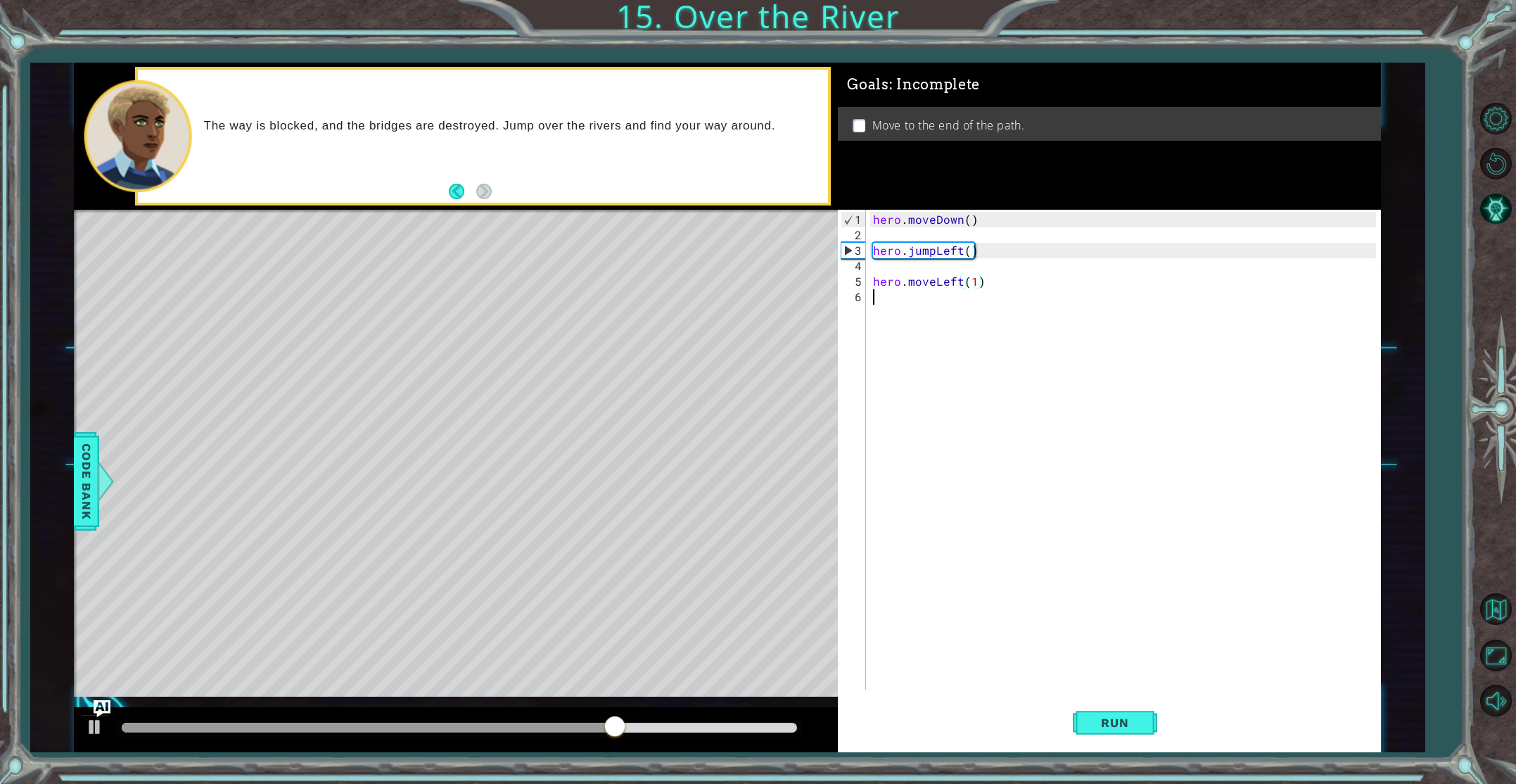
click at [893, 305] on div "hero . moveDown ( ) hero . jumpLeft ( ) hero . moveLeft ( 1 )" at bounding box center [1126, 466] width 512 height 510
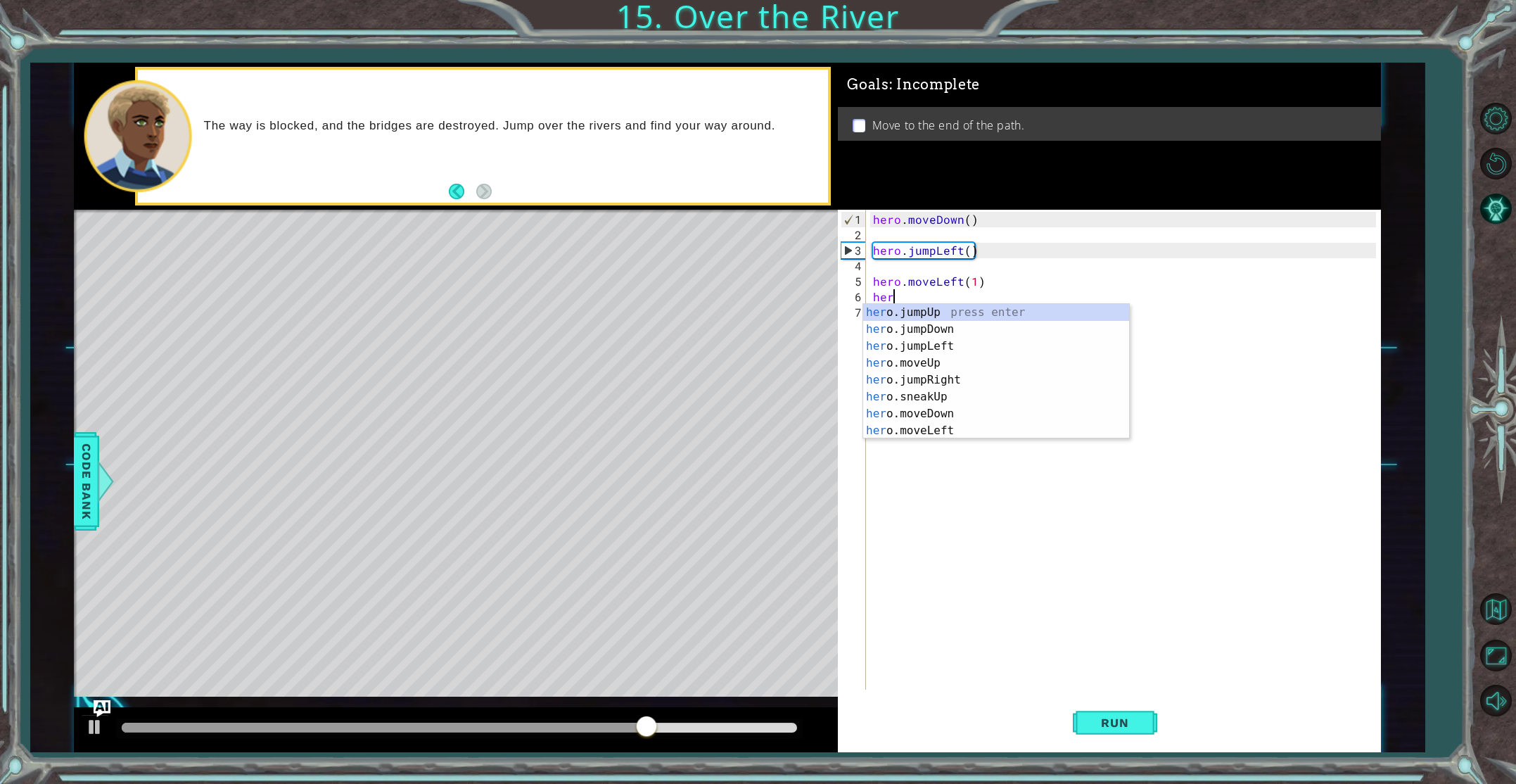
scroll to position [0, 0]
type textarea "hero"
click at [908, 325] on div "hero .jumpUp press enter hero .jumpDown press enter hero .jumpLeft press enter …" at bounding box center [997, 388] width 266 height 169
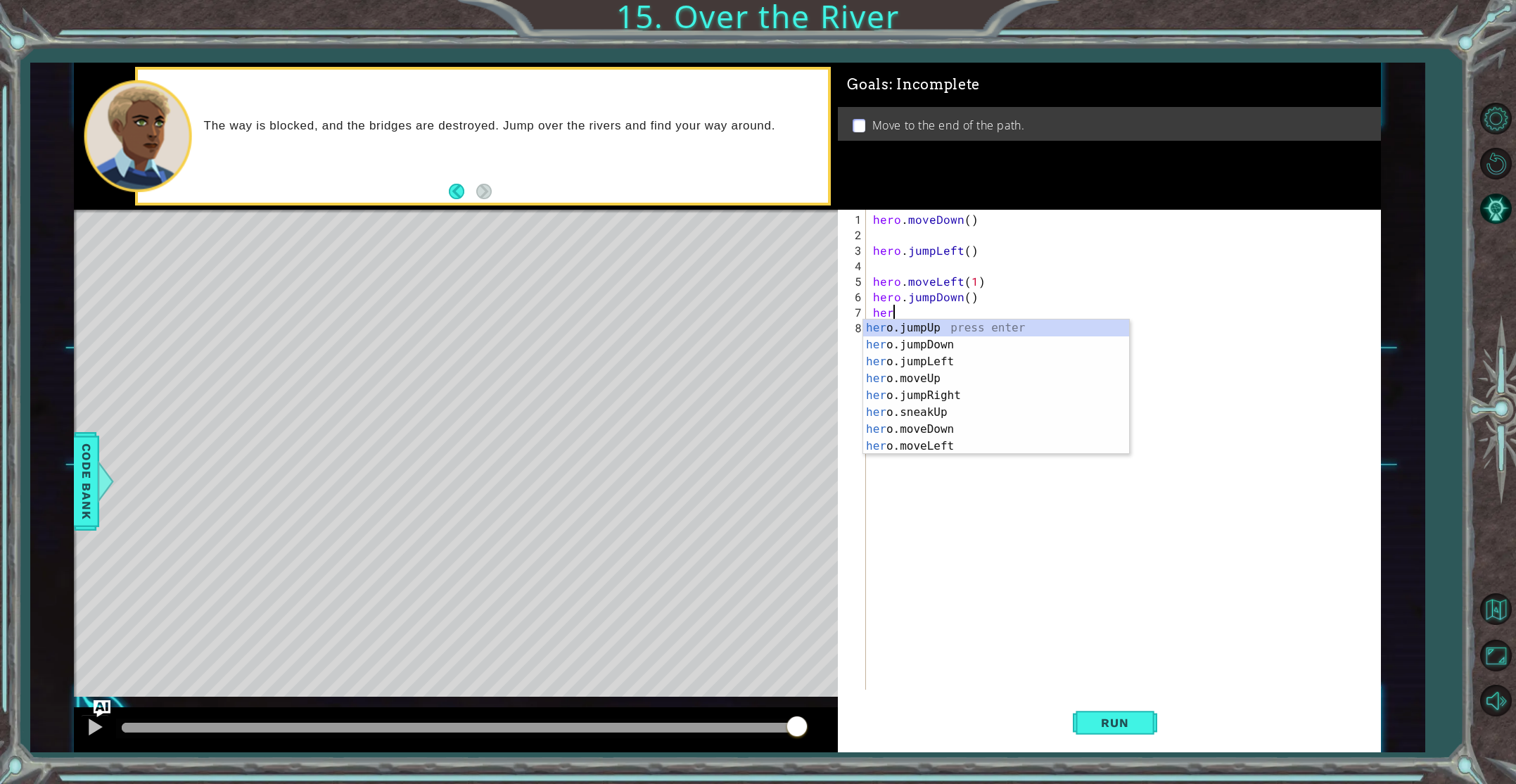
scroll to position [0, 0]
type textarea "hero"
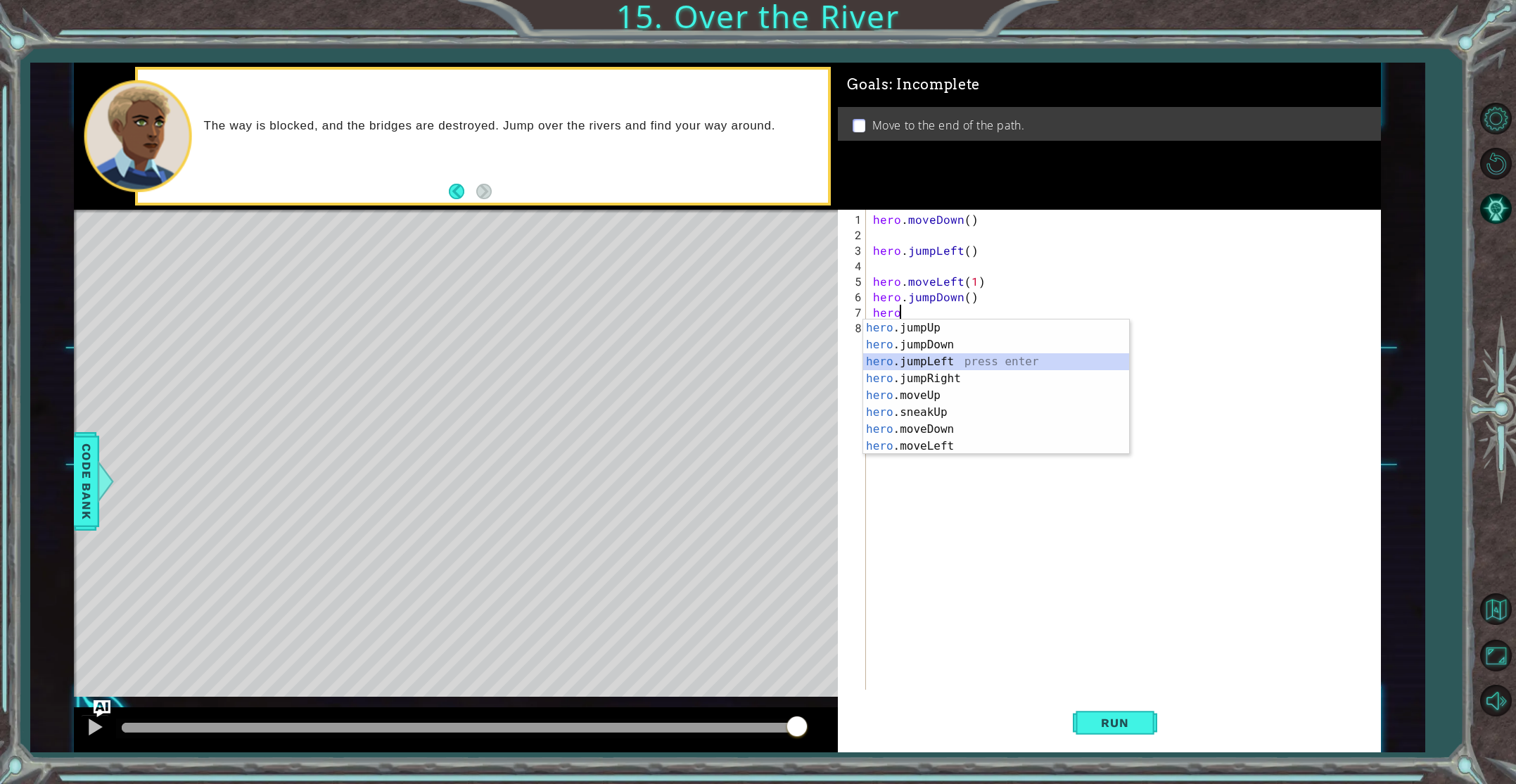
click at [934, 366] on div "hero .jumpUp press enter hero .jumpDown press enter hero .jumpLeft press enter …" at bounding box center [997, 403] width 266 height 169
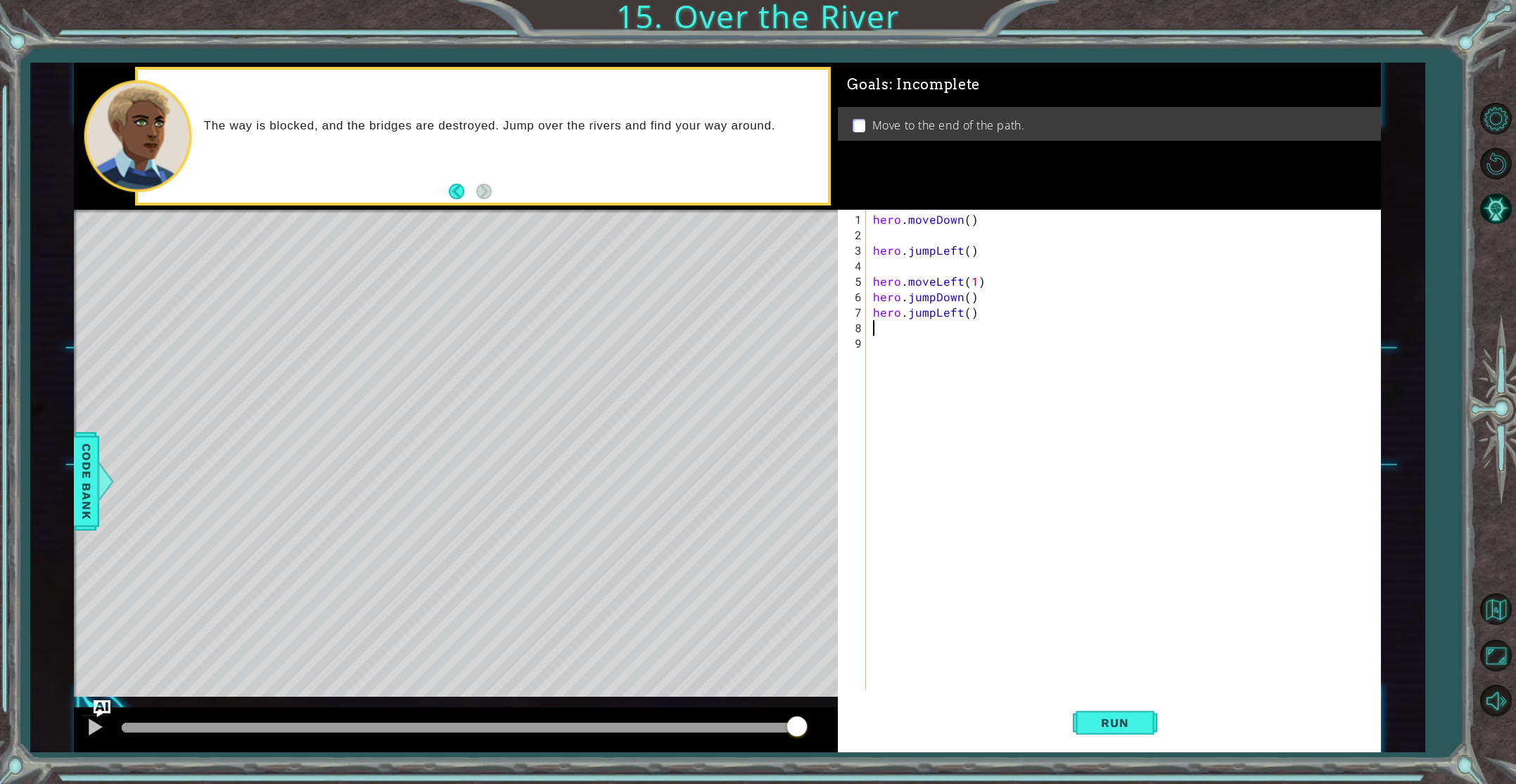
click at [966, 297] on div "hero . moveDown ( ) hero . jumpLeft ( ) hero . moveLeft ( 1 ) hero . jumpDown (…" at bounding box center [1126, 466] width 512 height 510
click at [969, 312] on div "hero . moveDown ( ) hero . jumpLeft ( ) hero . moveLeft ( 1 ) hero . jumpDown (…" at bounding box center [1126, 466] width 512 height 510
type textarea "hero.jumpLeft(1)"
click at [870, 327] on div "hero . moveDown ( ) hero . jumpLeft ( ) hero . moveLeft ( 1 ) hero . jumpDown (…" at bounding box center [1126, 466] width 512 height 510
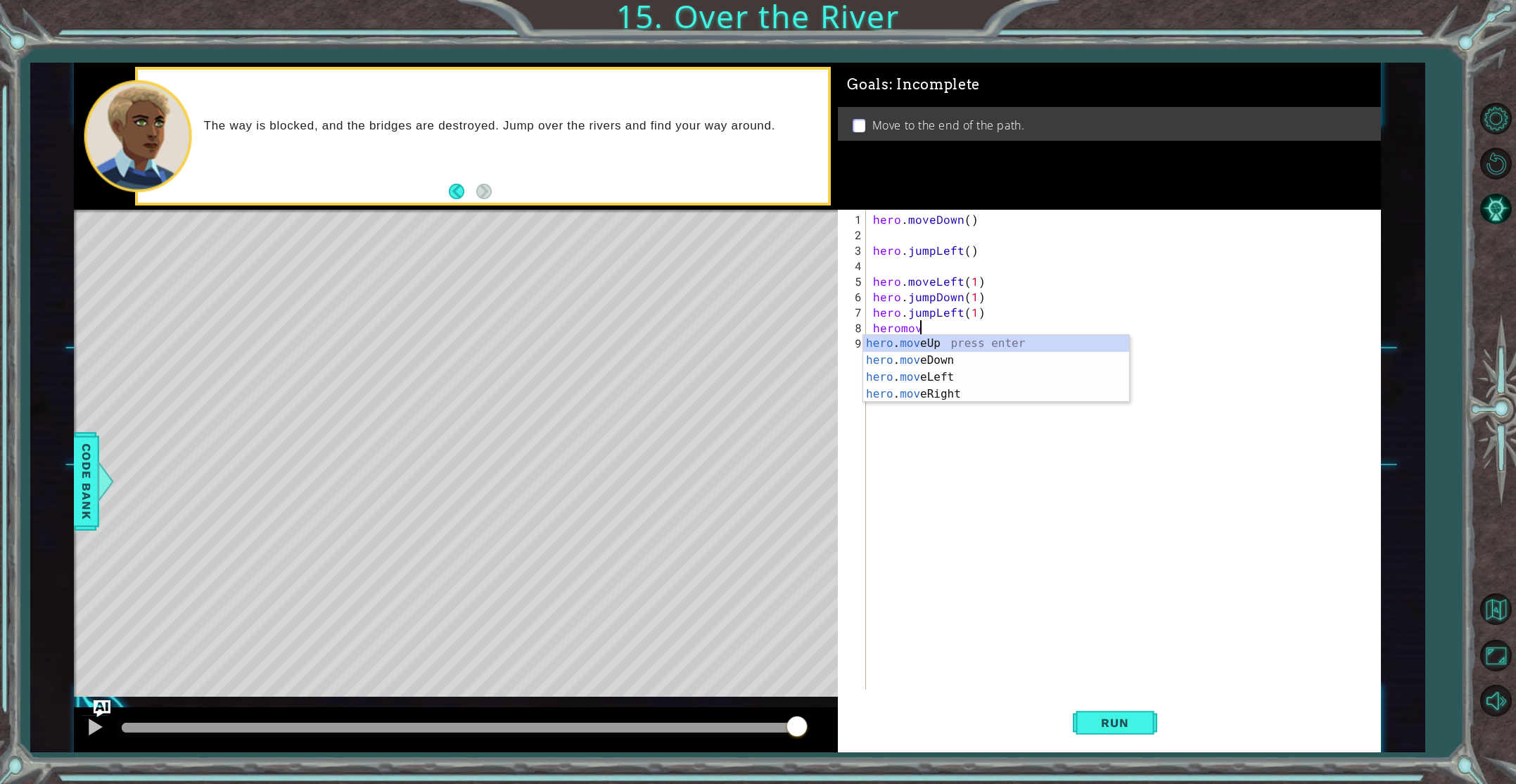
scroll to position [0, 2]
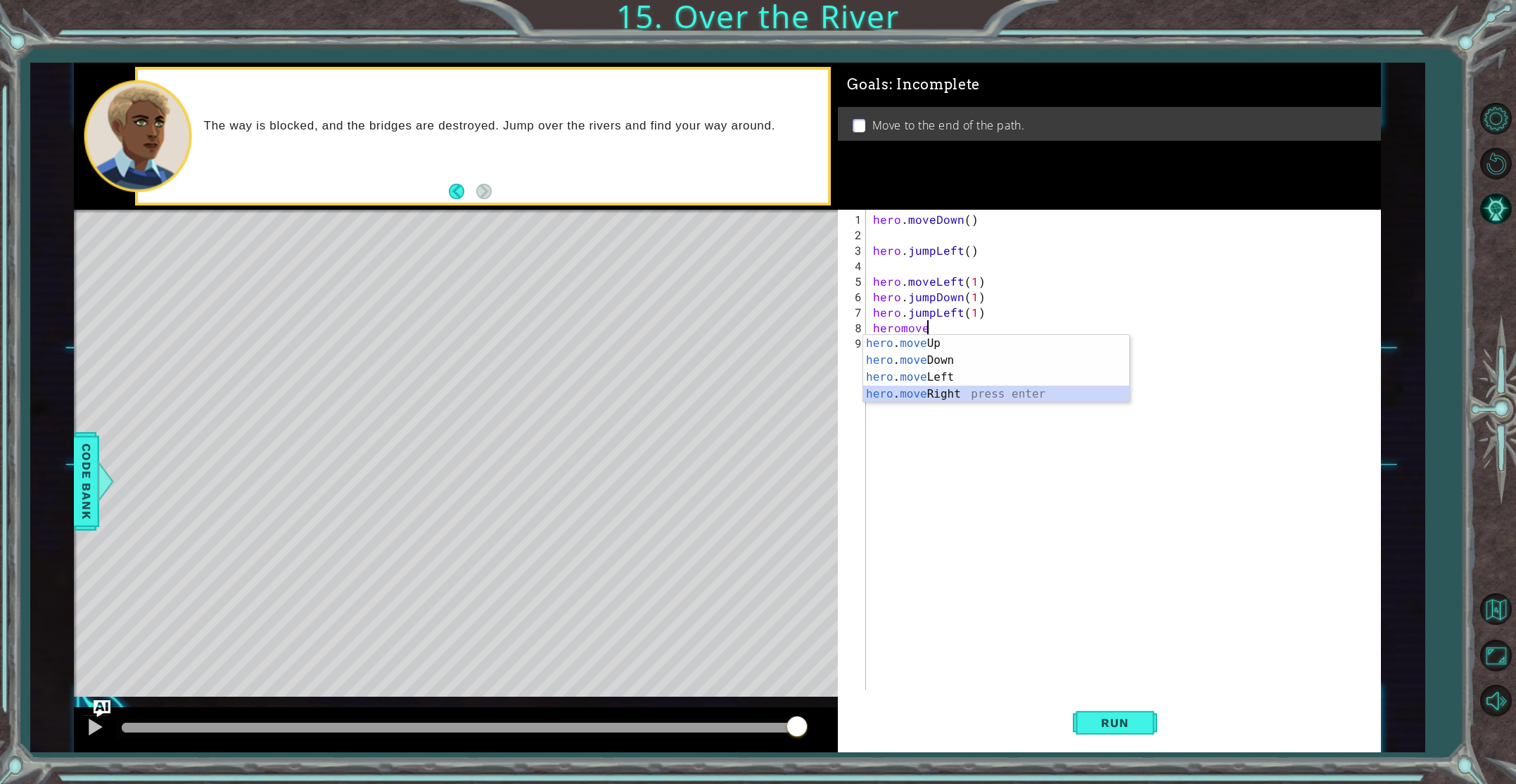
click at [934, 388] on div "hero . move Up press enter hero . move Down press enter hero . move Left press …" at bounding box center [997, 385] width 266 height 101
click at [1109, 719] on span "Run" at bounding box center [1115, 722] width 56 height 14
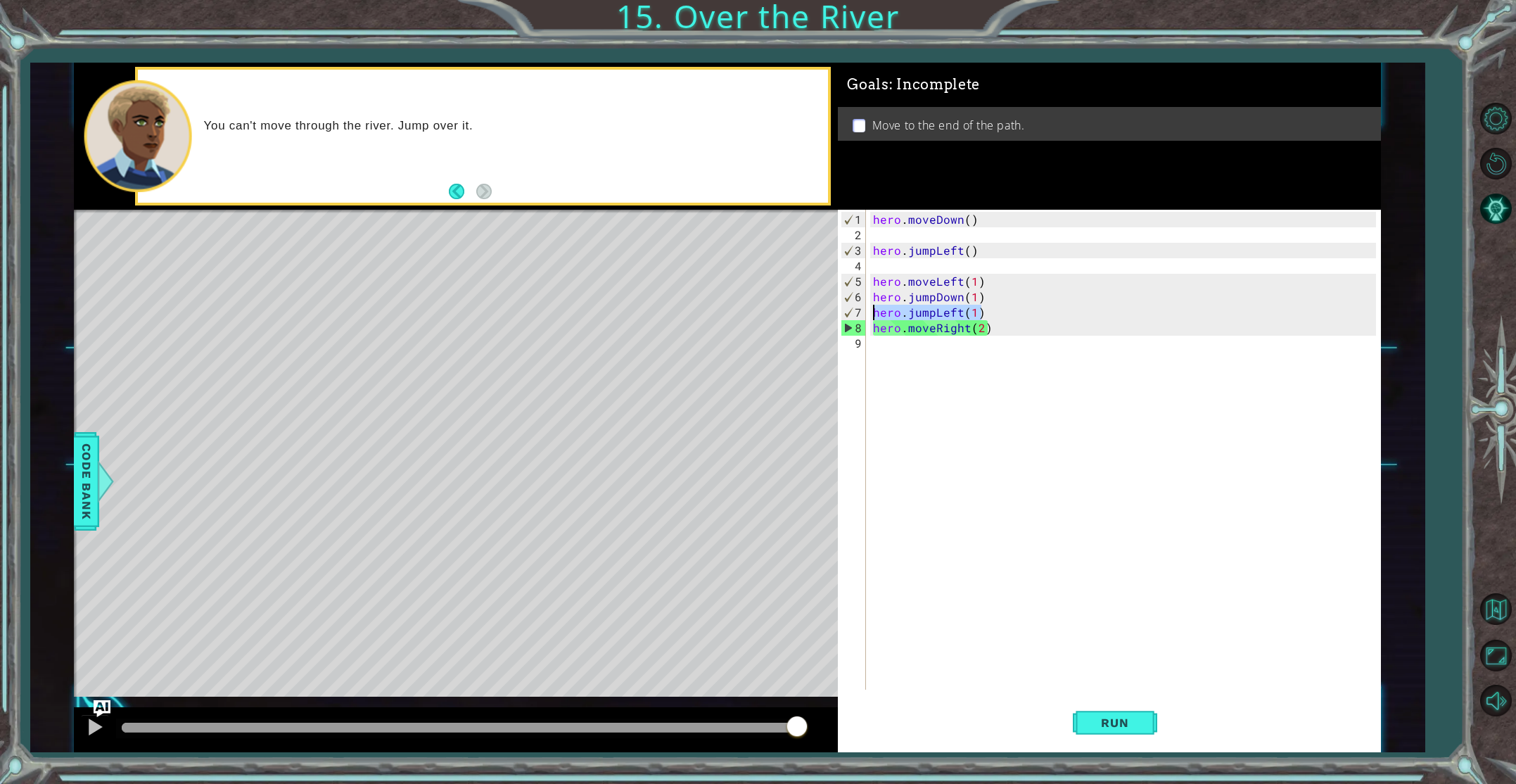
drag, startPoint x: 984, startPoint y: 312, endPoint x: 874, endPoint y: 314, distance: 110.0
click at [874, 314] on div "hero . moveDown ( ) hero . jumpLeft ( ) hero . moveLeft ( 1 ) hero . jumpDown (…" at bounding box center [1126, 466] width 512 height 510
drag, startPoint x: 874, startPoint y: 314, endPoint x: 885, endPoint y: 313, distance: 11.0
click at [864, 312] on div "hero.jumpLeft(1) 1 2 3 4 5 6 7 8 9 hero . moveDown ( ) hero . jumpLeft ( ) hero…" at bounding box center [1107, 449] width 537 height 479
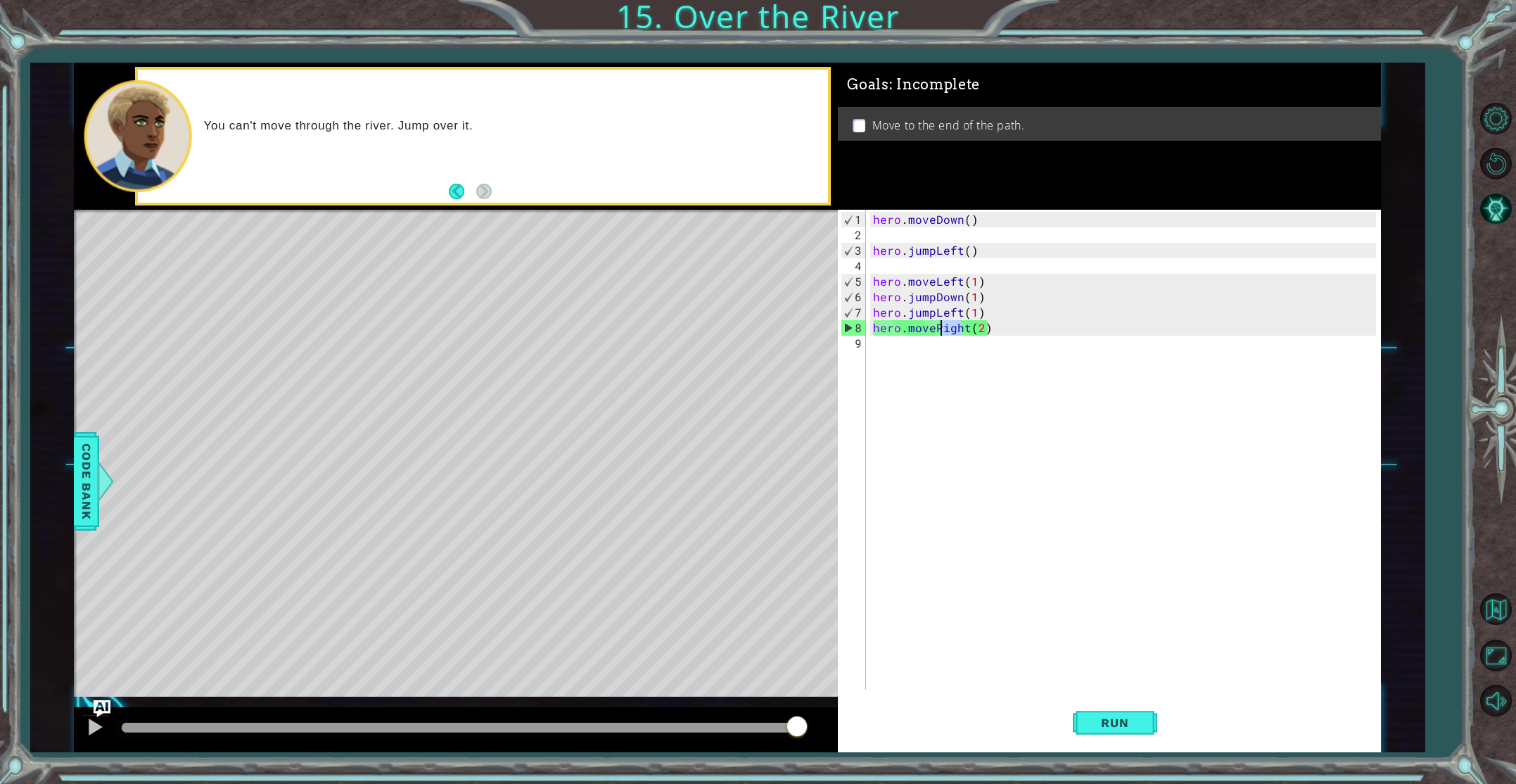
drag, startPoint x: 963, startPoint y: 327, endPoint x: 941, endPoint y: 327, distance: 22.0
click at [941, 327] on div "hero . moveDown ( ) hero . jumpLeft ( ) hero . moveLeft ( 1 ) hero . jumpDown (…" at bounding box center [1126, 466] width 512 height 510
click at [959, 309] on div "hero . moveDown ( ) hero . jumpLeft ( ) hero . moveLeft ( 1 ) hero . jumpDown (…" at bounding box center [1126, 466] width 512 height 510
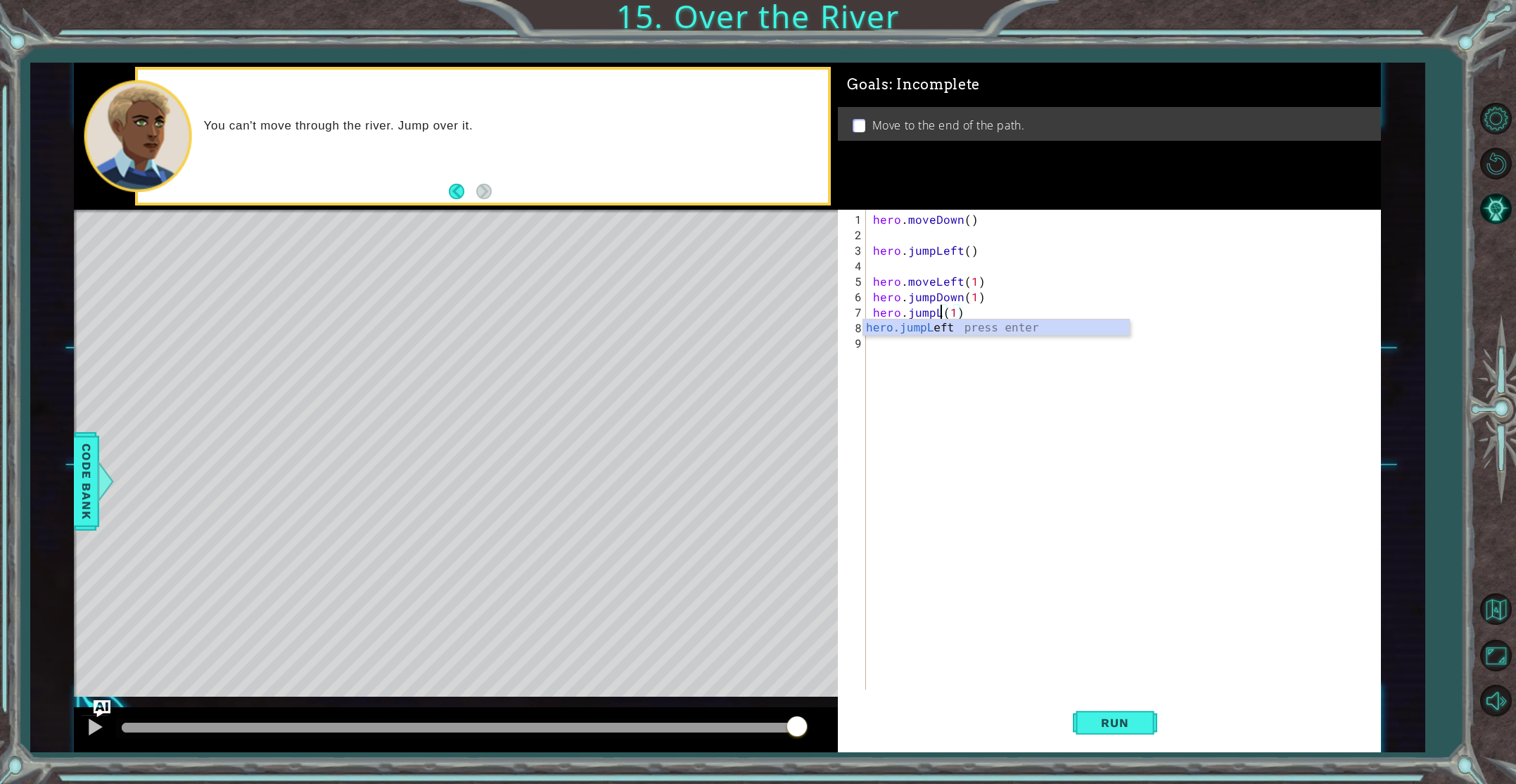
scroll to position [0, 4]
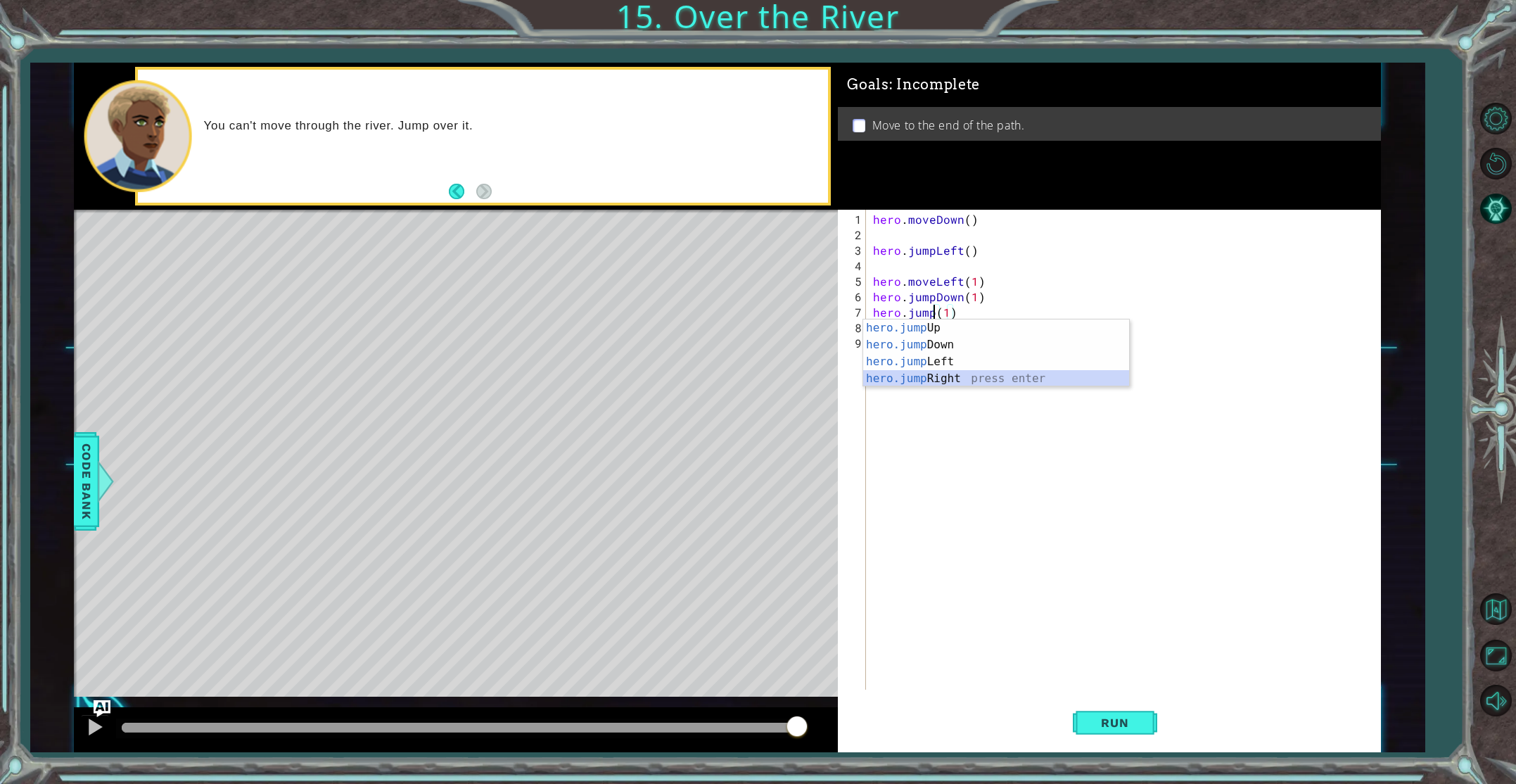
click at [954, 385] on div "hero.jump Up press enter hero.jump Down press enter hero.jump Left press enter …" at bounding box center [997, 370] width 266 height 101
click at [1118, 728] on span "Run" at bounding box center [1115, 722] width 56 height 14
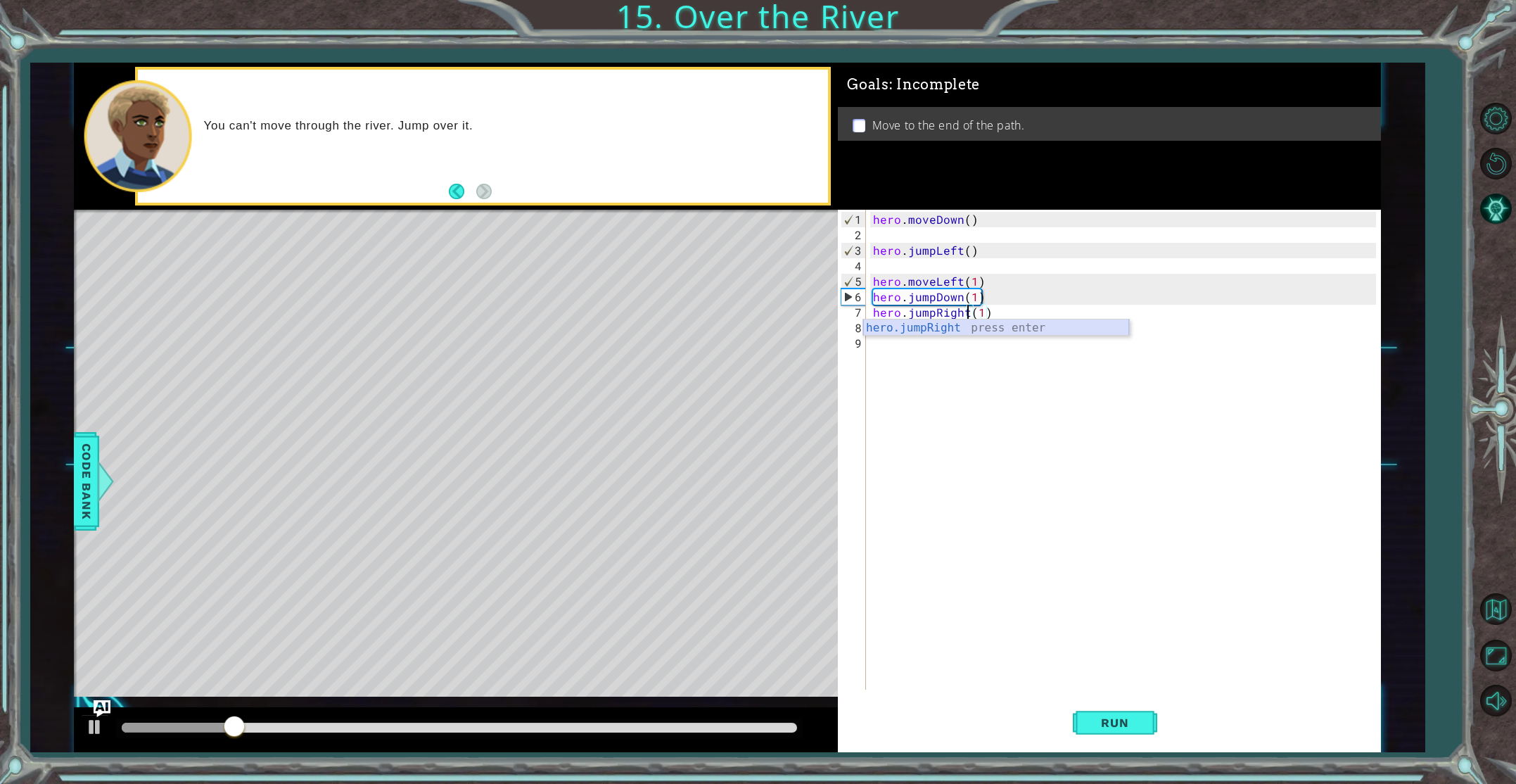
click at [936, 329] on div "hero.jumpRight press enter" at bounding box center [997, 345] width 266 height 51
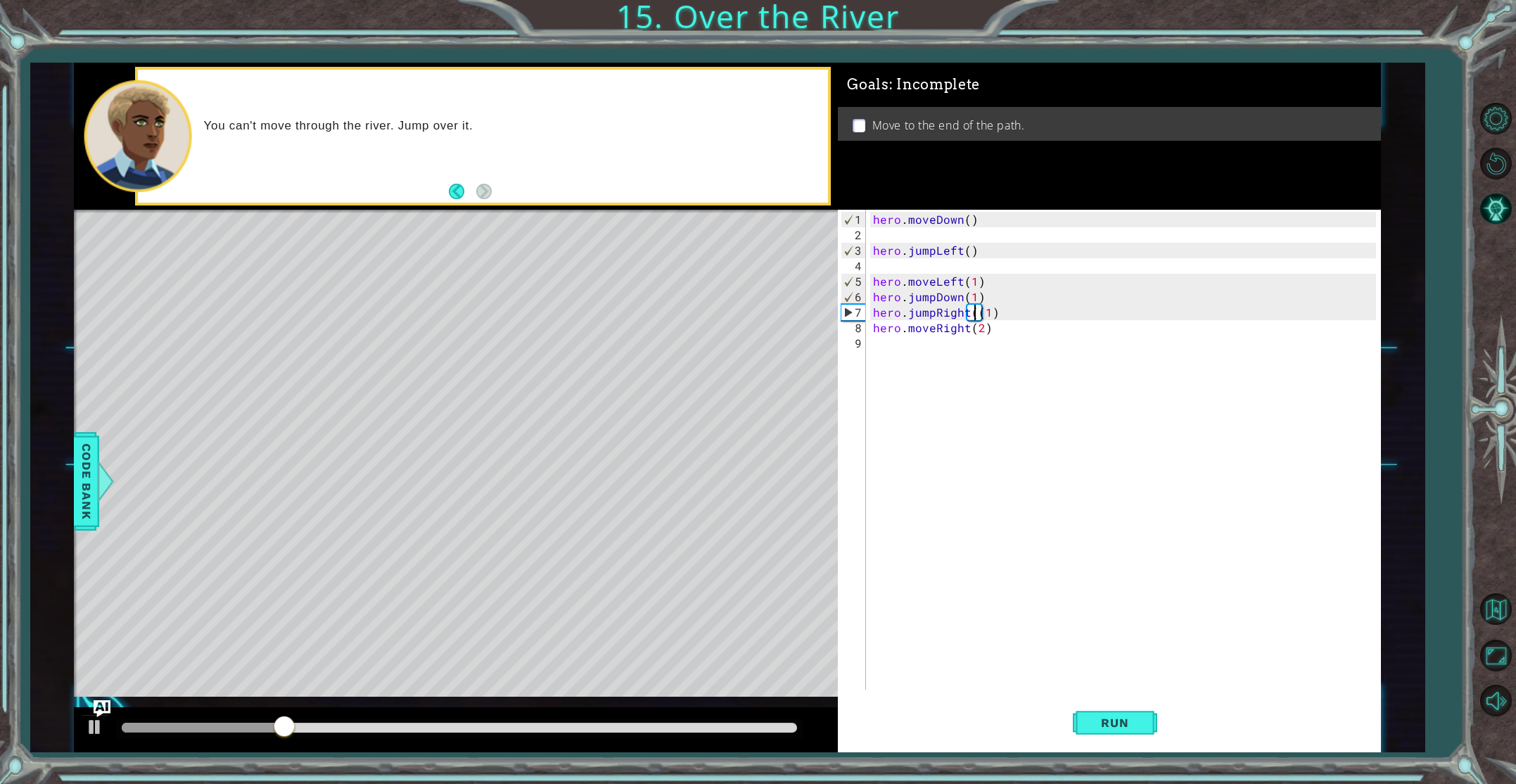
type textarea "hero.jumpRight(1)"
click at [1043, 399] on div "hero . moveDown ( ) hero . jumpLeft ( ) hero . moveLeft ( 1 ) hero . jumpDown (…" at bounding box center [1126, 466] width 512 height 510
click at [983, 327] on div "hero . moveDown ( ) hero . jumpLeft ( ) hero . moveLeft ( 1 ) hero . jumpDown (…" at bounding box center [1126, 466] width 512 height 510
click at [850, 309] on div "7" at bounding box center [854, 312] width 25 height 16
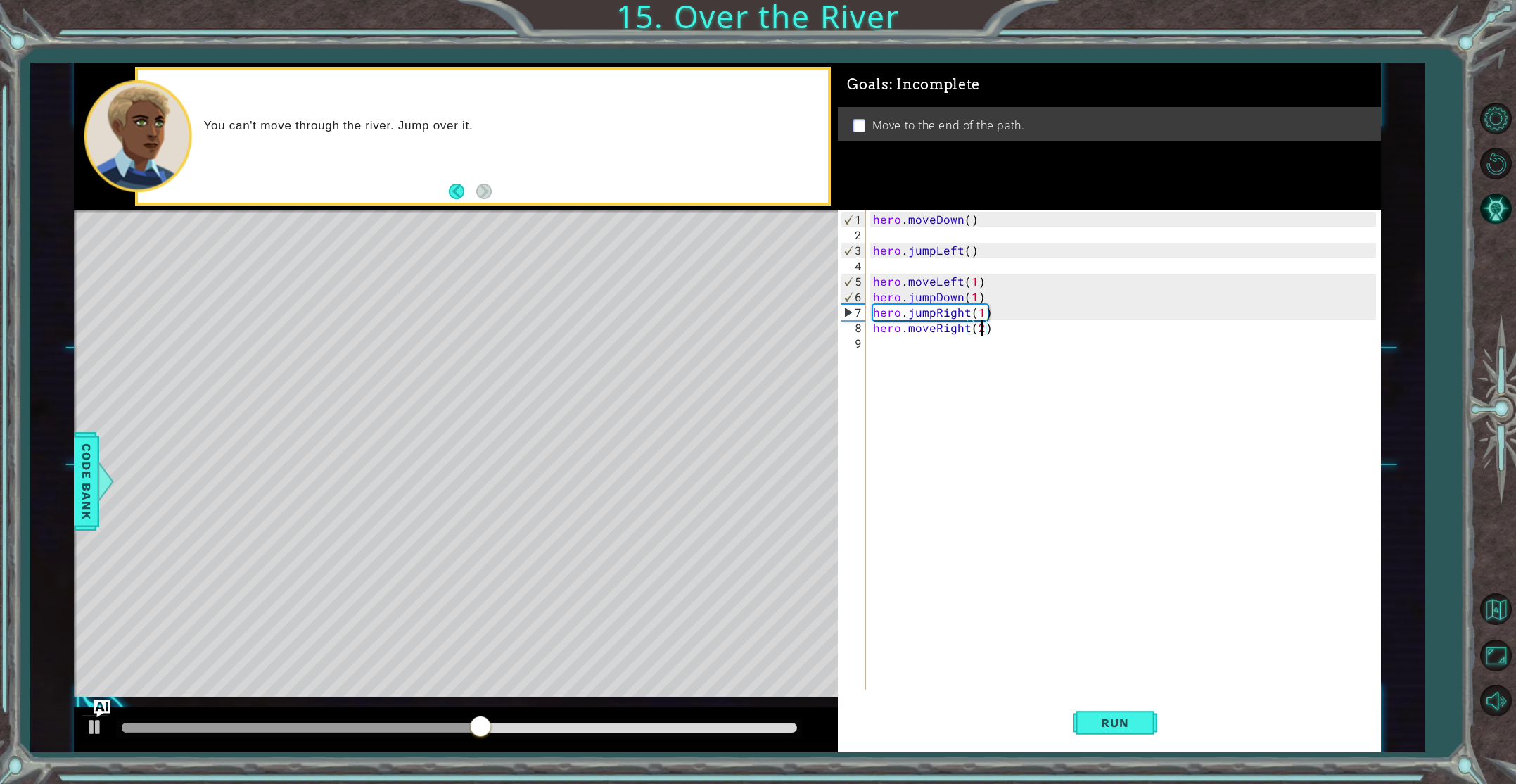
type textarea "hero.jumpRight(1)"
click at [1120, 733] on button "Run" at bounding box center [1115, 722] width 84 height 54
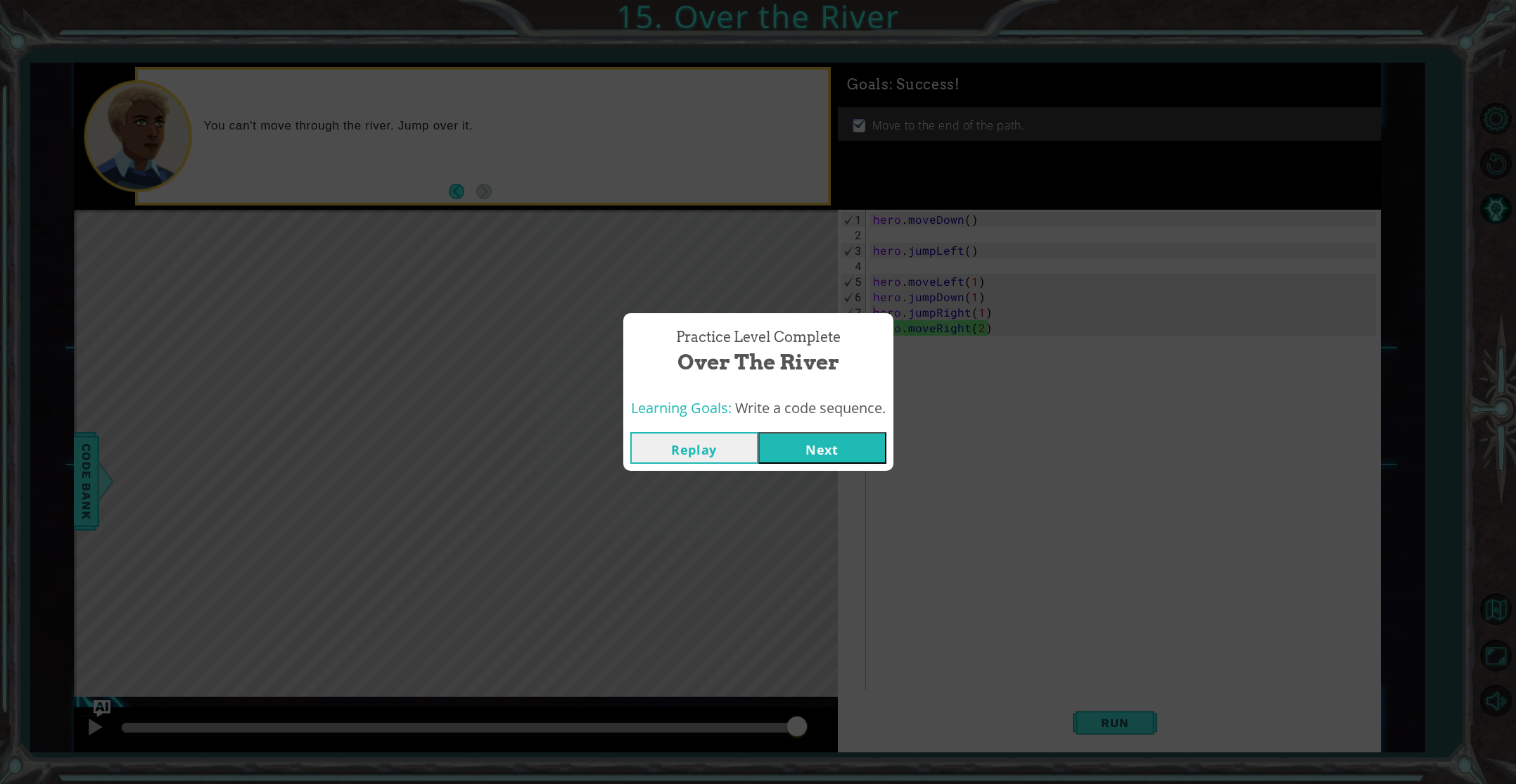
click at [808, 448] on button "Next" at bounding box center [823, 448] width 128 height 32
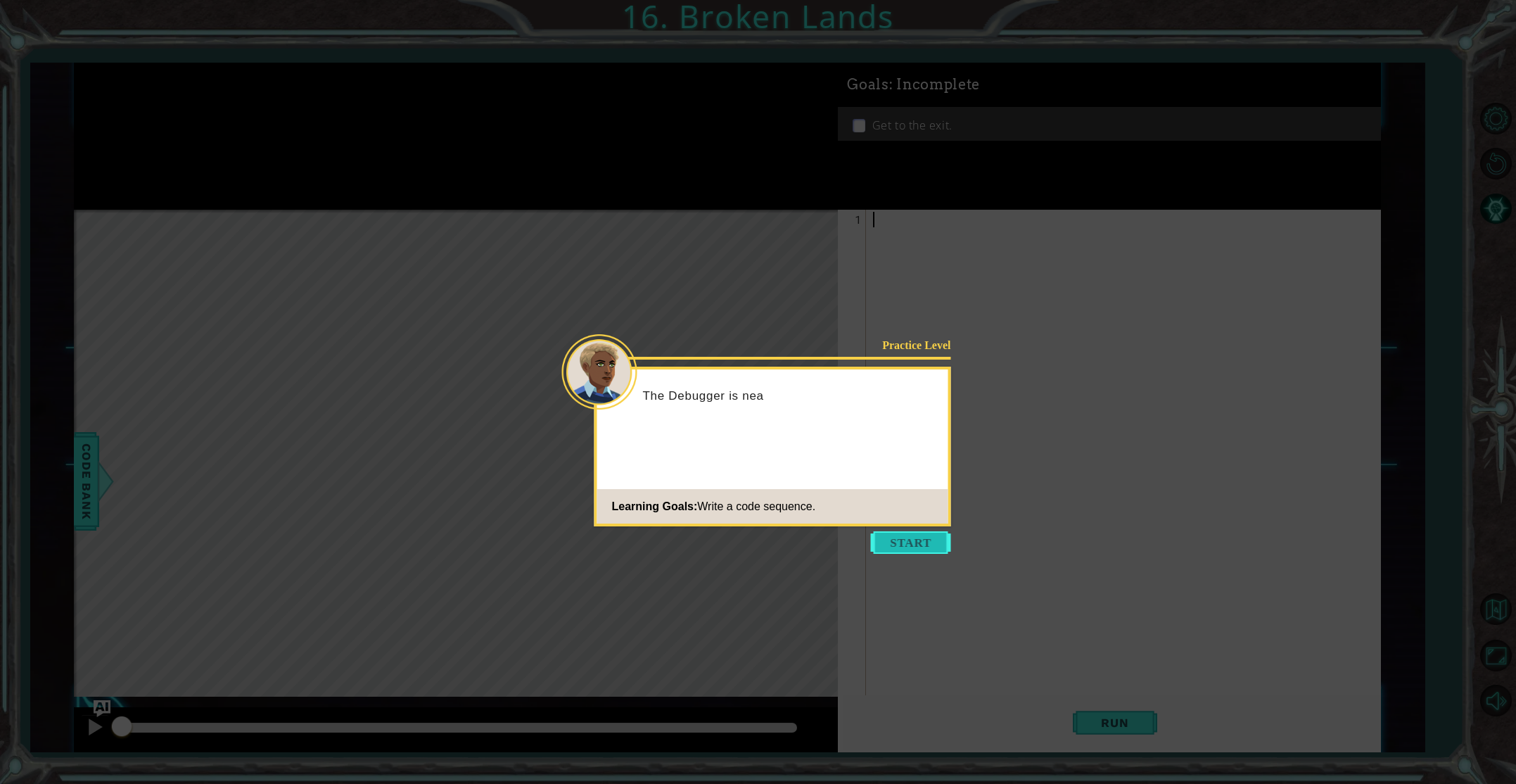
click at [912, 546] on button "Start" at bounding box center [911, 542] width 80 height 23
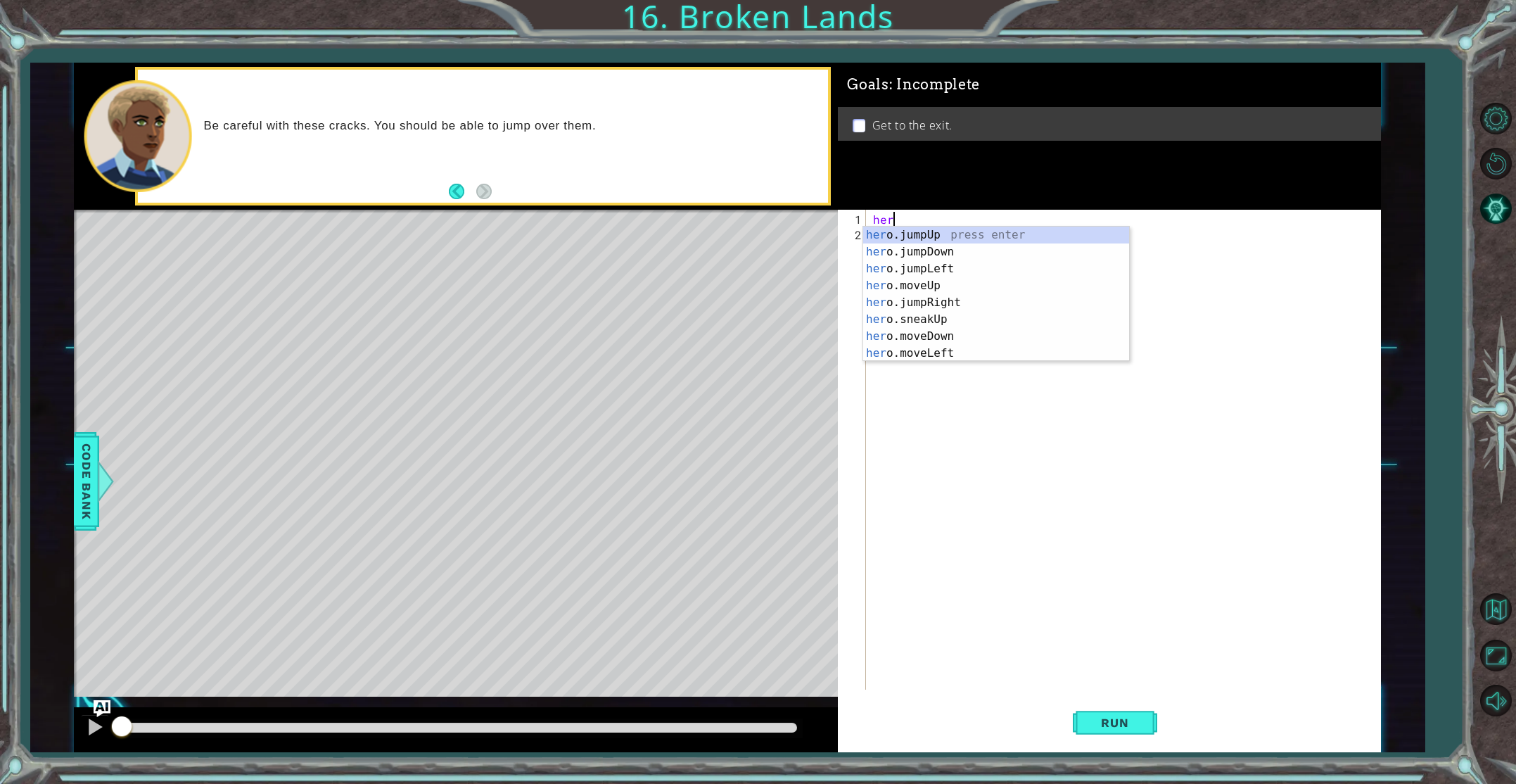
type textarea "hero"
click at [1004, 231] on div "hero .jumpUp press enter hero .jumpDown press enter hero .jumpLeft press enter …" at bounding box center [997, 310] width 266 height 169
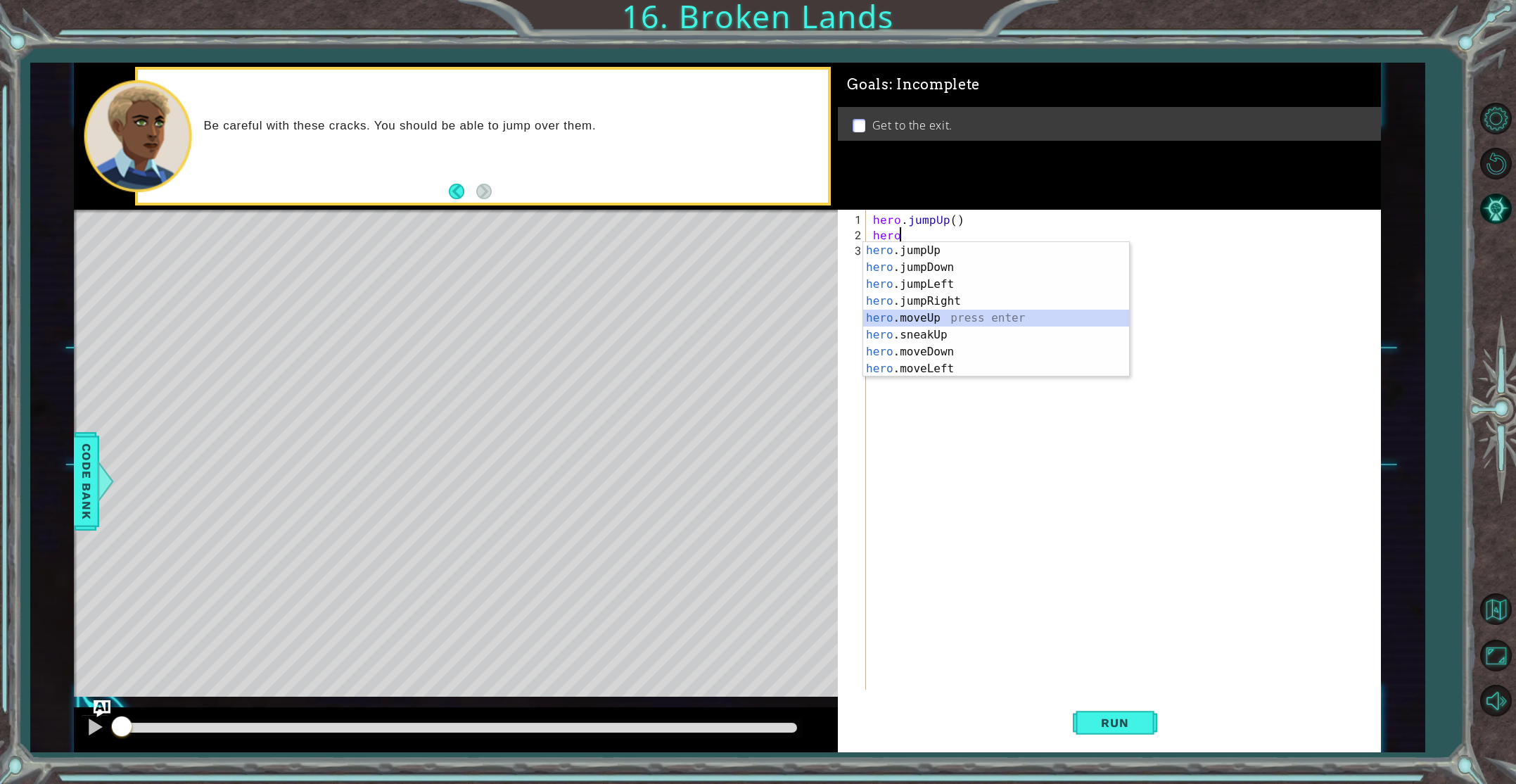
click at [895, 317] on div "hero .jumpUp press enter hero .jumpDown press enter hero .jumpLeft press enter …" at bounding box center [997, 326] width 266 height 169
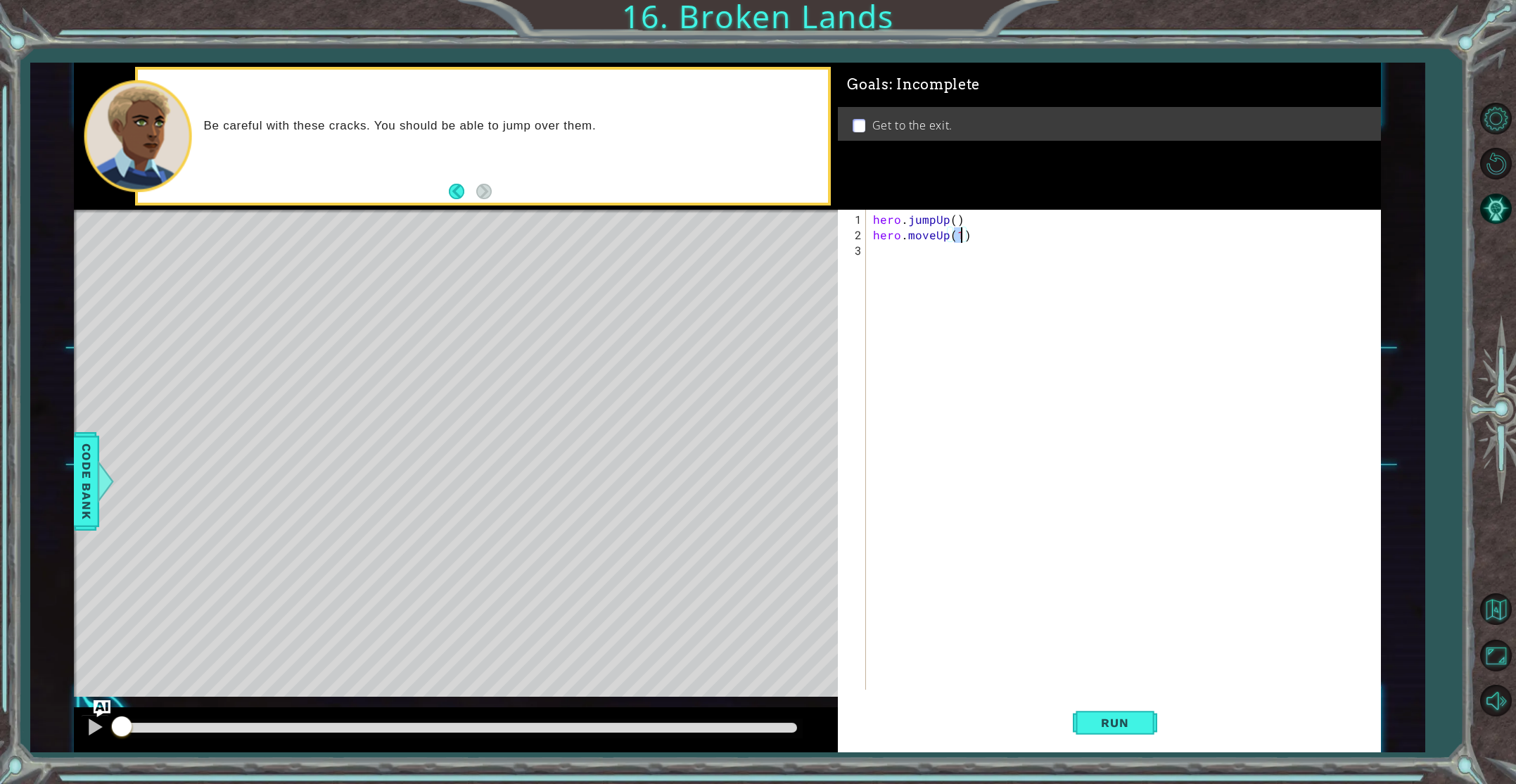
type textarea "hero.moveUp(2)"
click at [890, 255] on div "hero . jumpUp ( ) hero . moveUp ( 2 )" at bounding box center [1126, 466] width 512 height 510
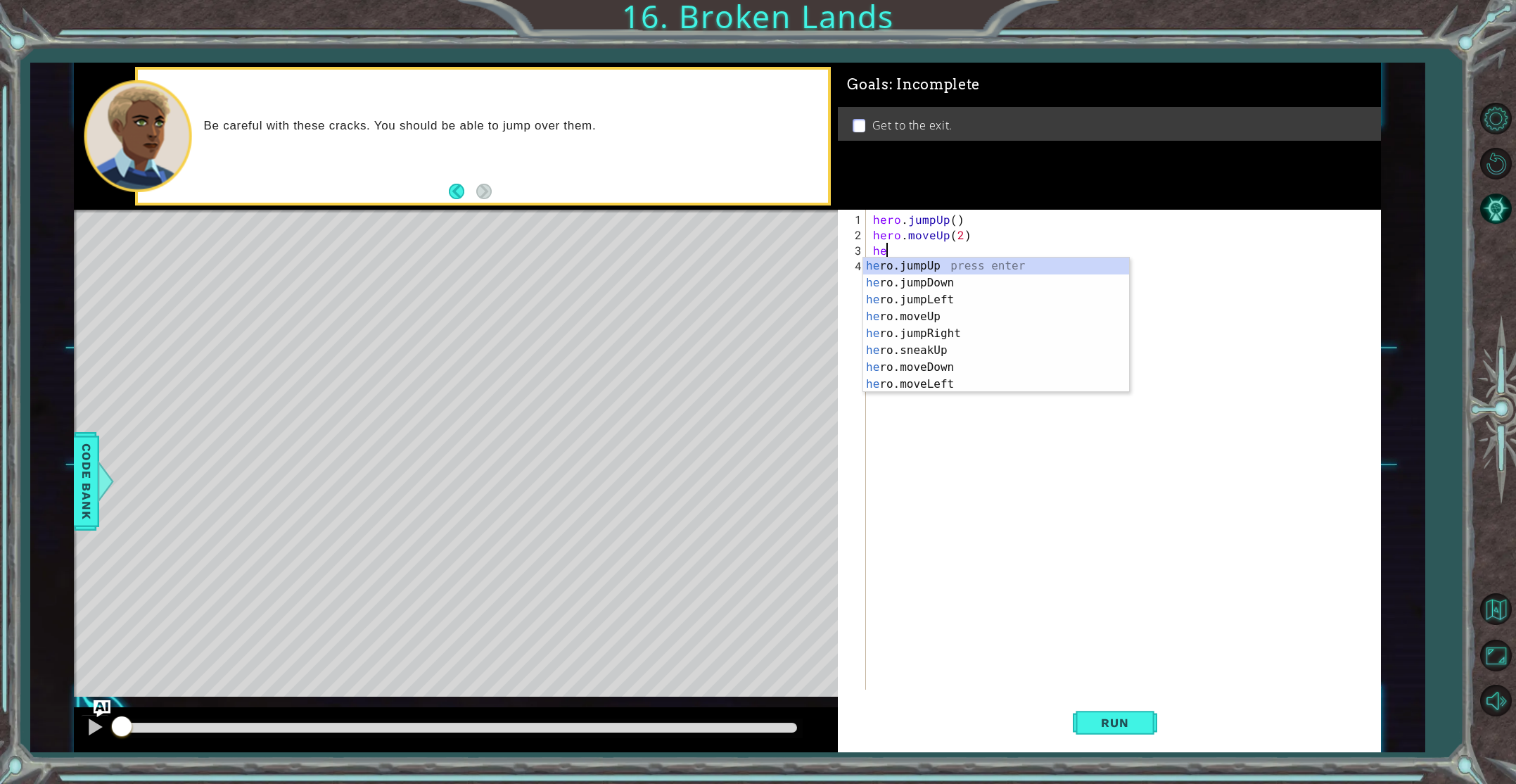
scroll to position [0, 0]
type textarea "hero"
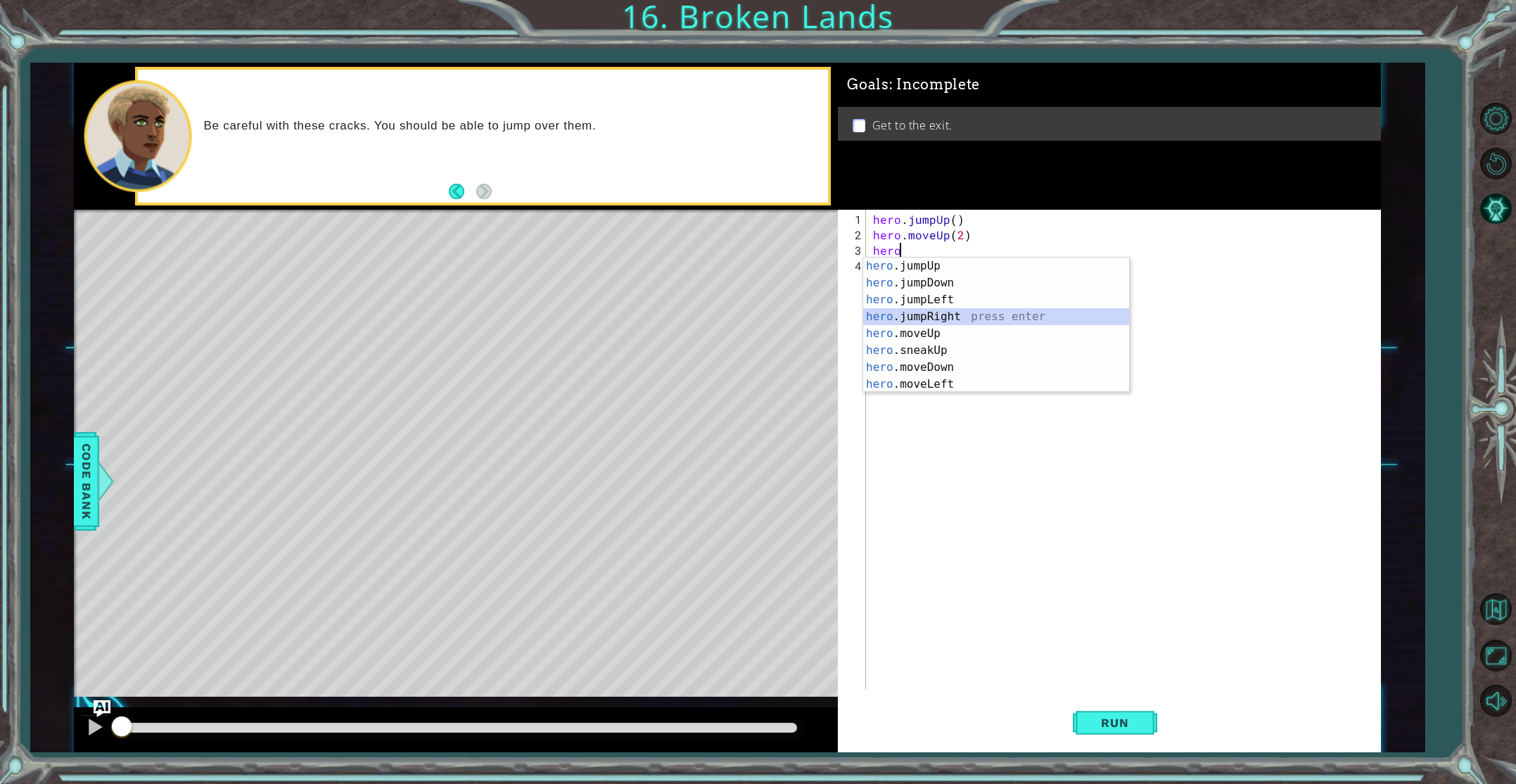
click at [913, 314] on div "hero .jumpUp press enter hero .jumpDown press enter hero .jumpLeft press enter …" at bounding box center [997, 341] width 266 height 169
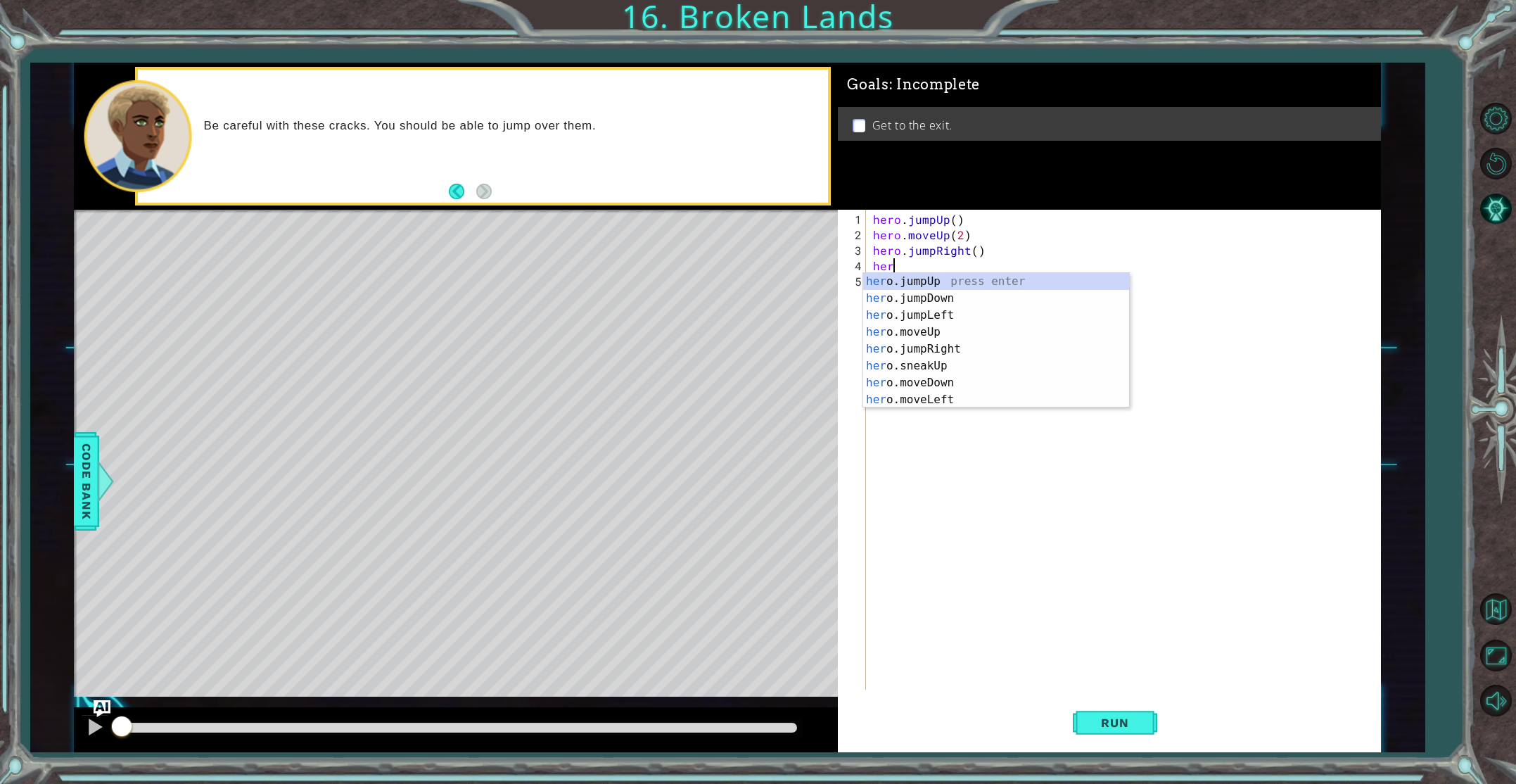
scroll to position [0, 0]
type textarea "hero"
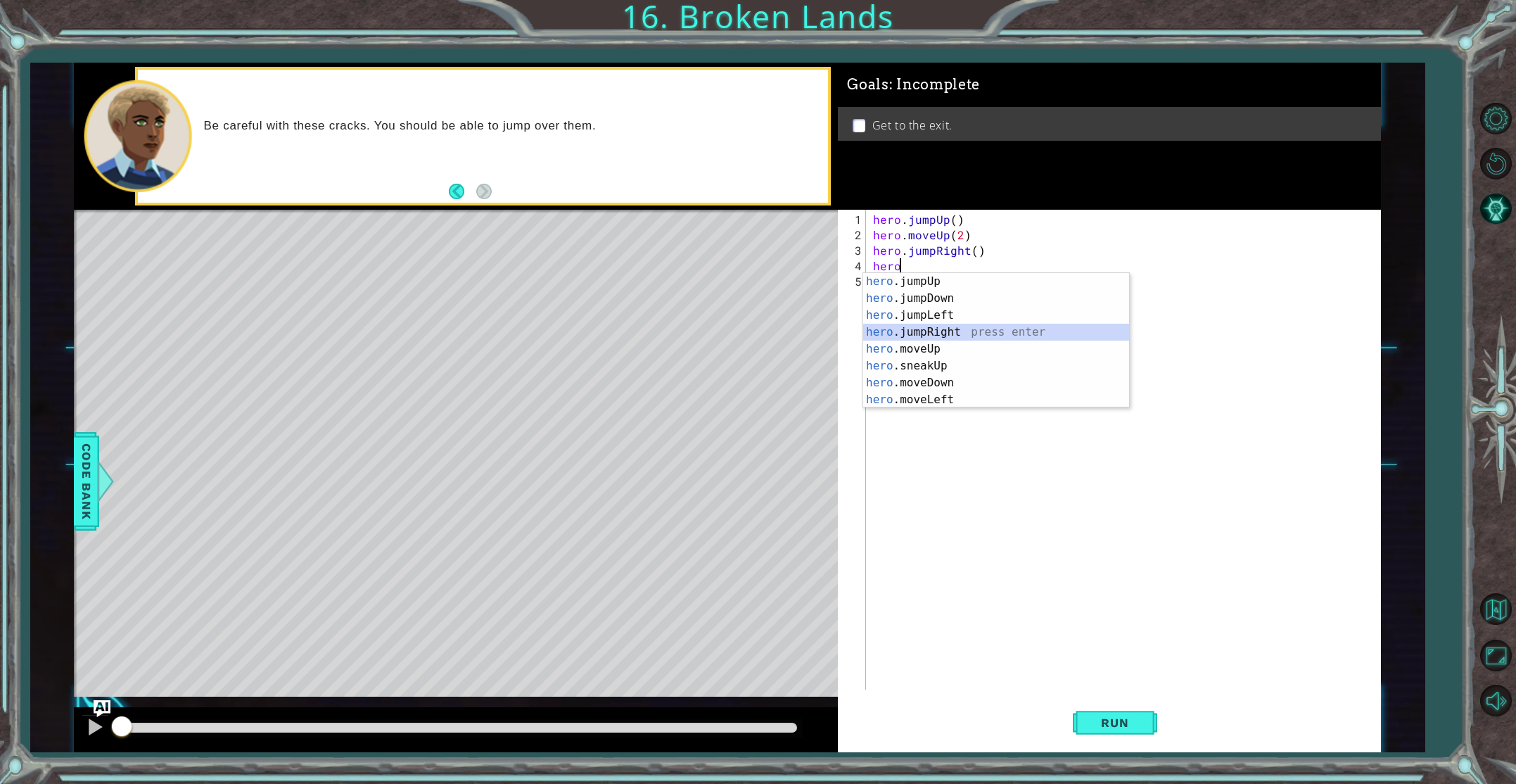
click at [921, 327] on div "hero .jumpUp press enter hero .jumpDown press enter hero .jumpLeft press enter …" at bounding box center [997, 357] width 266 height 169
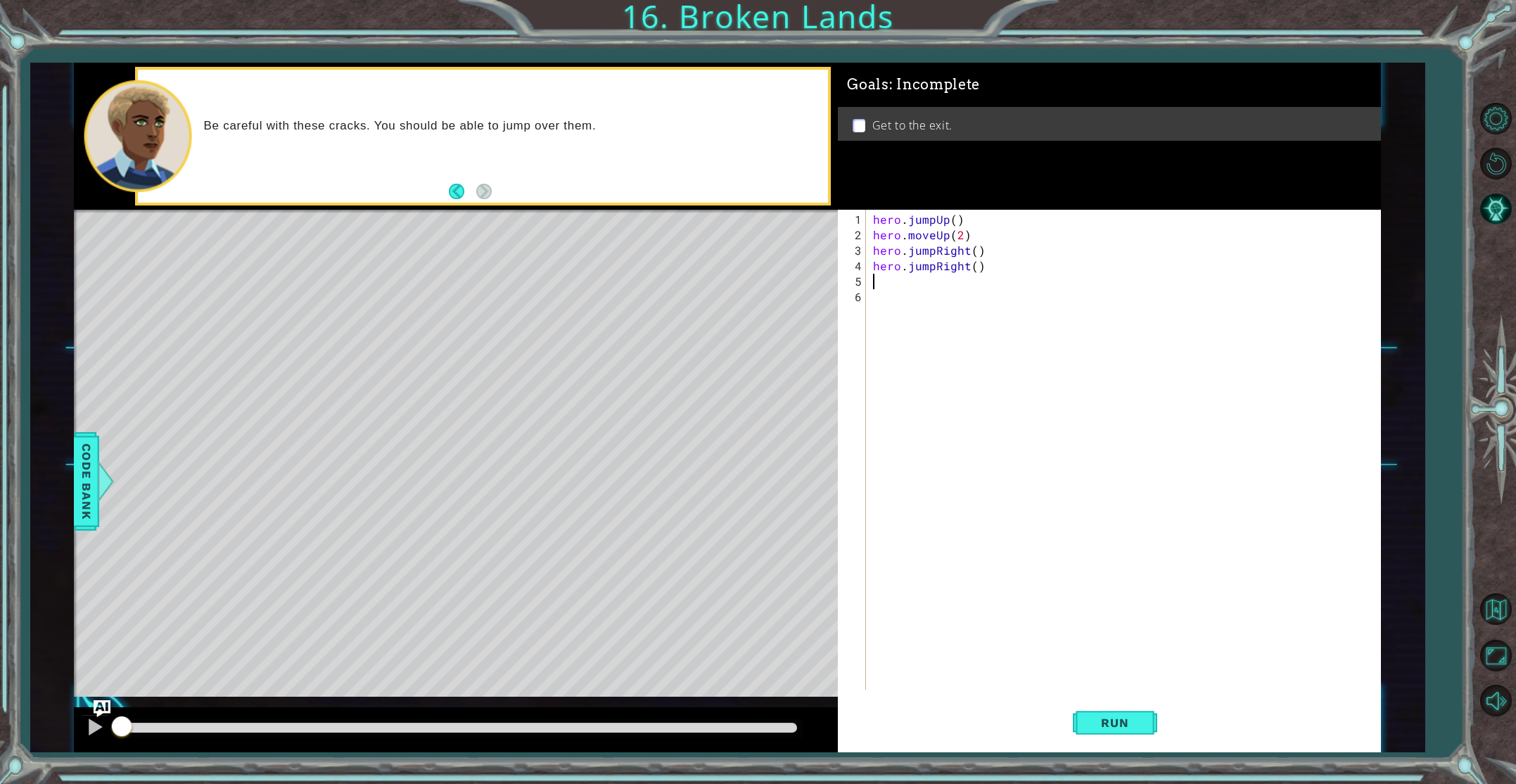
scroll to position [0, 0]
click at [974, 251] on div "hero . jumpUp ( ) hero . moveUp ( 2 ) hero . jumpRight ( ) hero . jumpRight ( )" at bounding box center [1126, 466] width 512 height 510
click at [978, 268] on div "hero . jumpUp ( ) hero . moveUp ( 2 ) hero . jumpRight ( 1 ) hero . jumpRight (…" at bounding box center [1126, 466] width 512 height 510
drag, startPoint x: 934, startPoint y: 252, endPoint x: 910, endPoint y: 254, distance: 24.1
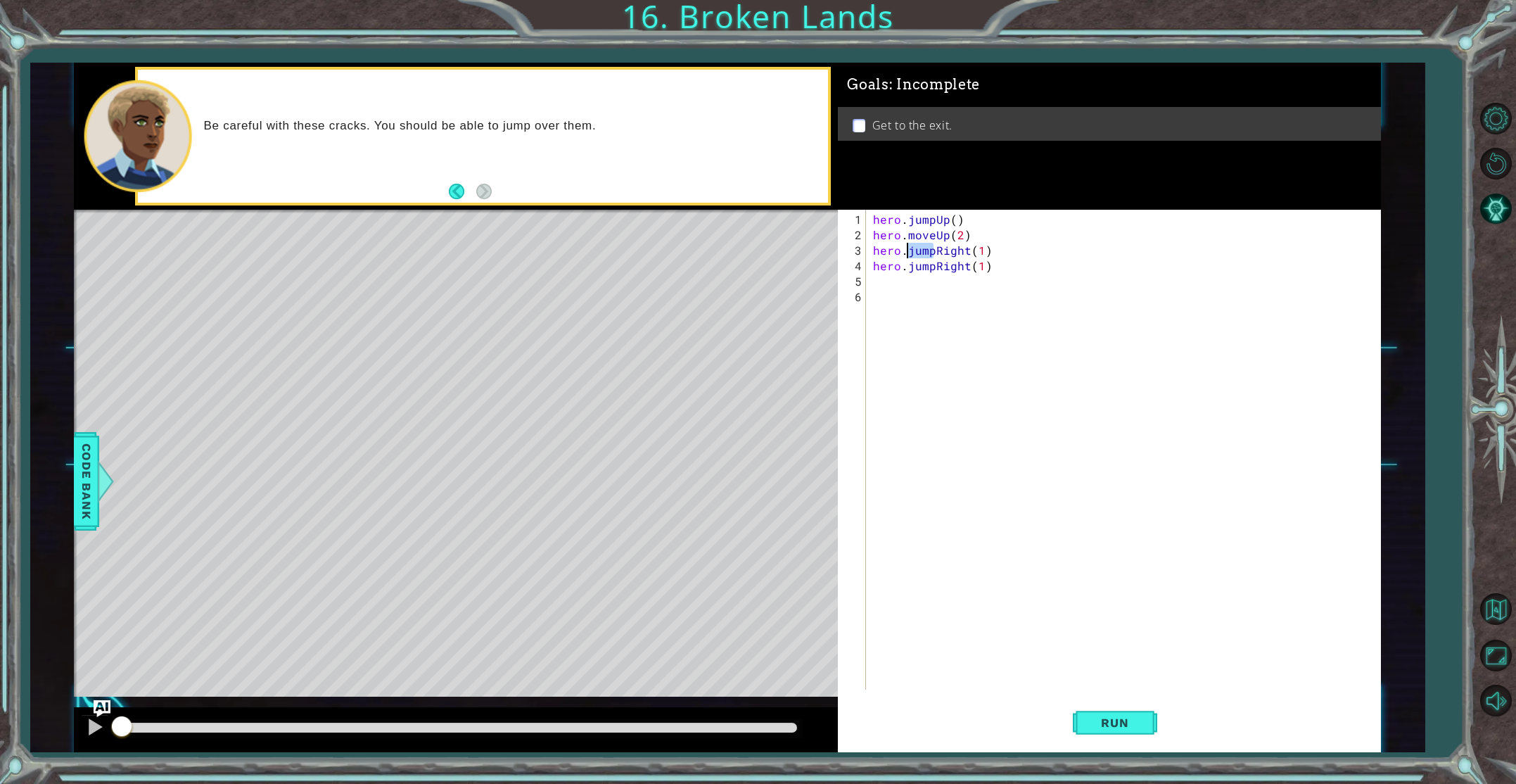
click at [910, 254] on div "hero . jumpUp ( ) hero . moveUp ( 2 ) hero . jumpRight ( 1 ) hero . jumpRight (…" at bounding box center [1126, 466] width 512 height 510
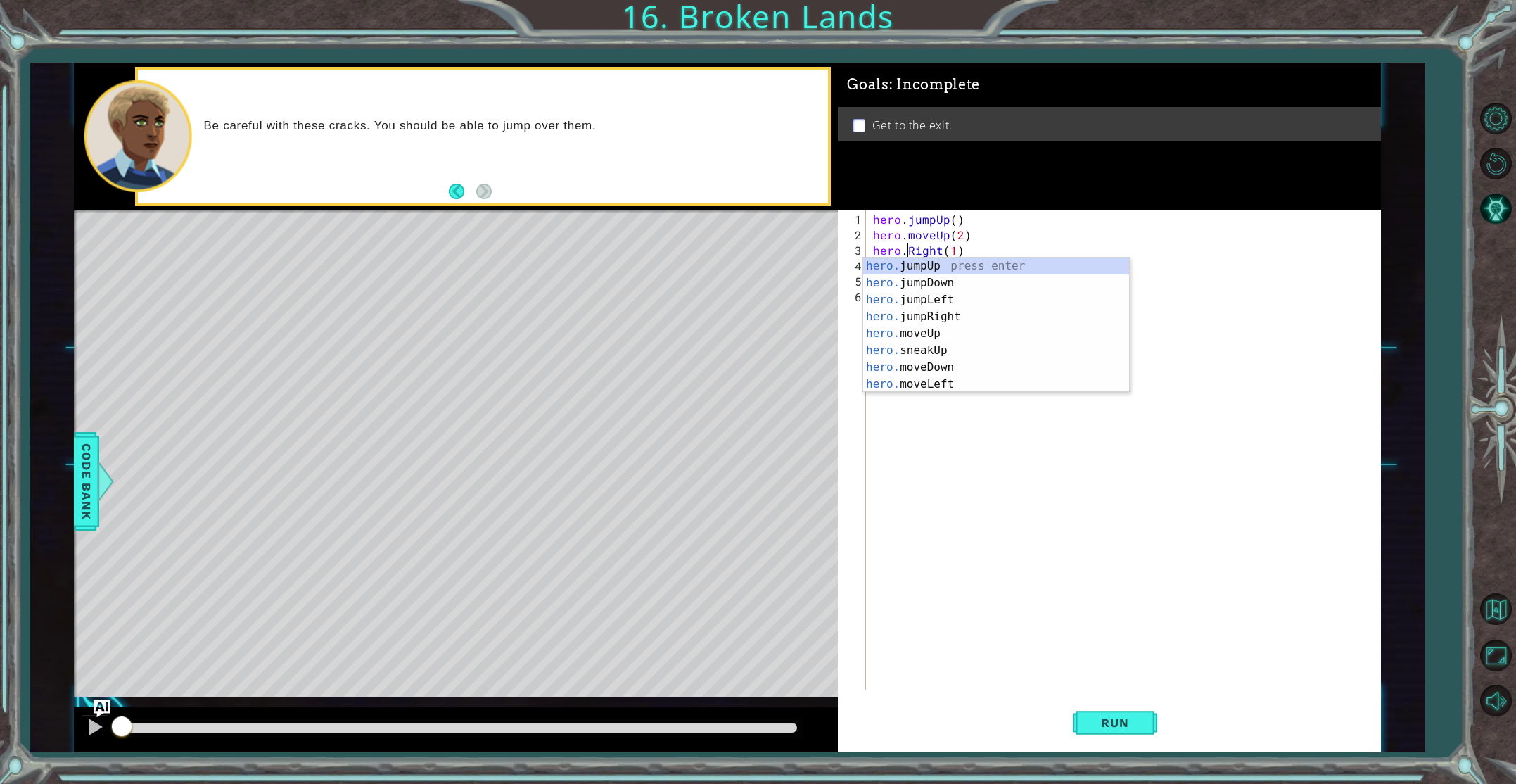
scroll to position [0, 5]
type textarea "hero.moveRight(1)"
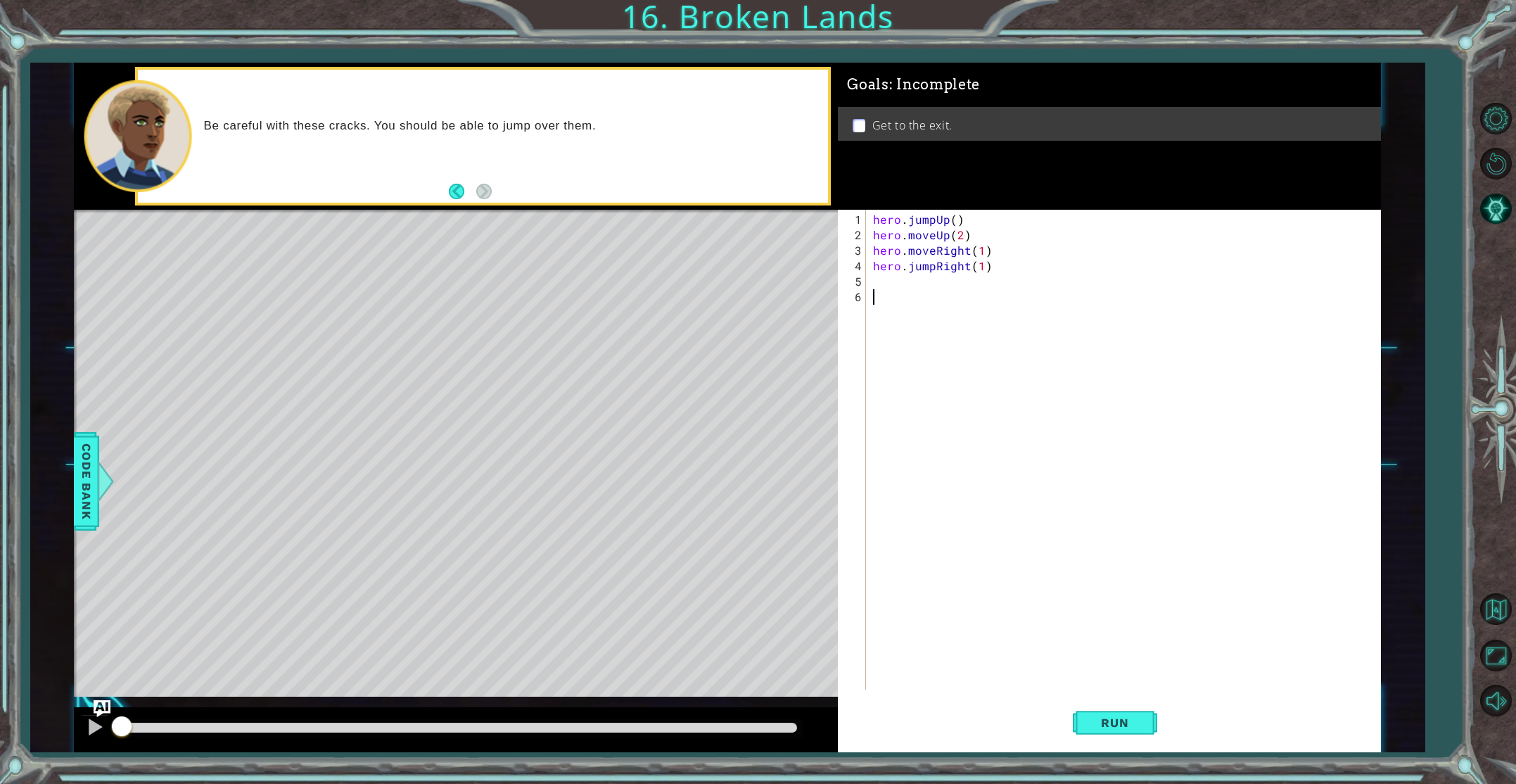
click at [1087, 421] on div "hero . jumpUp ( ) hero . moveUp ( 2 ) hero . moveRight ( 1 ) hero . jumpRight (…" at bounding box center [1126, 466] width 512 height 510
click at [878, 282] on div "hero . jumpUp ( ) hero . moveUp ( 2 ) hero . moveRight ( 1 ) hero . jumpRight (…" at bounding box center [1126, 466] width 512 height 510
type textarea "hero.mover"
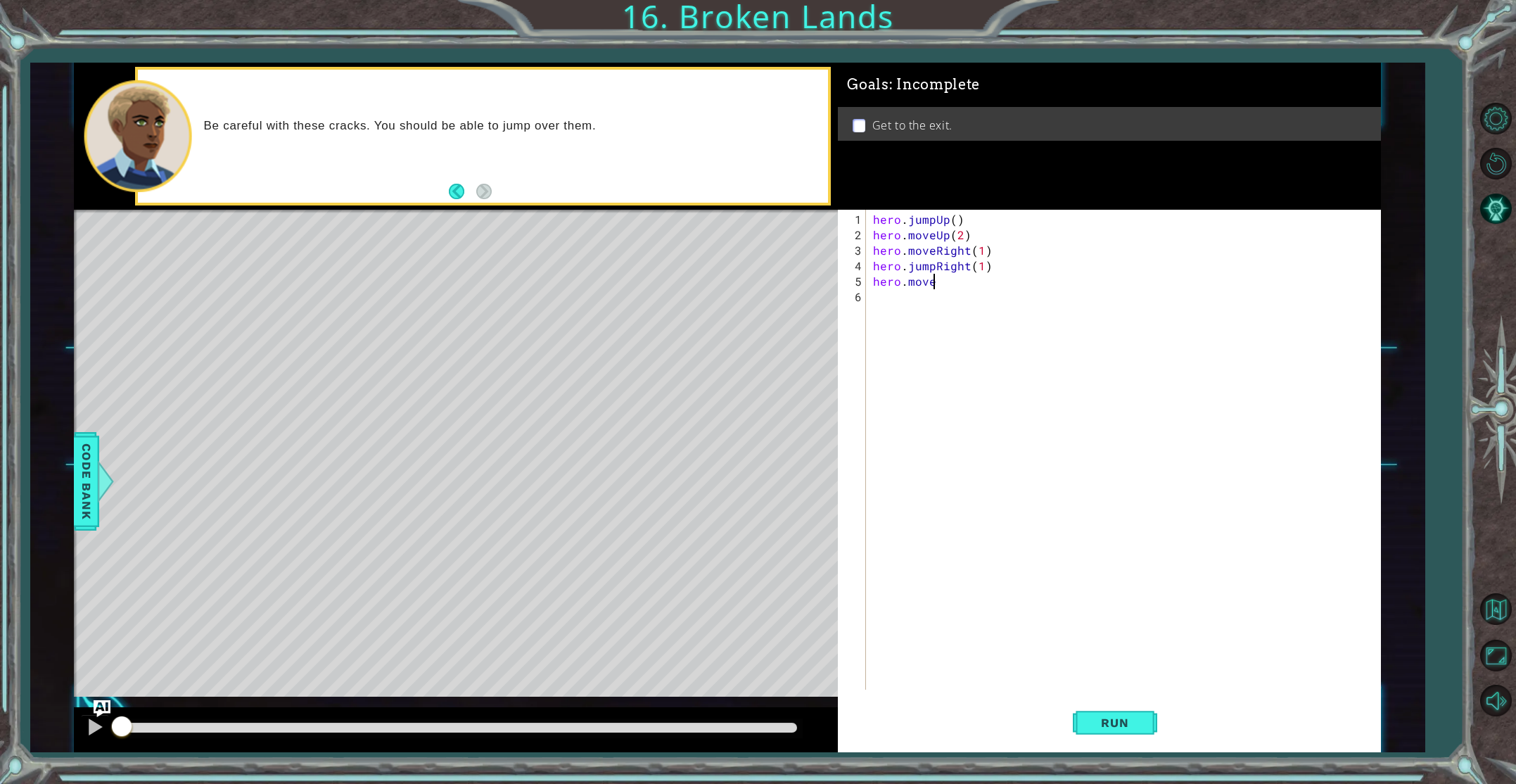
scroll to position [0, 3]
click at [982, 296] on div "hero . jumpUp ( ) hero . moveUp ( 2 ) hero . moveRight ( 1 ) hero . jumpRight (…" at bounding box center [1126, 466] width 512 height 510
click at [951, 282] on div "hero . jumpUp ( ) hero . moveUp ( 2 ) hero . moveRight ( 1 ) hero . jumpRight (…" at bounding box center [1126, 466] width 512 height 510
click at [953, 350] on div "hero.move Up press enter hero.move Down press enter hero.move Left press enter …" at bounding box center [997, 339] width 266 height 101
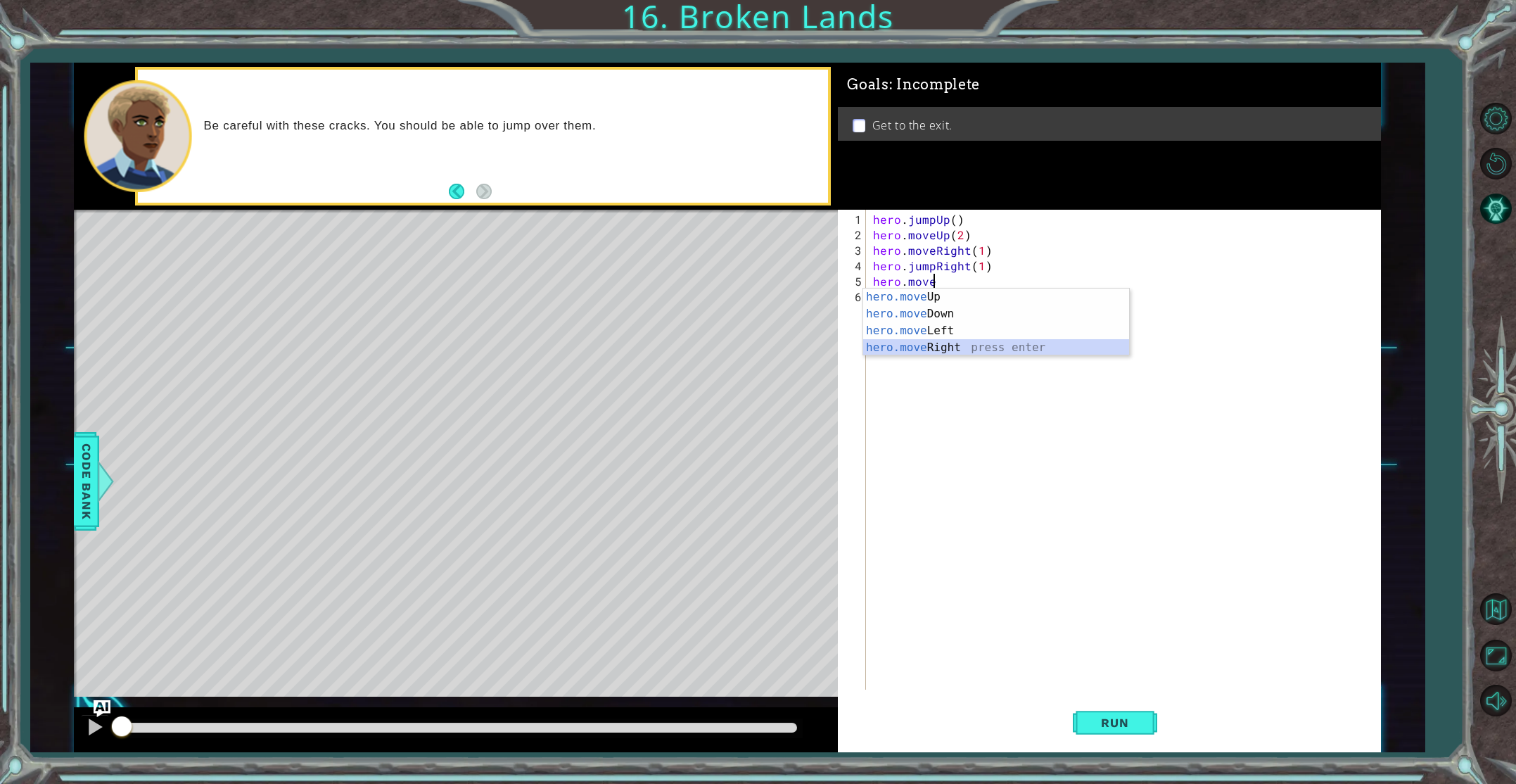
type textarea "hero.moveRight(1)"
click at [1032, 408] on div "hero . jumpUp ( ) hero . moveUp ( 2 ) hero . moveRight ( 1 ) hero . jumpRight (…" at bounding box center [1126, 466] width 512 height 510
click at [1111, 725] on span "Run" at bounding box center [1115, 722] width 56 height 14
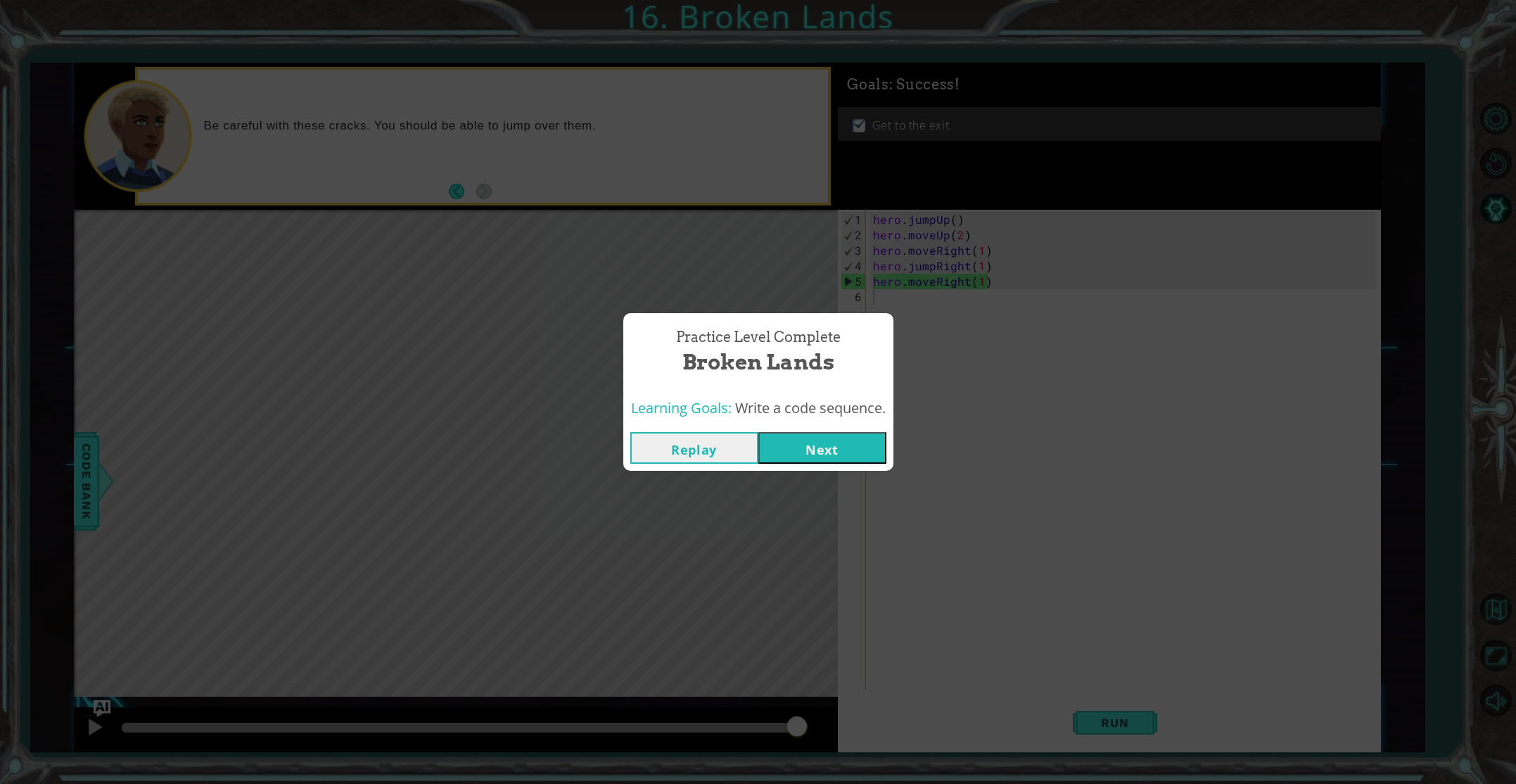
click at [804, 440] on button "Next" at bounding box center [823, 448] width 128 height 32
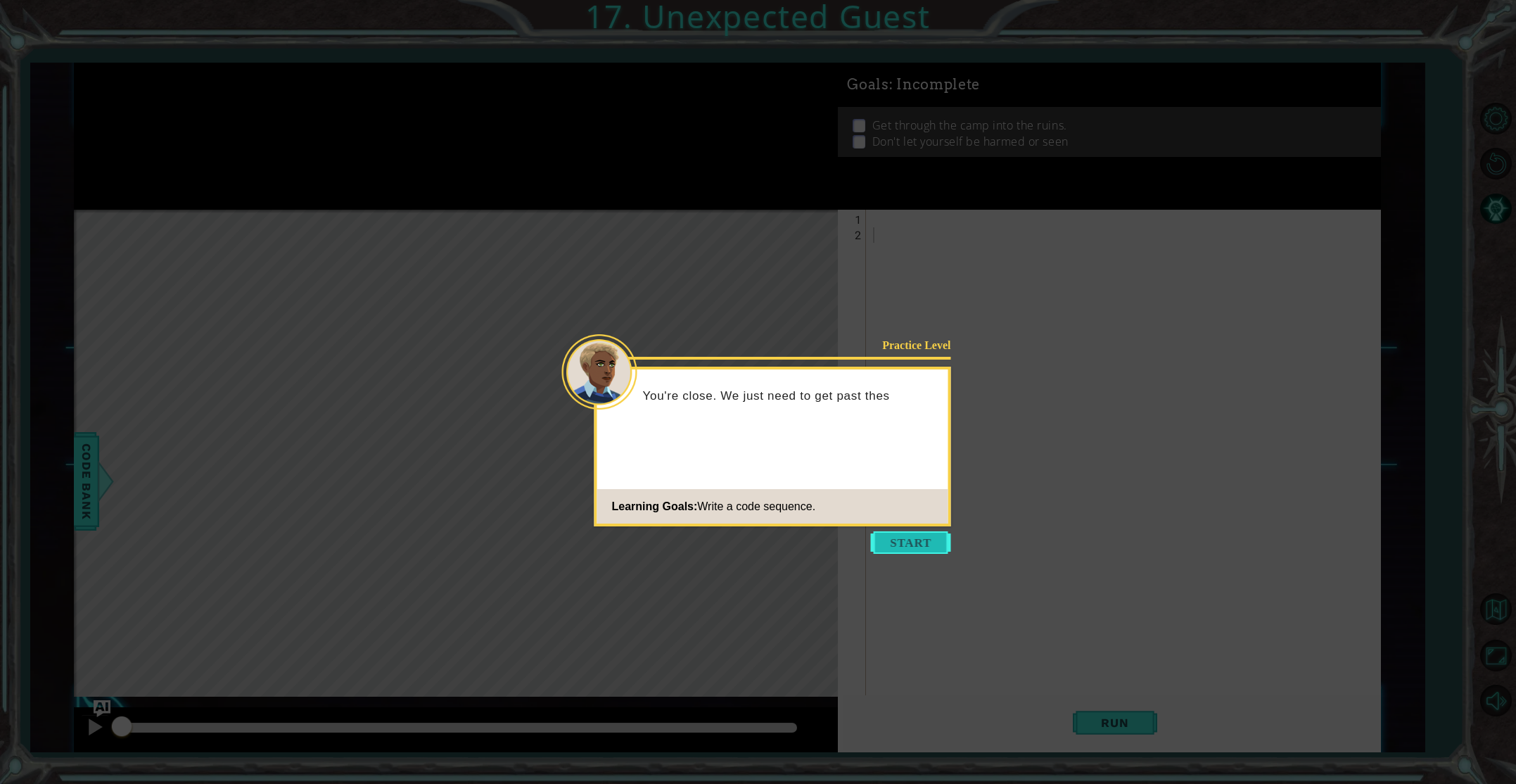
click at [890, 550] on button "Start" at bounding box center [911, 542] width 80 height 23
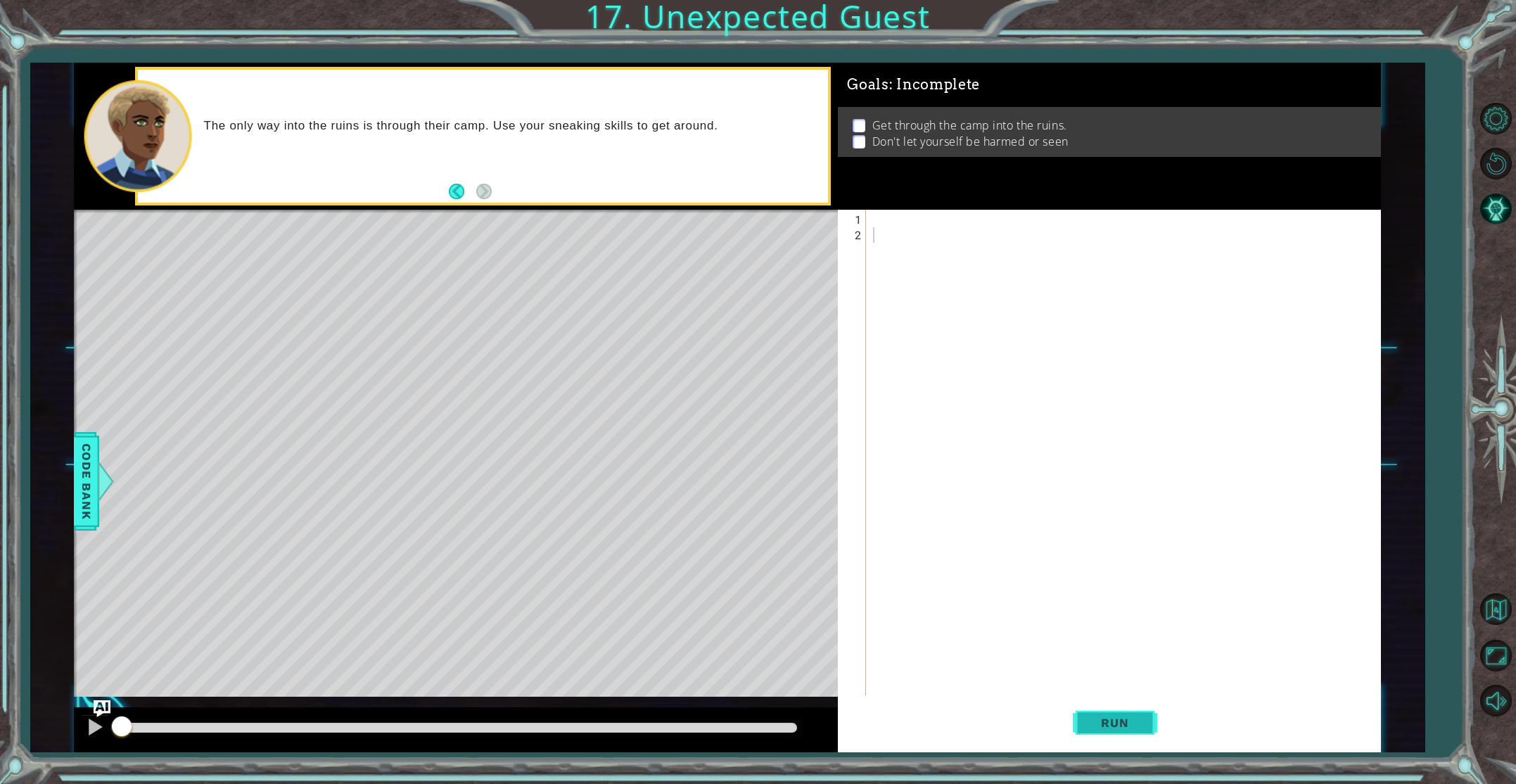
click at [1117, 714] on button "Run" at bounding box center [1115, 722] width 84 height 54
drag, startPoint x: 1117, startPoint y: 714, endPoint x: 1047, endPoint y: 429, distance: 293.5
click at [1108, 692] on div "1 2 ההההההההההההההההההההההההההההההההההההההההההההההההההההההההההההההההההההההההההה…" at bounding box center [1109, 481] width 543 height 543
click at [873, 218] on div at bounding box center [1126, 482] width 512 height 541
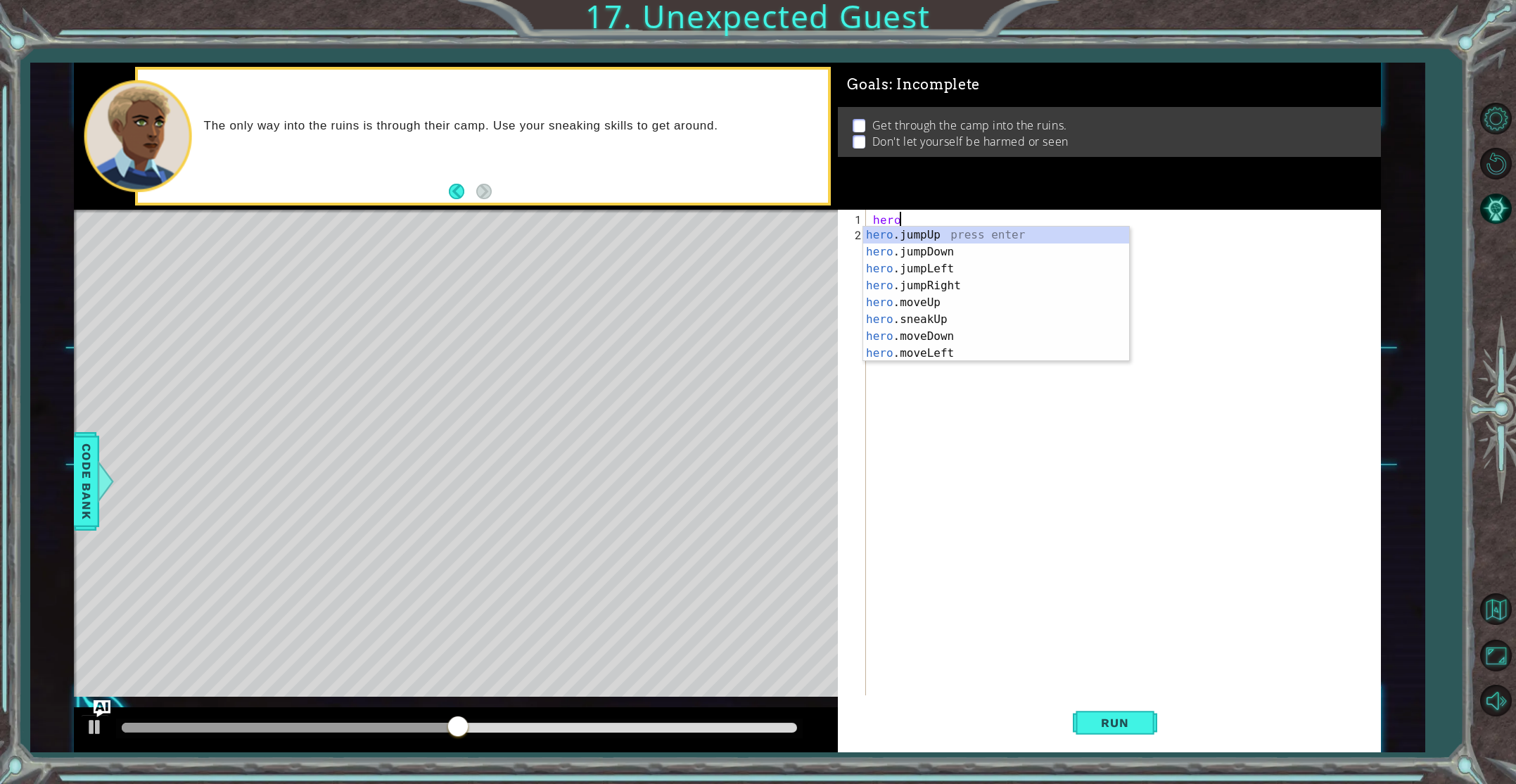
scroll to position [0, 2]
click at [903, 232] on div "hero . m oveUp press enter hero . m oveDown press enter hero . m oveLeft press …" at bounding box center [997, 310] width 266 height 169
type textarea "hero.moveUp(1)"
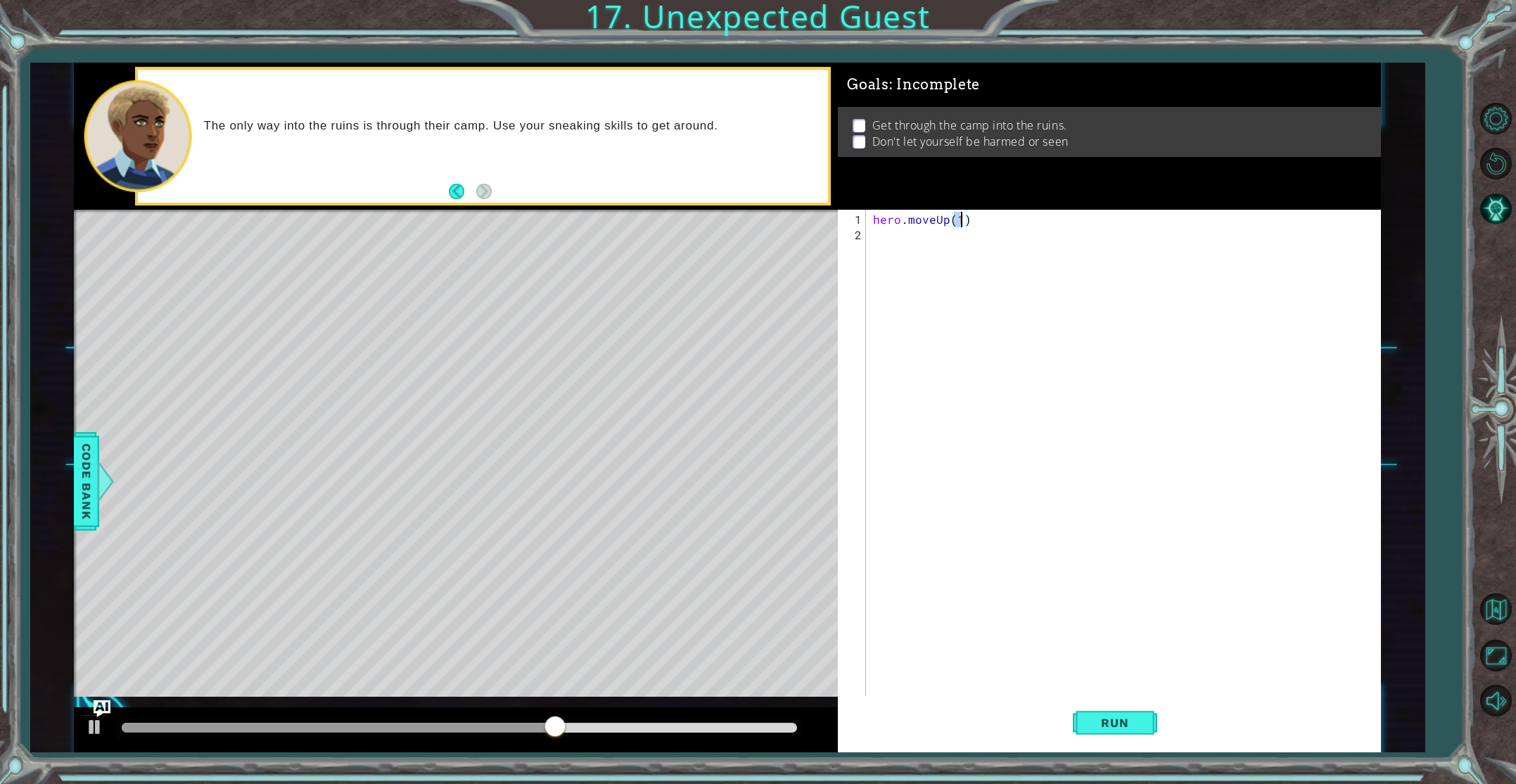
click at [900, 251] on div "hero . moveUp ( 1 )" at bounding box center [1126, 482] width 512 height 541
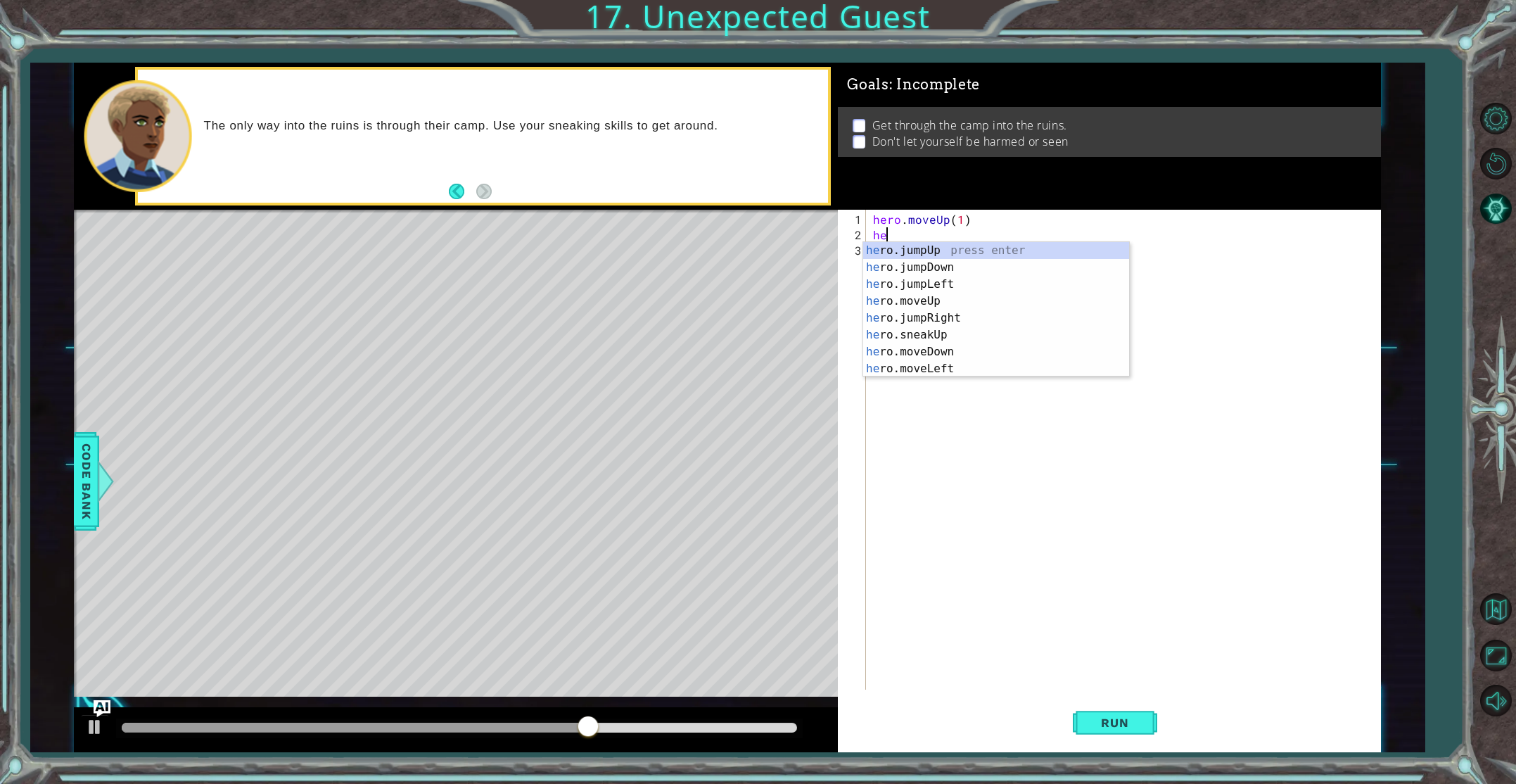
scroll to position [0, 0]
type textarea "hero"
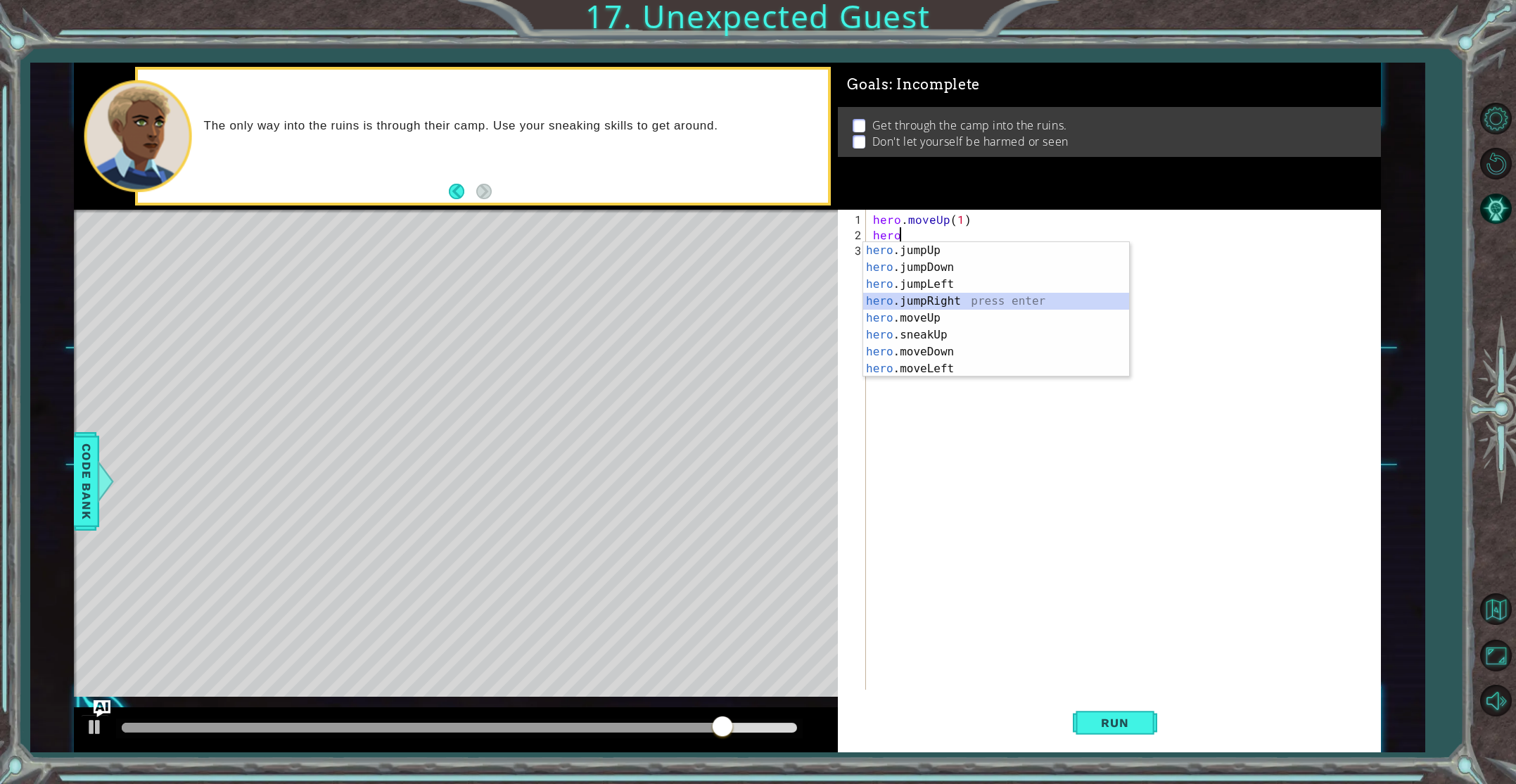
click at [911, 301] on div "hero .jumpUp press enter hero .jumpDown press enter hero .jumpLeft press enter …" at bounding box center [997, 326] width 266 height 169
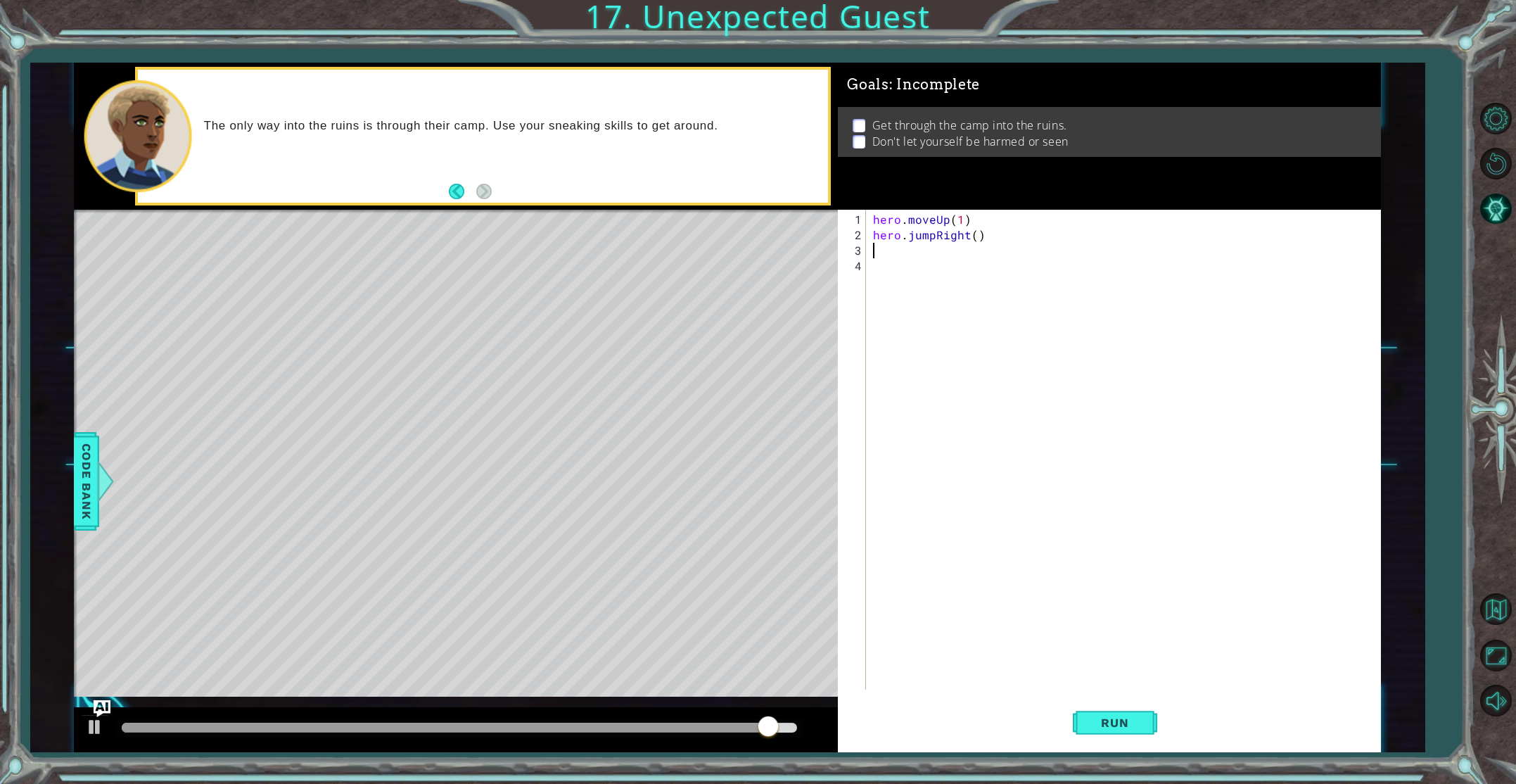
click at [974, 238] on div "hero . moveUp ( 1 ) hero . jumpRight ( )" at bounding box center [1126, 466] width 512 height 510
type textarea "hero.jumpRight(1)"
click at [876, 250] on div "hero . moveUp ( 1 ) hero . jumpRight ( 1 )" at bounding box center [1126, 466] width 512 height 510
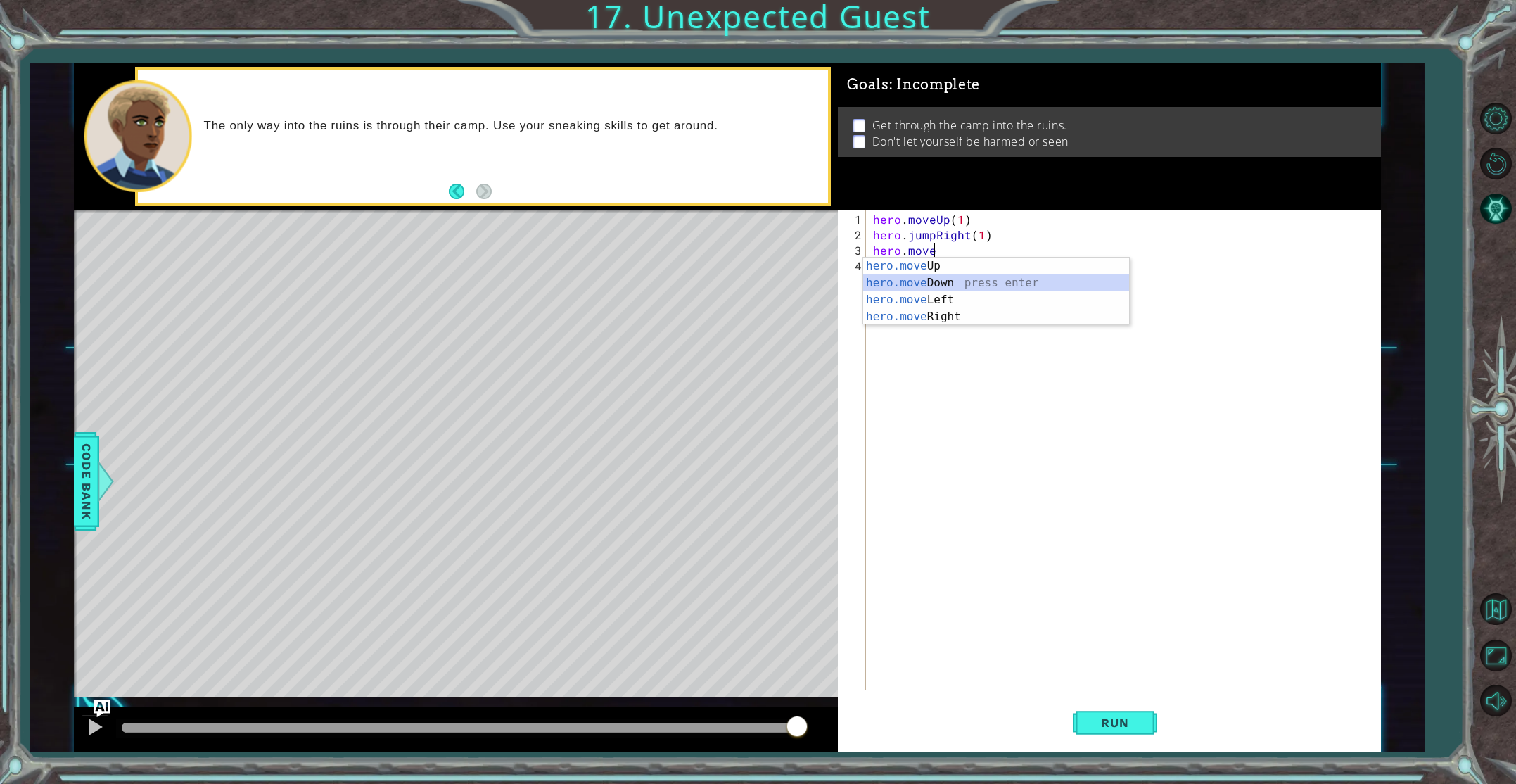
click at [929, 282] on div "hero.move Up press enter hero.move Down press enter hero.move Left press enter …" at bounding box center [997, 308] width 266 height 101
click at [1126, 726] on span "Run" at bounding box center [1115, 722] width 56 height 14
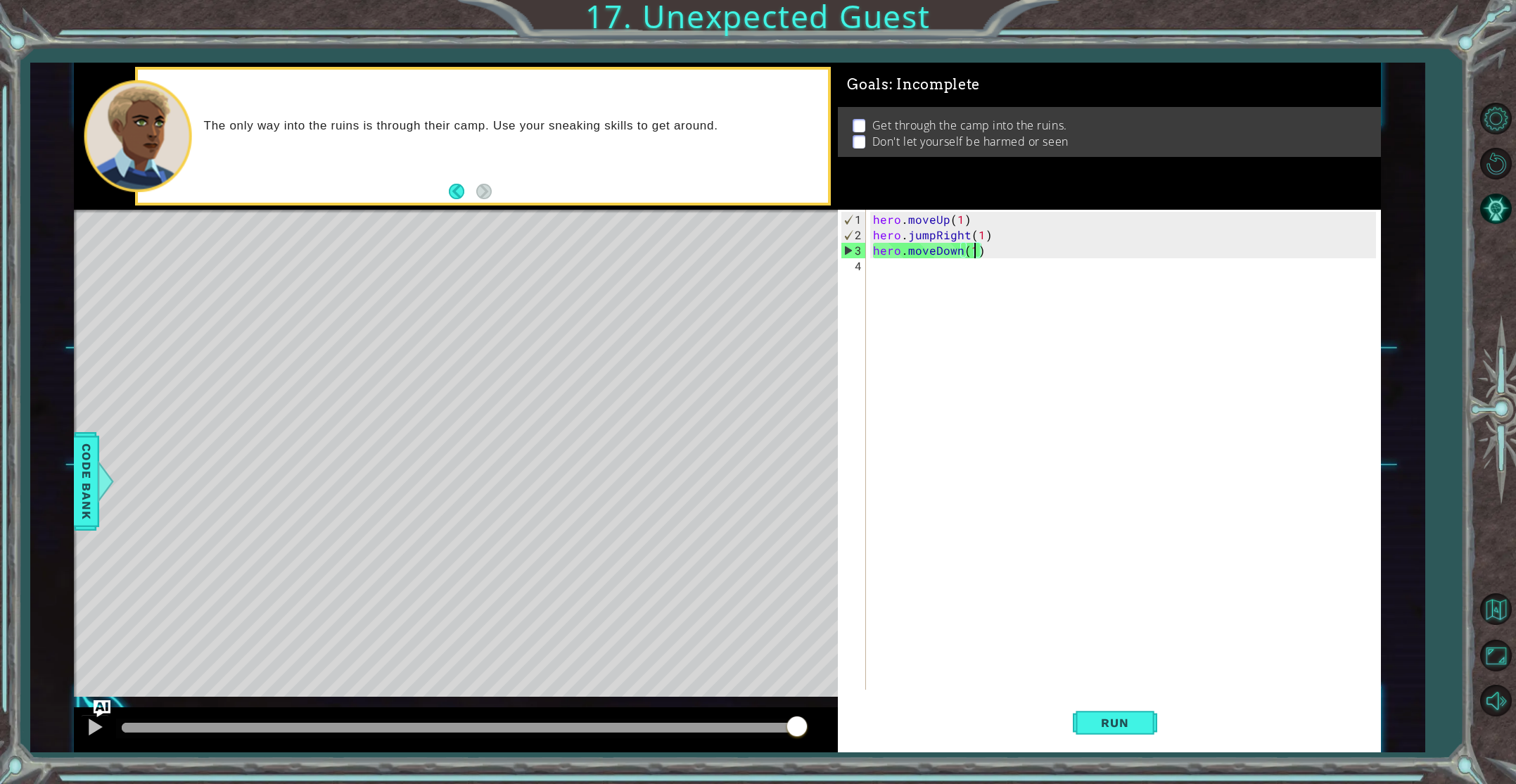
click at [935, 251] on div "hero . moveUp ( 1 ) hero . jumpRight ( 1 ) hero . moveDown ( 1 )" at bounding box center [1126, 466] width 512 height 510
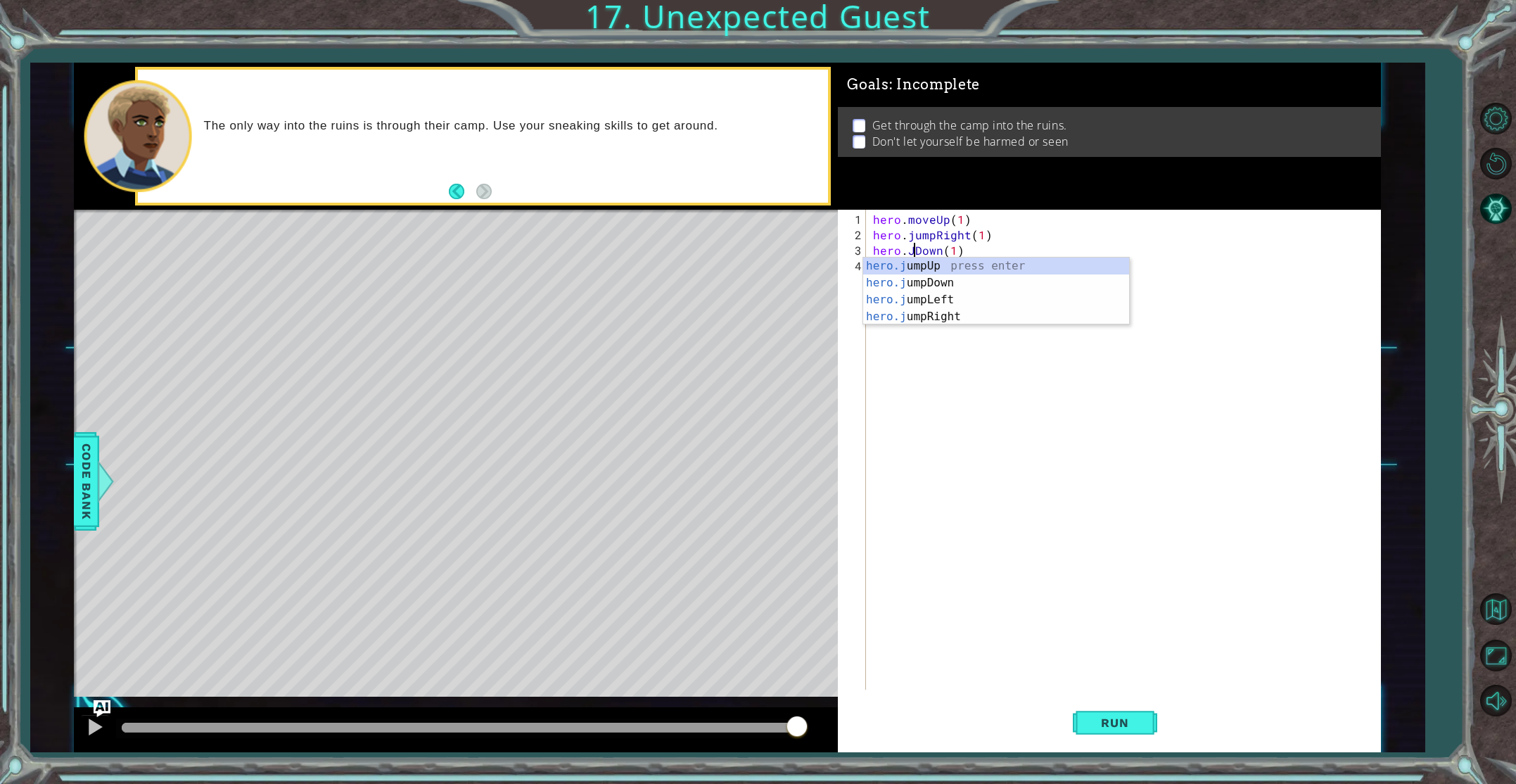
scroll to position [0, 2]
type textarea "hero.JumpDown(1)"
click at [1064, 398] on div "hero . moveUp ( 1 ) hero . jumpRight ( 1 ) hero . JumpDown ( 1 )" at bounding box center [1126, 466] width 512 height 510
click at [939, 332] on div "hero.sneak Up press enter hero.sneak Down press enter hero.sneak Left press ent…" at bounding box center [997, 323] width 266 height 101
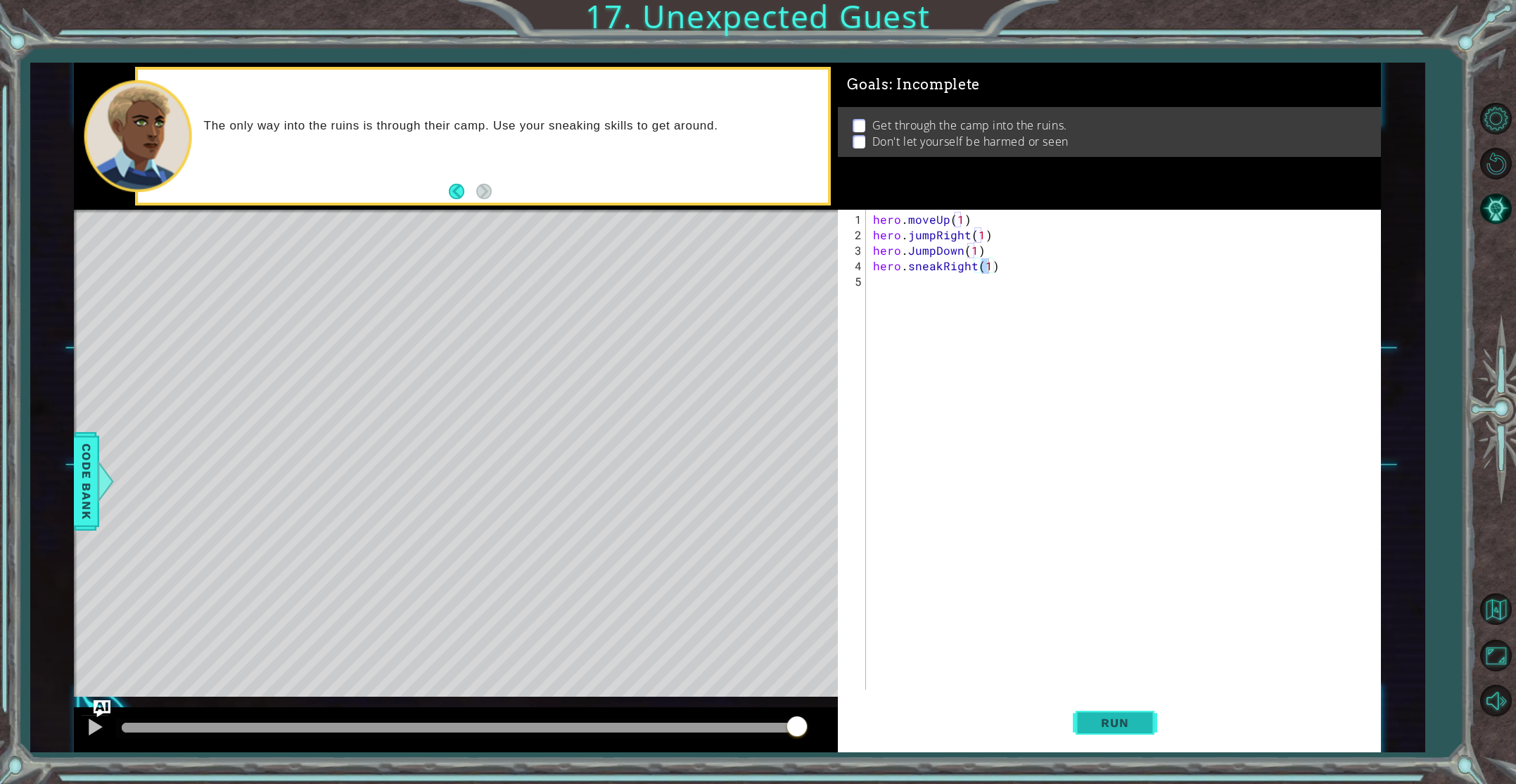
click at [1116, 728] on span "Run" at bounding box center [1115, 722] width 56 height 14
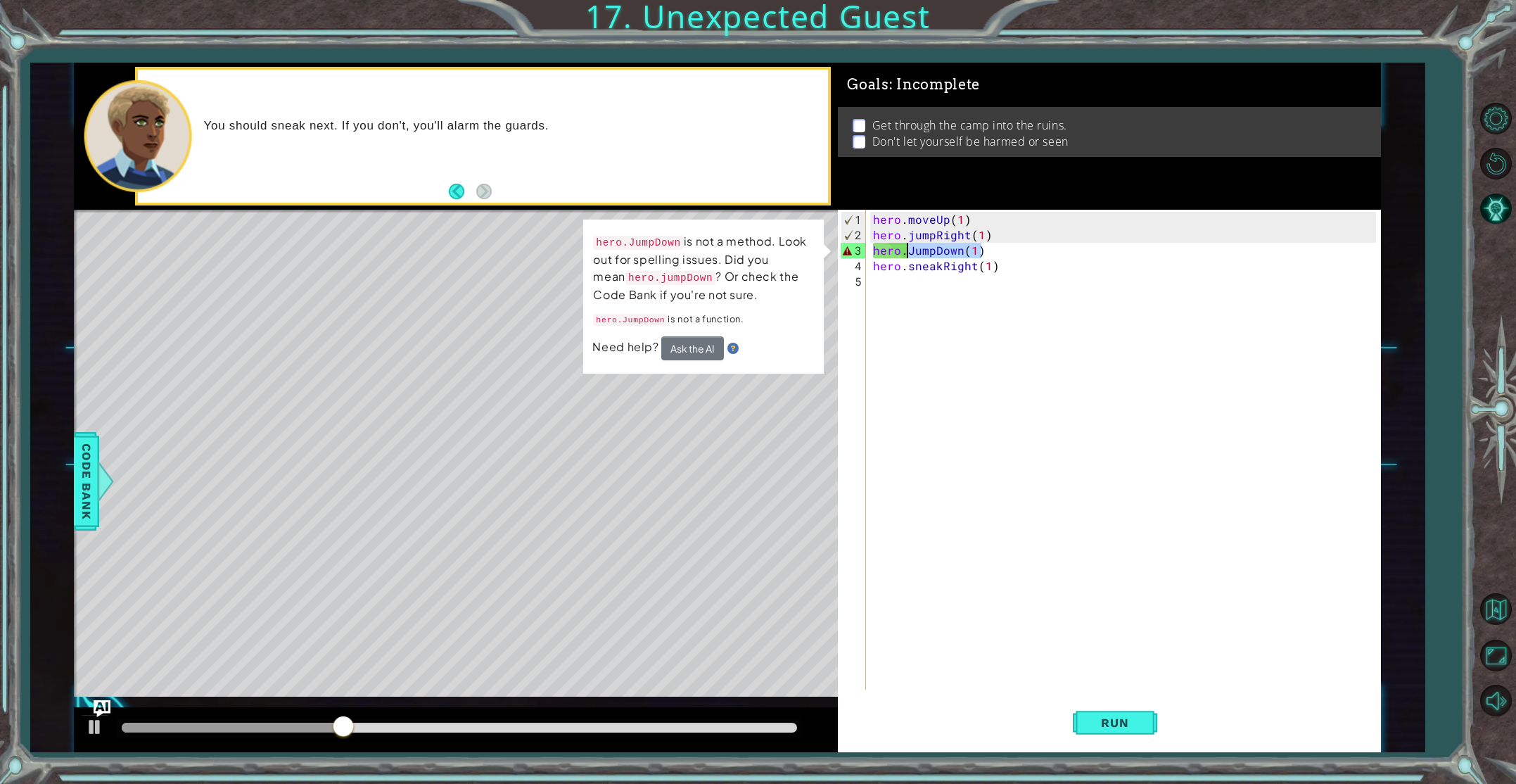
drag, startPoint x: 978, startPoint y: 243, endPoint x: 904, endPoint y: 247, distance: 74.1
click at [904, 247] on div "hero . moveUp ( 1 ) hero . jumpRight ( 1 ) hero . JumpDown ( 1 ) hero . sneakRi…" at bounding box center [1126, 466] width 512 height 510
type textarea "hero."
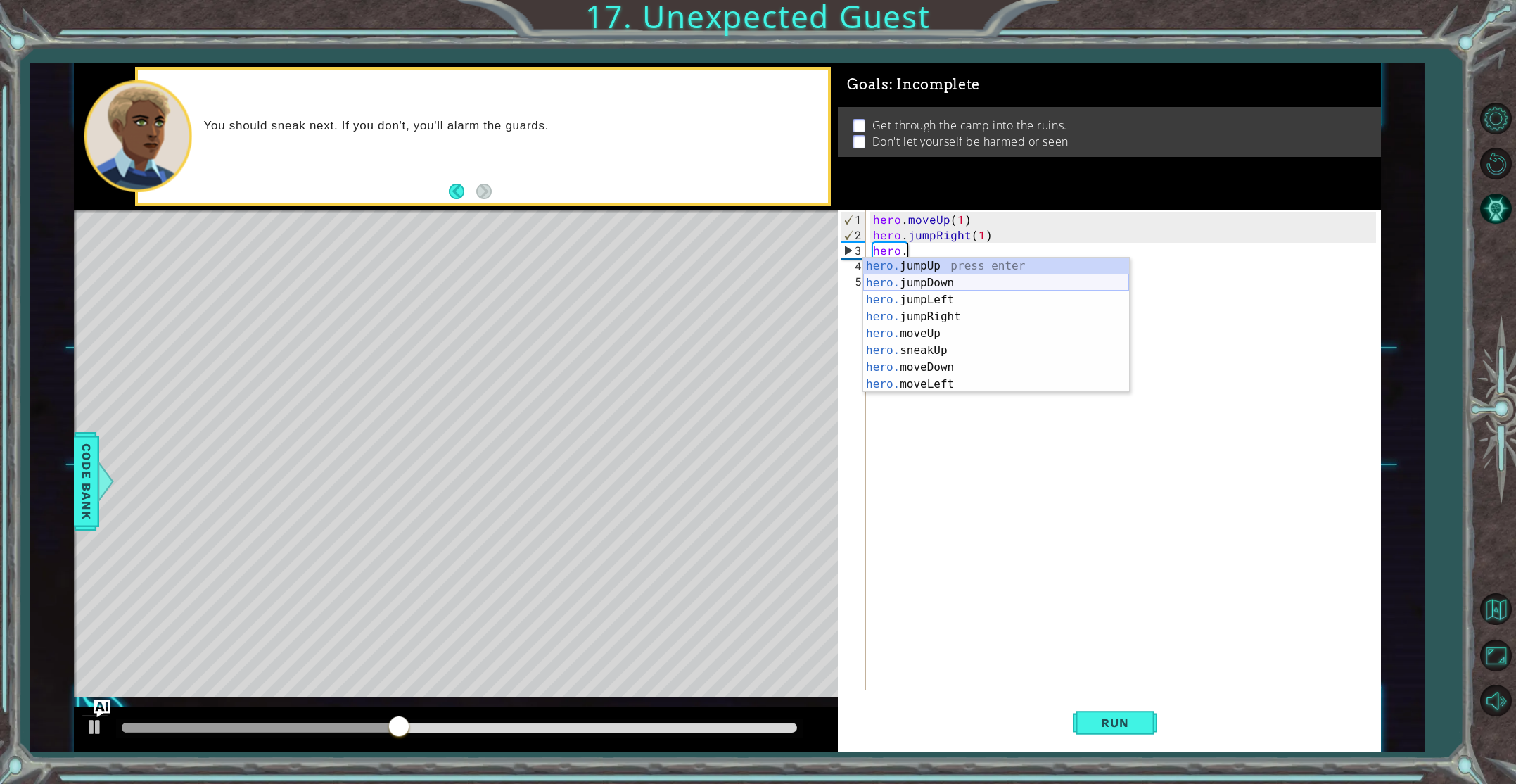
click at [916, 281] on div "hero. jumpUp press enter hero. jumpDown press enter hero. jumpLeft press enter …" at bounding box center [997, 341] width 266 height 169
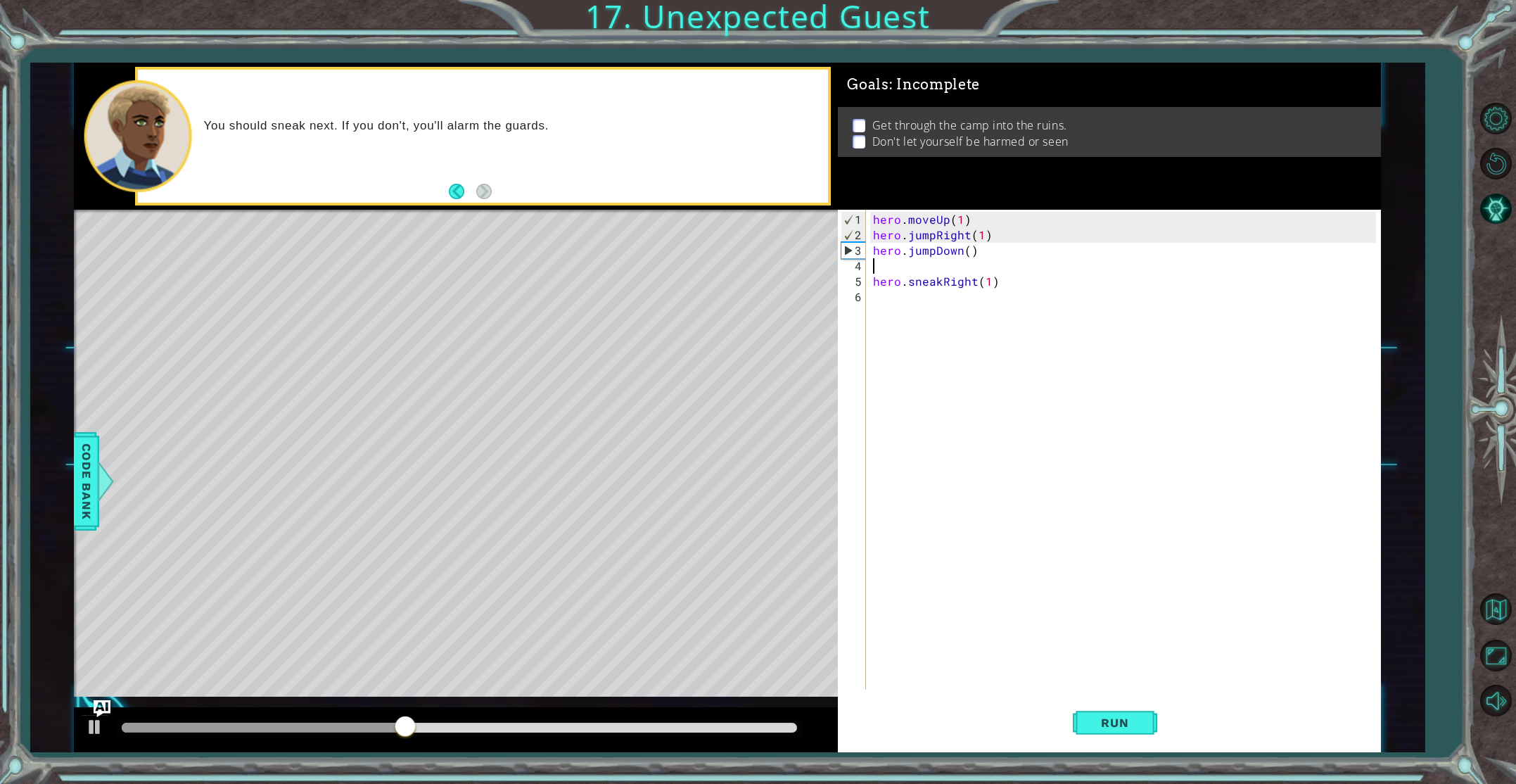
scroll to position [0, 0]
click at [968, 250] on div "hero . moveUp ( 1 ) hero . jumpRight ( 1 ) hero . jumpDown ( ) hero . sneakRigh…" at bounding box center [1126, 466] width 512 height 510
type textarea "hero.jumpDown(1)"
click at [1092, 732] on button "Run" at bounding box center [1115, 722] width 84 height 54
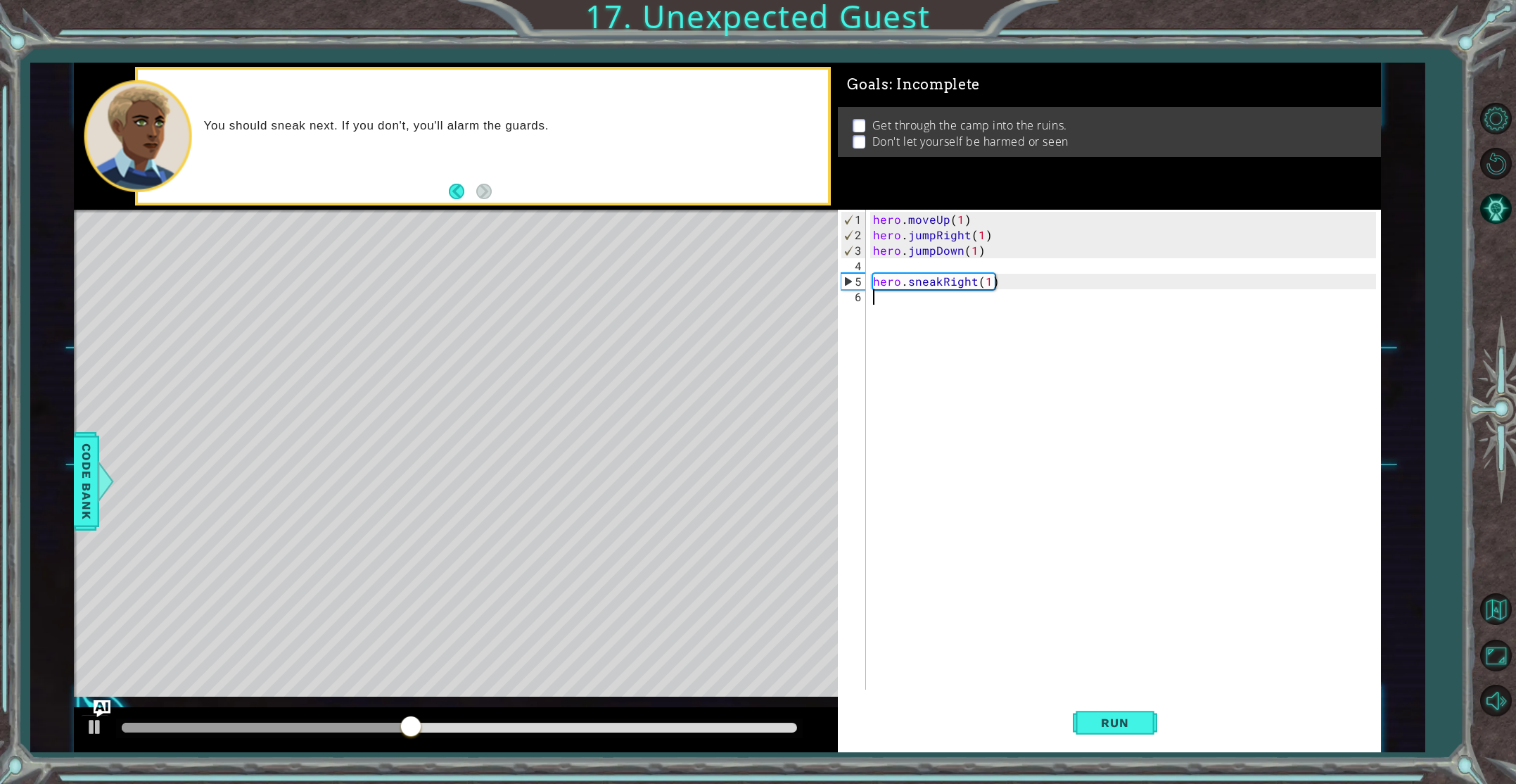
click at [876, 301] on div "hero . moveUp ( 1 ) hero . jumpRight ( 1 ) hero . jumpDown ( 1 ) hero . sneakRi…" at bounding box center [1126, 466] width 512 height 510
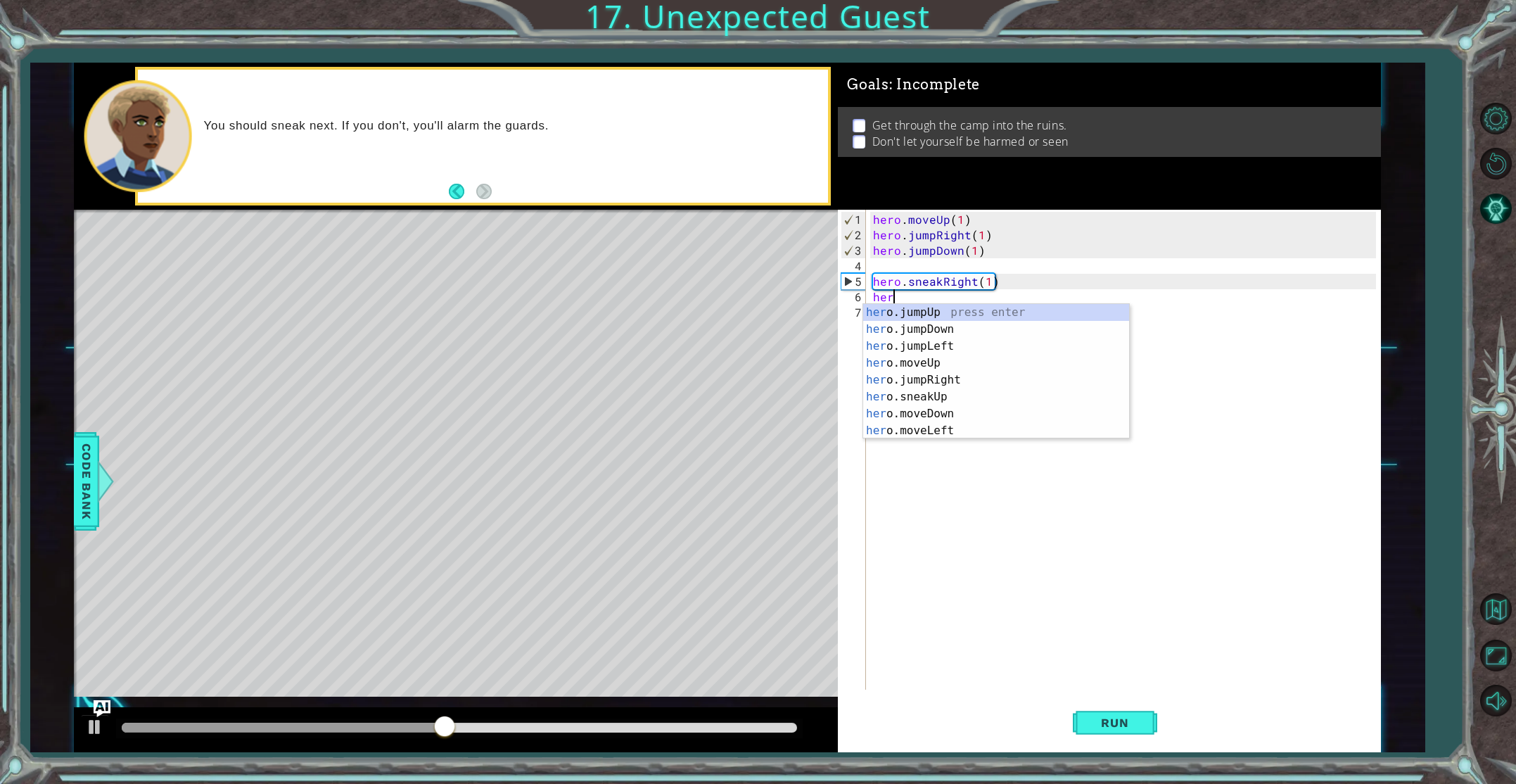
scroll to position [0, 1]
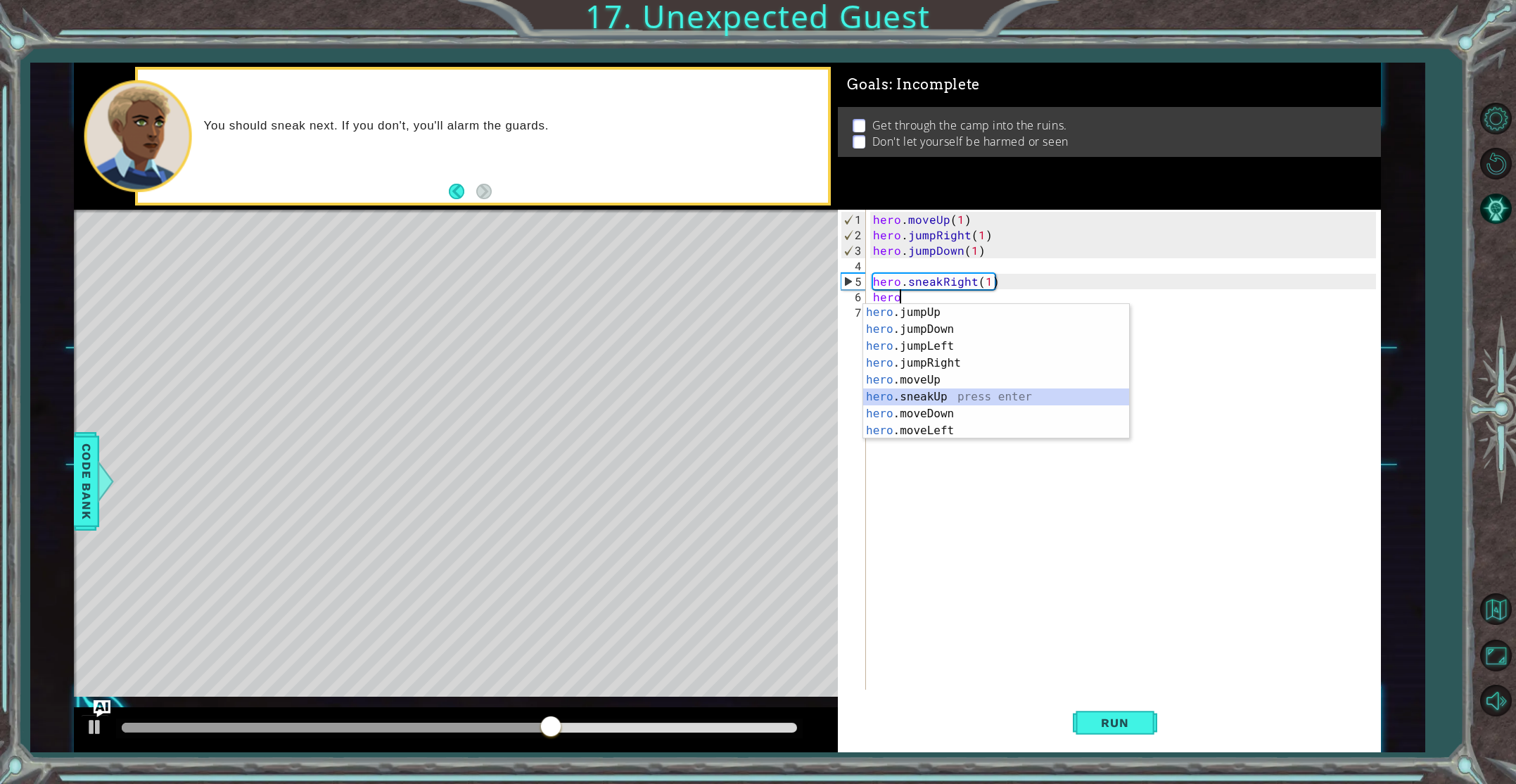
click at [945, 399] on div "hero .jumpUp press enter hero .jumpDown press enter hero .jumpLeft press enter …" at bounding box center [997, 388] width 266 height 169
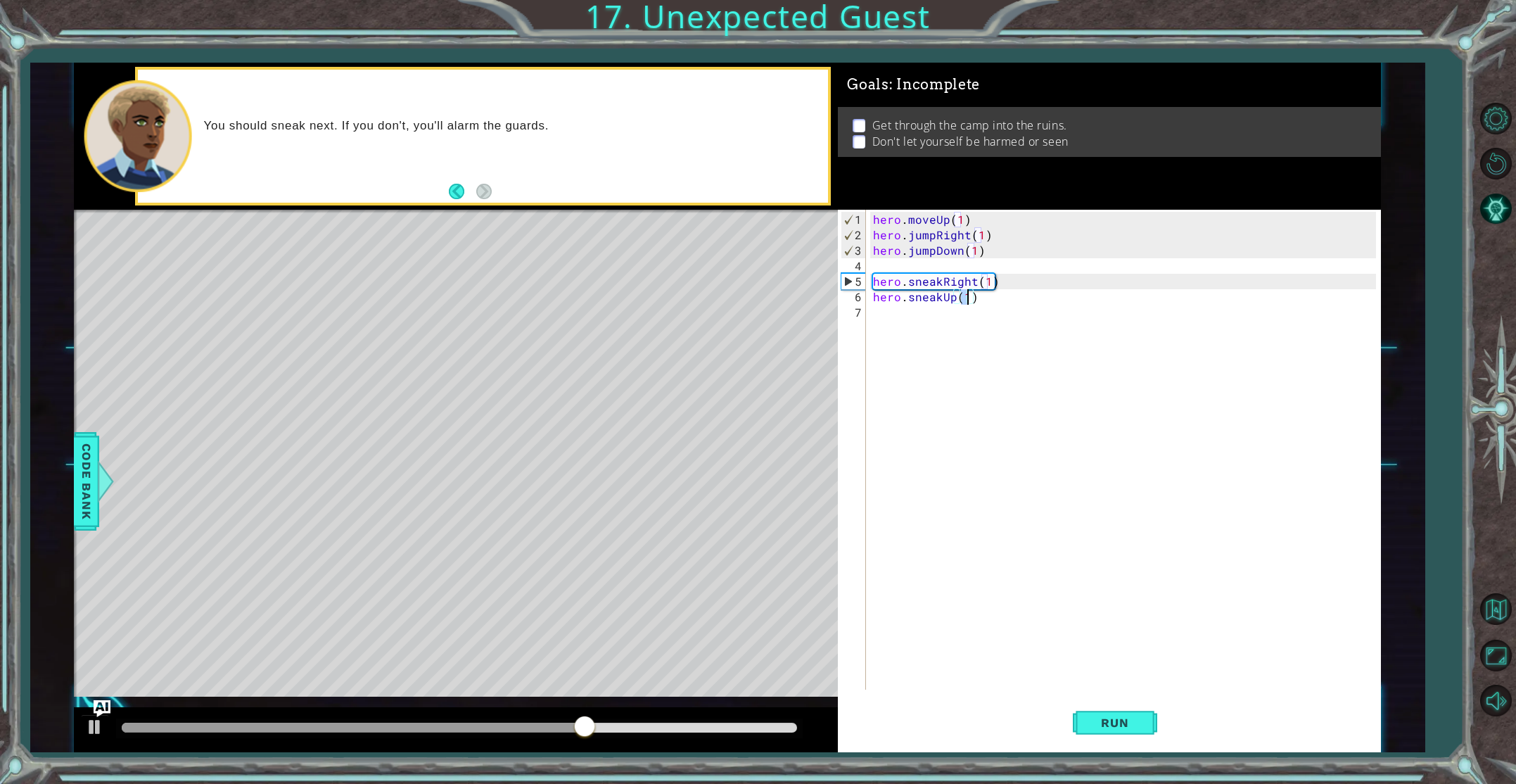
type textarea "hero.sneakUp(2)"
click at [879, 326] on div "hero . moveUp ( 1 ) hero . jumpRight ( 1 ) hero . jumpDown ( 1 ) hero . sneakRi…" at bounding box center [1126, 466] width 512 height 510
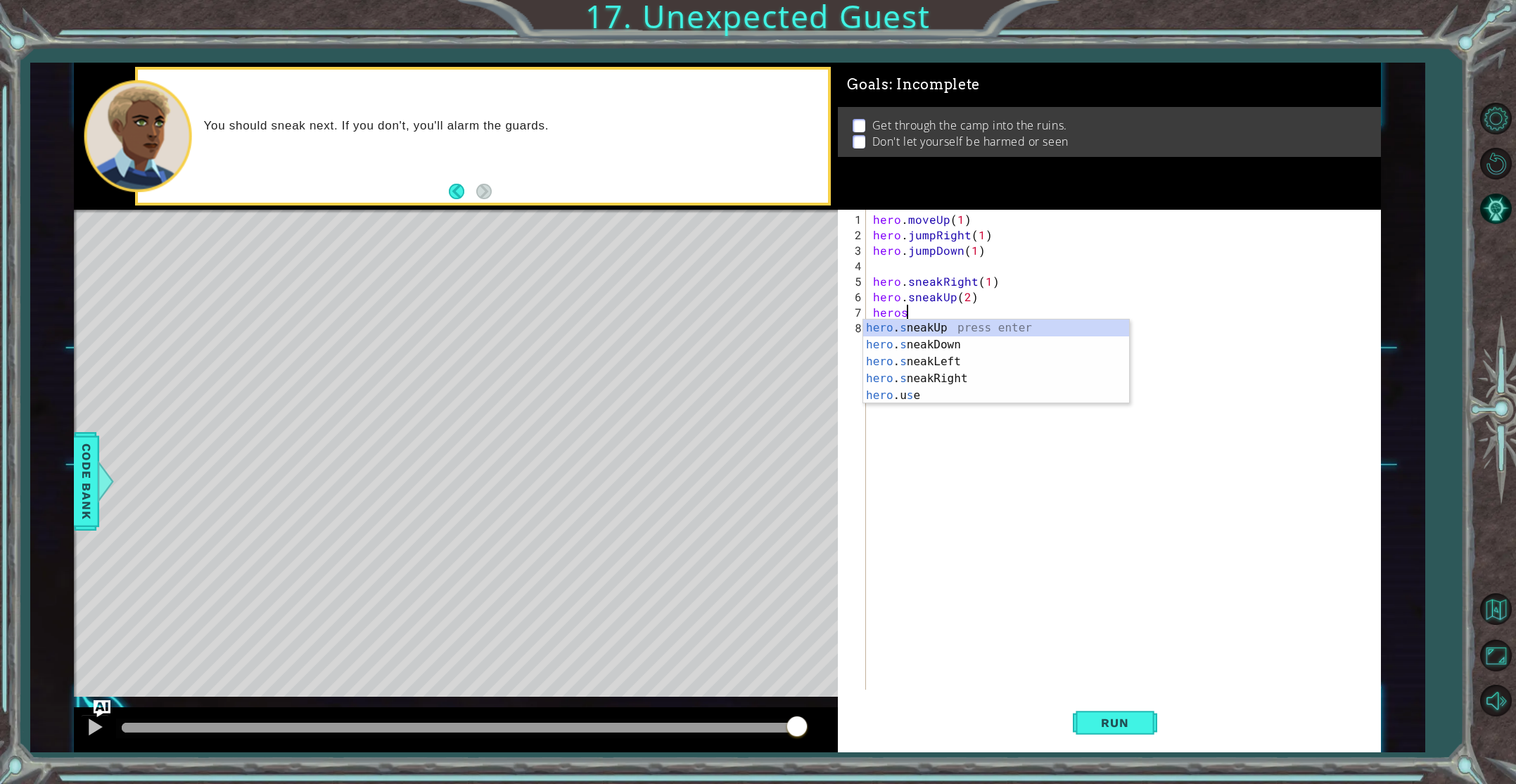
scroll to position [0, 2]
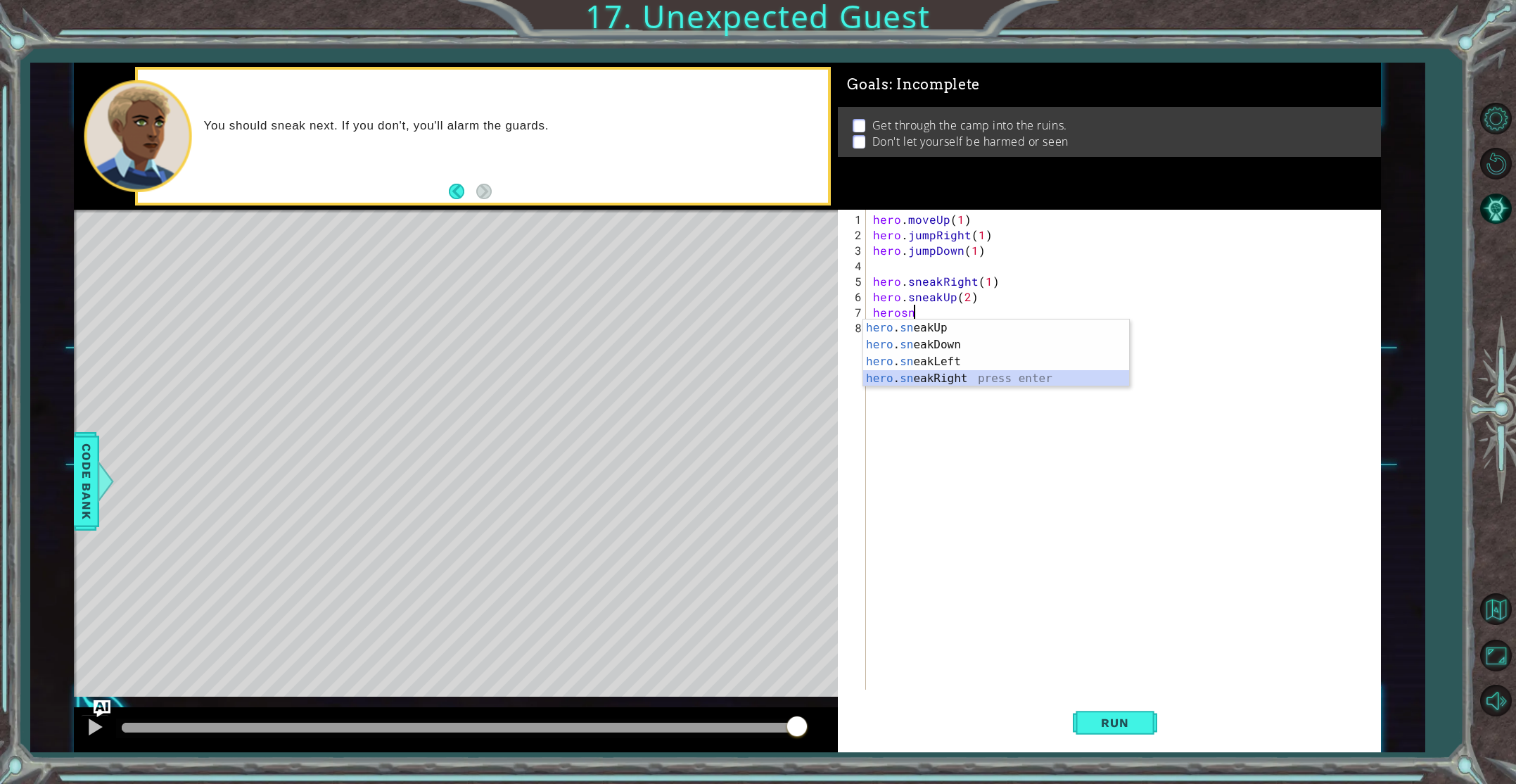
click at [931, 383] on div "hero . sn eakUp press enter hero . sn eakDown press enter hero . sn eakLeft pre…" at bounding box center [997, 370] width 266 height 101
type textarea "hero.sneakRight(2)"
click at [1113, 719] on span "Run" at bounding box center [1115, 722] width 56 height 14
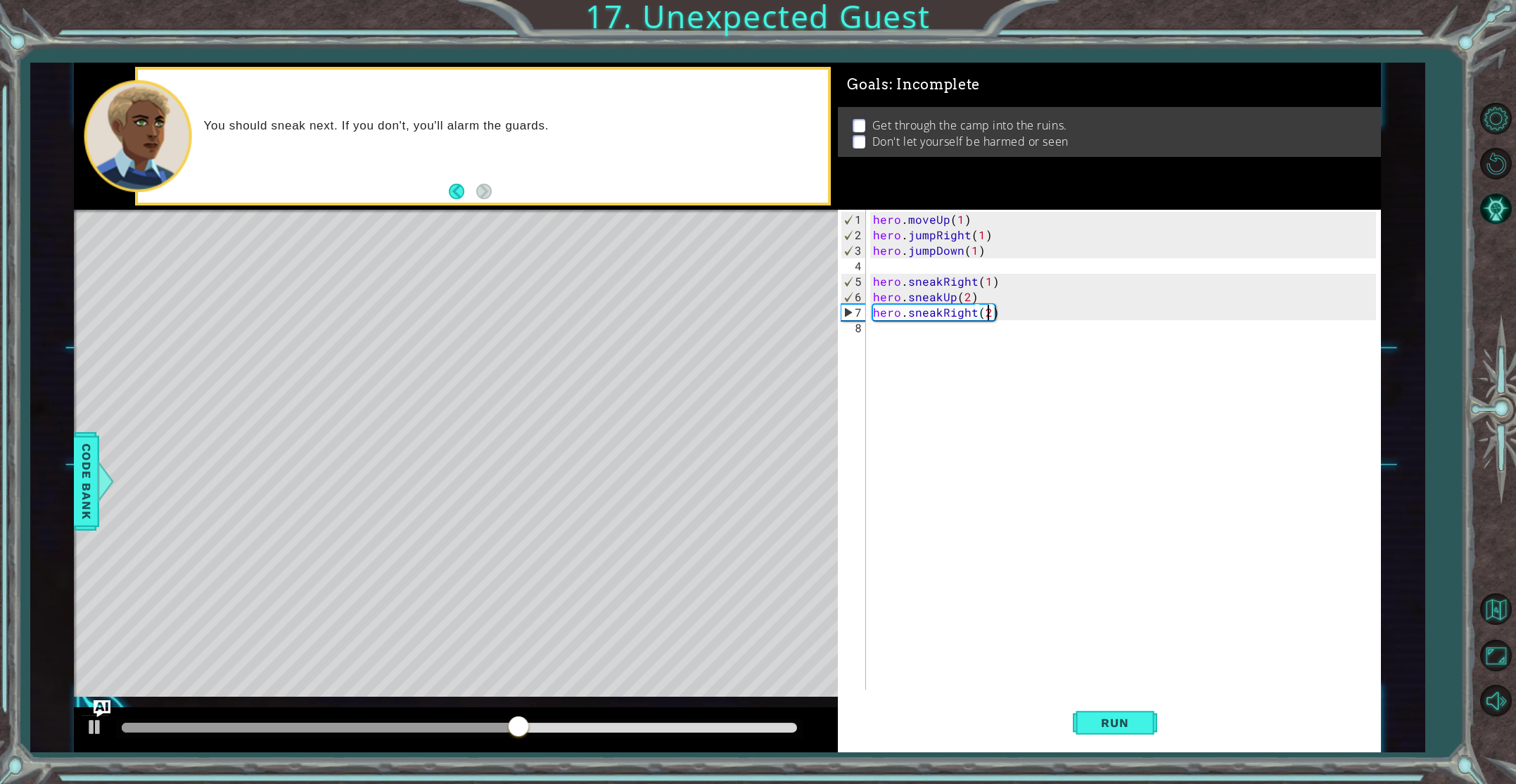
click at [888, 351] on div "hero . moveUp ( 1 ) hero . jumpRight ( 1 ) hero . jumpDown ( 1 ) hero . sneakRi…" at bounding box center [1126, 466] width 512 height 510
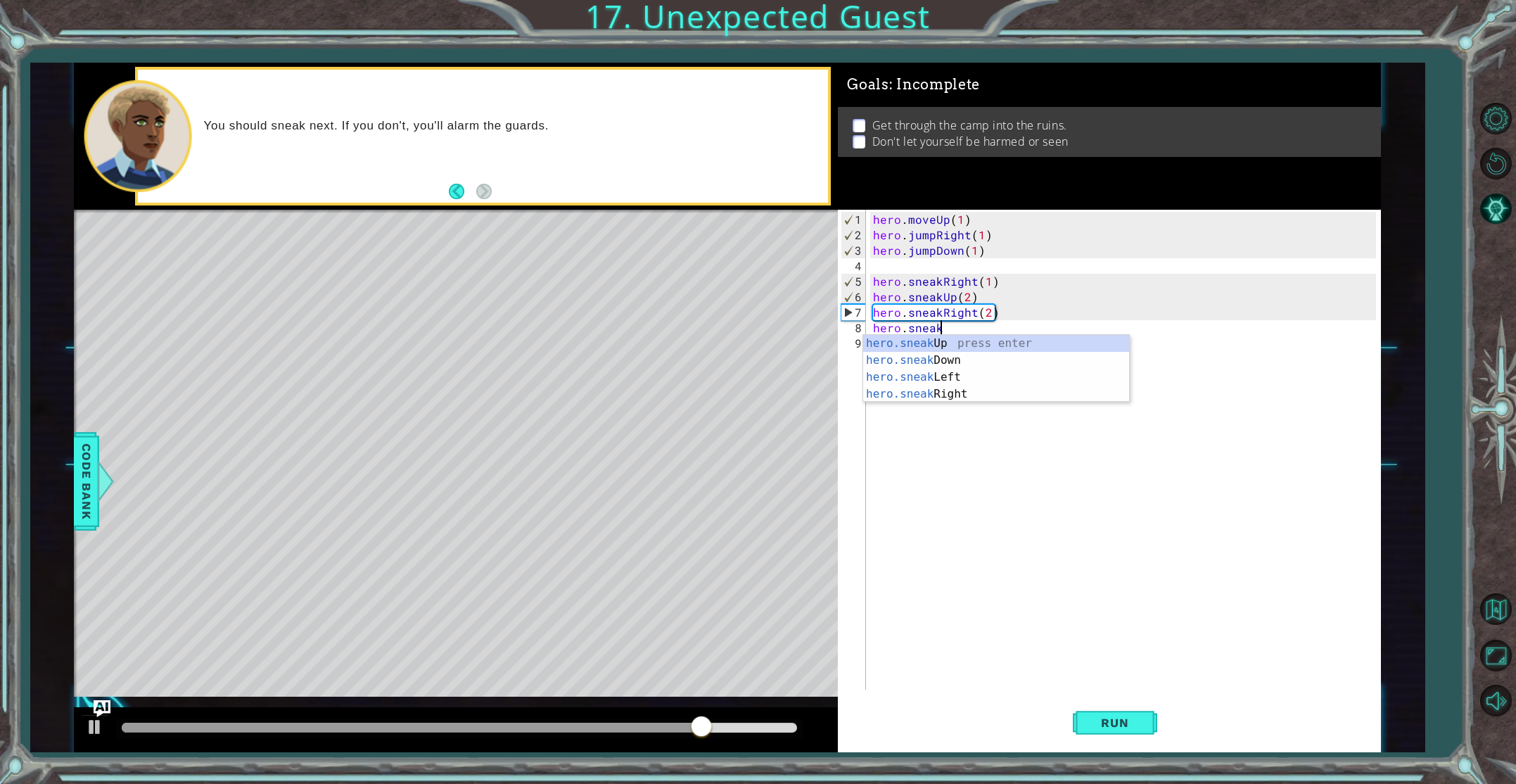
scroll to position [0, 3]
click at [944, 364] on div "hero.sneak Up press enter hero.sneak Down press enter hero.sneak Left press ent…" at bounding box center [997, 385] width 266 height 101
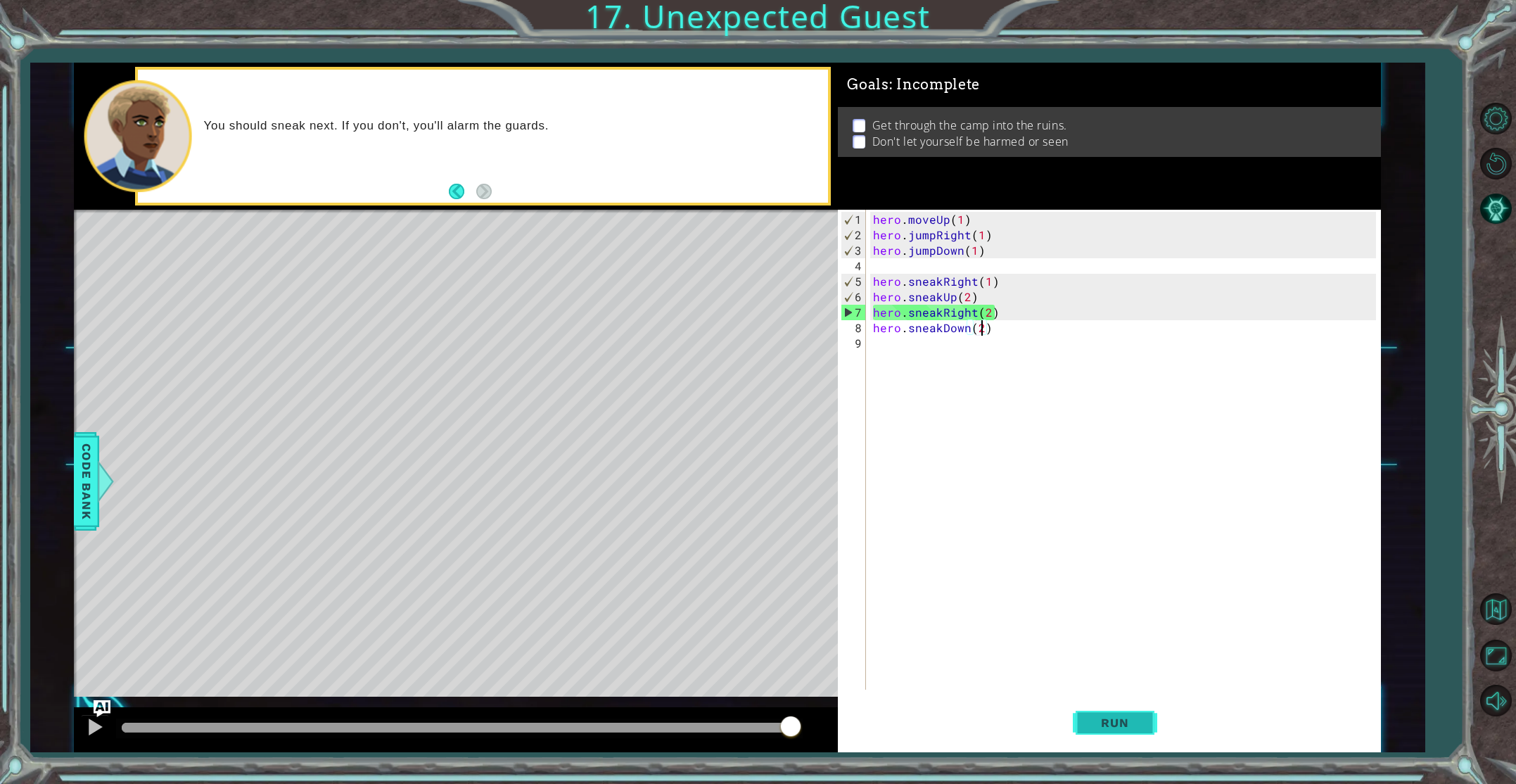
type textarea "hero.sneakDown(2)"
click at [1110, 728] on span "Run" at bounding box center [1115, 722] width 56 height 14
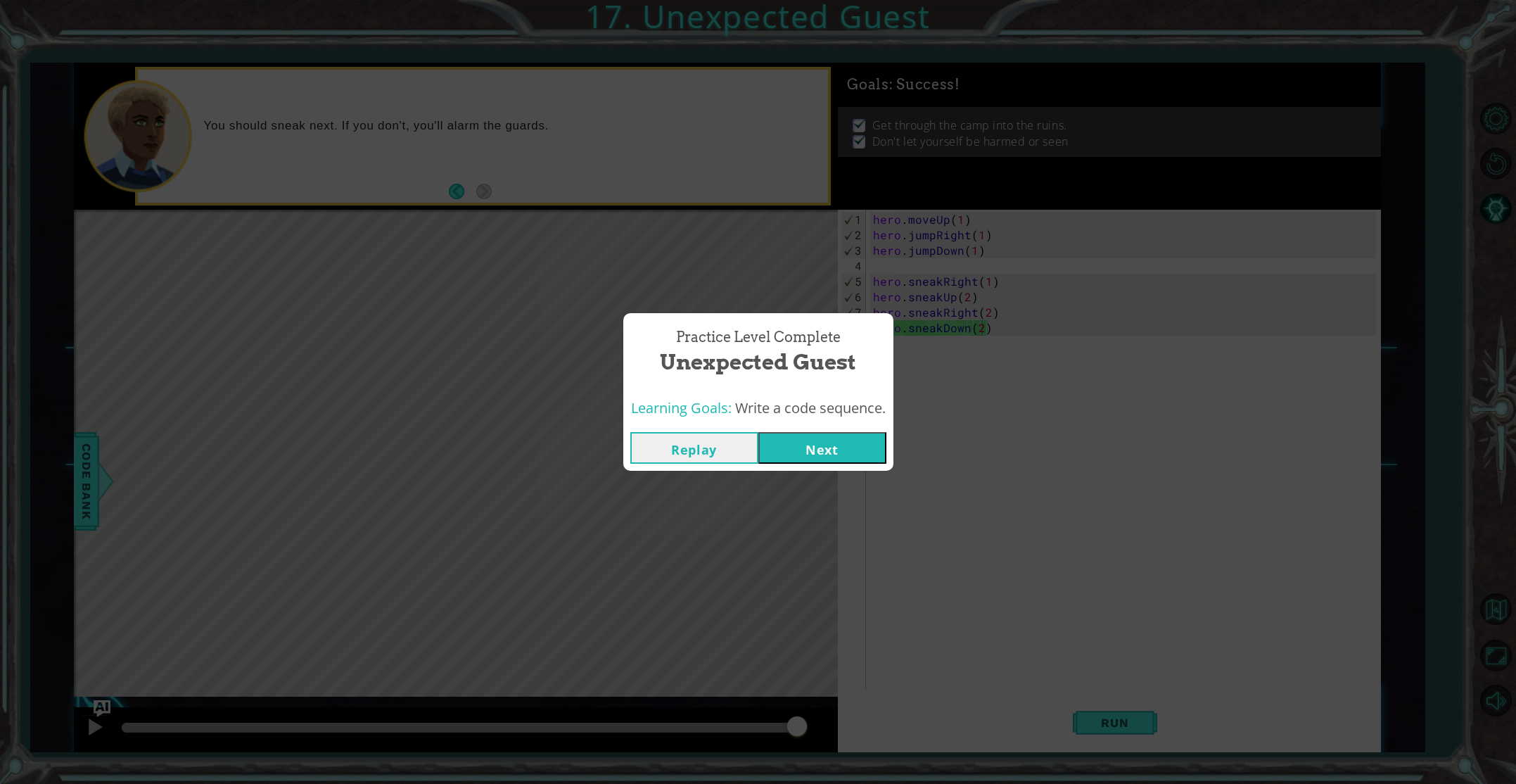
click at [834, 467] on div "Replay Next" at bounding box center [758, 448] width 270 height 46
click at [825, 437] on button "Next" at bounding box center [823, 448] width 128 height 32
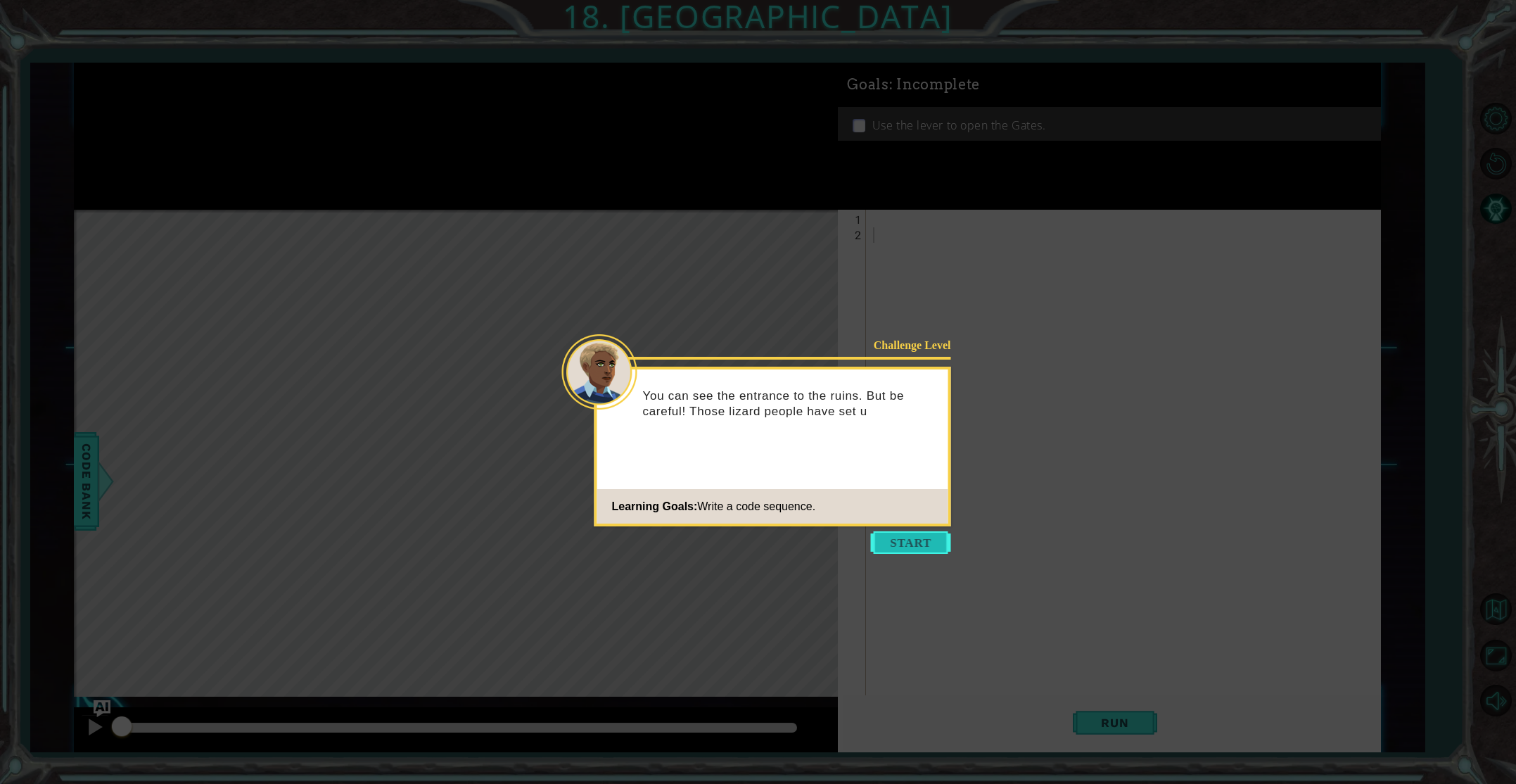
click at [904, 546] on button "Start" at bounding box center [911, 542] width 80 height 23
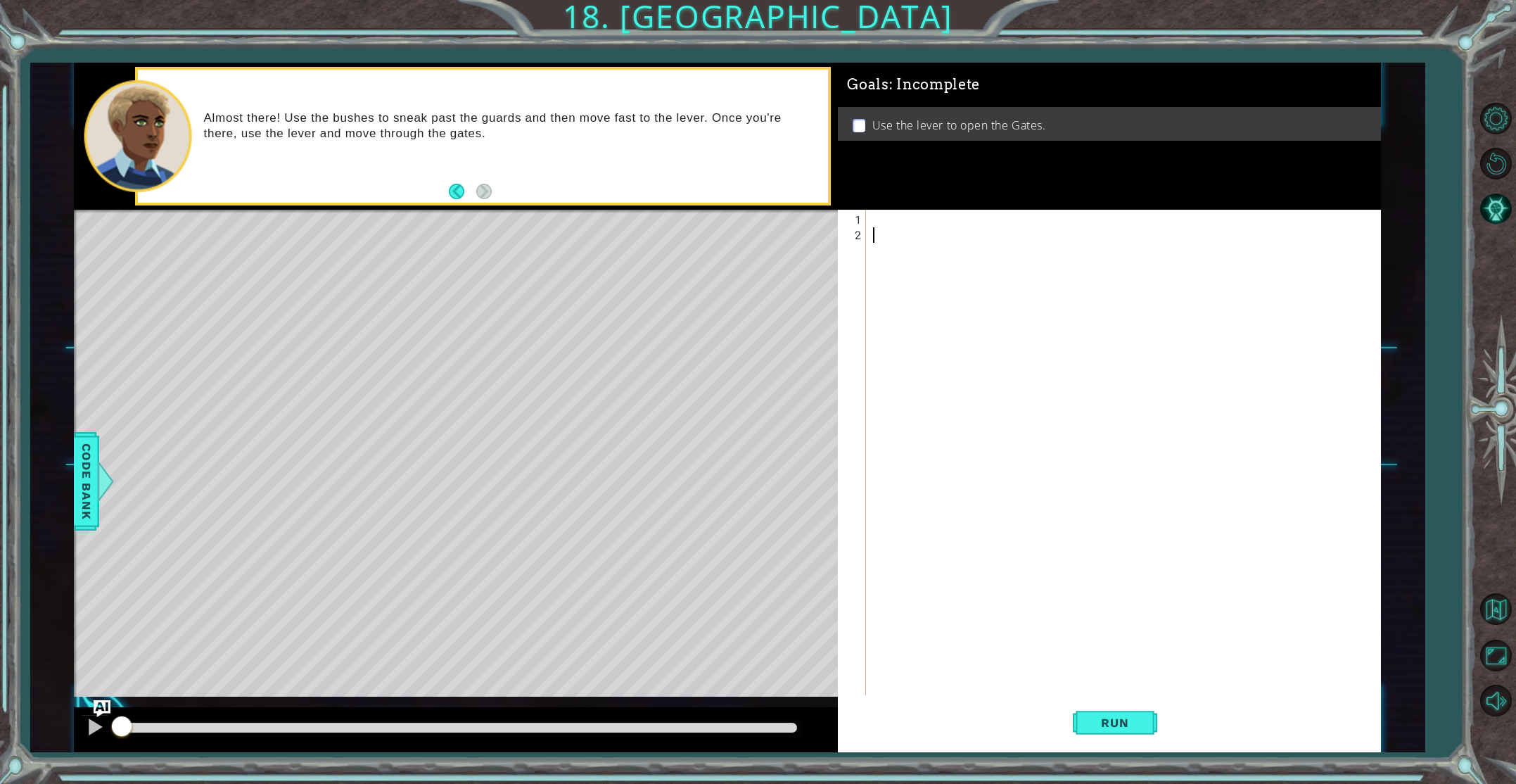
click at [874, 220] on div at bounding box center [1126, 482] width 512 height 541
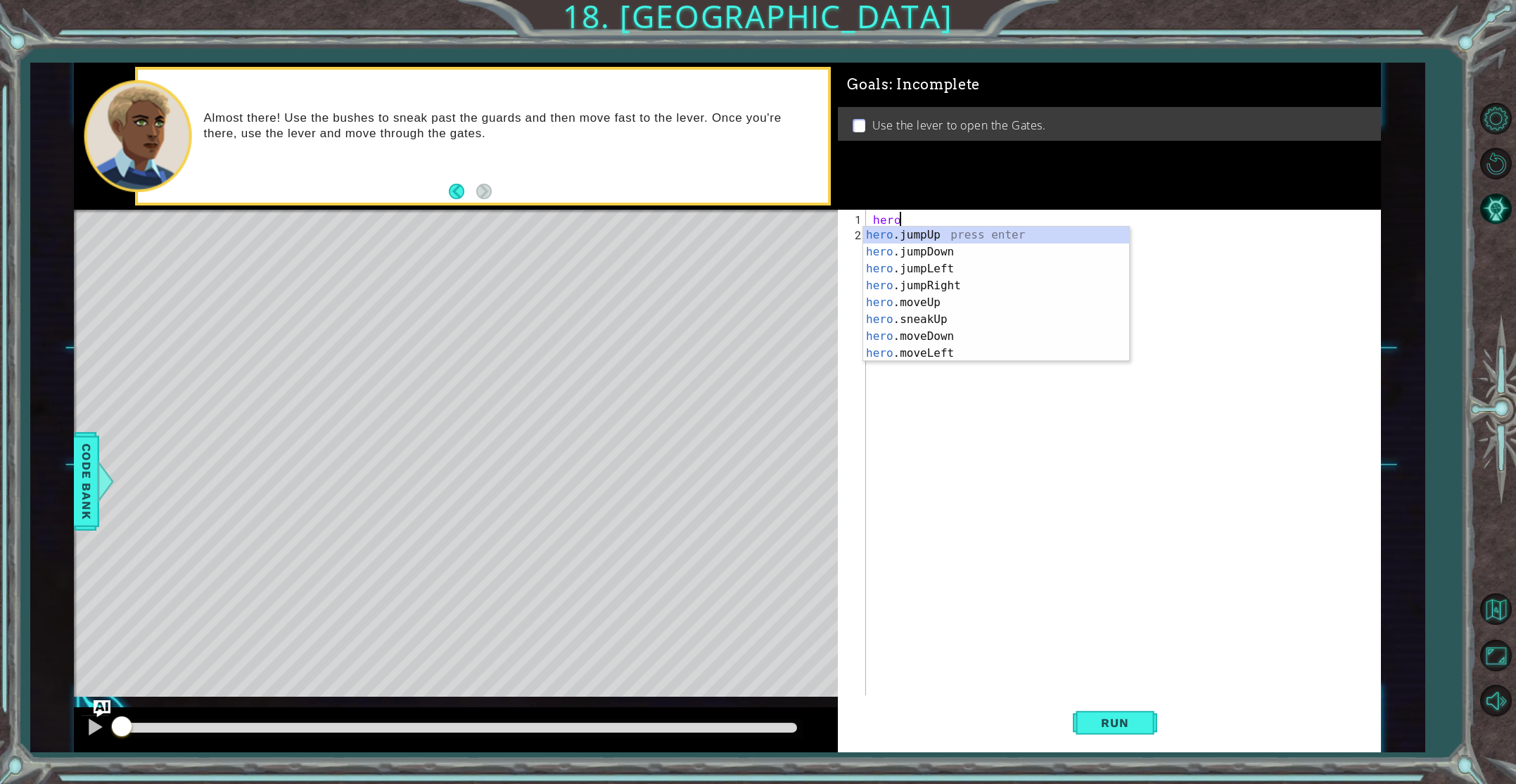
scroll to position [0, 2]
click at [889, 283] on div "hero . m oveUp press enter hero . m oveDown press enter hero . m oveLeft press …" at bounding box center [997, 310] width 266 height 169
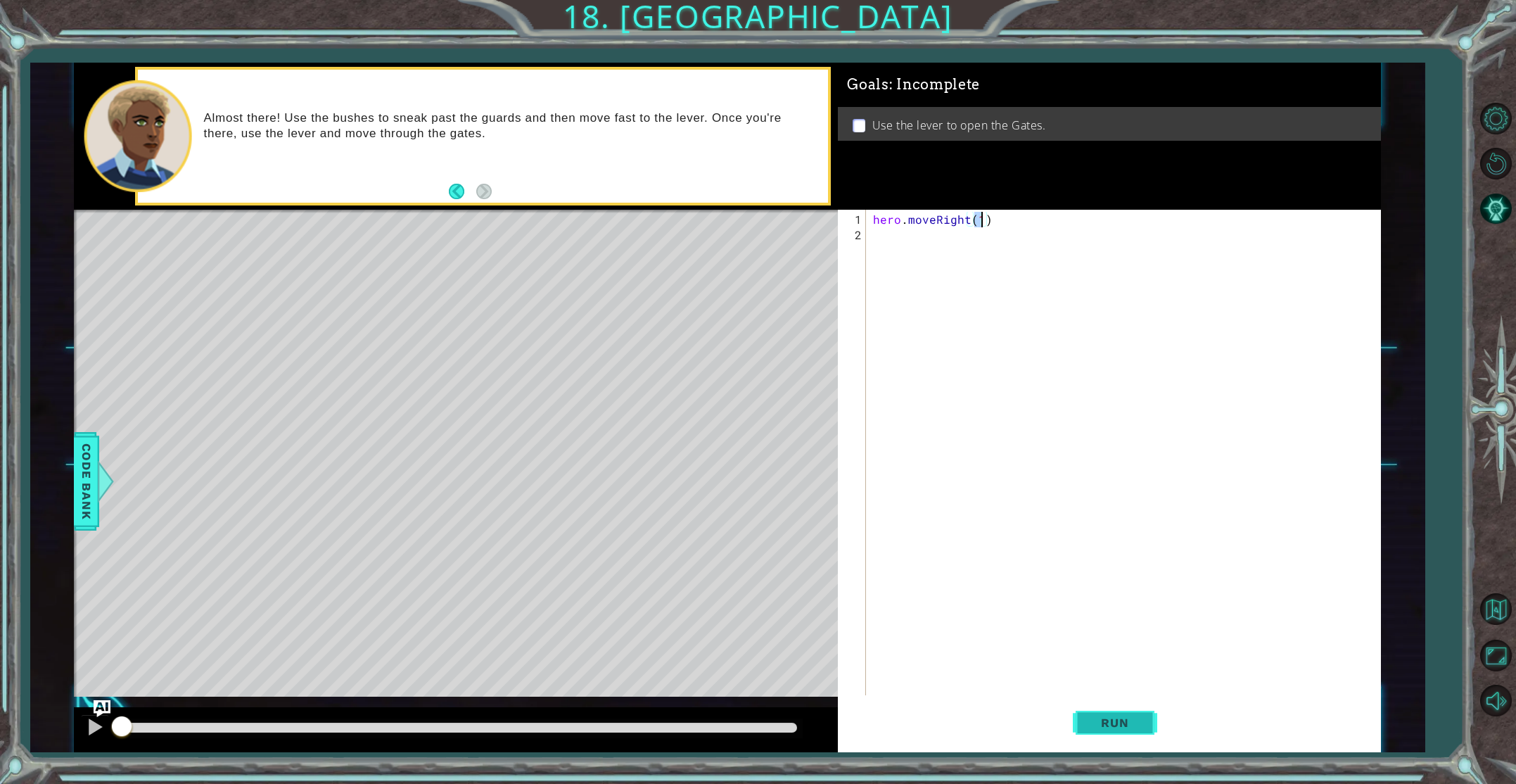
type textarea "hero.moveRight(1)"
click at [1105, 726] on span "Run" at bounding box center [1115, 722] width 56 height 14
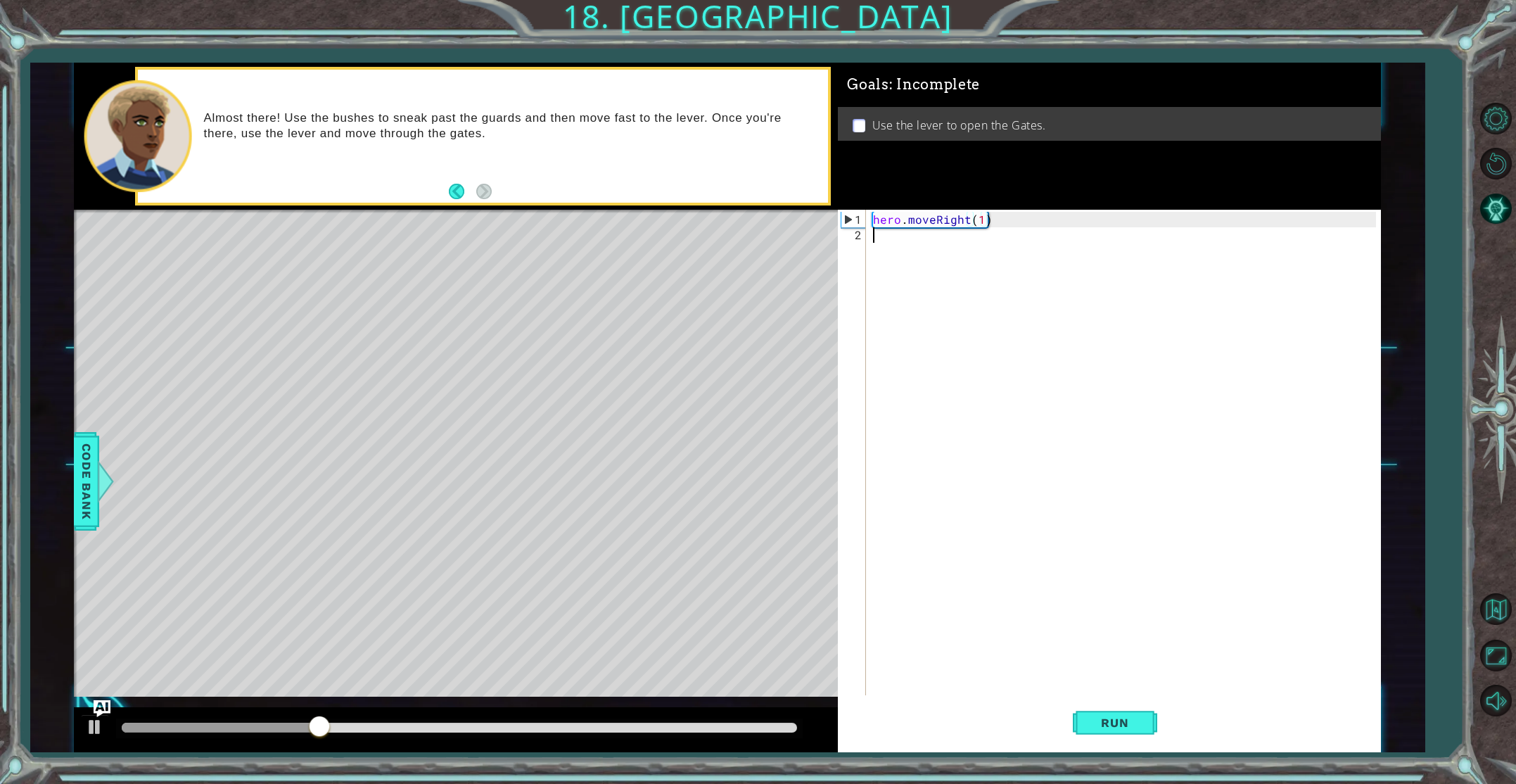
click at [885, 236] on div "hero . moveRight ( 1 )" at bounding box center [1126, 482] width 512 height 541
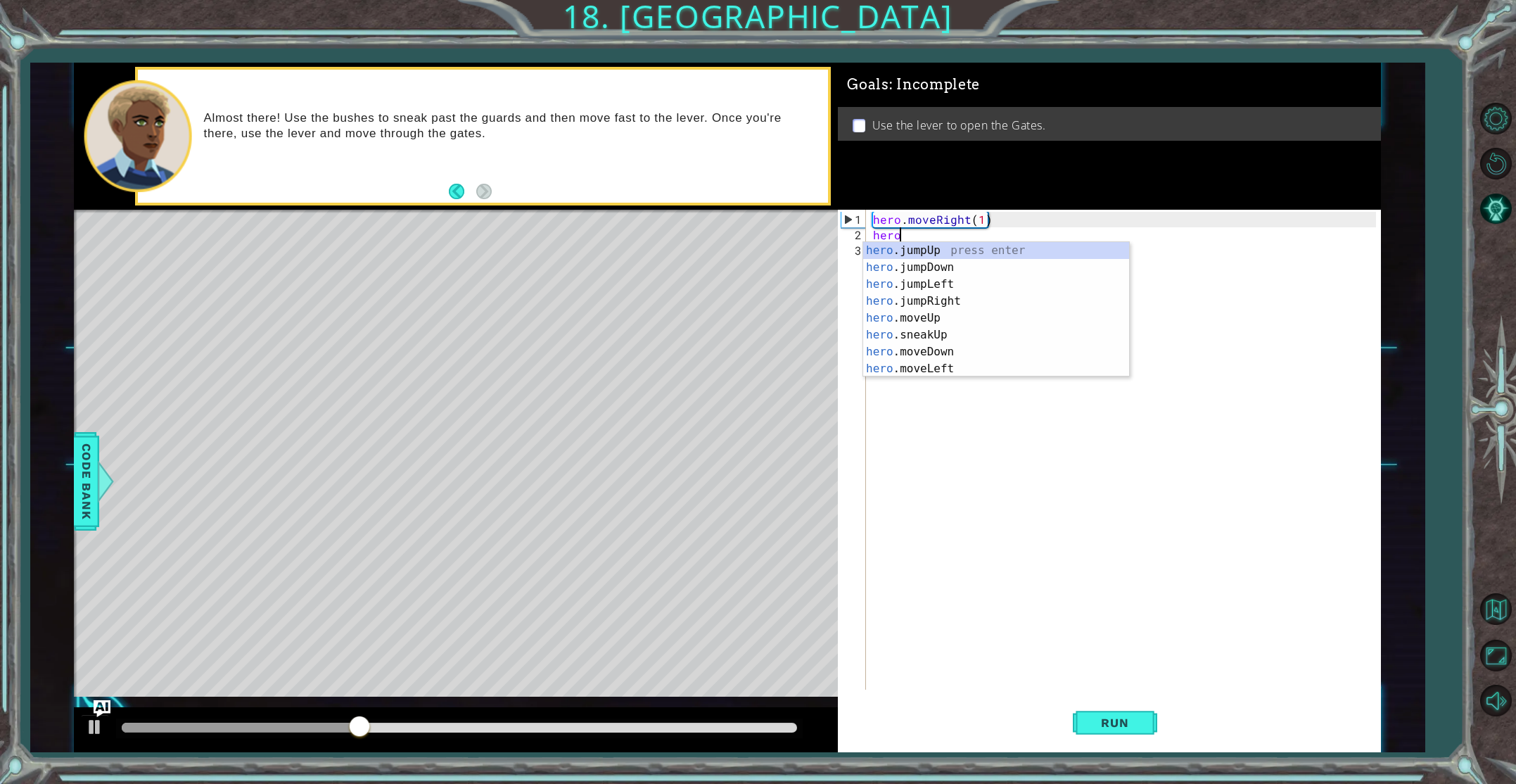
scroll to position [0, 1]
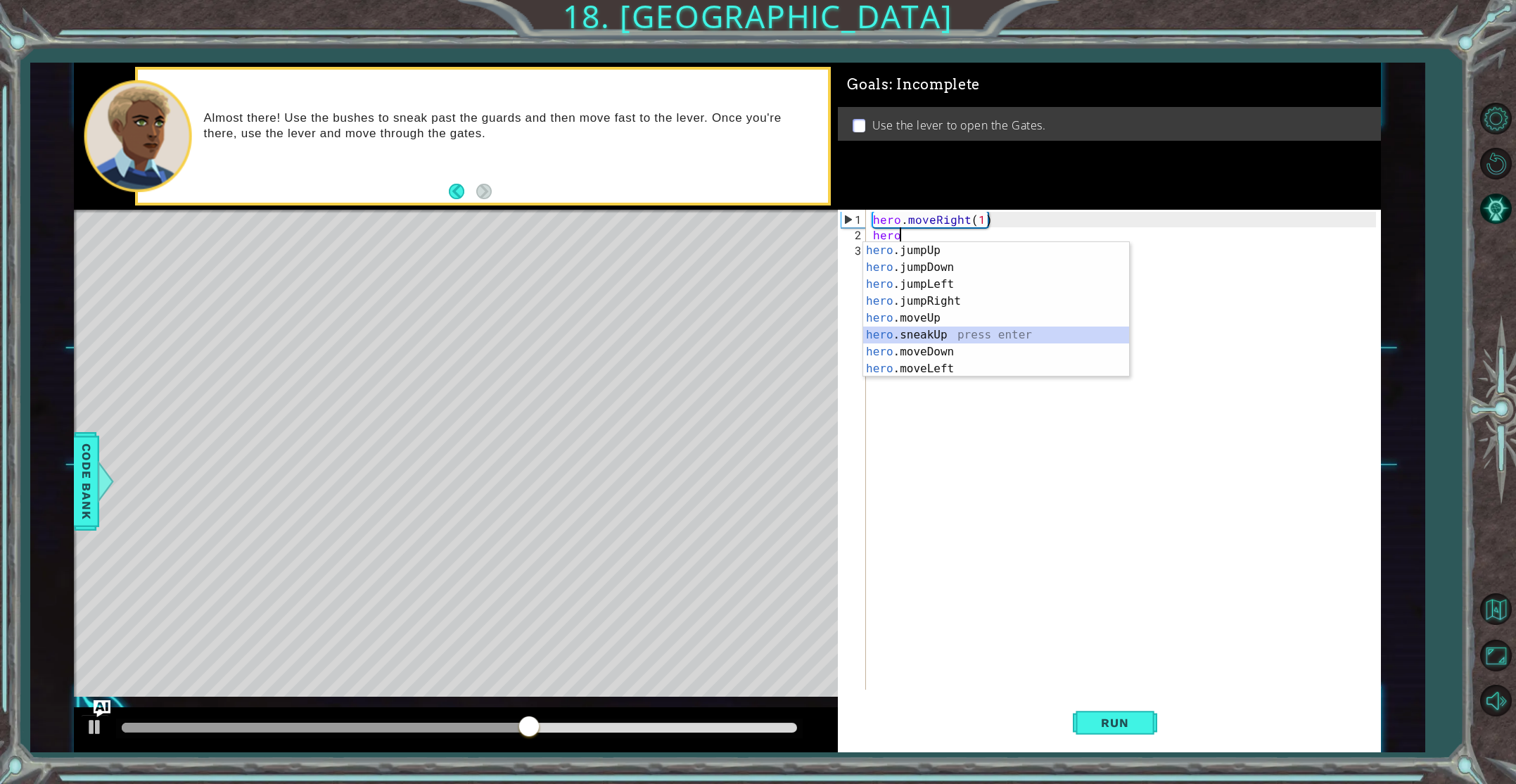
click at [936, 330] on div "hero .jumpUp press enter hero .jumpDown press enter hero .jumpLeft press enter …" at bounding box center [997, 326] width 266 height 169
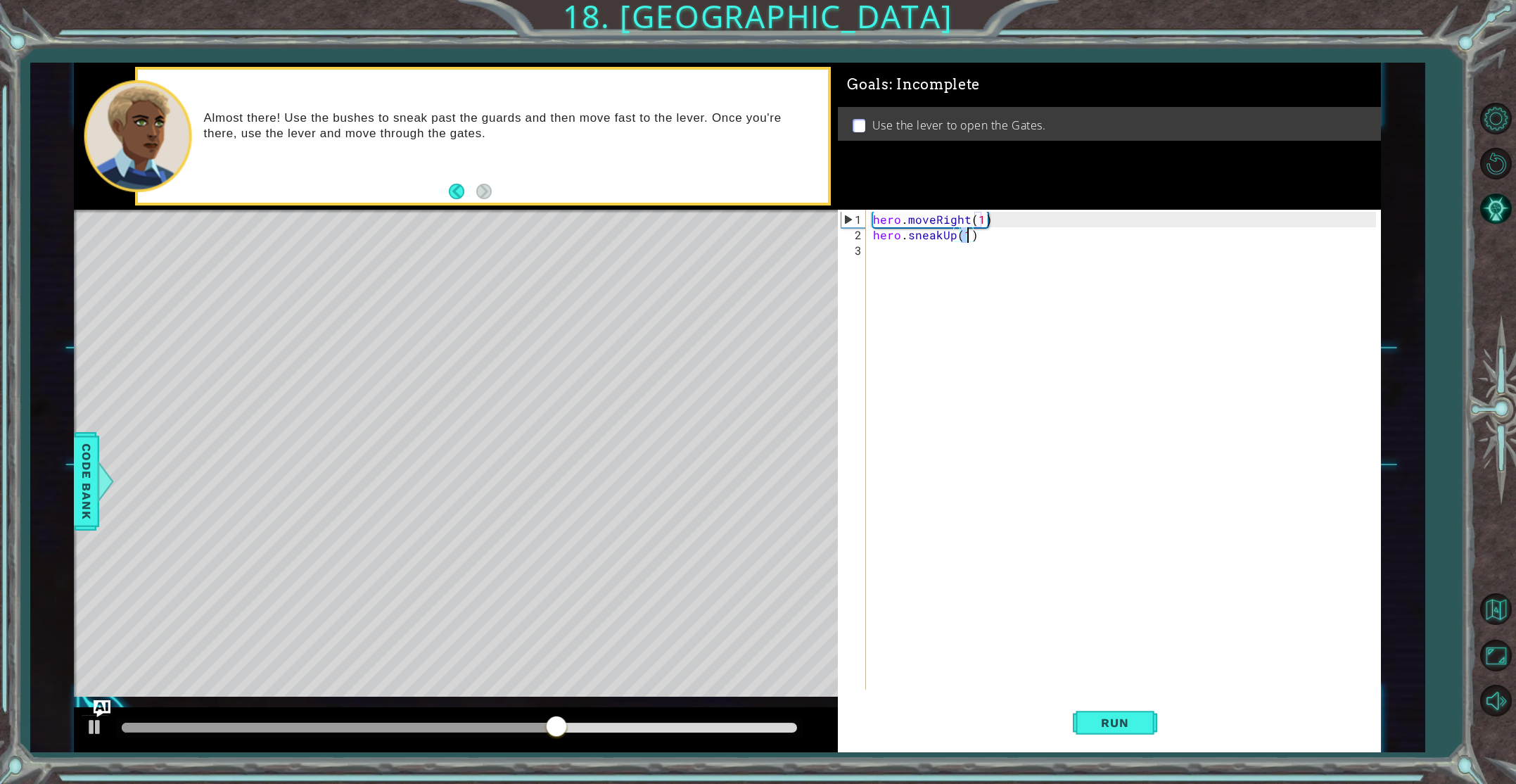
type textarea "hero.sneakUp(2)"
click at [888, 261] on div "hero . moveRight ( 1 ) hero . sneakUp ( 2 )" at bounding box center [1126, 466] width 512 height 510
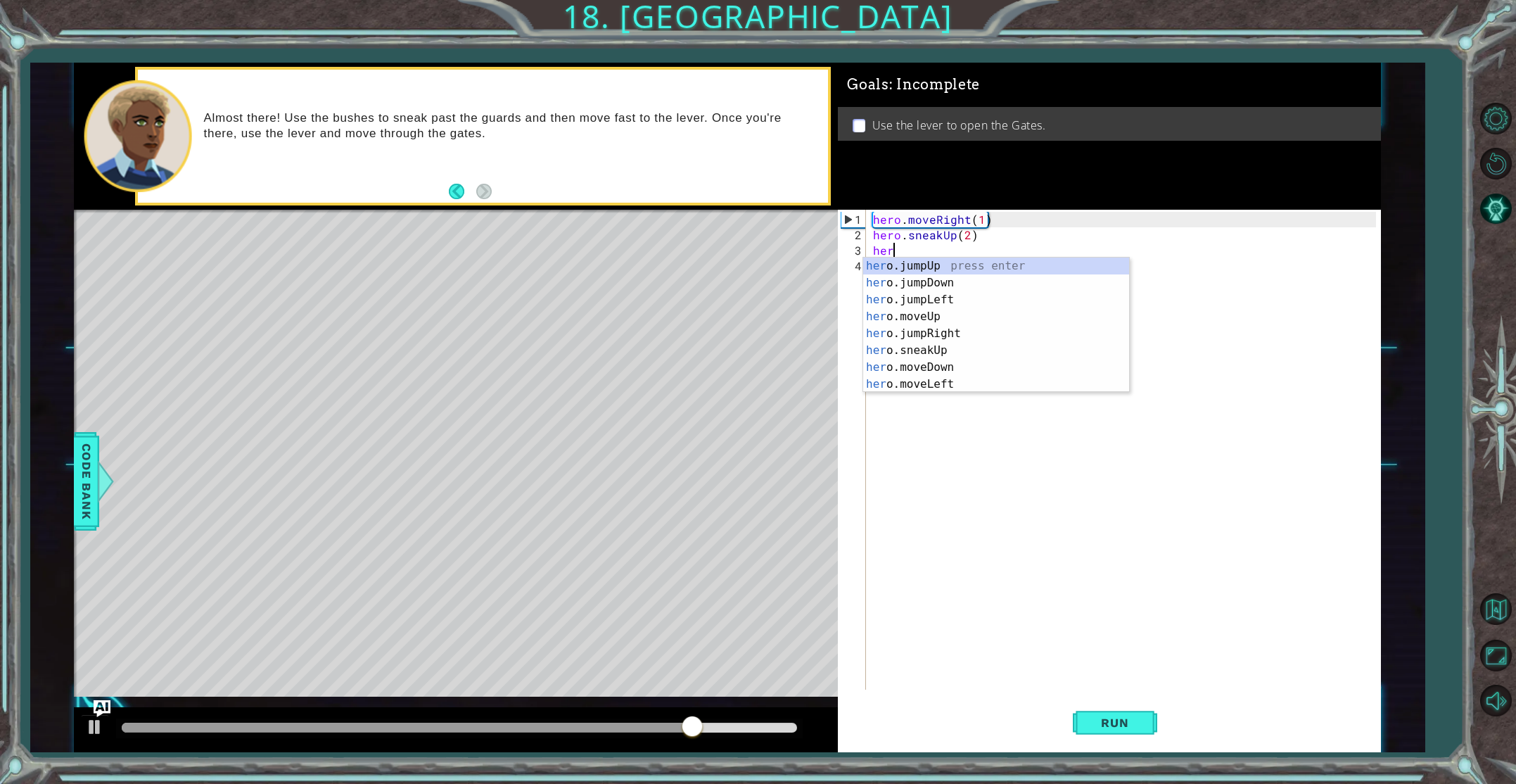
scroll to position [0, 1]
type textarea "hero.snea"
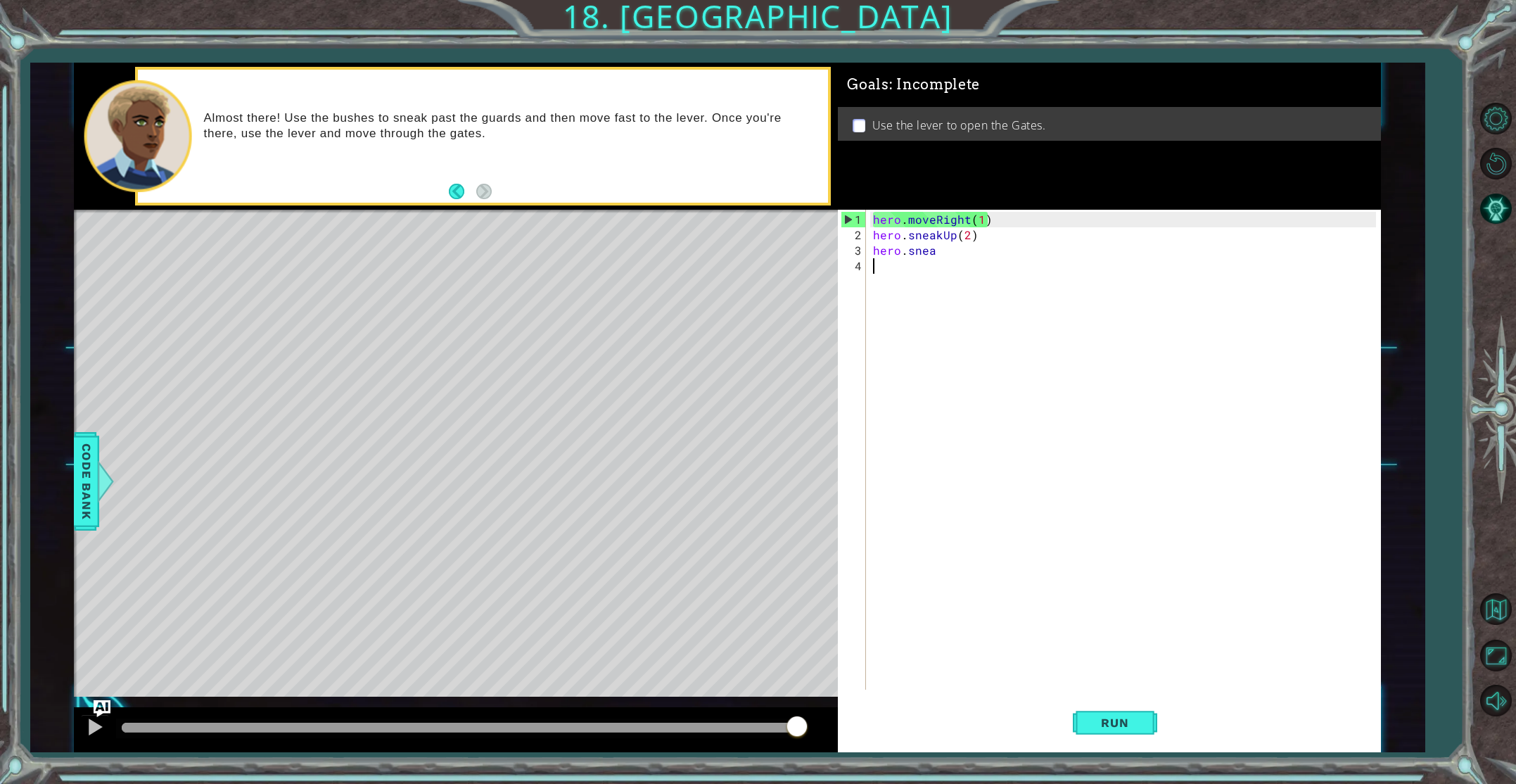
scroll to position [0, 0]
click at [934, 253] on div "hero . moveRight ( 1 ) hero . sneakUp ( 2 ) hero . snea" at bounding box center [1126, 466] width 512 height 510
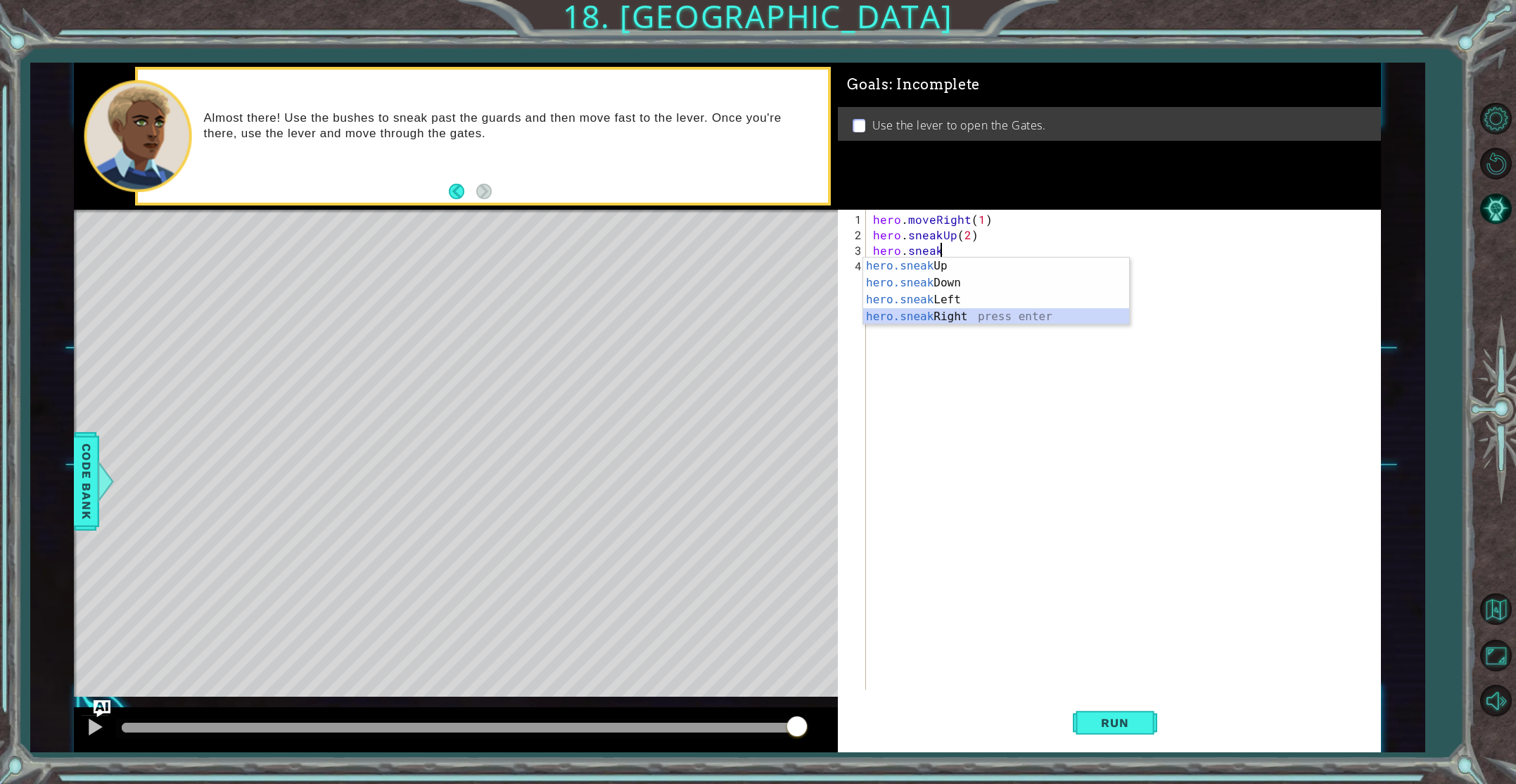
click at [948, 312] on div "hero.sneak Up press enter hero.sneak Down press enter hero.sneak Left press ent…" at bounding box center [997, 308] width 266 height 101
type textarea "hero.sneakRight(1)"
click at [916, 281] on div "hero . moveRight ( 1 ) hero . sneakUp ( 2 ) hero . sneakRight ( 1 )" at bounding box center [1126, 466] width 512 height 510
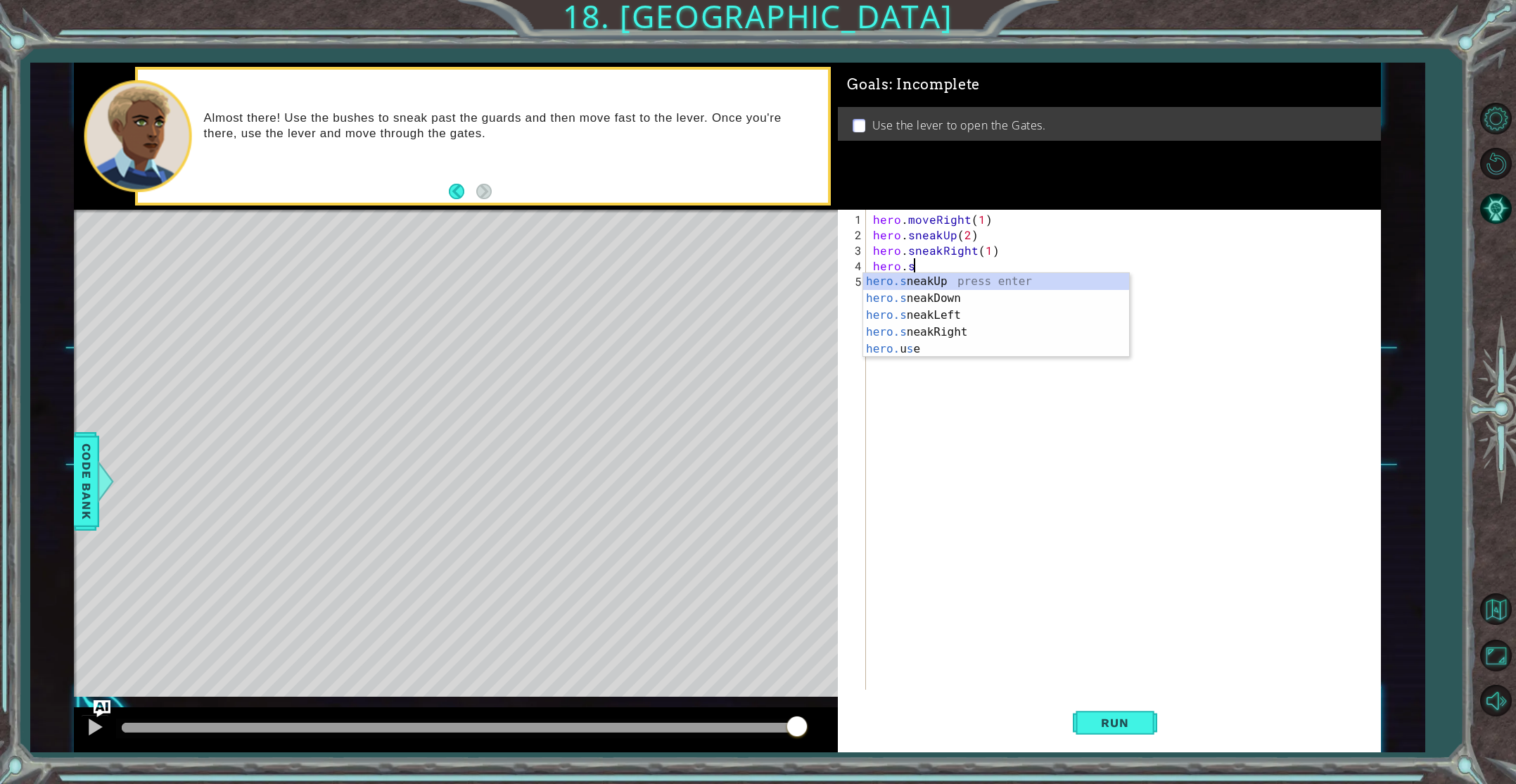
scroll to position [0, 2]
click at [936, 282] on div "hero.sn eakUp press enter hero.sn eakDown press enter hero.sn eakLeft press ent…" at bounding box center [997, 323] width 266 height 101
type textarea "hero.sneakUp(1)"
click at [1101, 712] on button "Run" at bounding box center [1115, 722] width 84 height 54
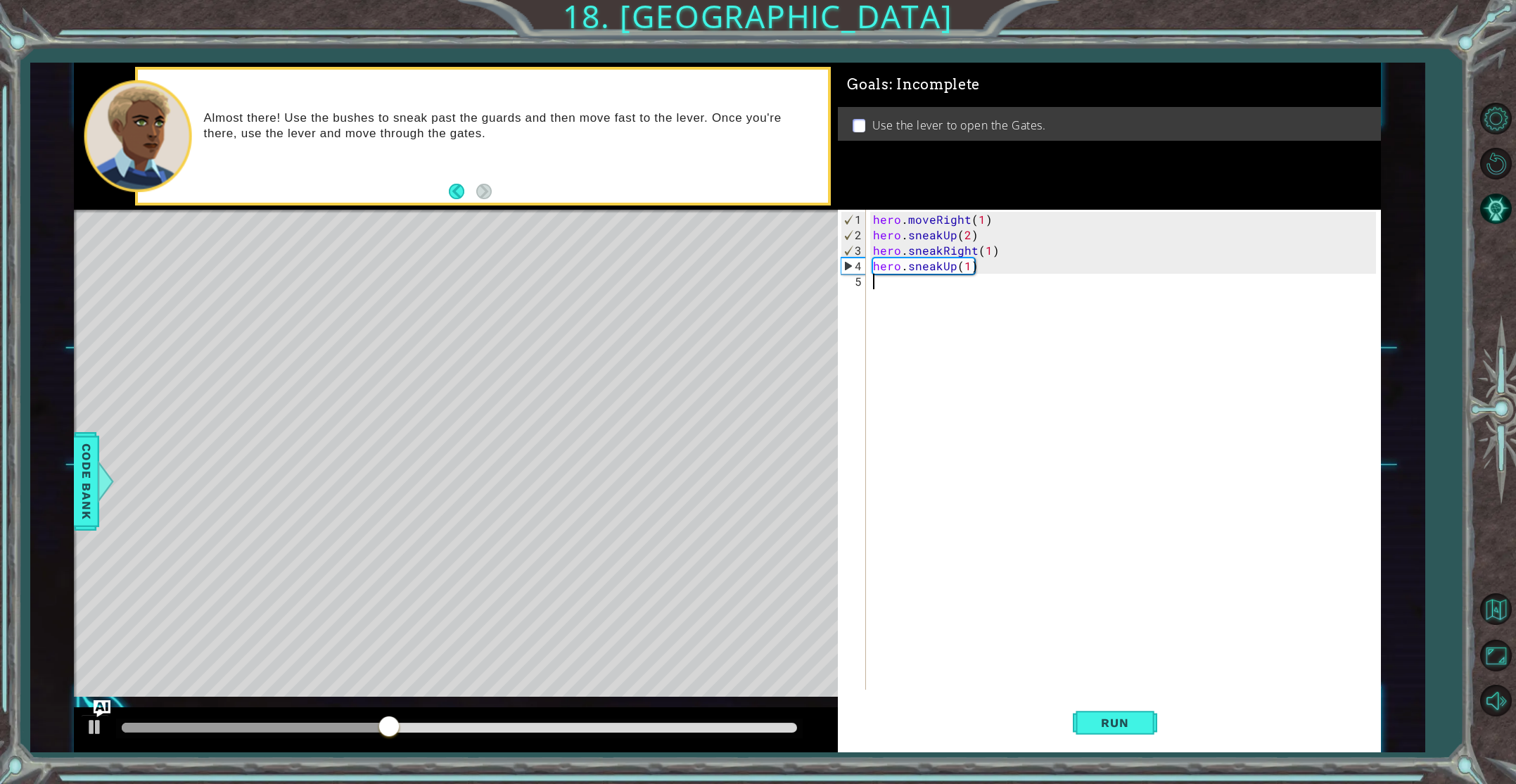
click at [901, 305] on div "hero . moveRight ( 1 ) hero . sneakUp ( 2 ) hero . sneakRight ( 1 ) hero . snea…" at bounding box center [1126, 466] width 512 height 510
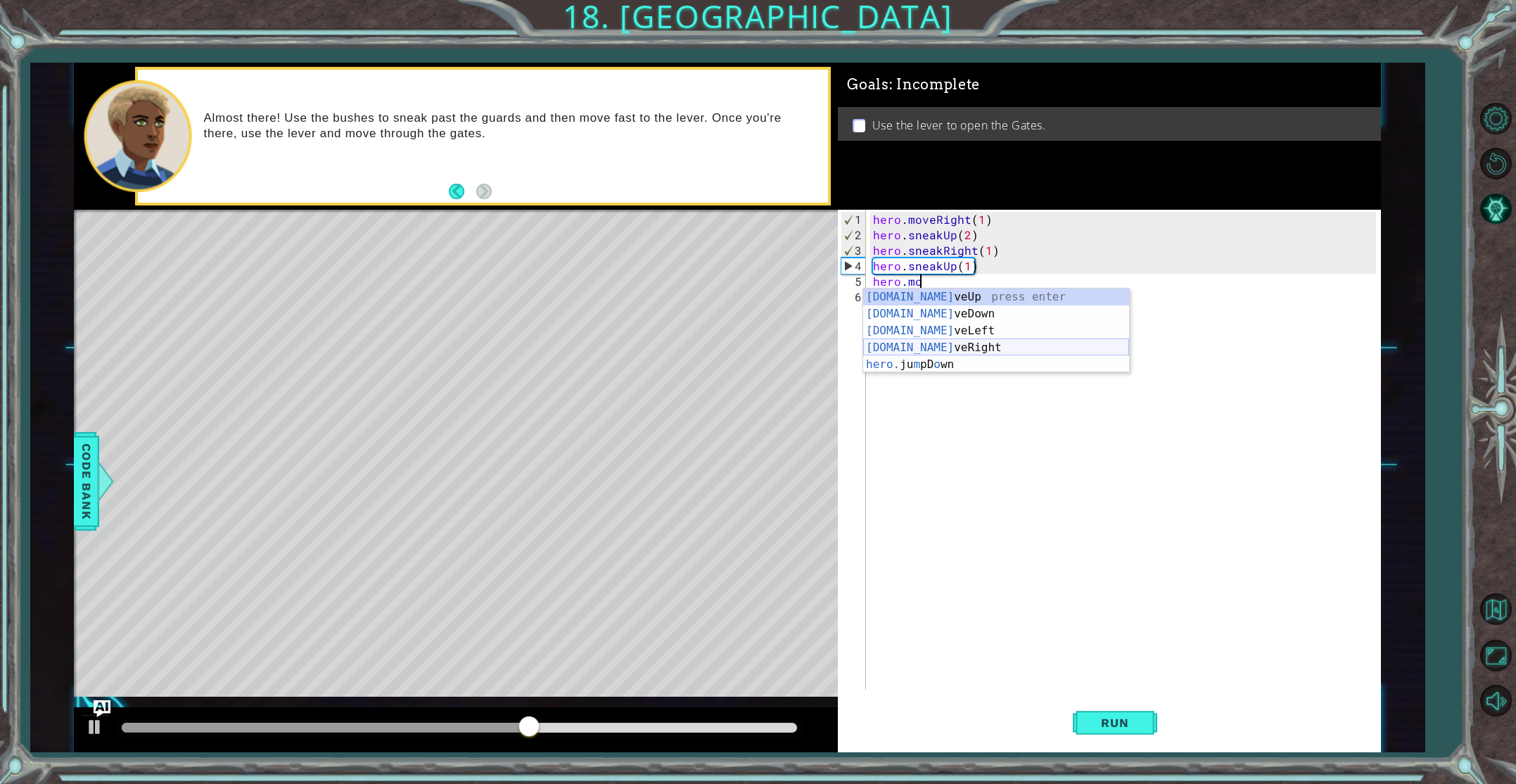
click at [930, 342] on div "hero.mo veUp press enter hero.mo veDown press enter hero.mo veLeft press enter …" at bounding box center [997, 347] width 266 height 118
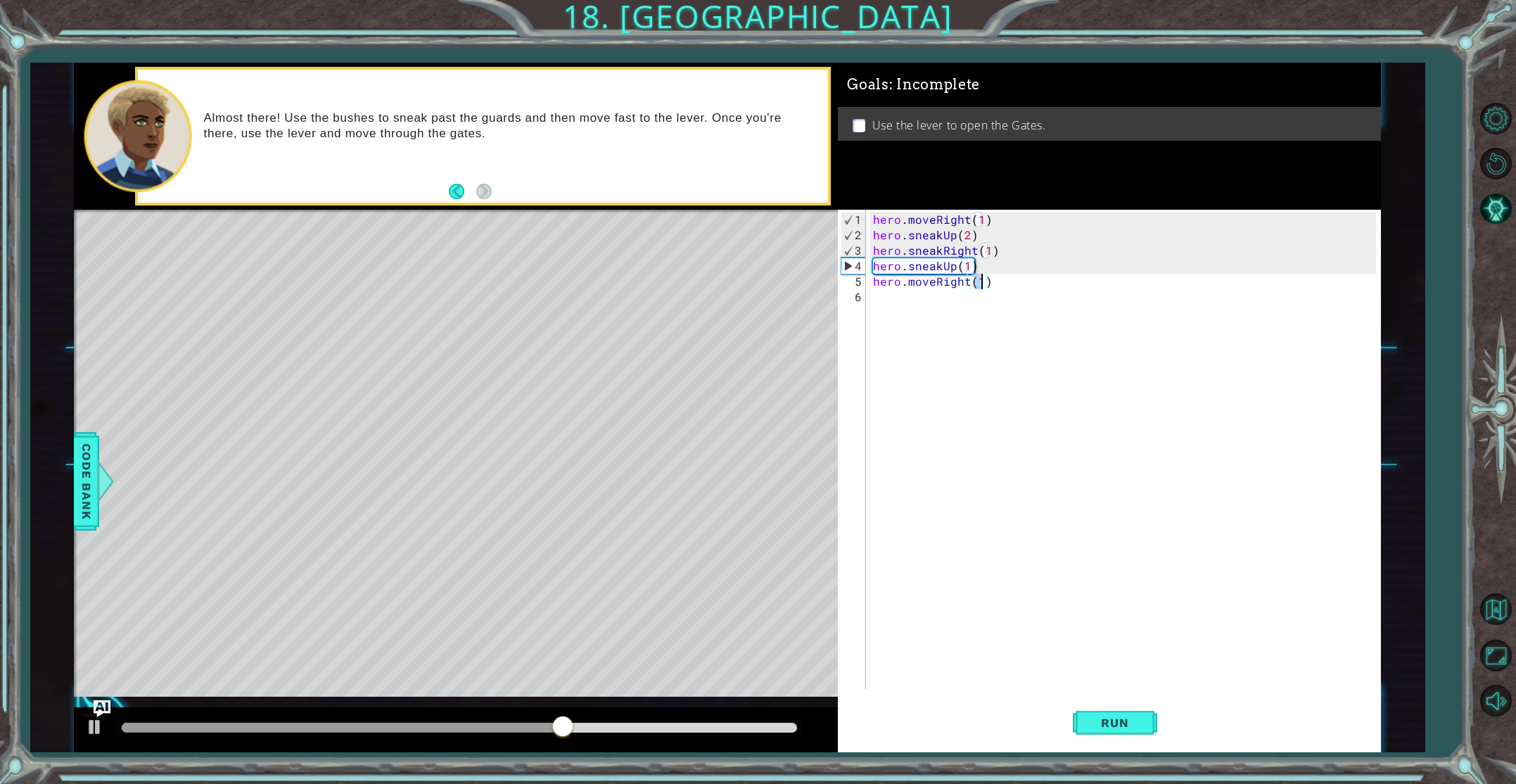
scroll to position [0, 7]
type textarea "hero.moveRight(2)"
click at [1113, 713] on button "Run" at bounding box center [1115, 722] width 84 height 54
click at [885, 301] on div "hero . moveRight ( 1 ) hero . sneakUp ( 2 ) hero . sneakRight ( 1 ) hero . snea…" at bounding box center [1126, 466] width 512 height 510
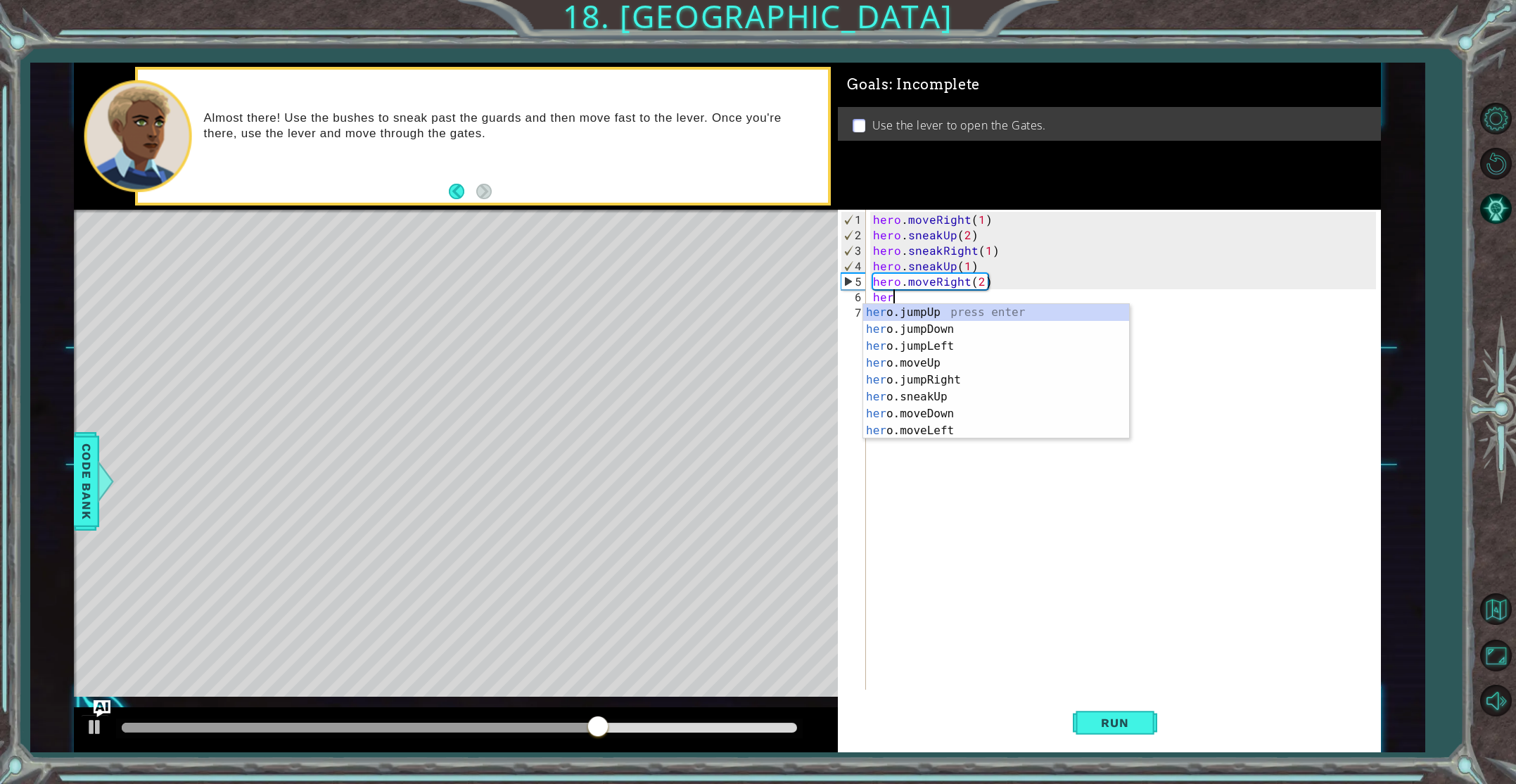
scroll to position [0, 1]
type textarea "hero.j"
click at [934, 325] on div "hero.j umpUp press enter hero.j umpDown press enter hero.j umpLeft press enter …" at bounding box center [997, 354] width 266 height 101
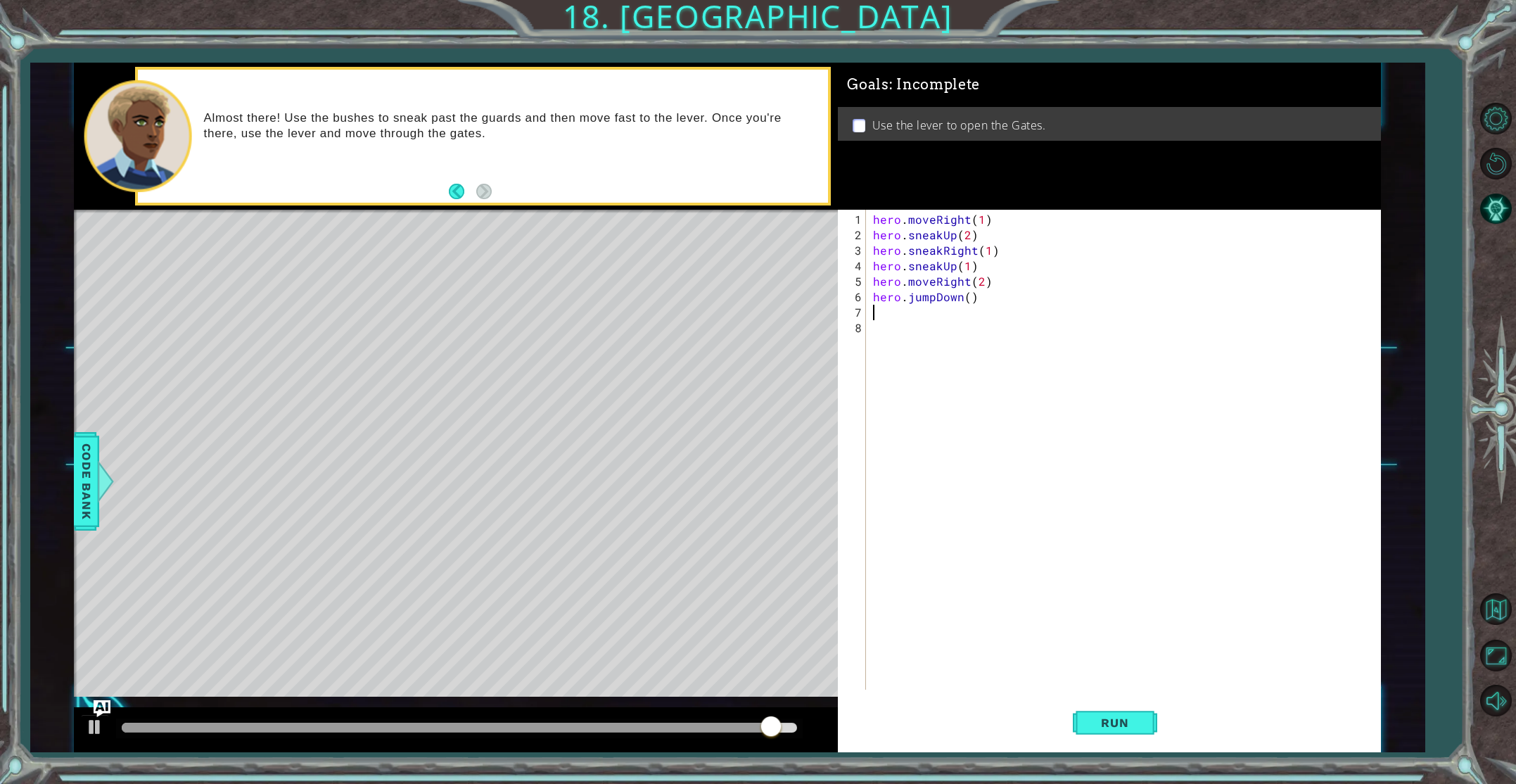
scroll to position [0, 0]
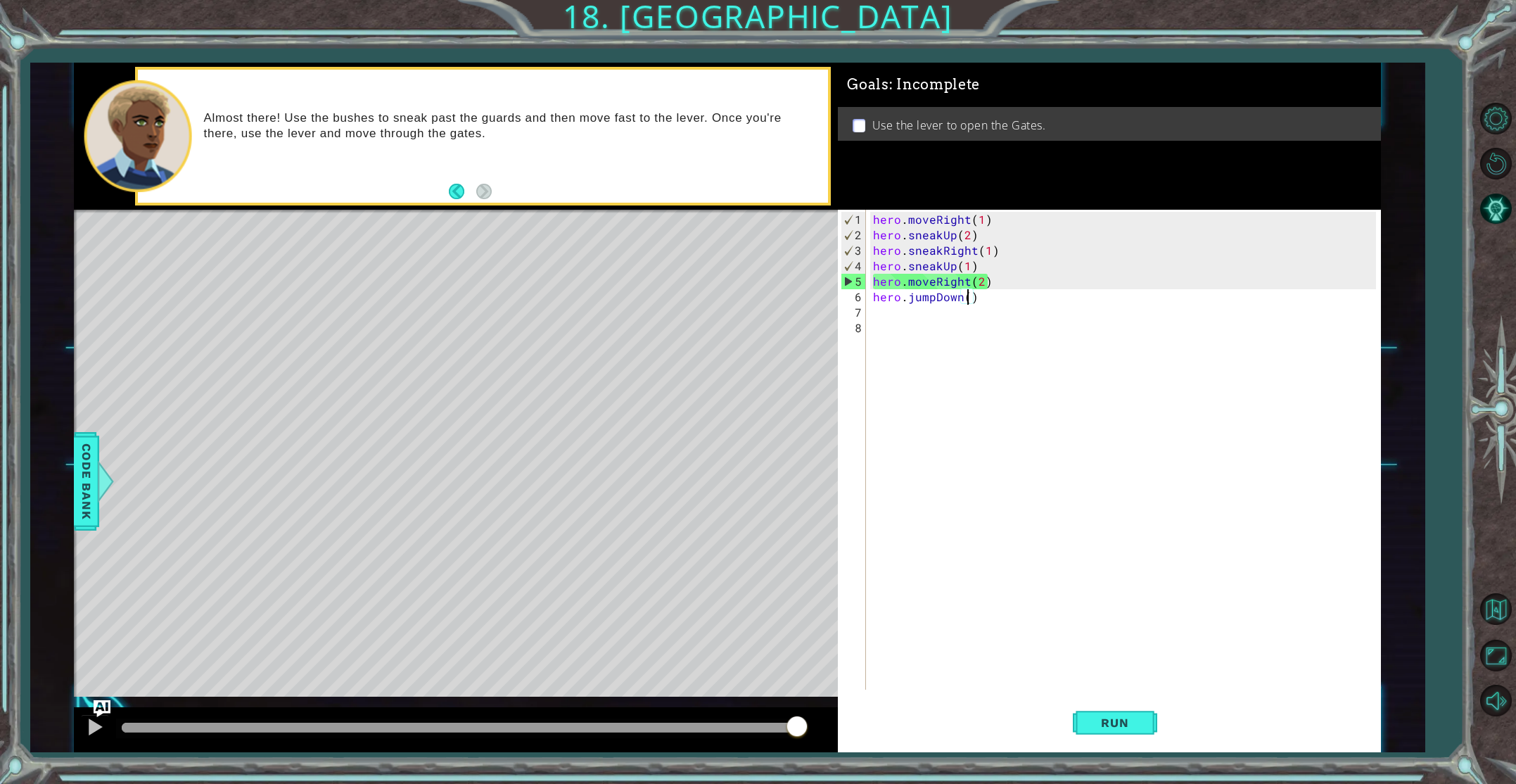
click at [968, 299] on div "hero . moveRight ( 1 ) hero . sneakUp ( 2 ) hero . sneakRight ( 1 ) hero . snea…" at bounding box center [1126, 466] width 512 height 510
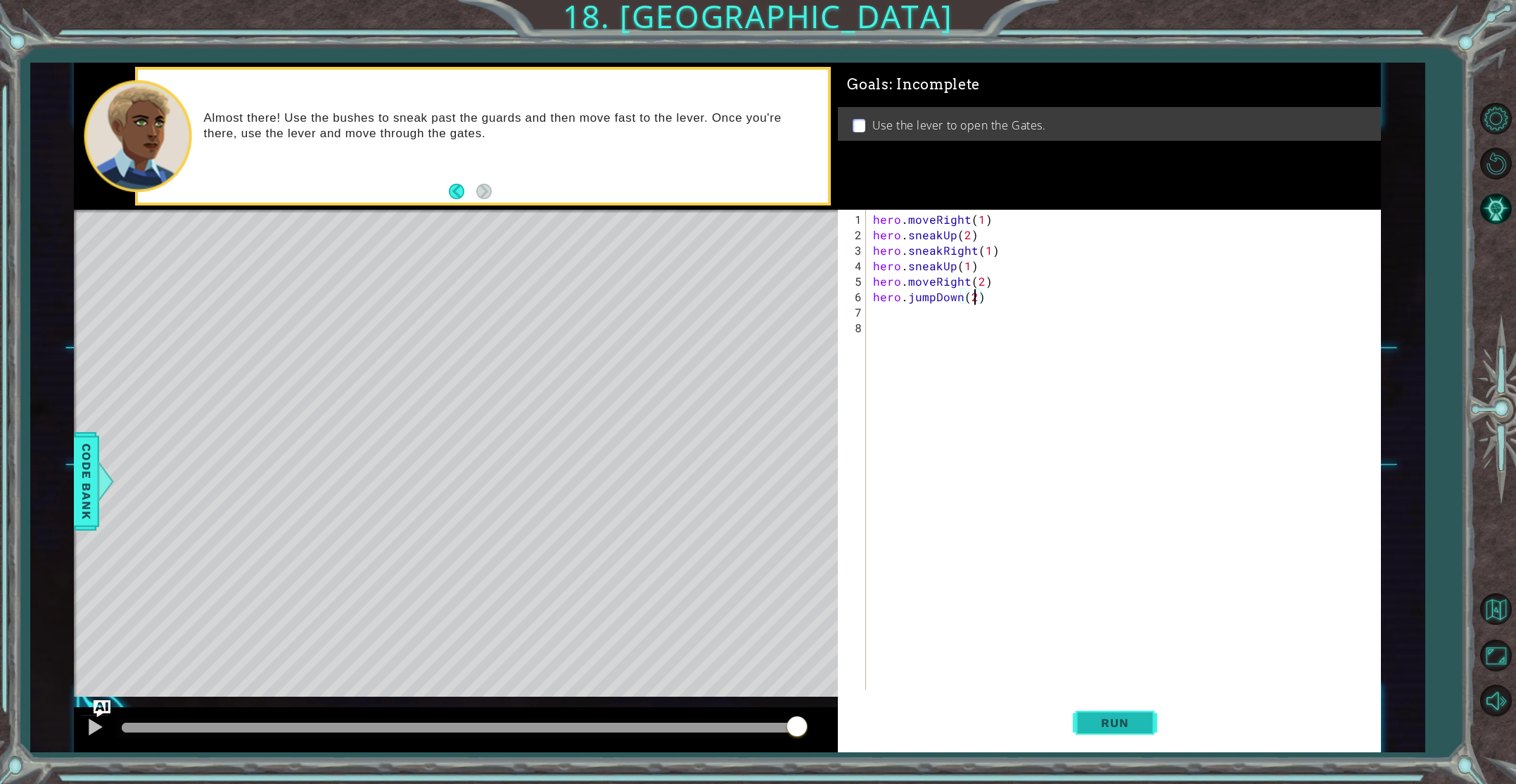
click at [1100, 712] on button "Run" at bounding box center [1115, 722] width 84 height 54
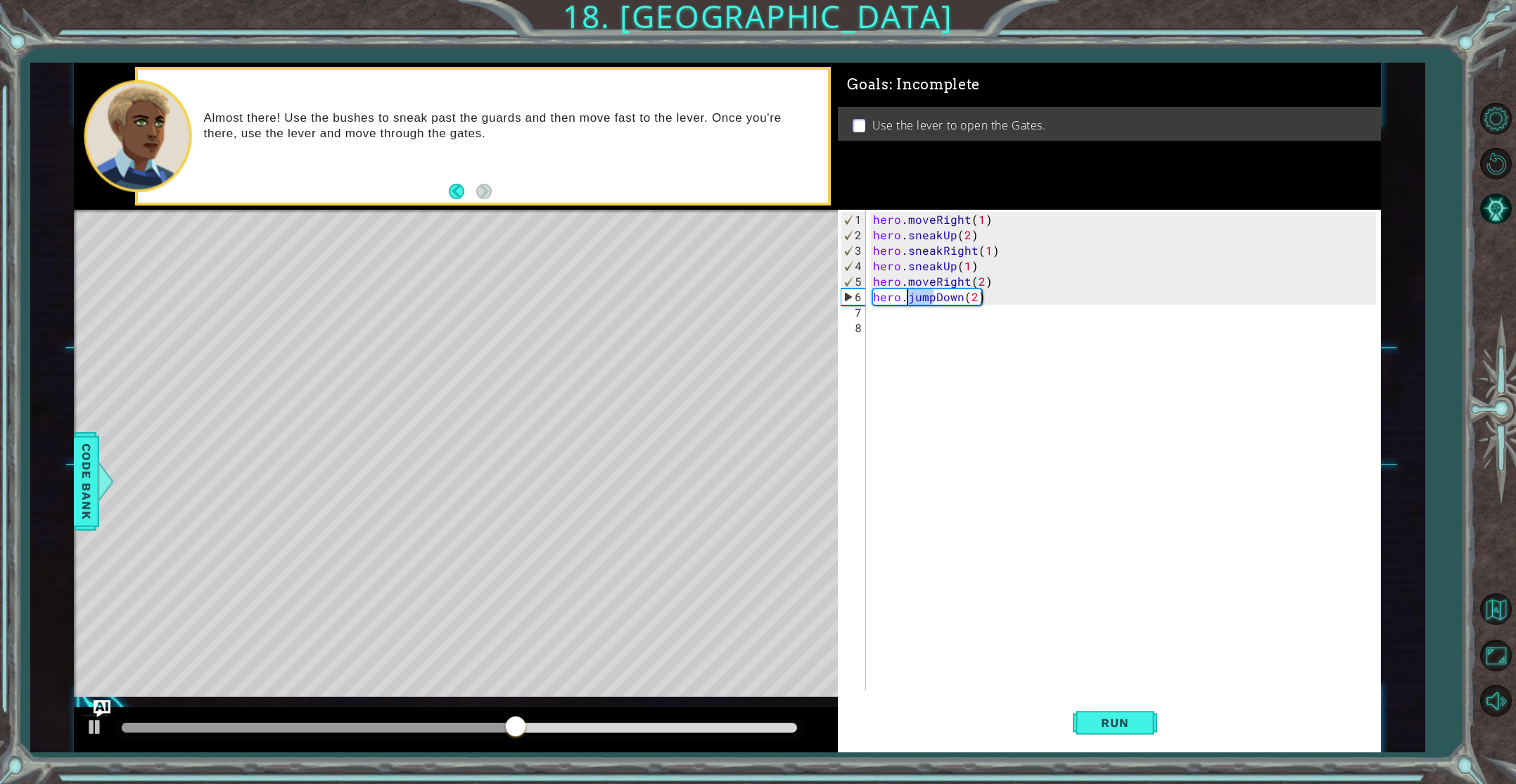
drag, startPoint x: 936, startPoint y: 298, endPoint x: 910, endPoint y: 301, distance: 26.2
click at [910, 301] on div "hero . moveRight ( 1 ) hero . sneakUp ( 2 ) hero . sneakRight ( 1 ) hero . snea…" at bounding box center [1126, 466] width 512 height 510
drag, startPoint x: 986, startPoint y: 297, endPoint x: 907, endPoint y: 299, distance: 79.0
click at [907, 299] on div "hero . moveRight ( 1 ) hero . sneakUp ( 2 ) hero . sneakRight ( 1 ) hero . snea…" at bounding box center [1126, 466] width 512 height 510
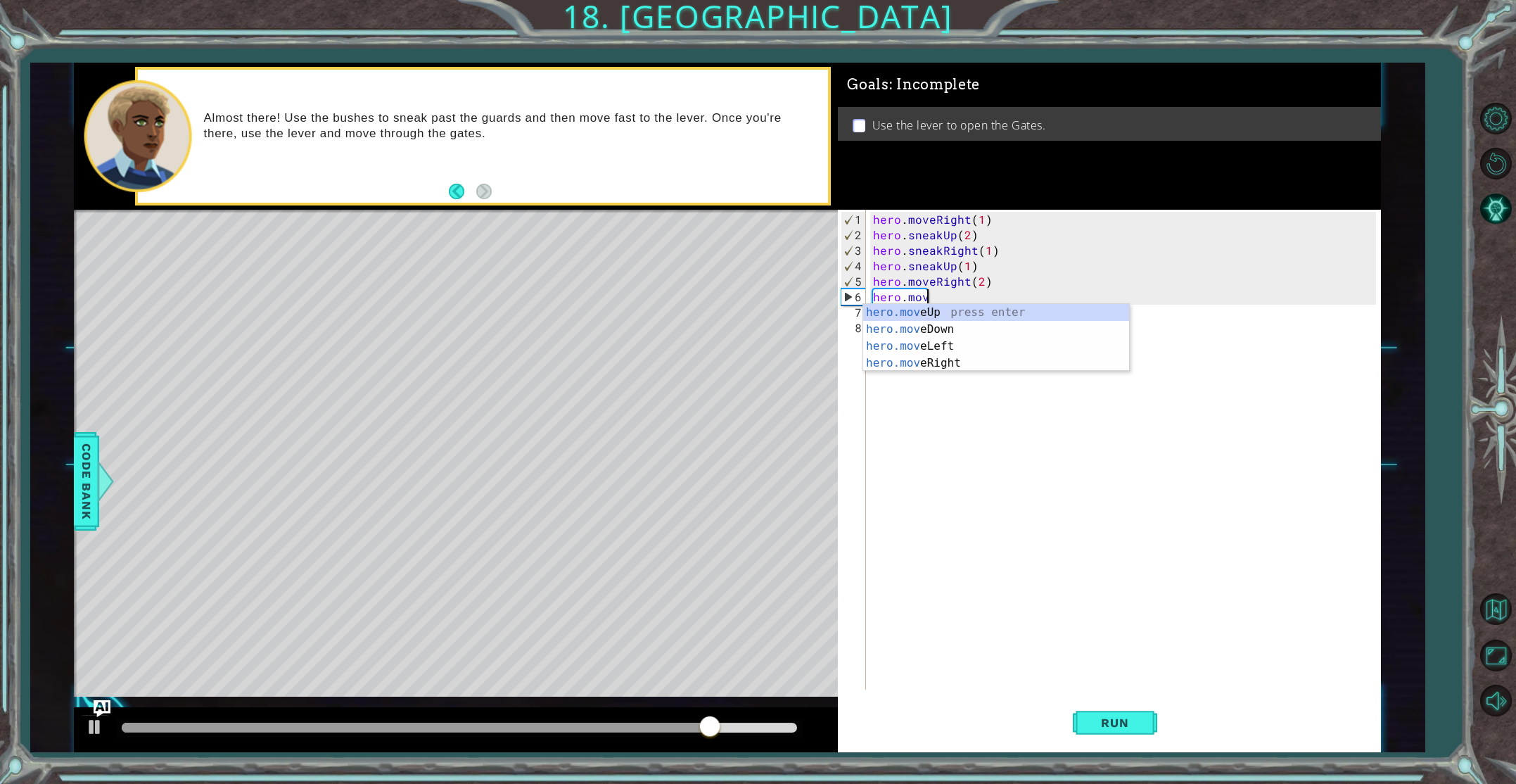
scroll to position [0, 2]
click at [928, 323] on div "hero.mov eUp press enter hero.mov eDown press enter hero.mov eLeft press enter …" at bounding box center [997, 354] width 266 height 101
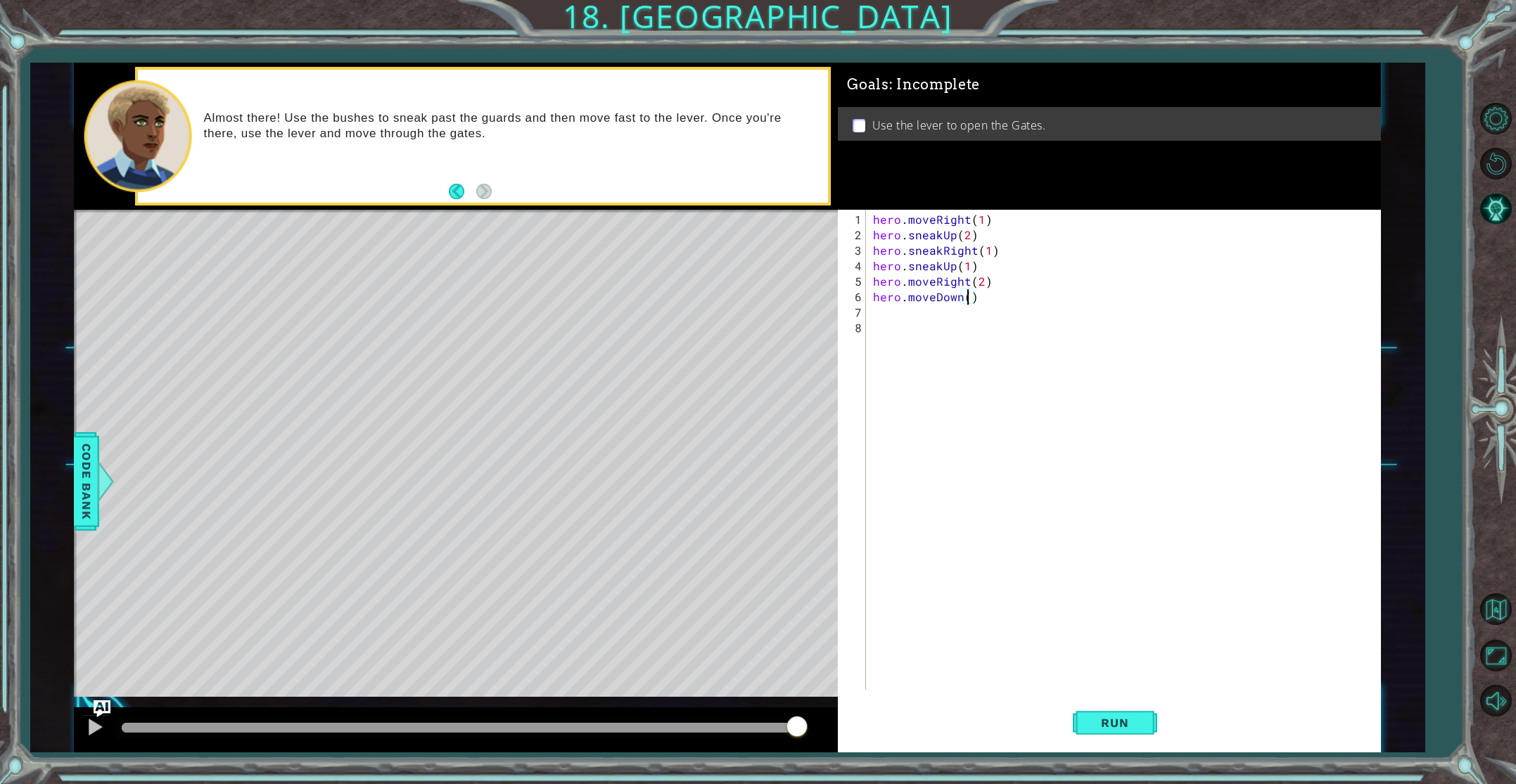
type textarea "hero.moveDown(1)"
click at [877, 315] on div "hero . moveRight ( 1 ) hero . sneakUp ( 2 ) hero . sneakRight ( 1 ) hero . snea…" at bounding box center [1126, 466] width 512 height 510
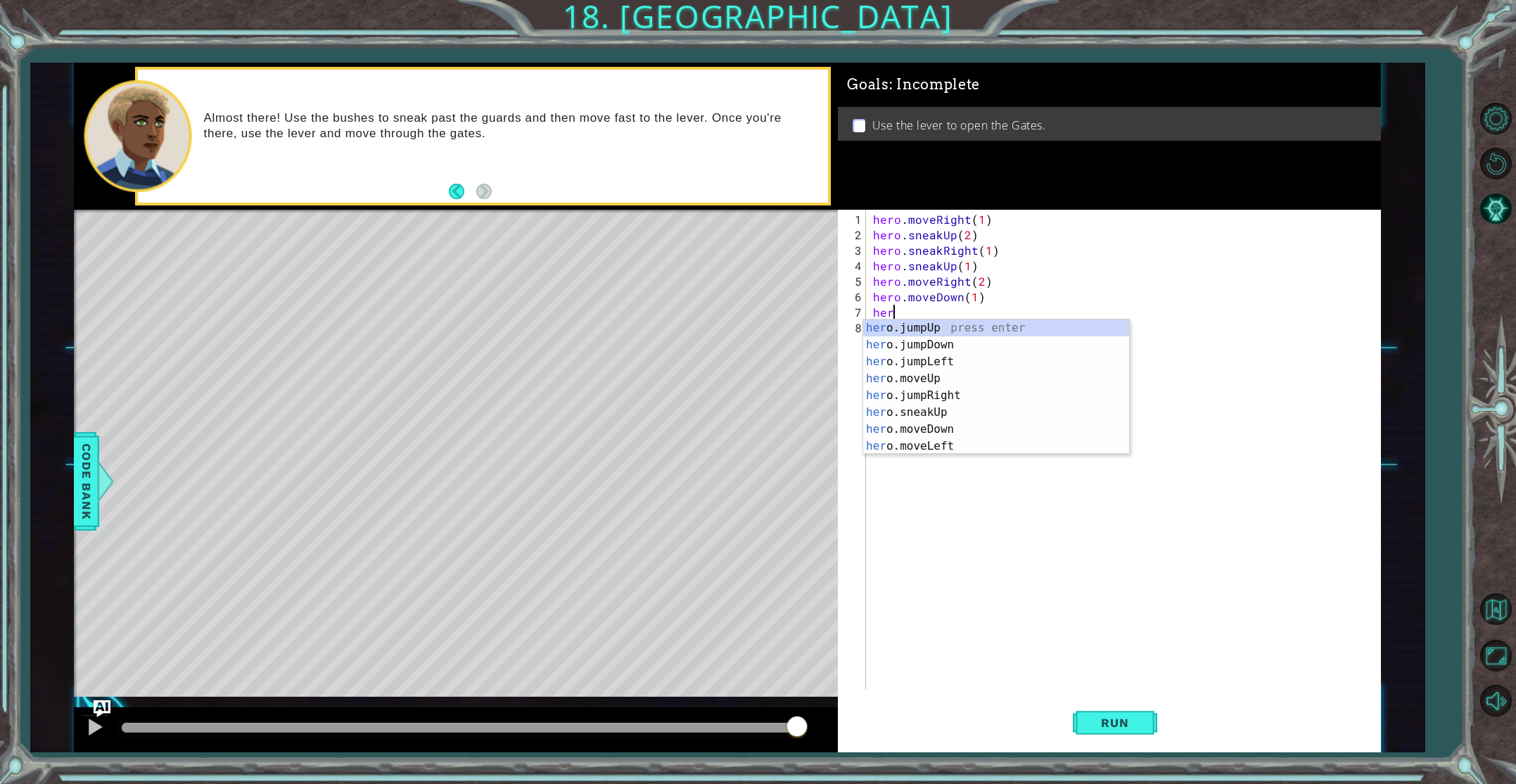
scroll to position [0, 0]
type textarea "hero.jump"
click at [916, 345] on div "hero.jump Up press enter hero.jump Down press enter hero.jump Left press enter …" at bounding box center [997, 370] width 266 height 101
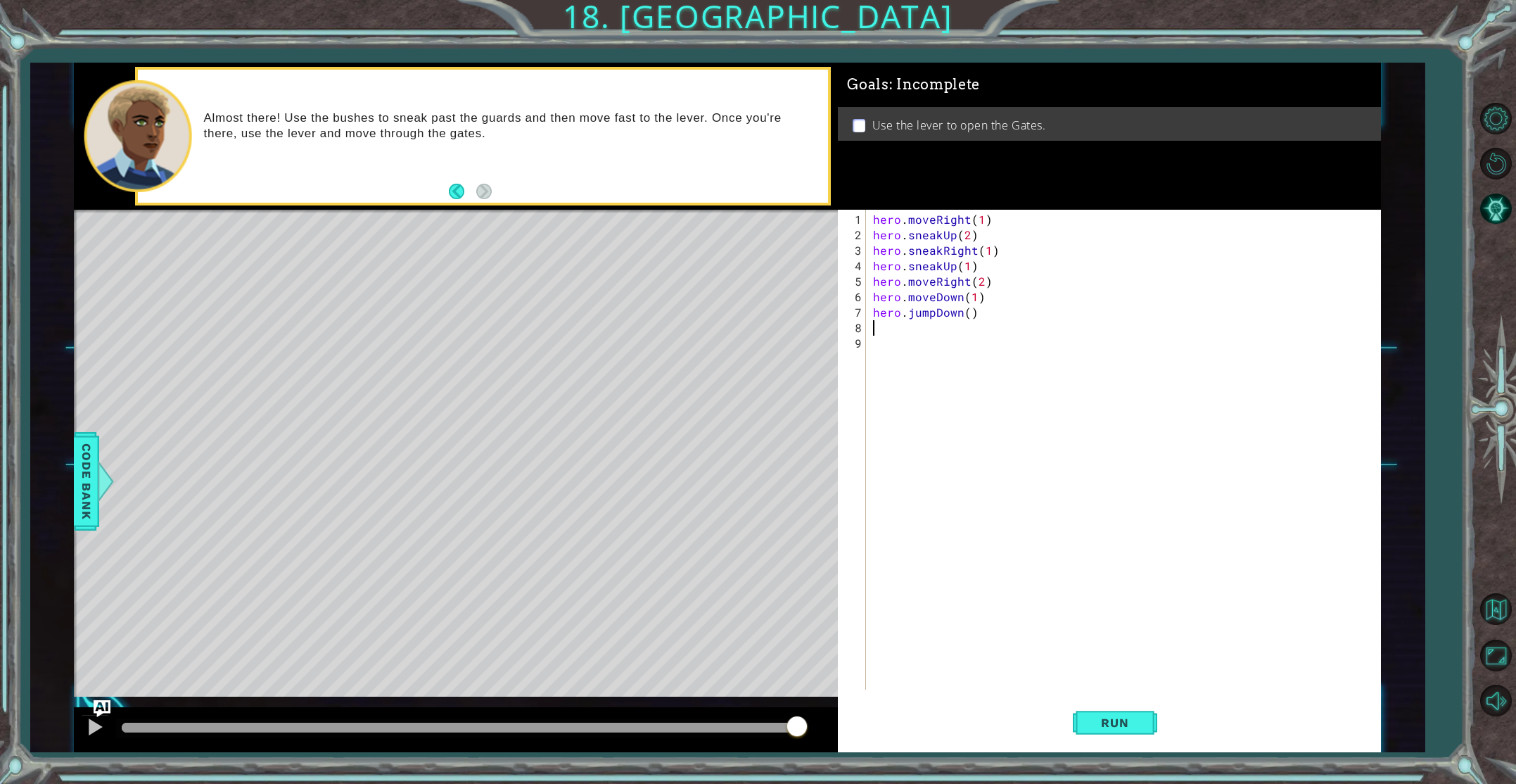
scroll to position [0, 0]
click at [967, 314] on div "hero . moveRight ( 1 ) hero . sneakUp ( 2 ) hero . sneakRight ( 1 ) hero . snea…" at bounding box center [1126, 466] width 512 height 510
type textarea "hero.jumpDown(1)"
click at [1138, 722] on span "Run" at bounding box center [1115, 722] width 56 height 14
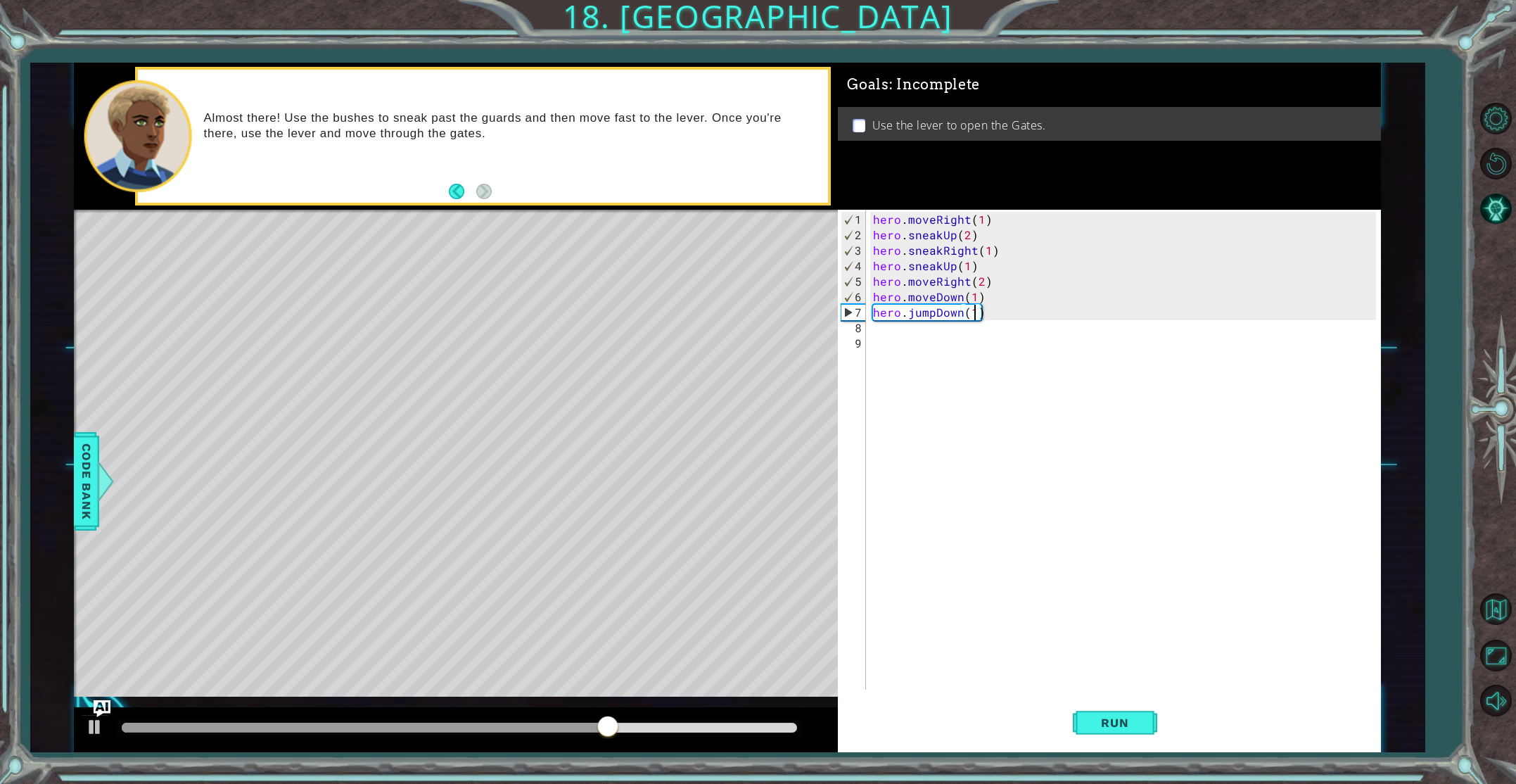
click at [909, 336] on div "hero . moveRight ( 1 ) hero . sneakUp ( 2 ) hero . sneakRight ( 1 ) hero . snea…" at bounding box center [1126, 466] width 512 height 510
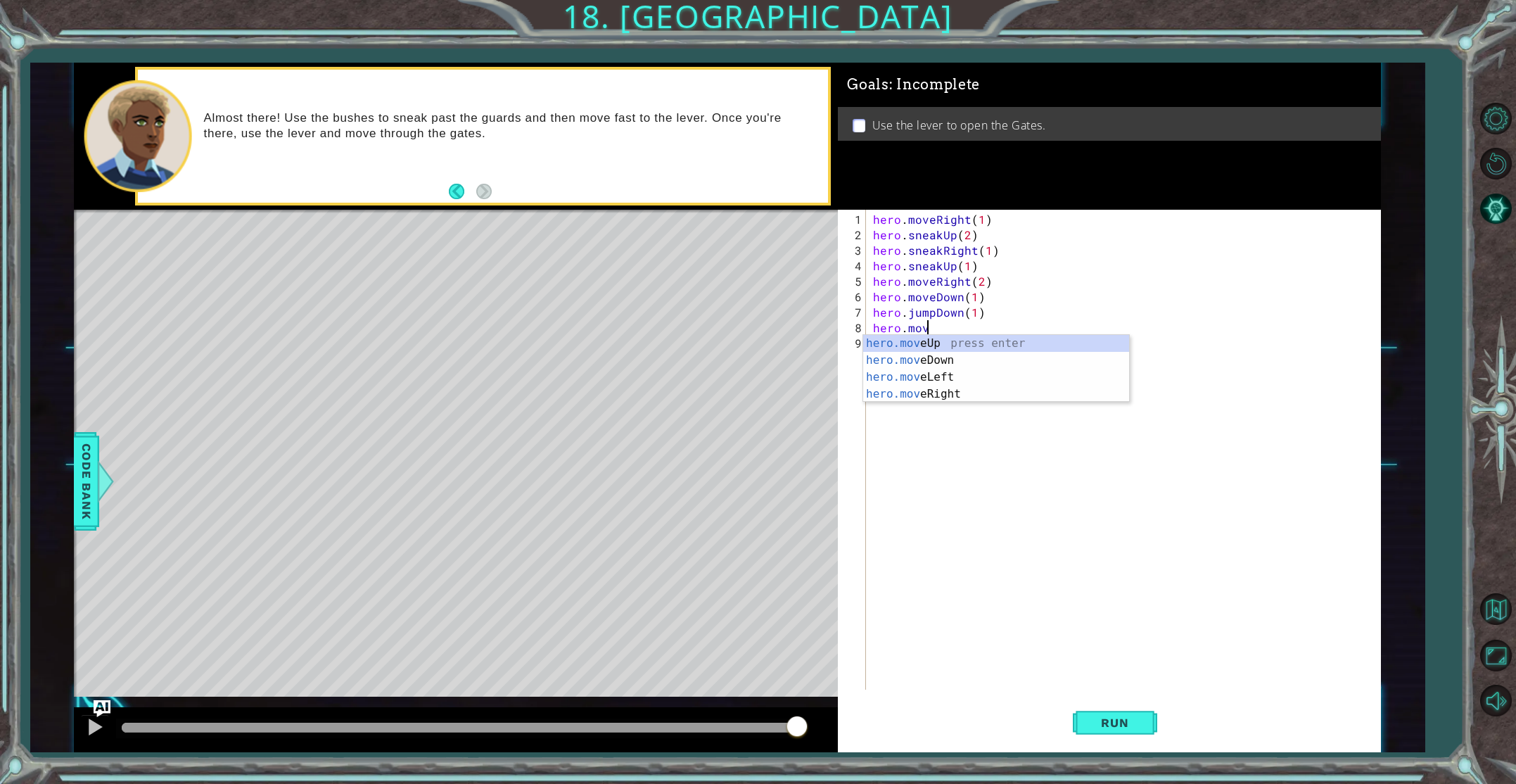
scroll to position [0, 2]
click at [946, 388] on div "hero.move Up press enter hero.move Down press enter hero.move Left press enter …" at bounding box center [997, 385] width 266 height 101
type textarea "hero.moveRight(2)"
click at [876, 347] on div "hero . moveRight ( 1 ) hero . sneakUp ( 2 ) hero . sneakRight ( 1 ) hero . snea…" at bounding box center [1126, 466] width 512 height 510
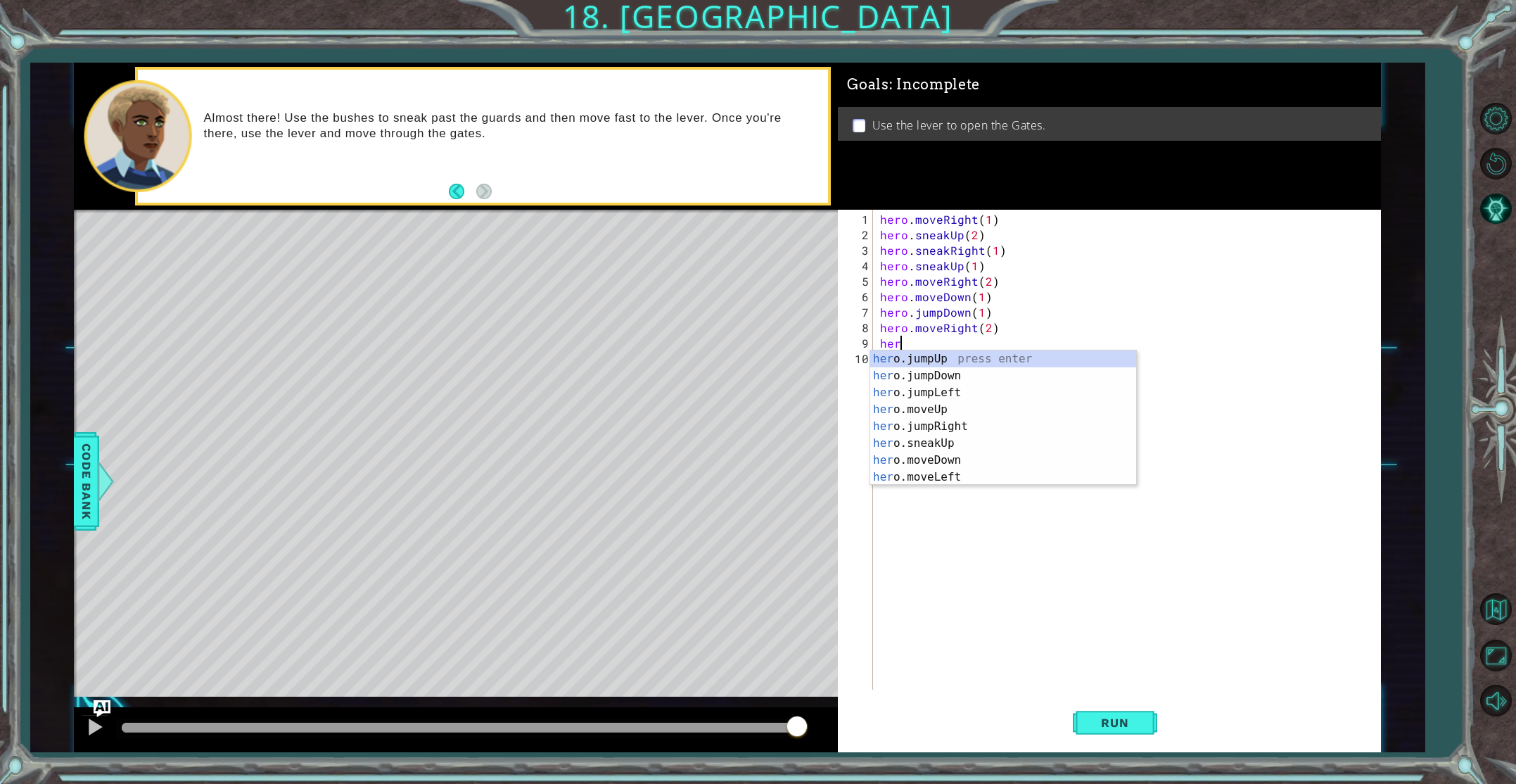
scroll to position [0, 1]
type textarea "hero."
click at [931, 357] on div "hero. jumpUp press enter hero. jumpDown press enter hero. jumpLeft press enter …" at bounding box center [1003, 434] width 266 height 169
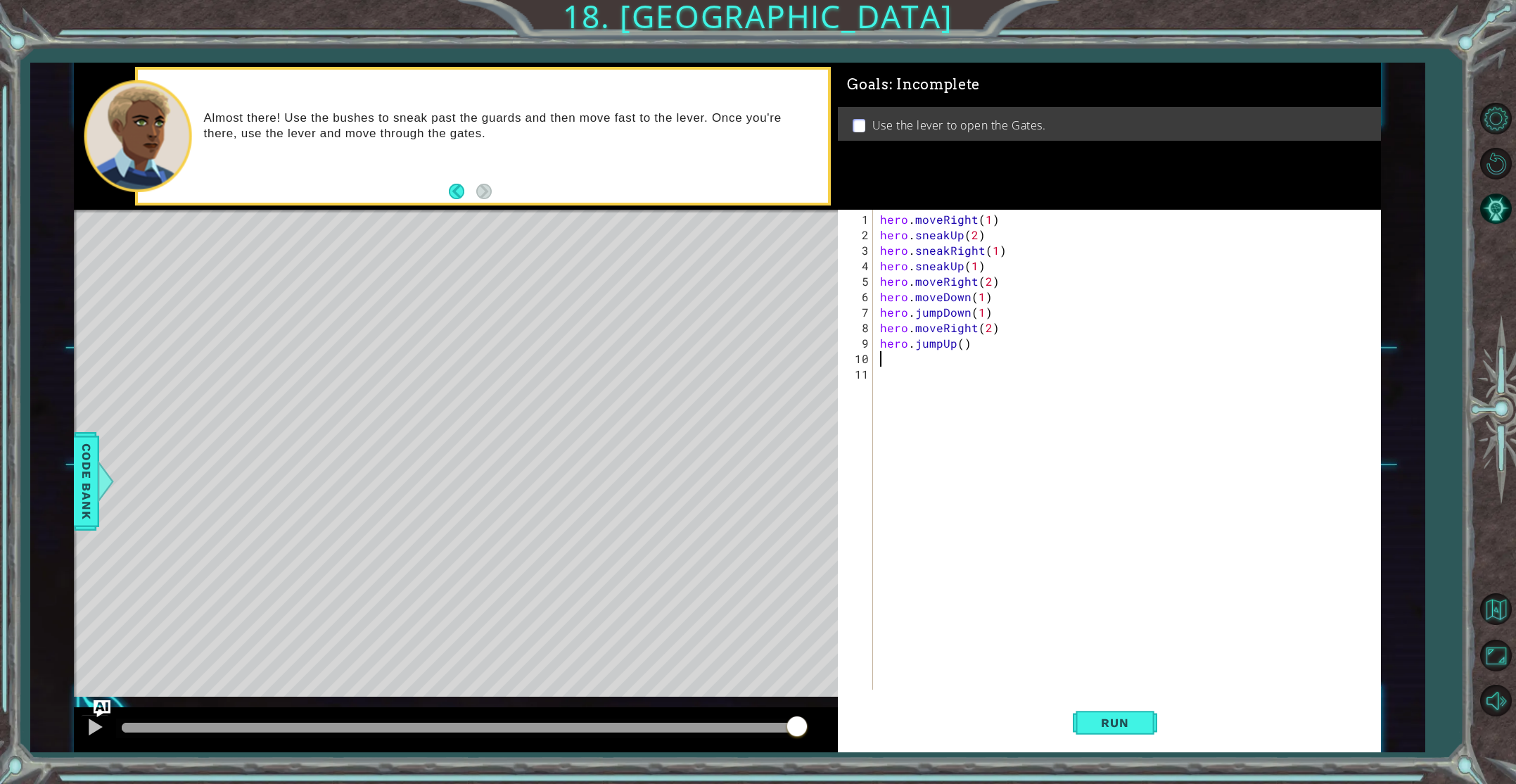
click at [958, 345] on div "hero . moveRight ( 1 ) hero . sneakUp ( 2 ) hero . sneakRight ( 1 ) hero . snea…" at bounding box center [1130, 466] width 506 height 510
type textarea "hero.jumpUp(1)"
click at [906, 366] on div "hero . moveRight ( 1 ) hero . sneakUp ( 2 ) hero . sneakRight ( 1 ) hero . snea…" at bounding box center [1130, 466] width 506 height 510
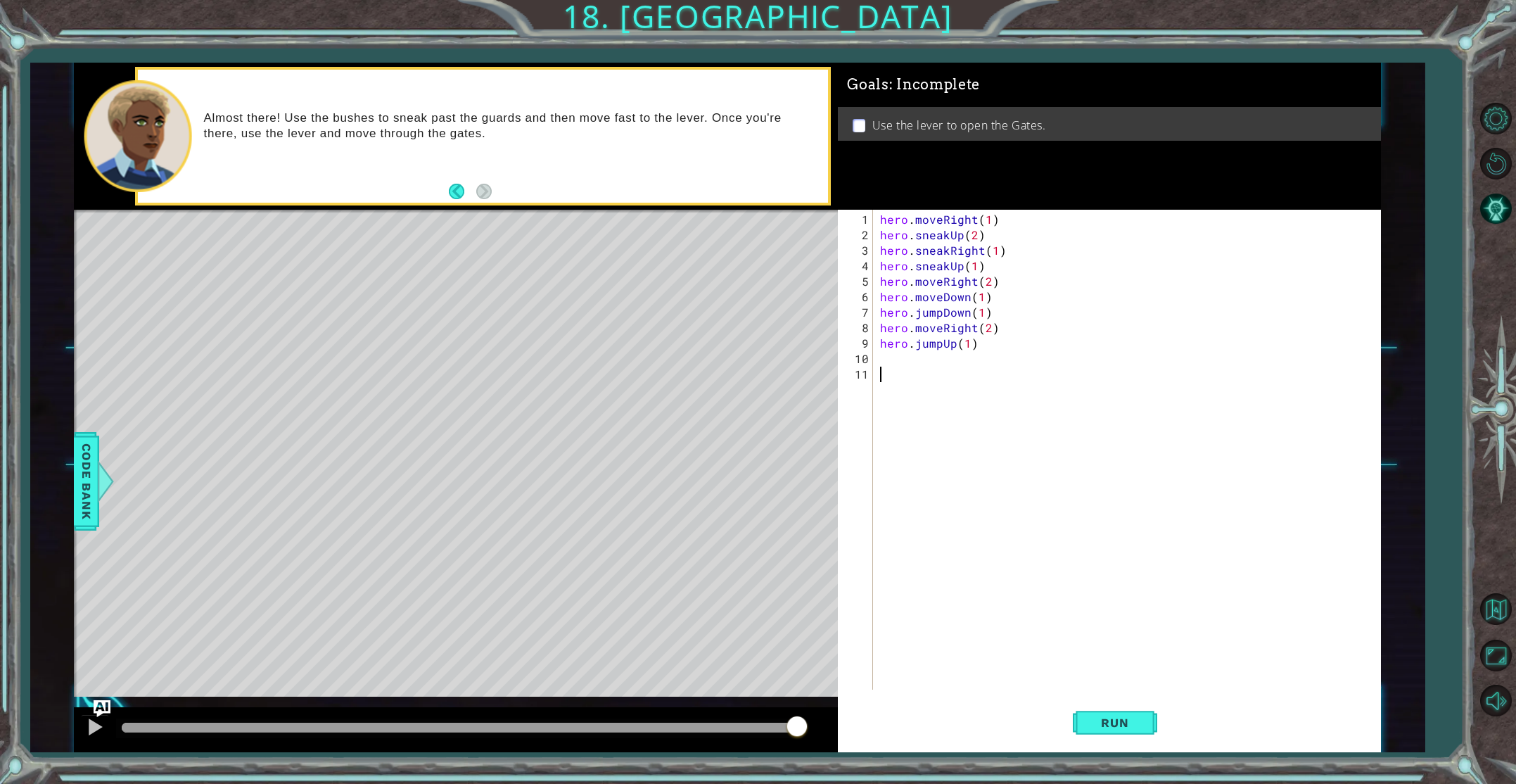
click at [884, 358] on div "hero . moveRight ( 1 ) hero . sneakUp ( 2 ) hero . sneakRight ( 1 ) hero . snea…" at bounding box center [1130, 466] width 506 height 510
click at [919, 373] on div "hero.move Up press enter hero.move Down press enter hero.move Left press enter …" at bounding box center [1003, 416] width 266 height 101
type textarea "hero.moveUp(2)"
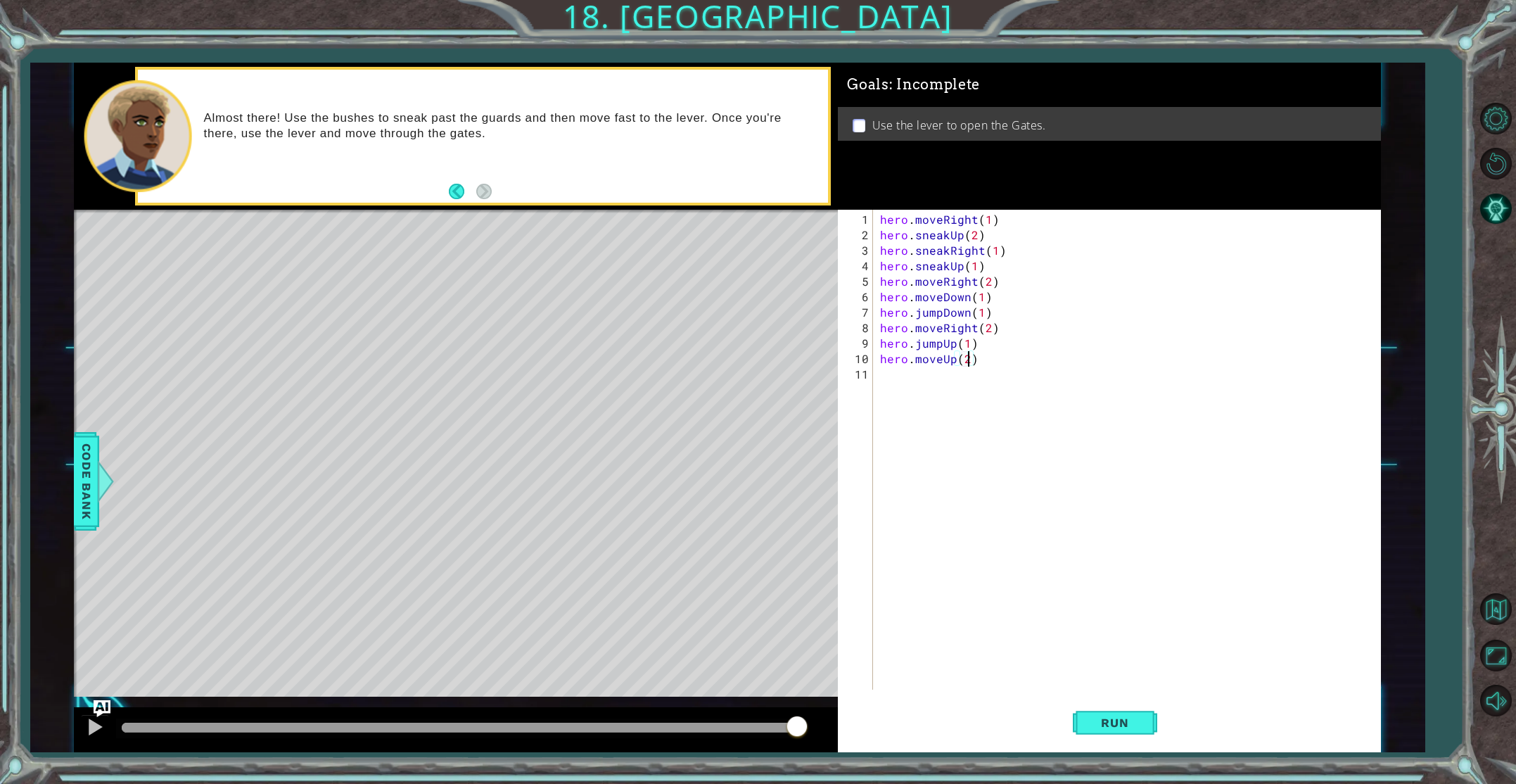
click at [877, 378] on div "hero . moveRight ( 1 ) hero . sneakUp ( 2 ) hero . sneakRight ( 1 ) hero . snea…" at bounding box center [1130, 466] width 506 height 510
click at [900, 393] on div "hero.use press enter" at bounding box center [1003, 407] width 266 height 51
click at [1135, 718] on span "Run" at bounding box center [1115, 722] width 56 height 14
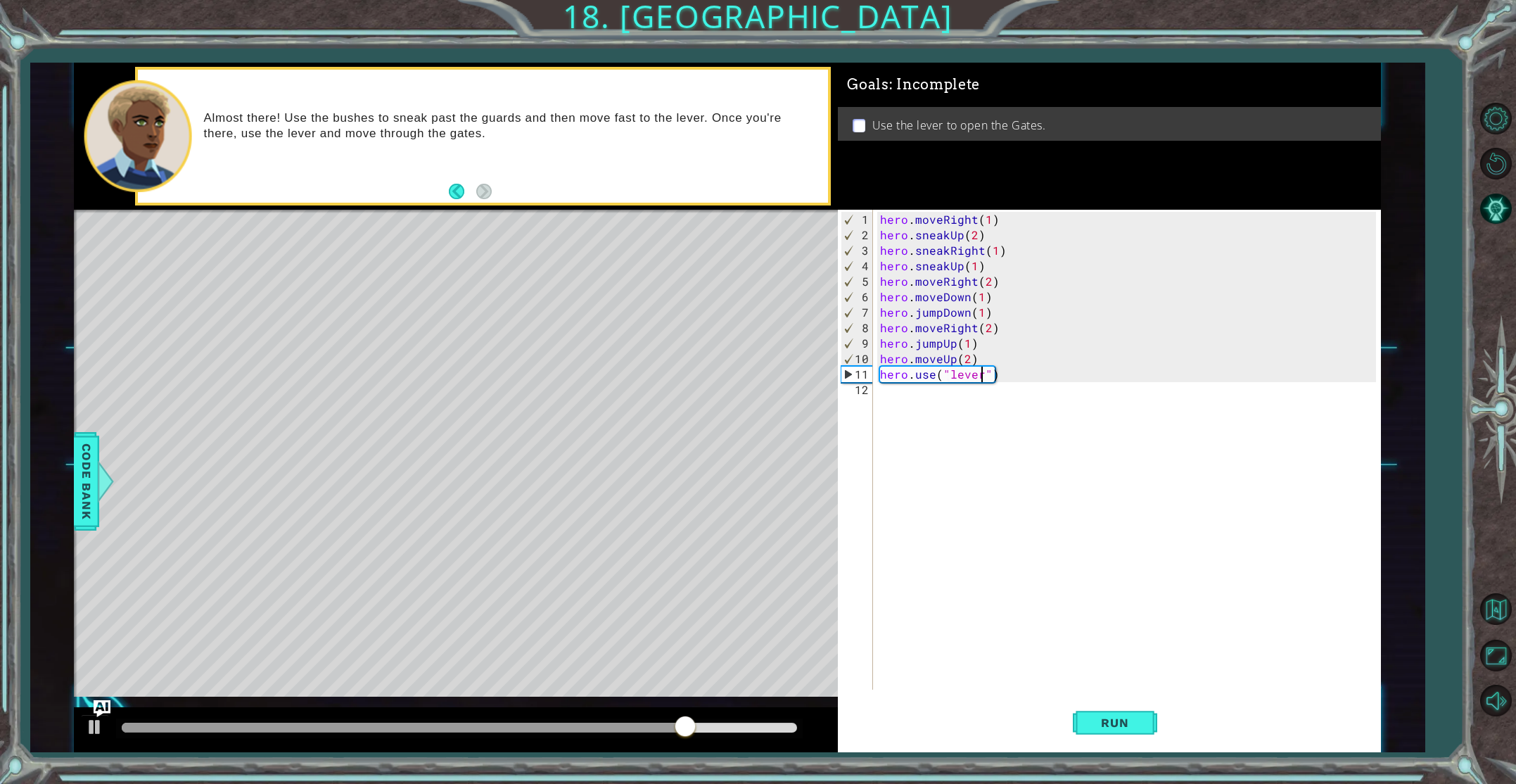
click at [965, 357] on div "hero . moveRight ( 1 ) hero . sneakUp ( 2 ) hero . sneakRight ( 1 ) hero . snea…" at bounding box center [1130, 466] width 506 height 510
type textarea "hero.moveUp(1)"
click at [1121, 724] on span "Run" at bounding box center [1115, 722] width 56 height 14
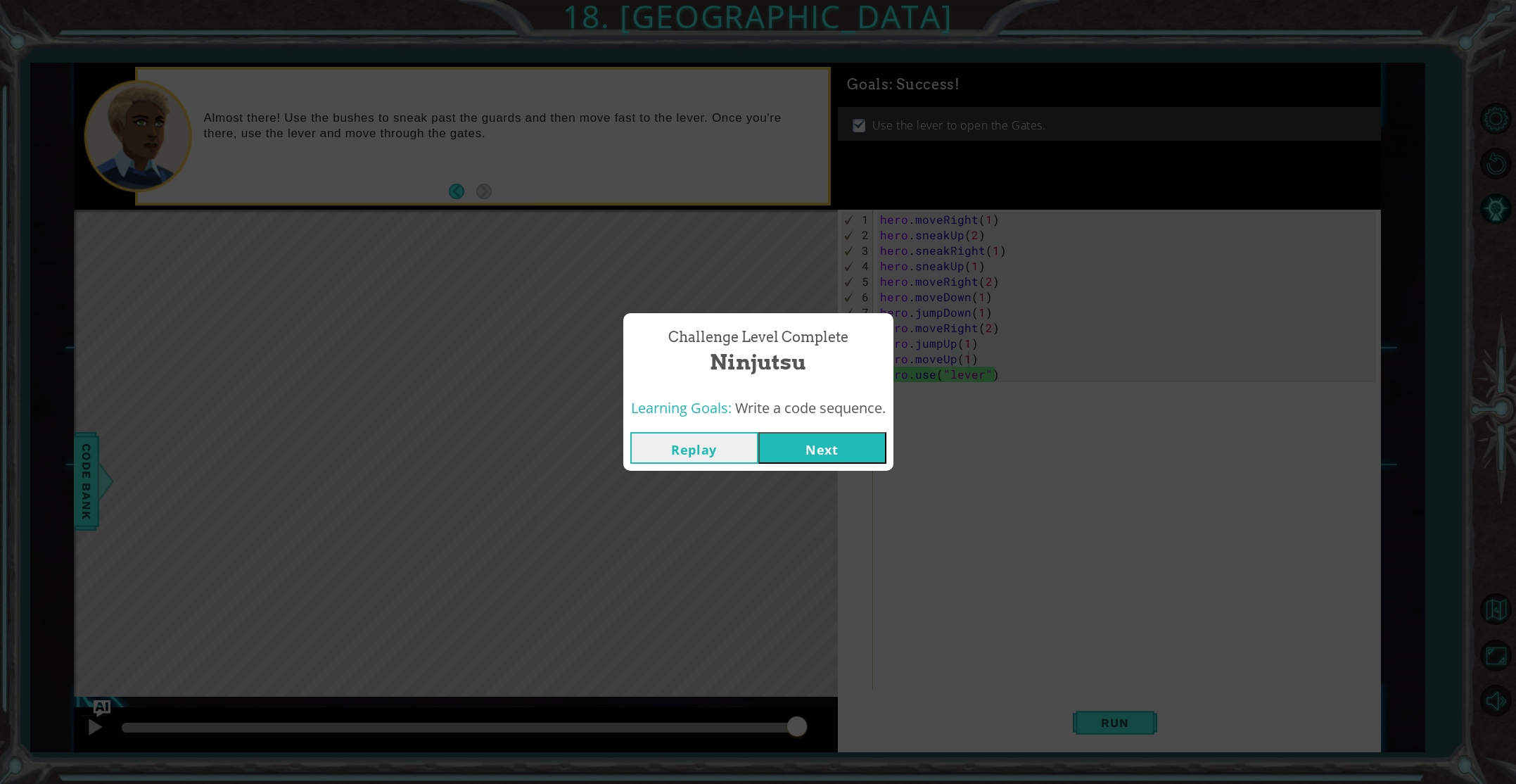
click at [830, 444] on button "Next" at bounding box center [823, 448] width 128 height 32
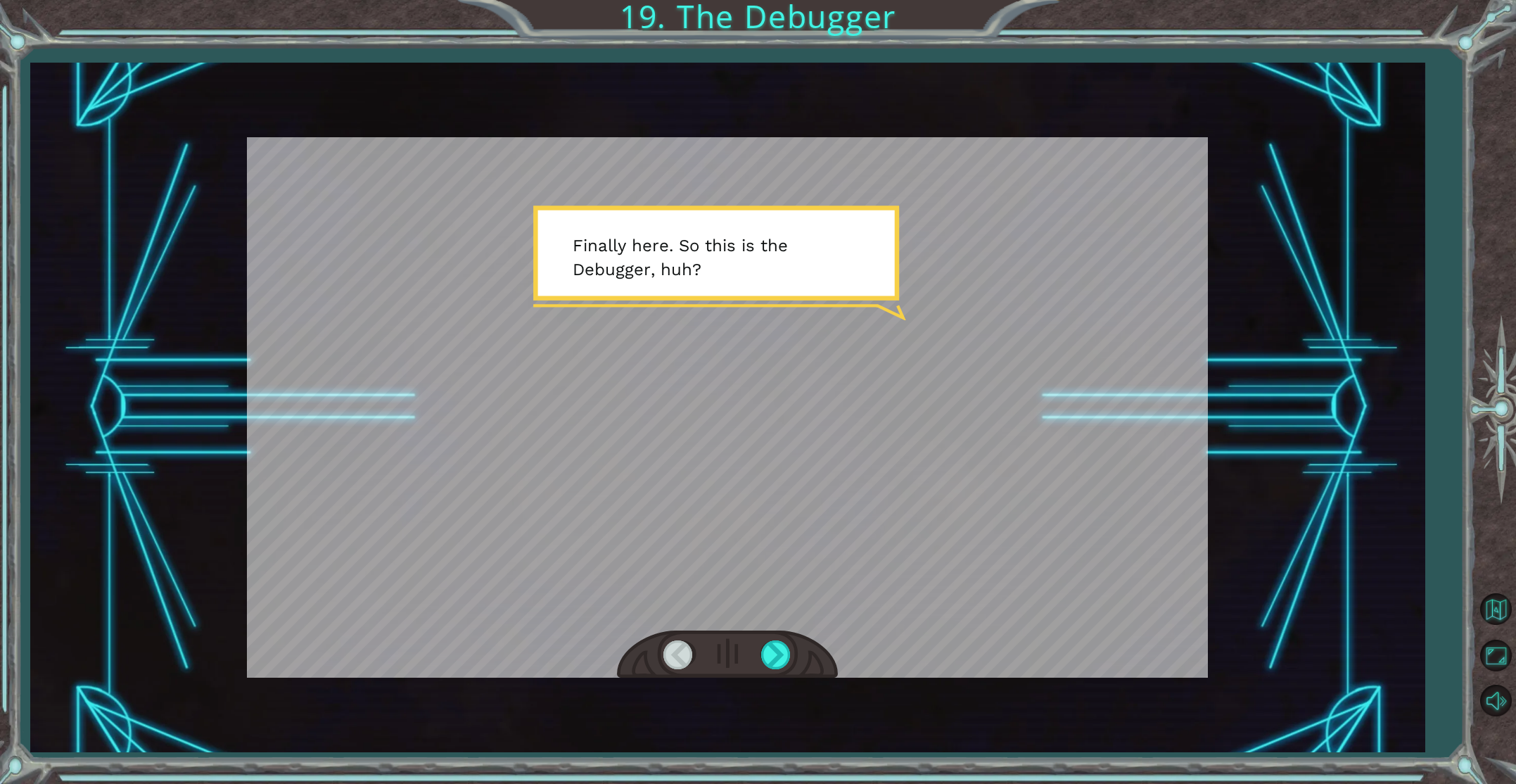
click at [729, 440] on div at bounding box center [727, 407] width 961 height 540
click at [784, 648] on div at bounding box center [777, 654] width 32 height 29
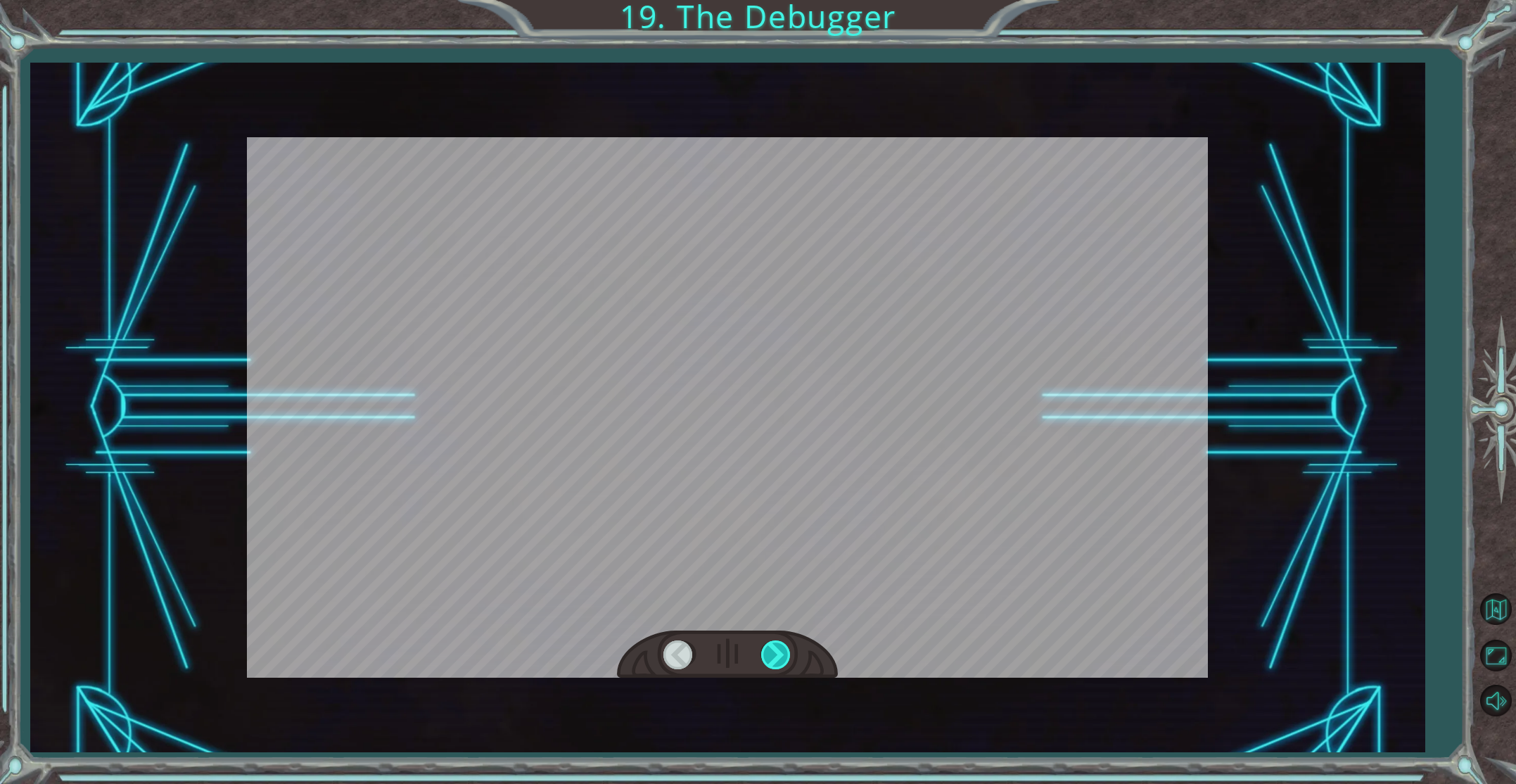
click at [783, 647] on div at bounding box center [777, 654] width 32 height 29
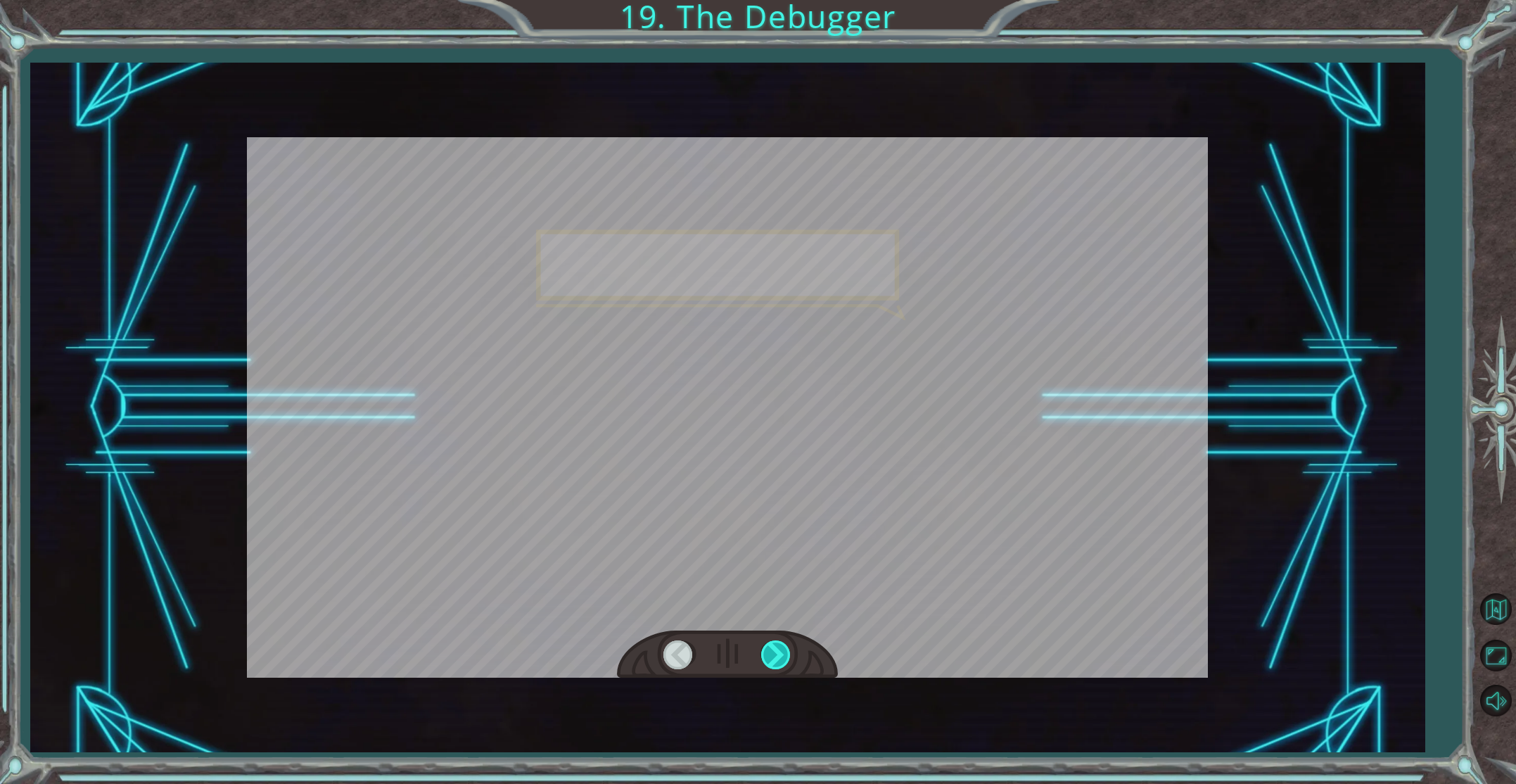
click at [783, 647] on div at bounding box center [777, 654] width 32 height 29
